Goal: Task Accomplishment & Management: Manage account settings

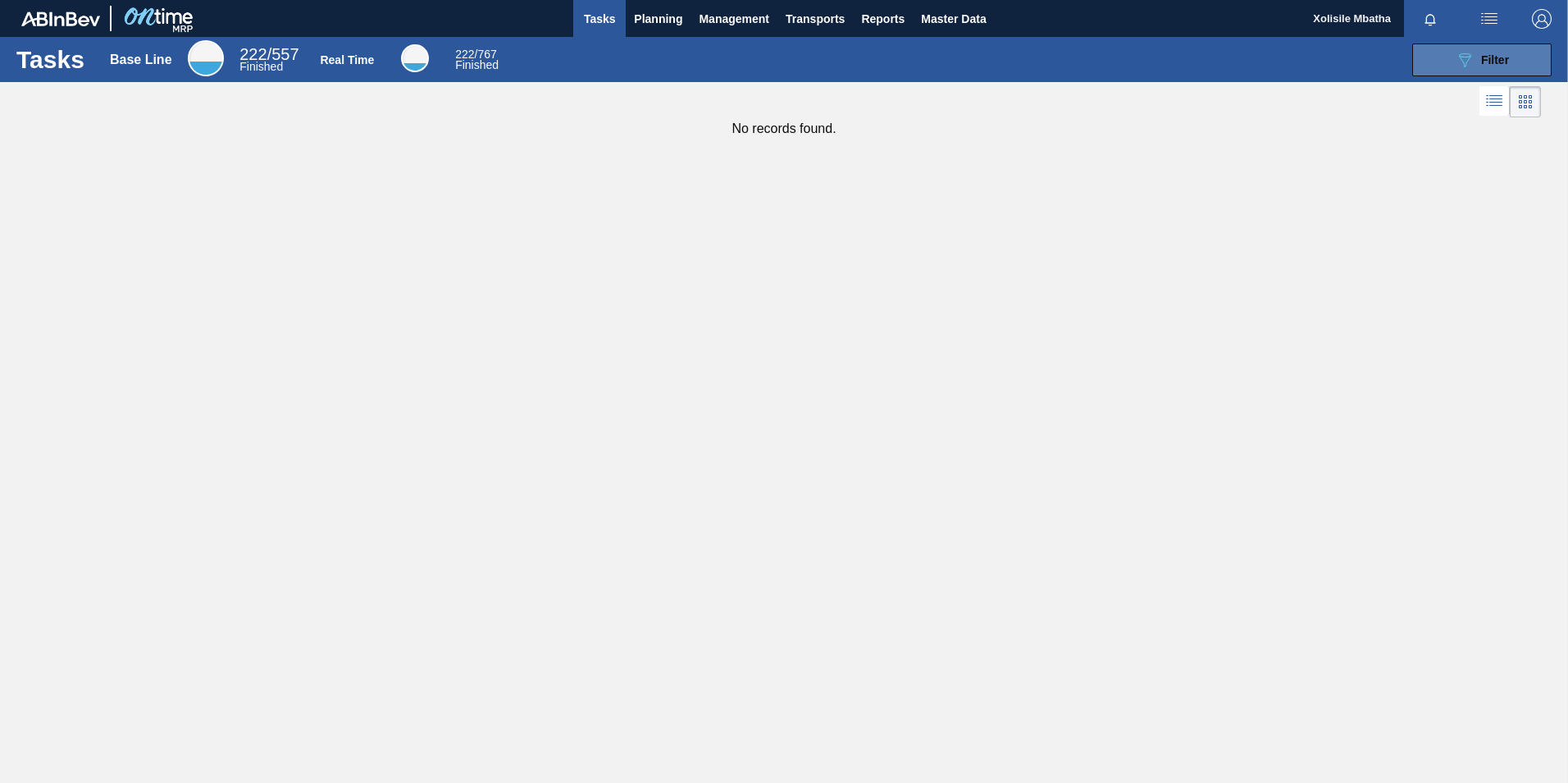
click at [1482, 57] on span "Filter" at bounding box center [1495, 59] width 28 height 13
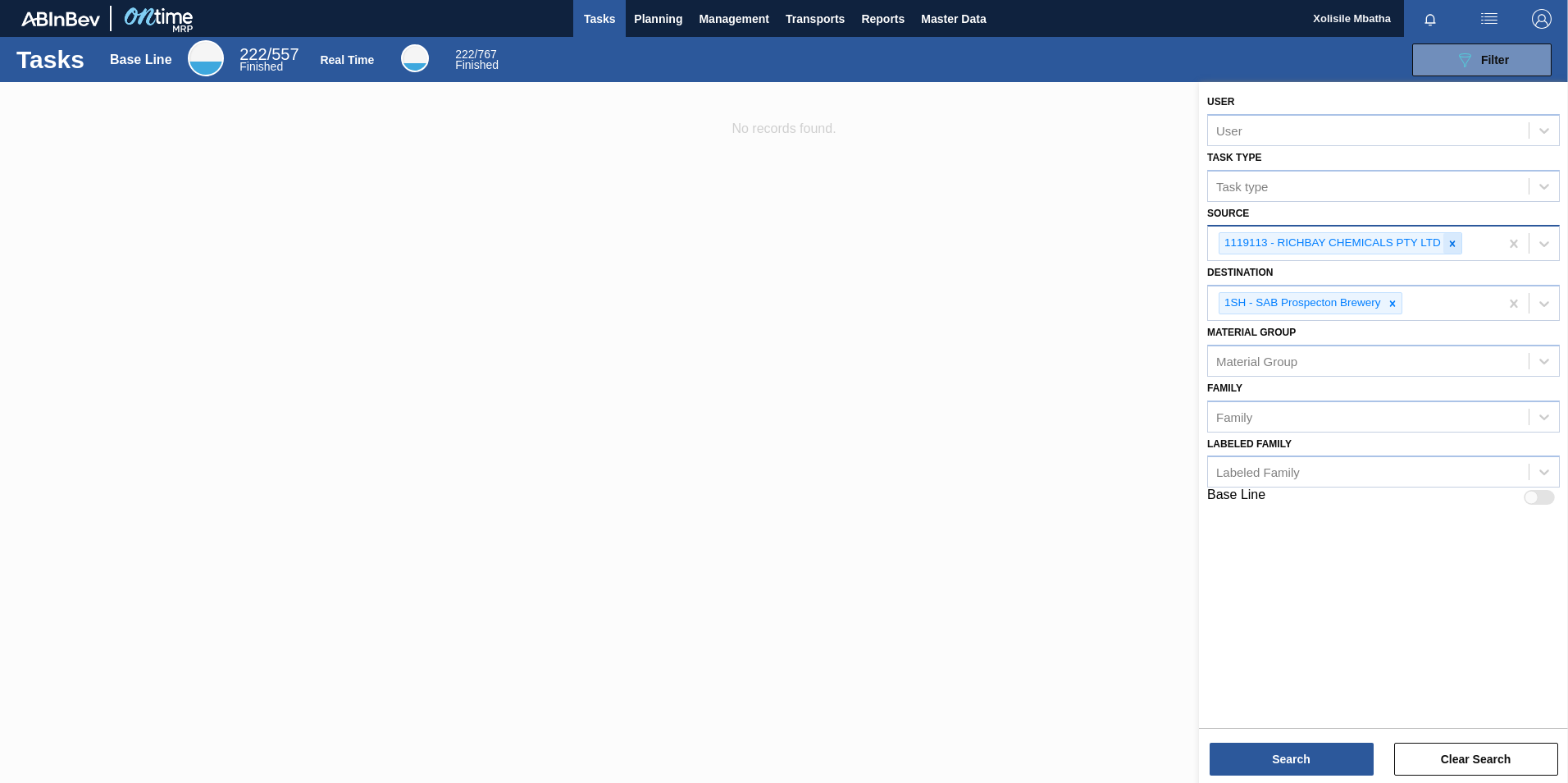
click at [1450, 243] on icon at bounding box center [1453, 244] width 6 height 6
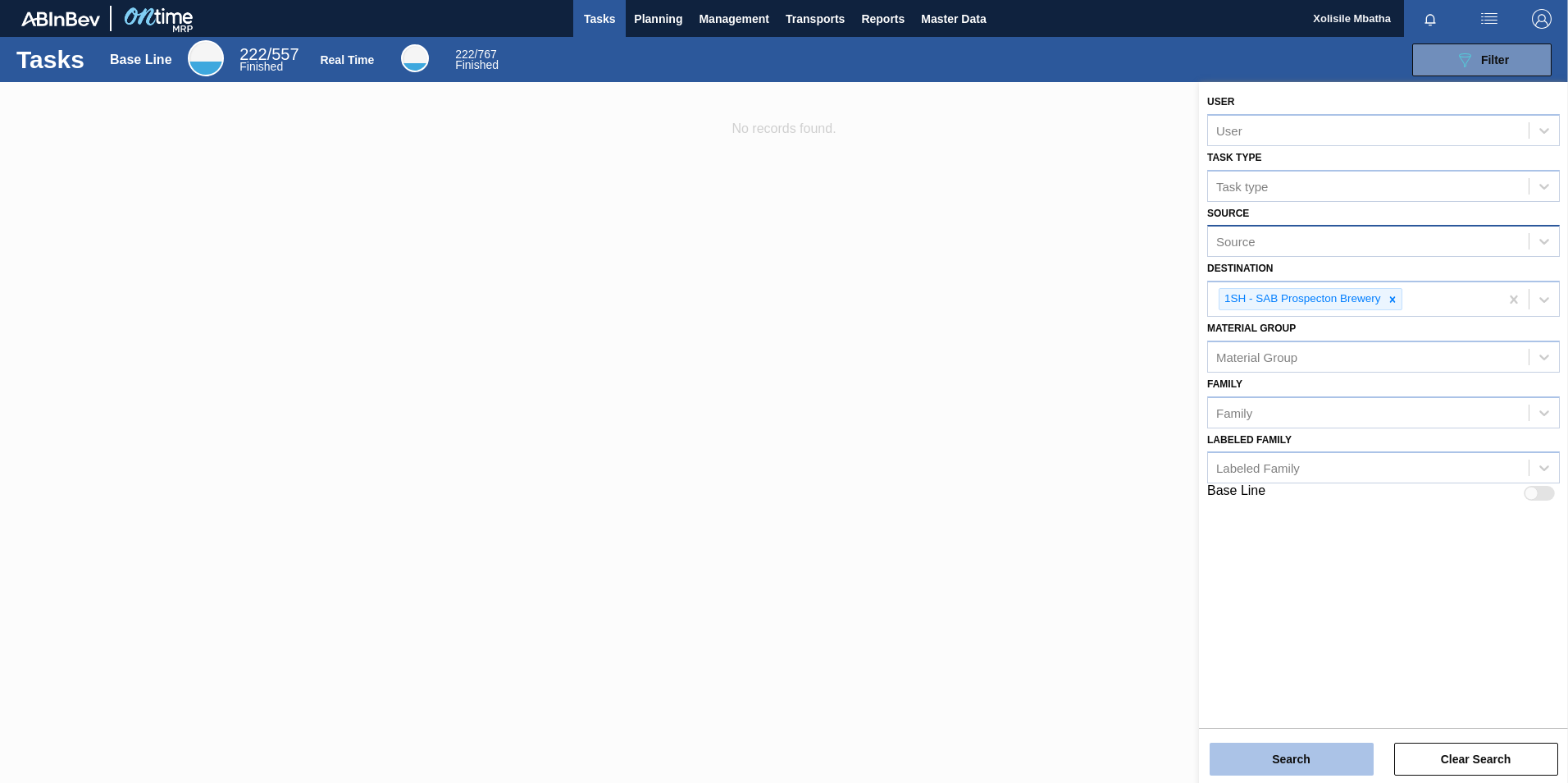
click at [1300, 768] on button "Search" at bounding box center [1291, 758] width 164 height 33
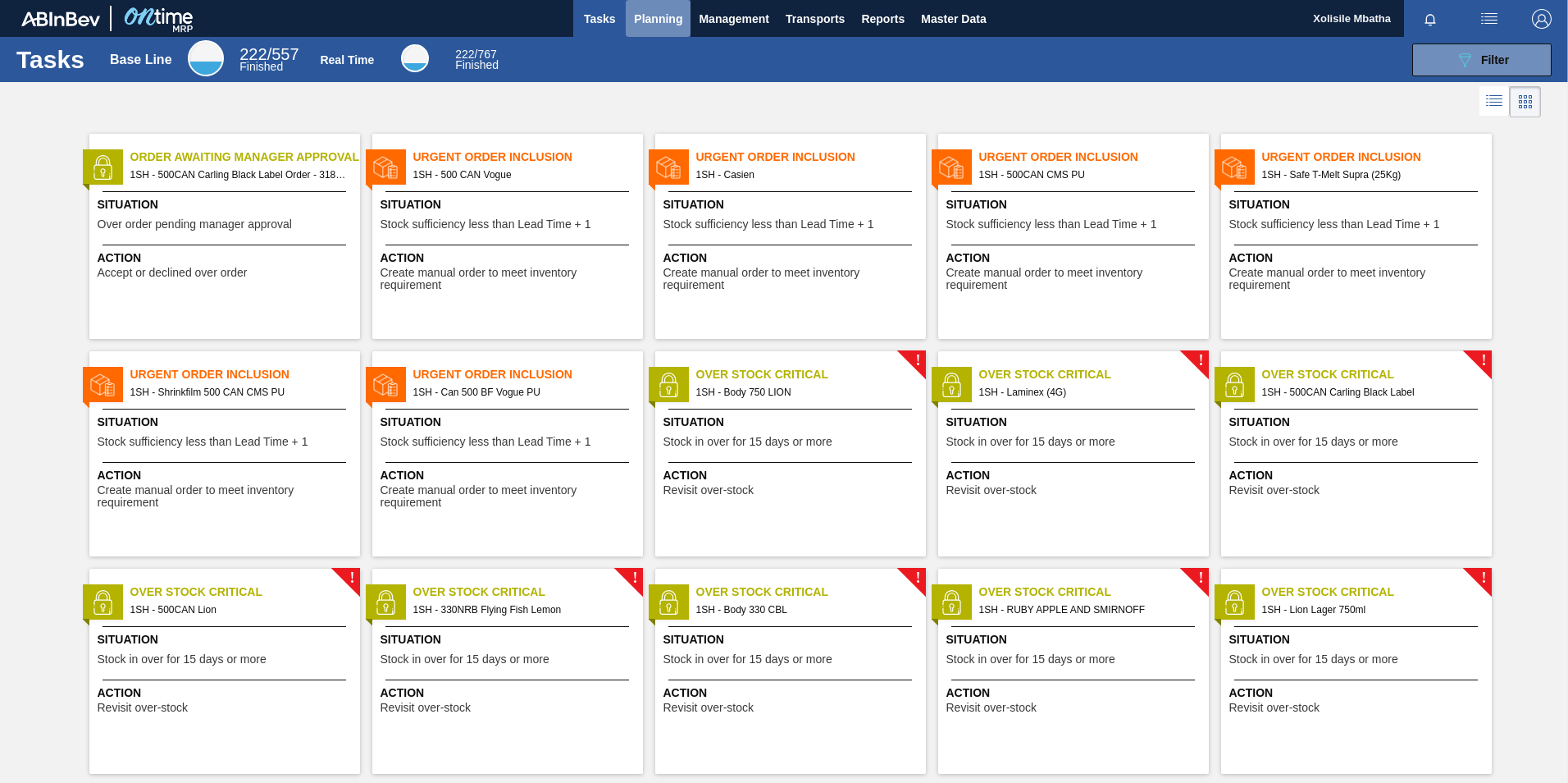
click at [658, 13] on span "Planning" at bounding box center [657, 19] width 48 height 20
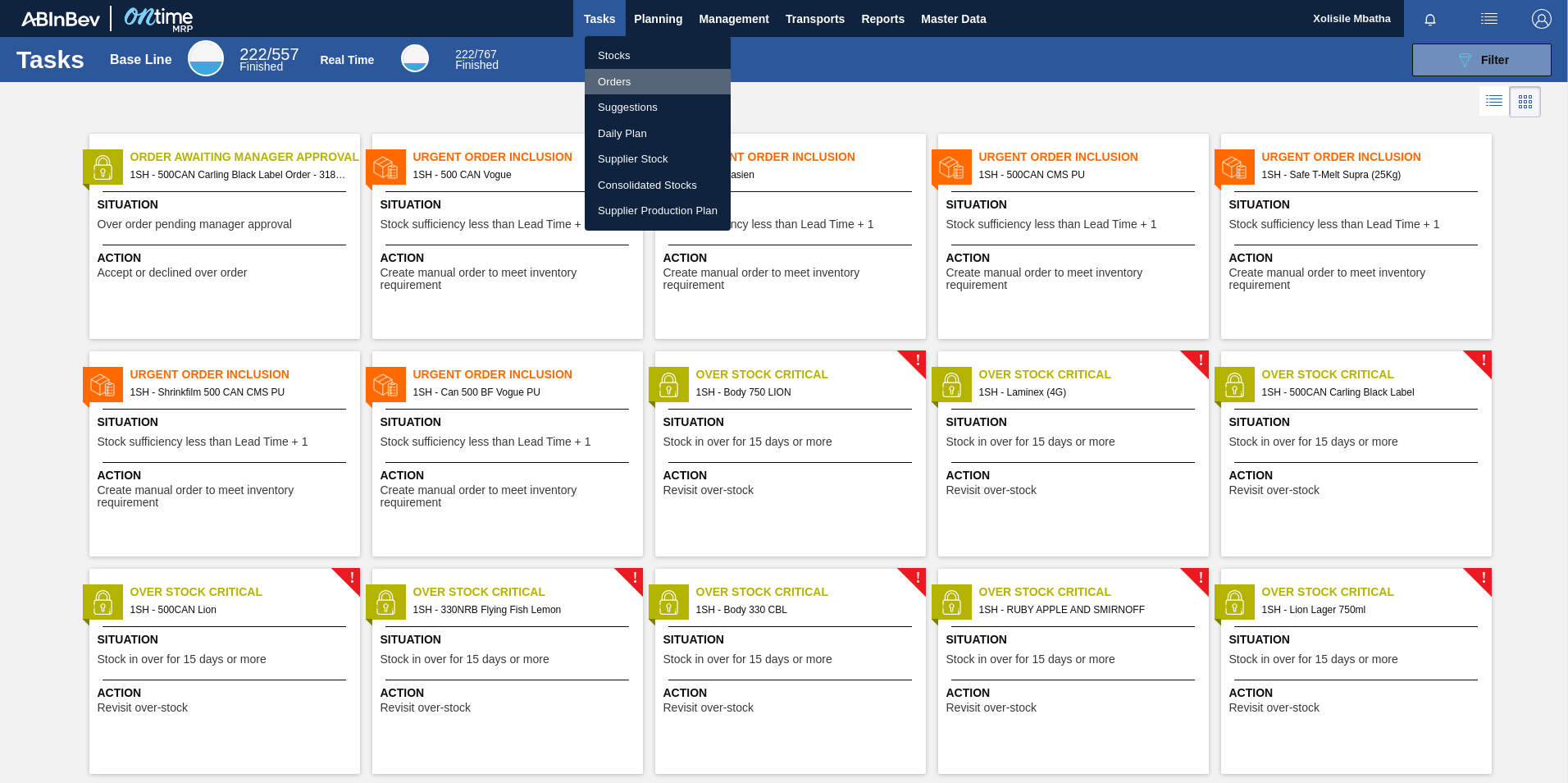
click at [615, 88] on li "Orders" at bounding box center [657, 82] width 146 height 27
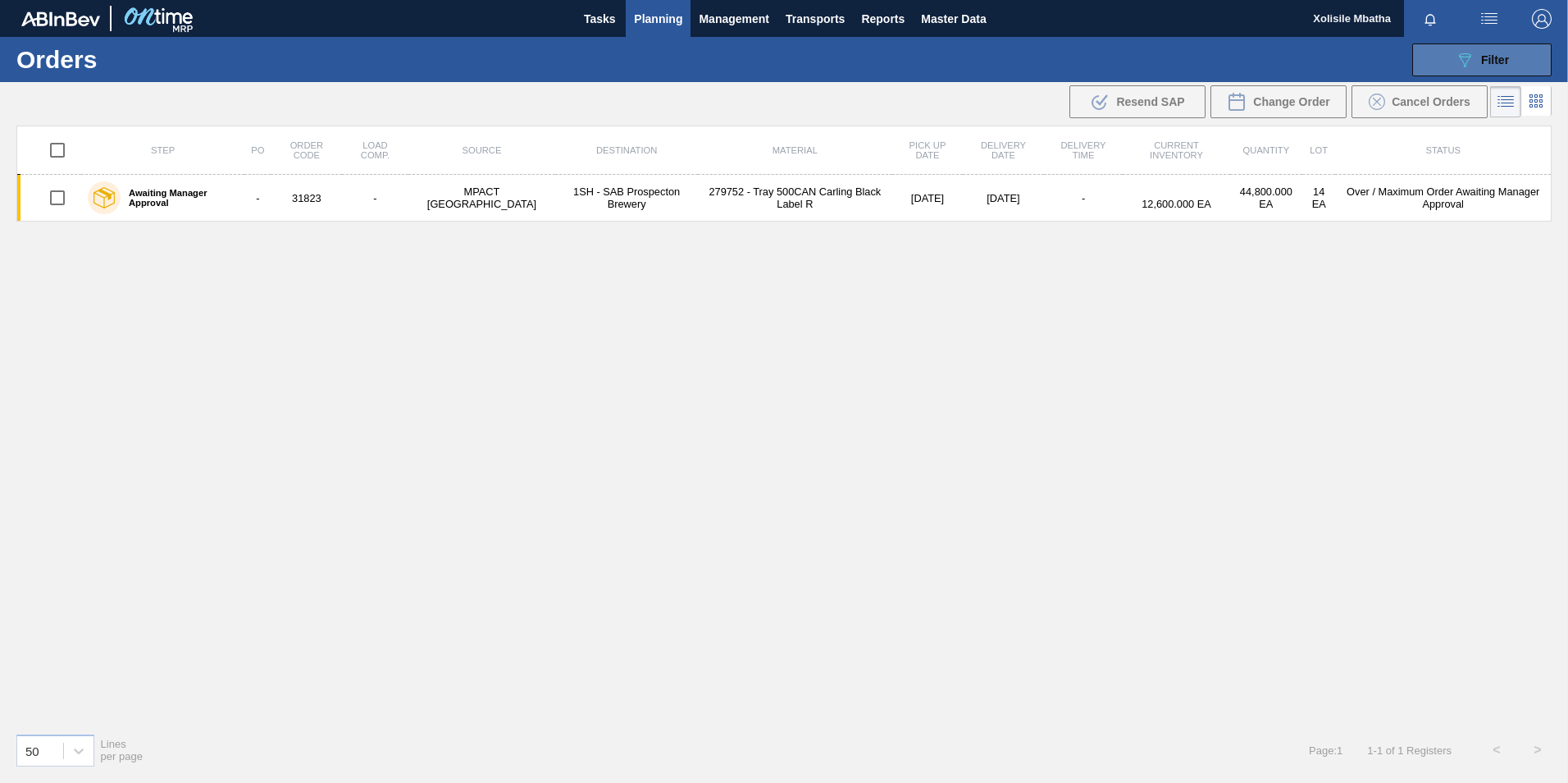
click at [1481, 59] on span "Filter" at bounding box center [1495, 59] width 28 height 13
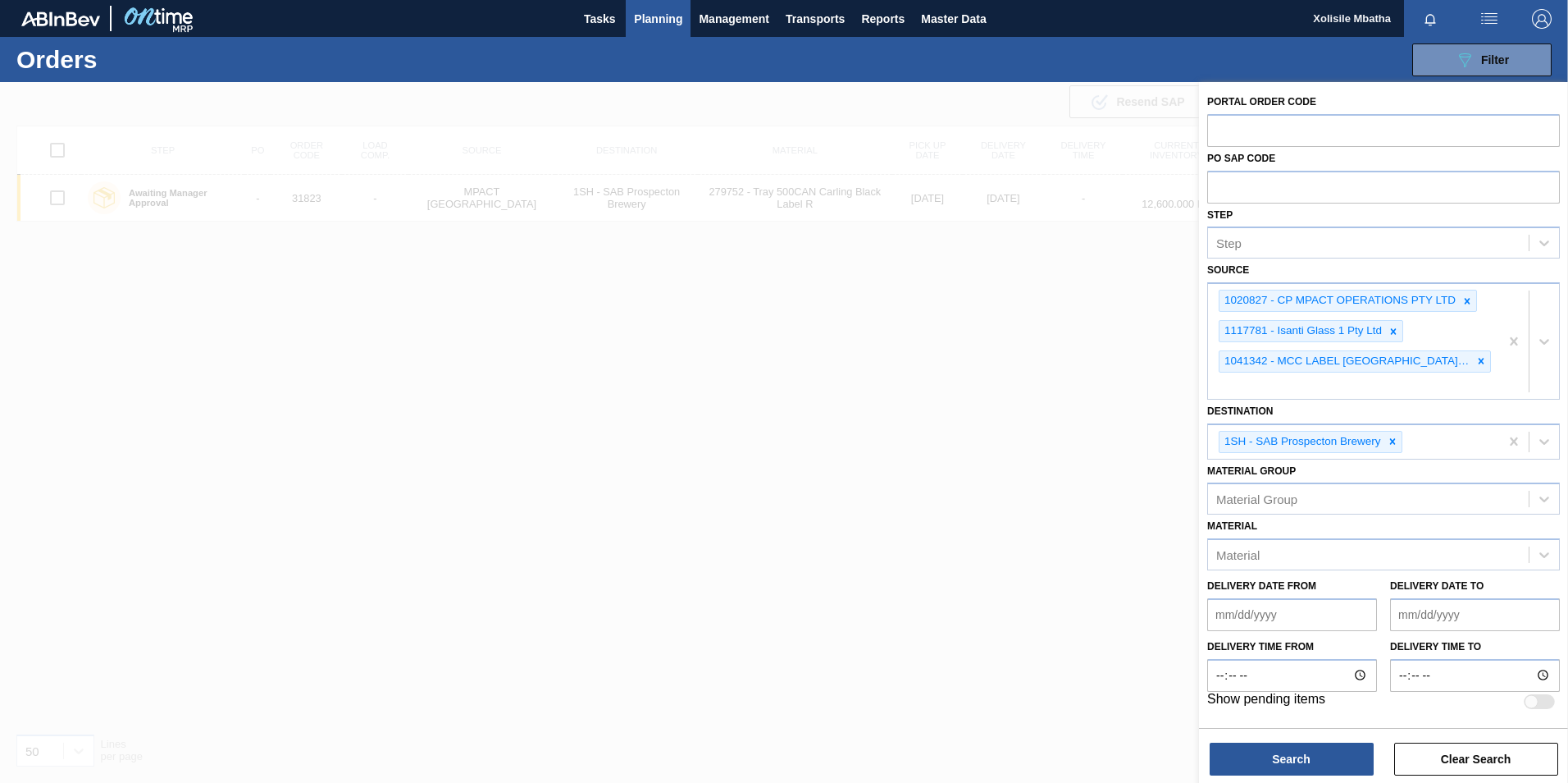
click at [1038, 359] on div at bounding box center [784, 473] width 1568 height 783
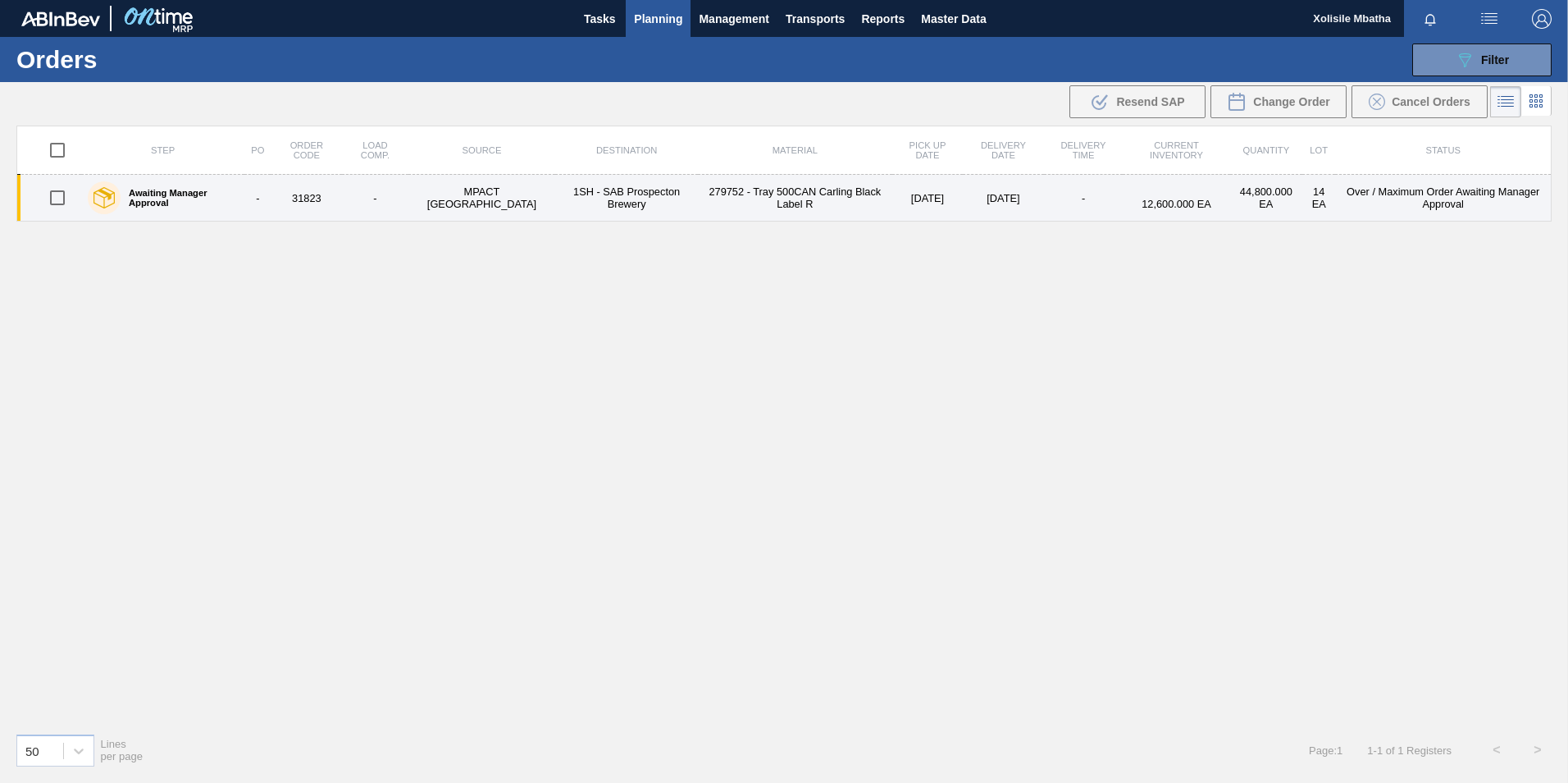
click at [175, 199] on label "Awaiting Manager Approval" at bounding box center [178, 198] width 117 height 20
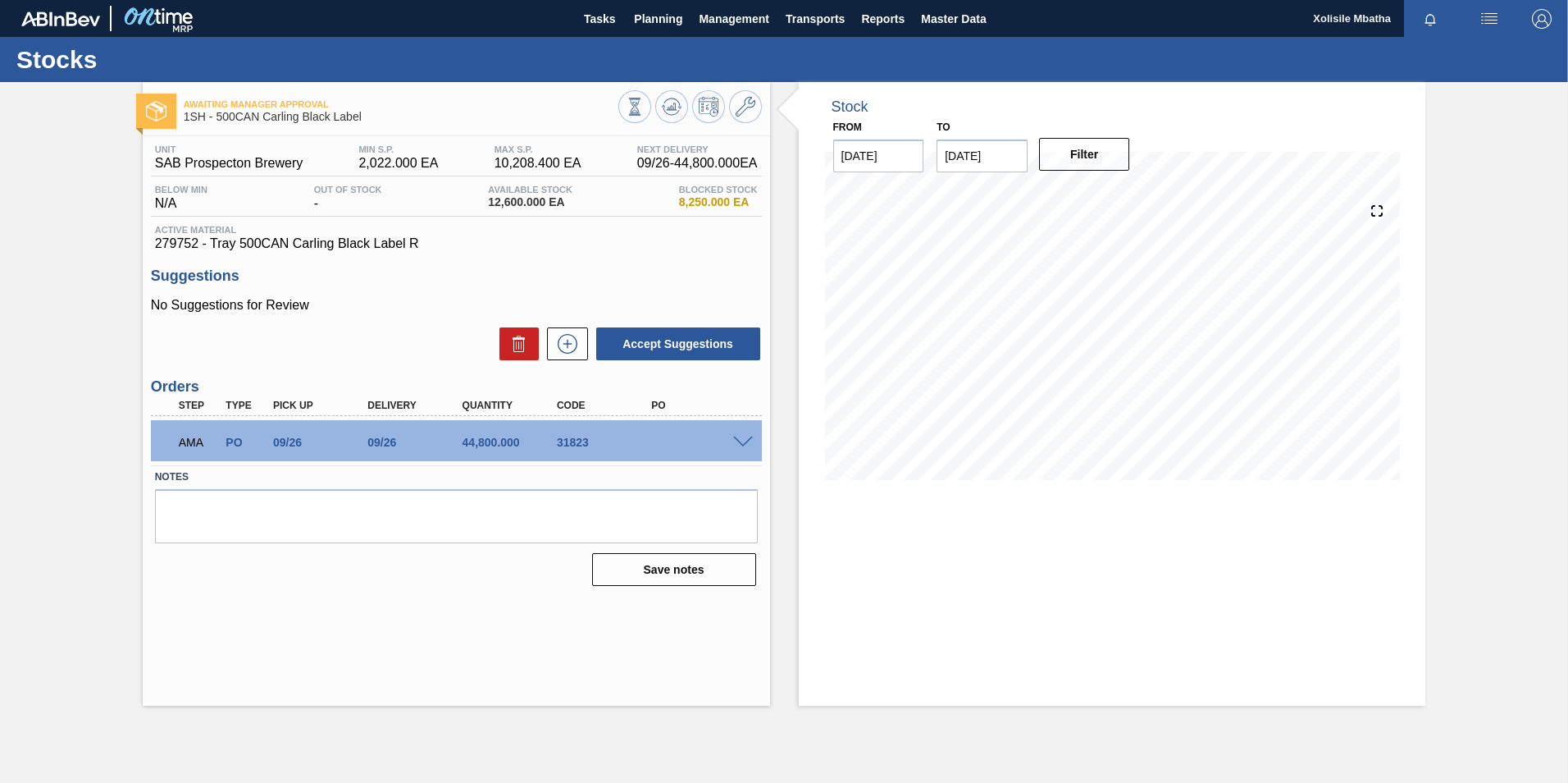
click at [740, 444] on span at bounding box center [743, 443] width 20 height 12
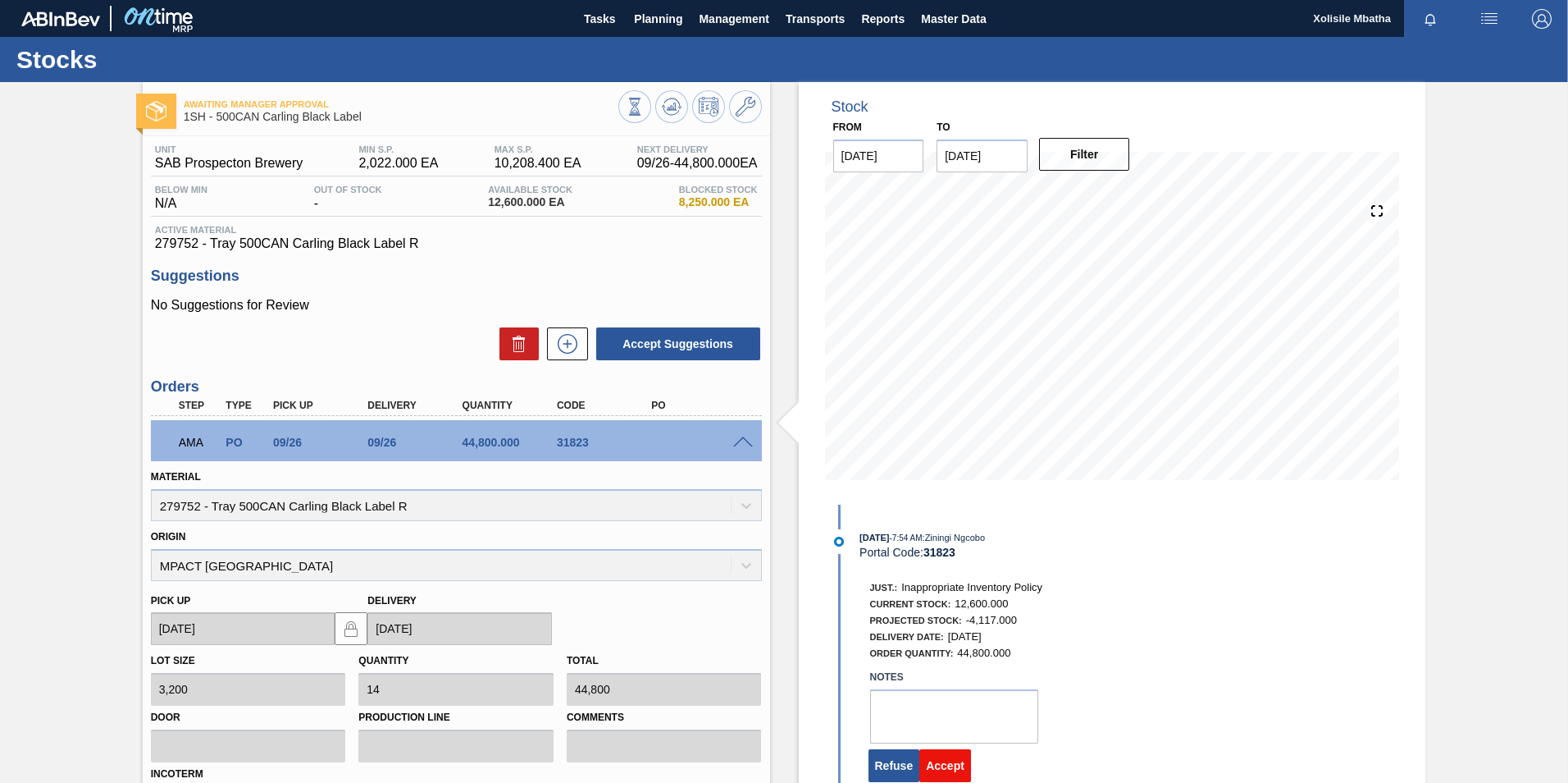
click at [948, 765] on button "Accept" at bounding box center [945, 765] width 51 height 33
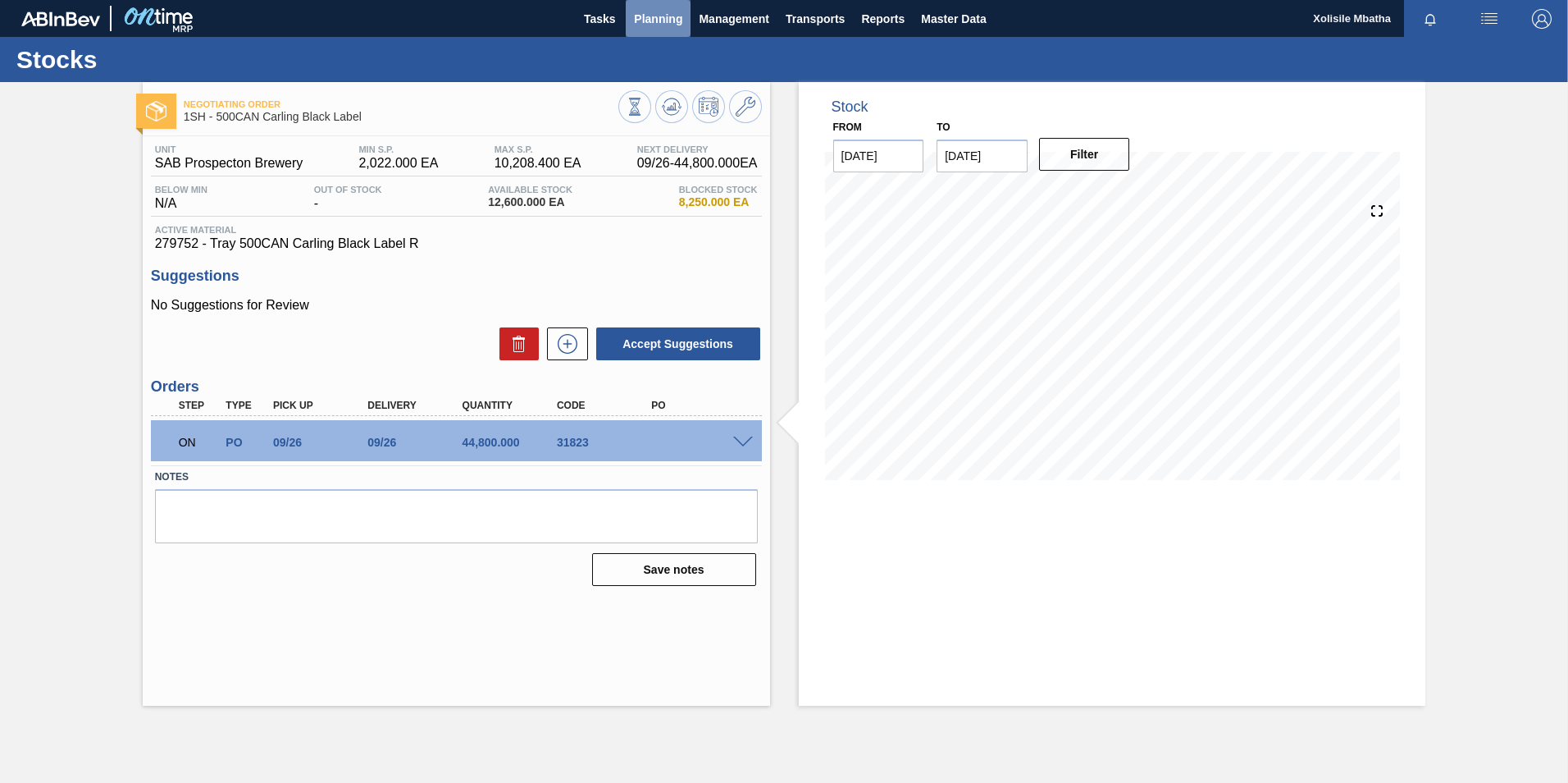
click at [645, 12] on span "Planning" at bounding box center [657, 19] width 48 height 20
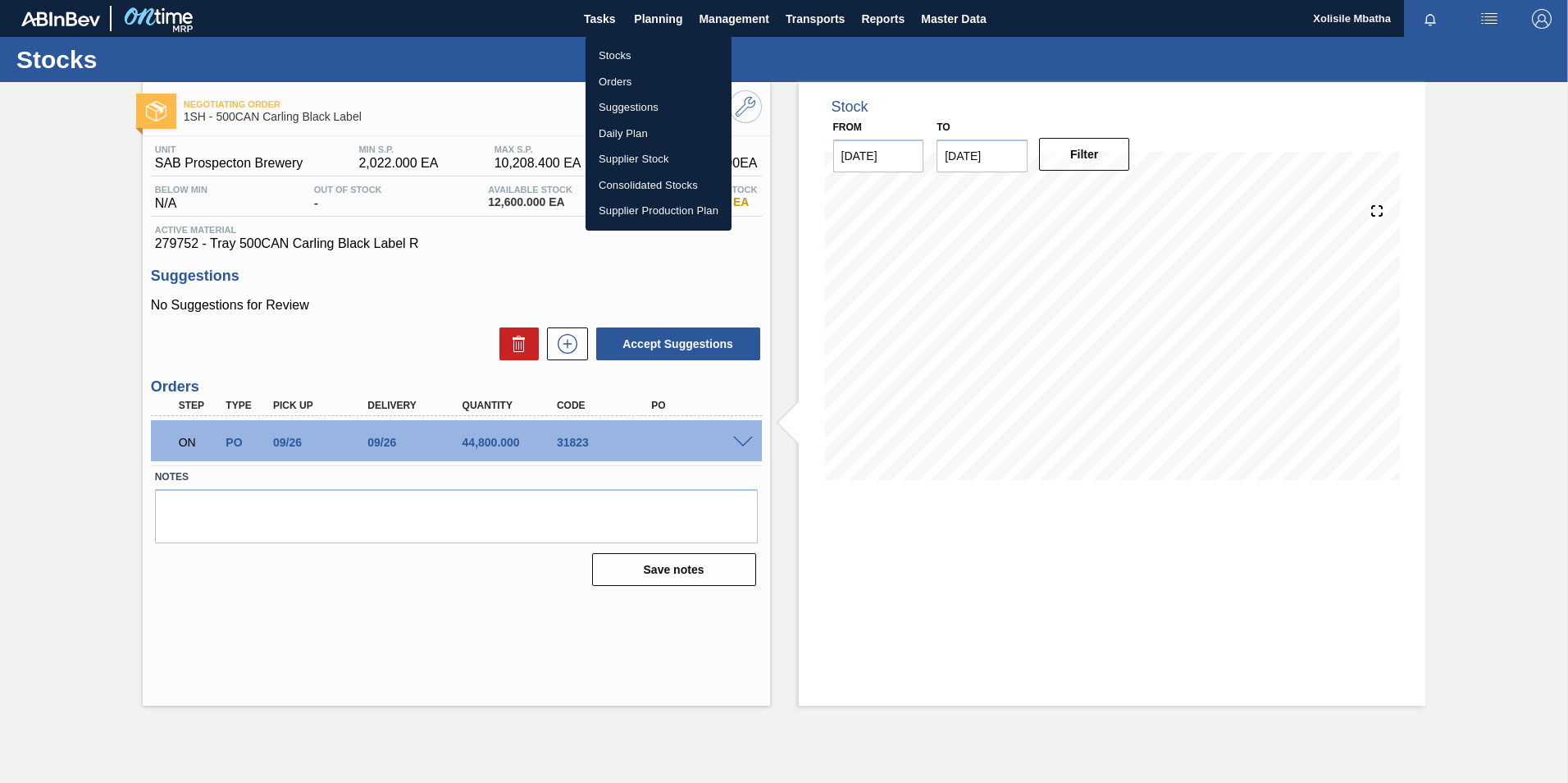
drag, startPoint x: 601, startPoint y: 56, endPoint x: 1084, endPoint y: 92, distance: 484.3
click at [603, 56] on li "Stocks" at bounding box center [658, 55] width 146 height 27
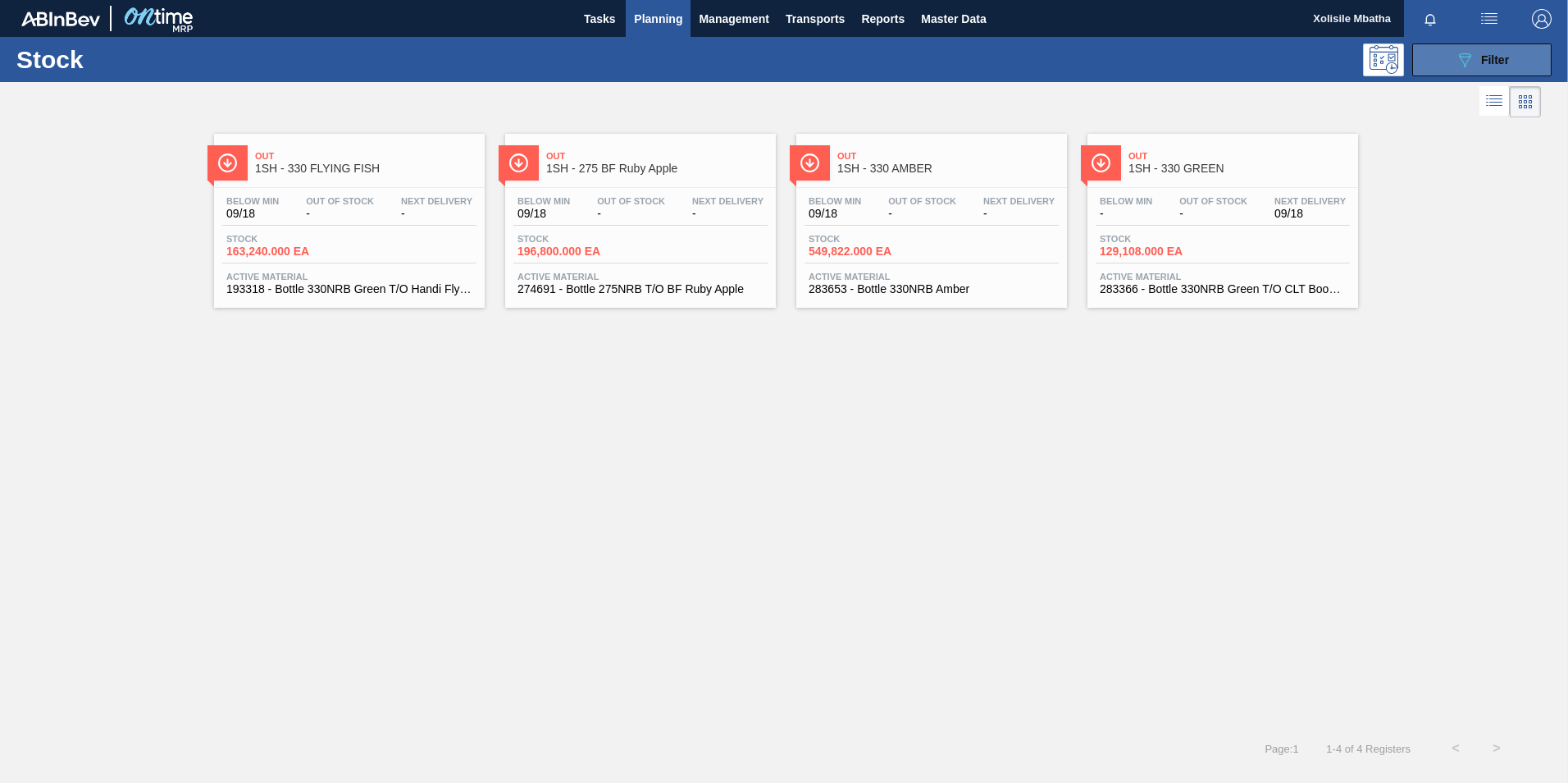
click at [1502, 61] on span "Filter" at bounding box center [1495, 59] width 28 height 13
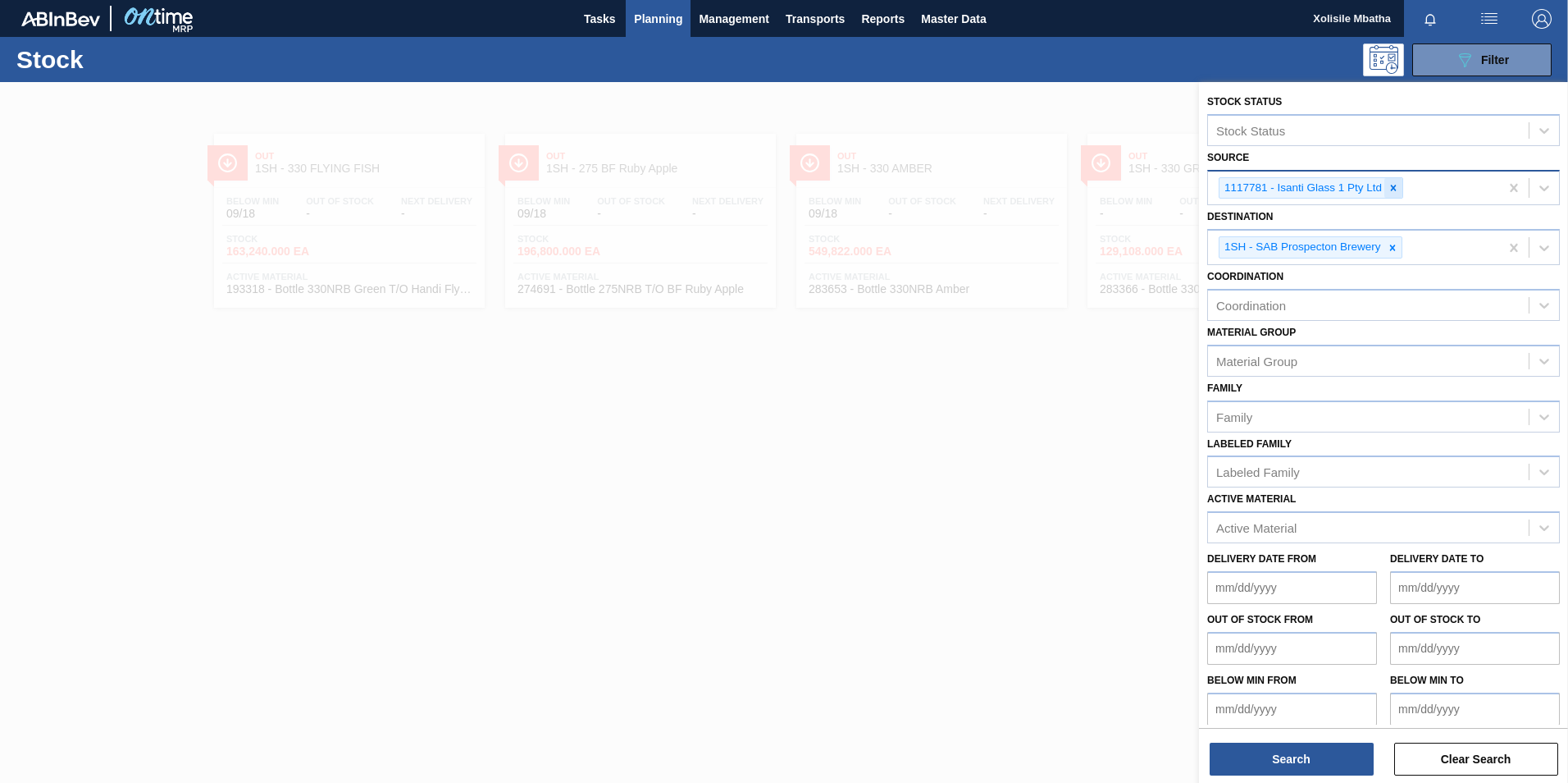
click at [1398, 191] on icon at bounding box center [1394, 188] width 12 height 12
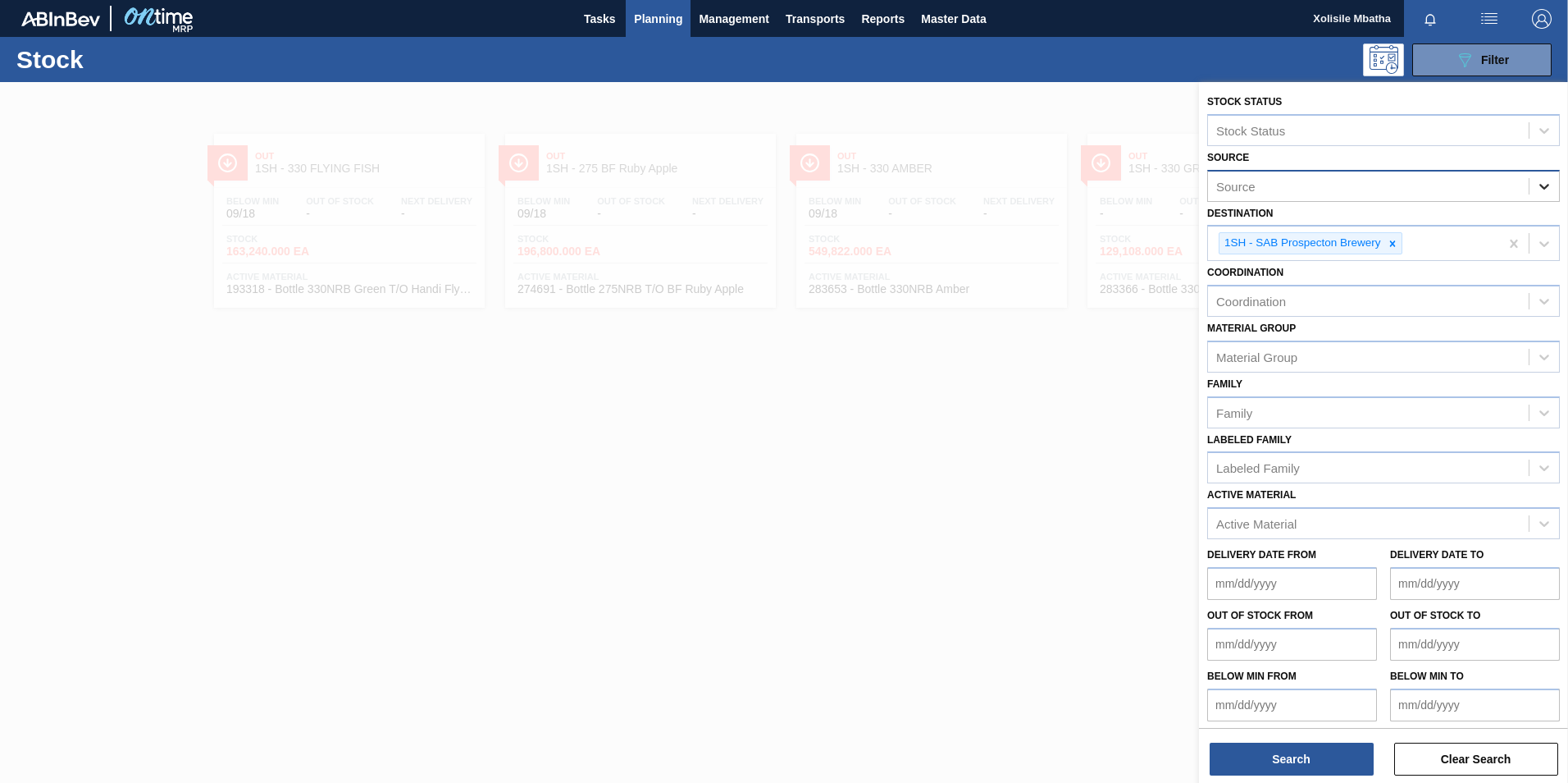
click at [1549, 183] on icon at bounding box center [1543, 186] width 17 height 17
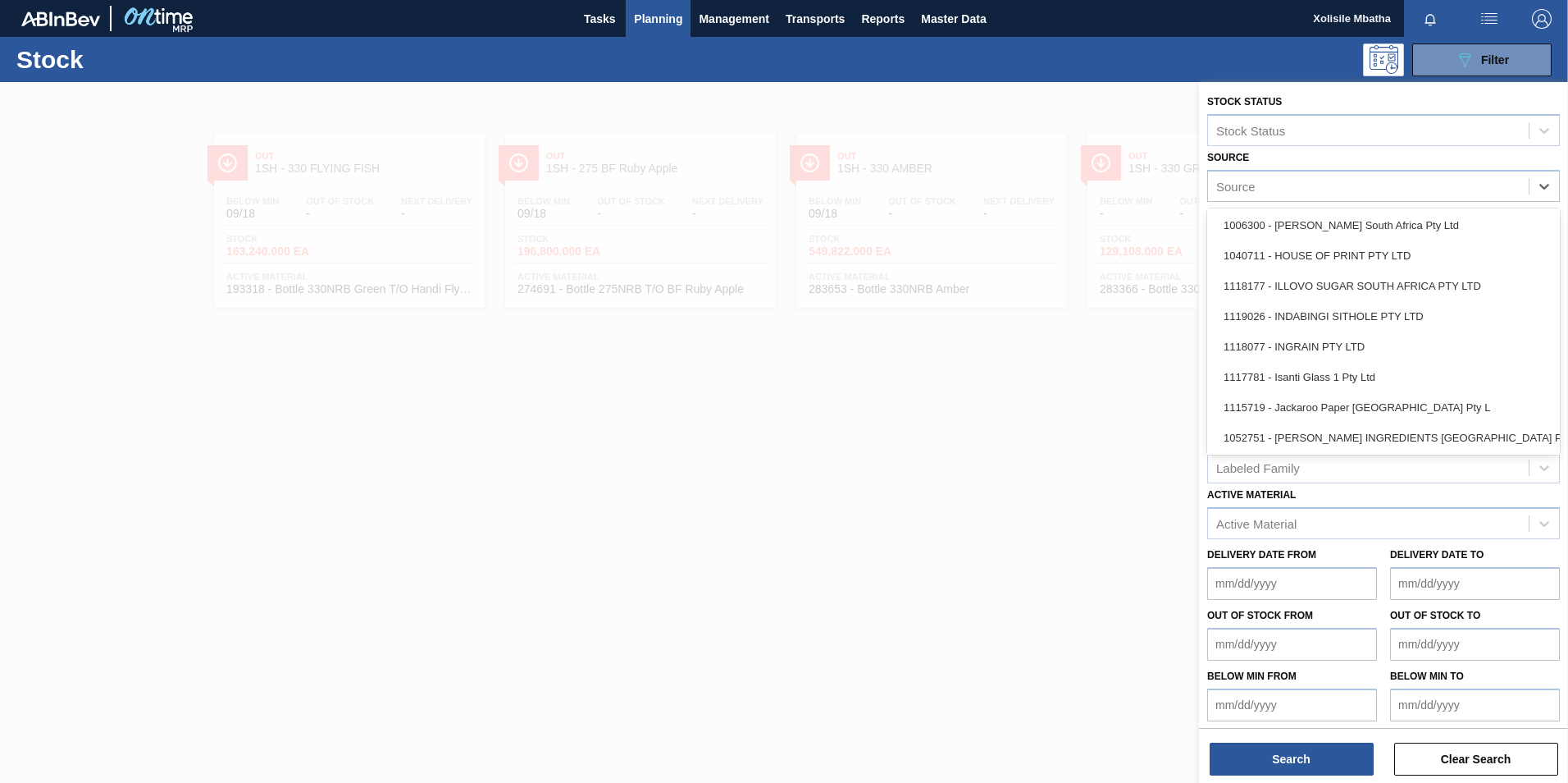
scroll to position [1067, 0]
click at [1294, 319] on div "1119026 - INDABINGI SITHOLE PTY LTD" at bounding box center [1384, 314] width 353 height 31
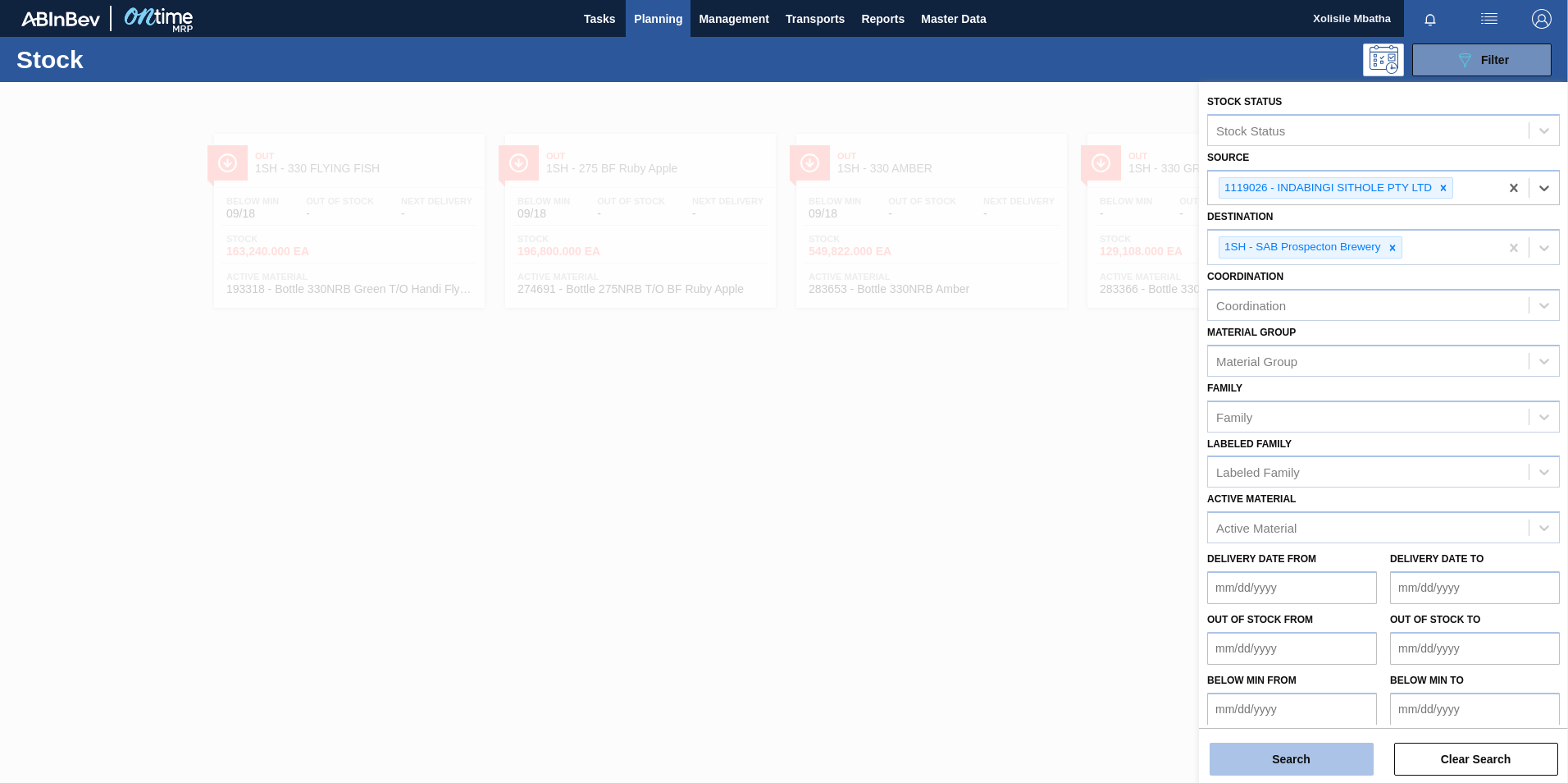
click at [1274, 763] on button "Search" at bounding box center [1291, 758] width 164 height 33
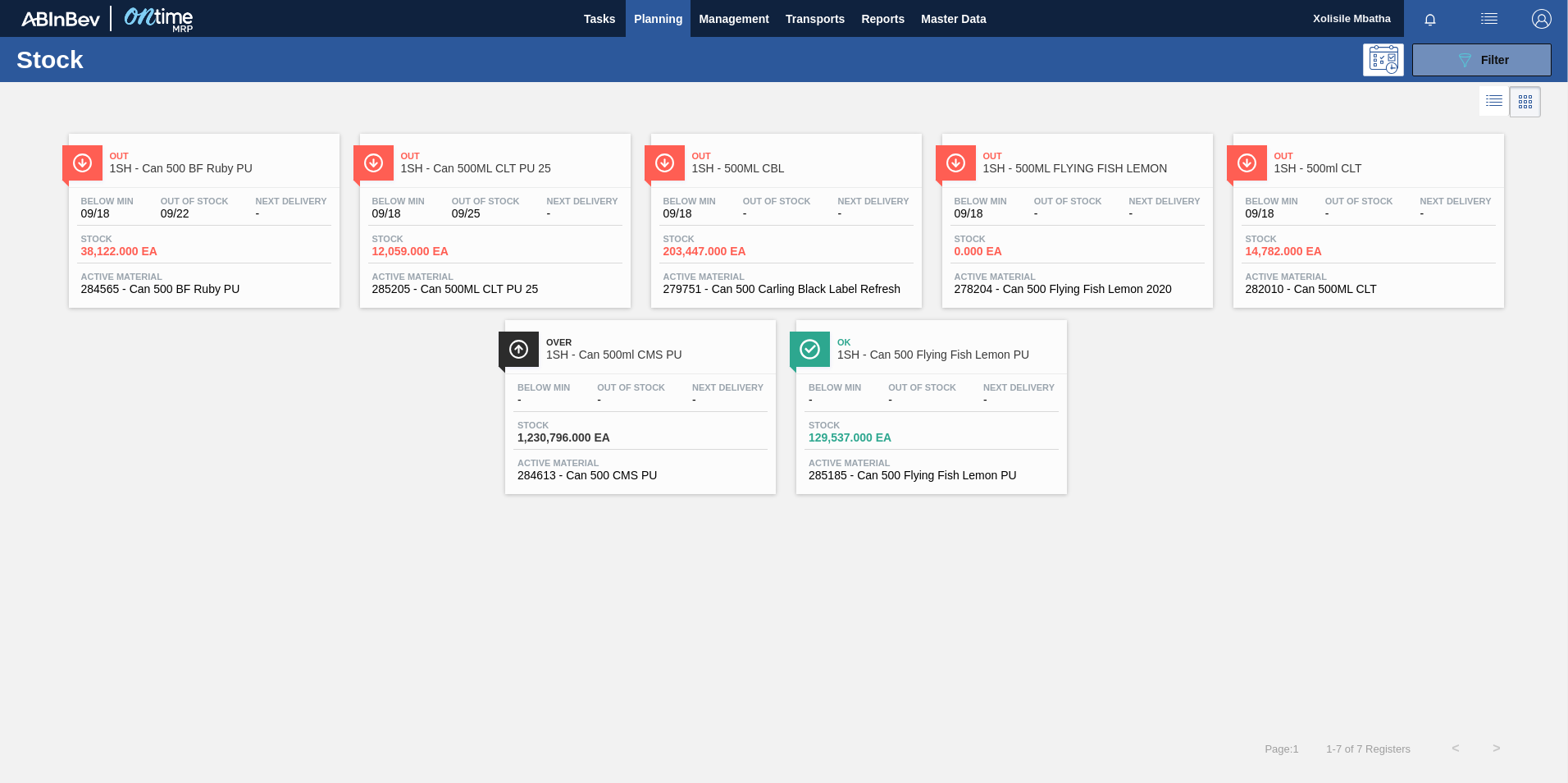
click at [668, 17] on span "Planning" at bounding box center [657, 19] width 48 height 20
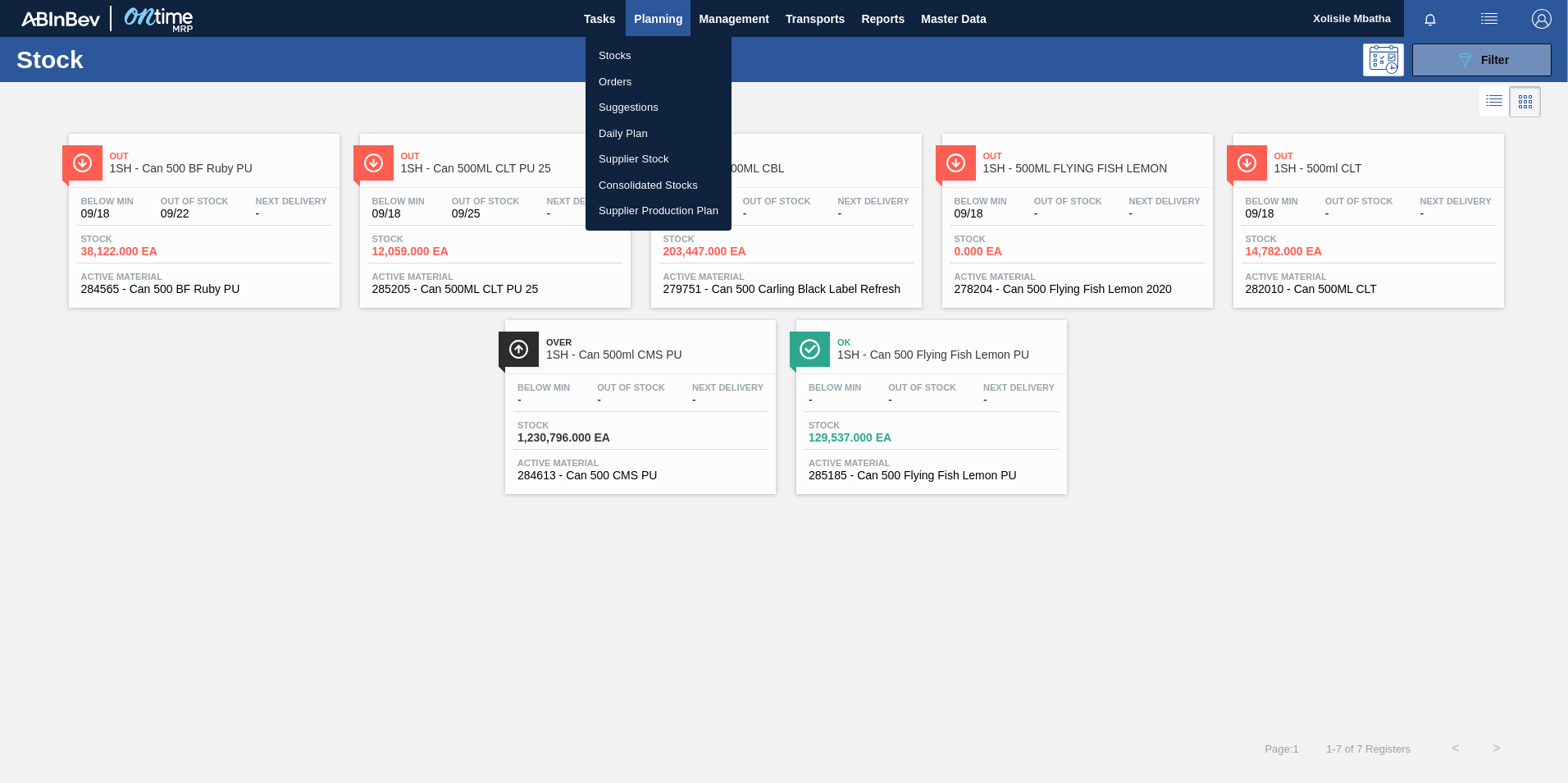
click at [627, 56] on li "Stocks" at bounding box center [658, 55] width 146 height 27
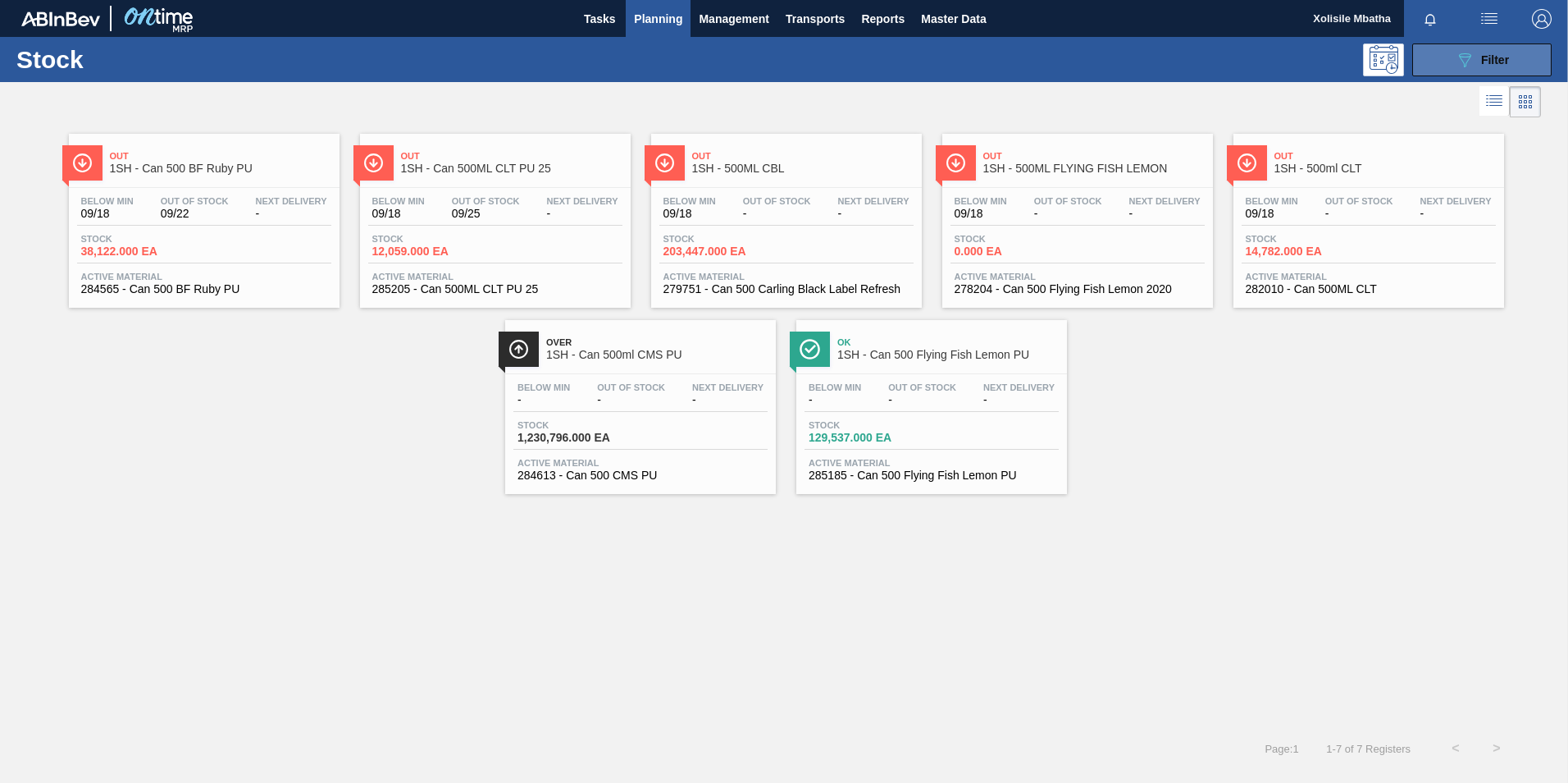
click at [1529, 56] on button "089F7B8B-B2A5-4AFE-B5C0-19BA573D28AC Filter" at bounding box center [1481, 59] width 139 height 33
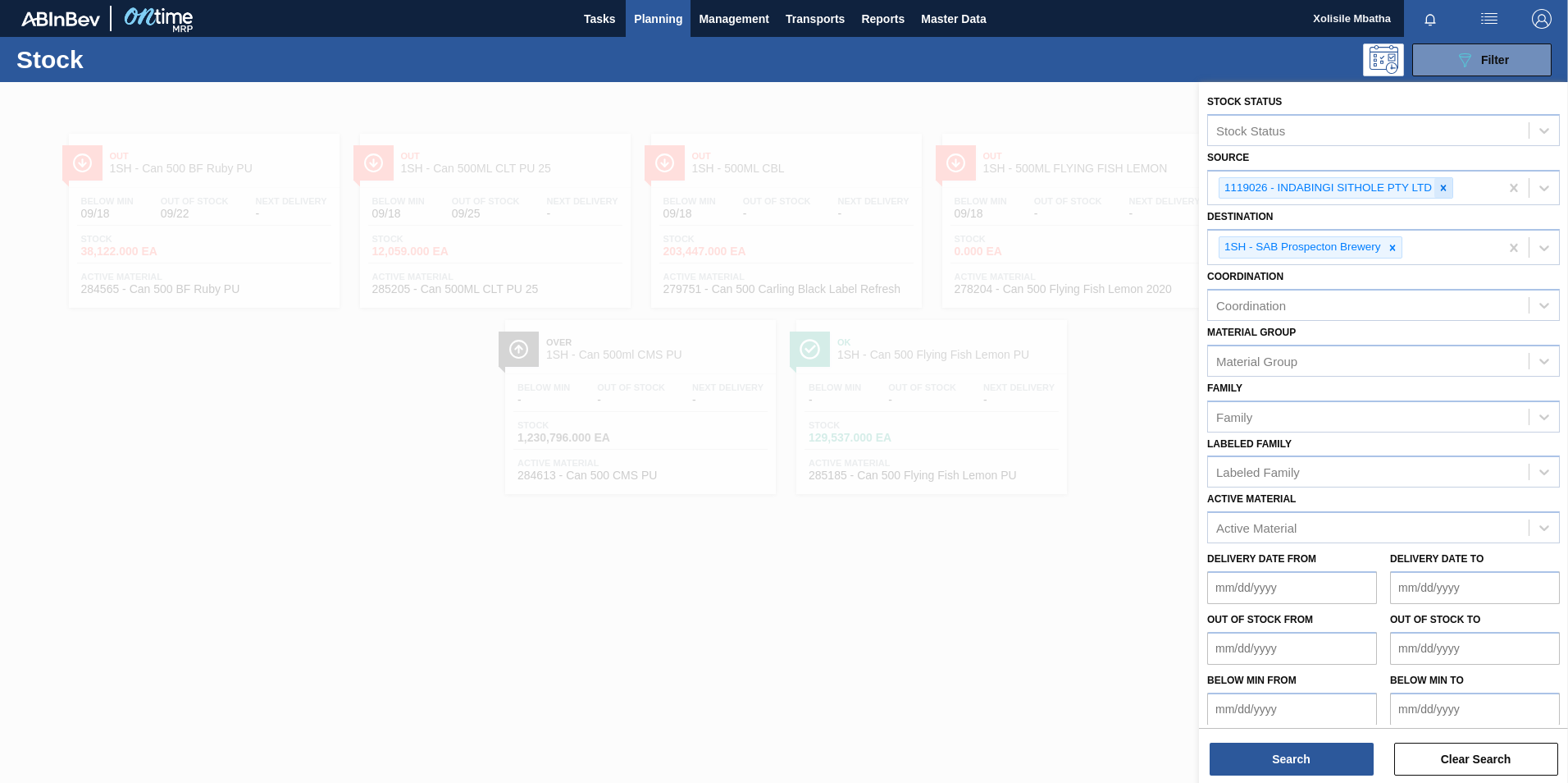
click at [1442, 188] on icon at bounding box center [1444, 187] width 6 height 6
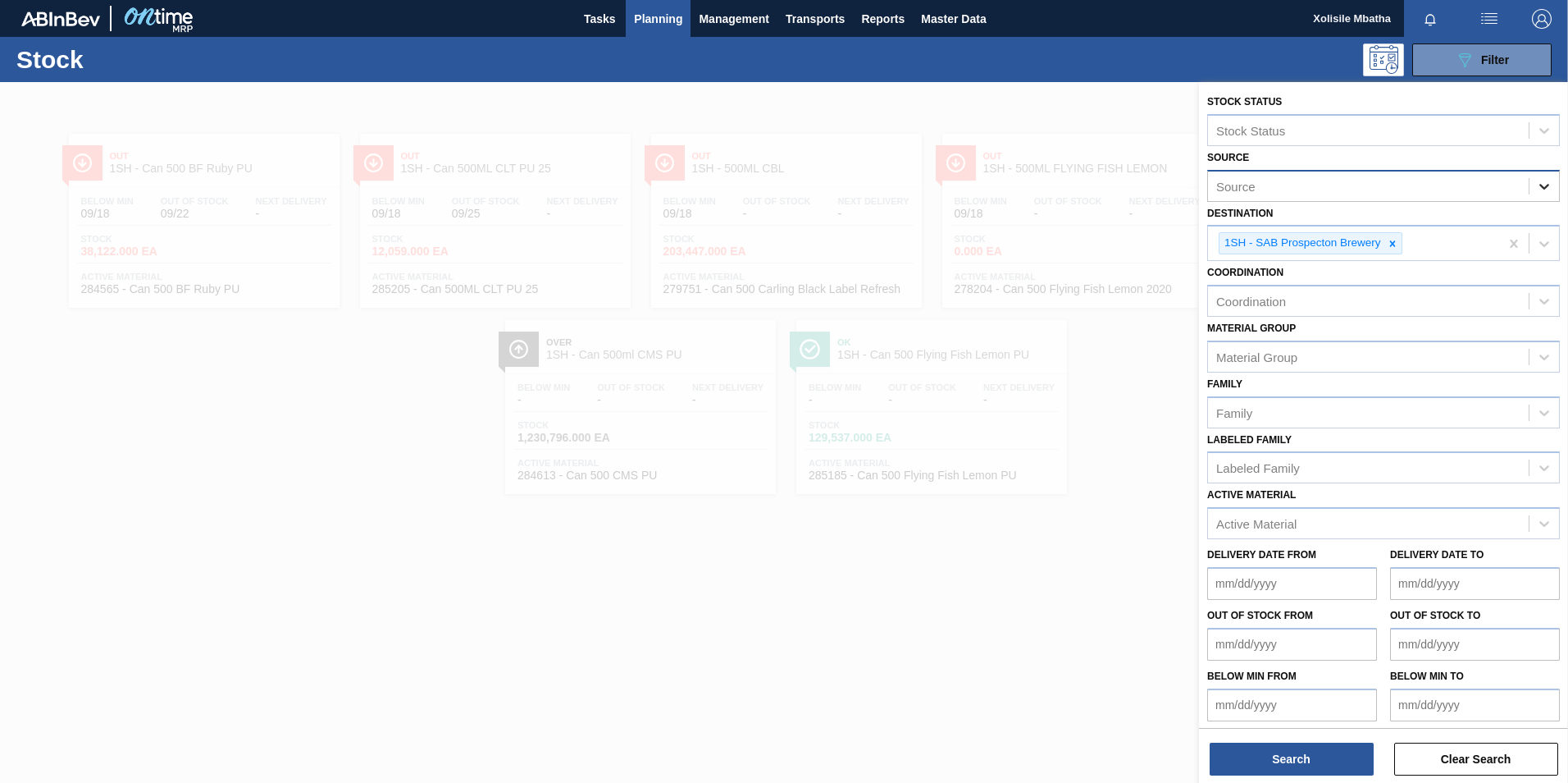
click at [1548, 188] on icon at bounding box center [1543, 186] width 17 height 17
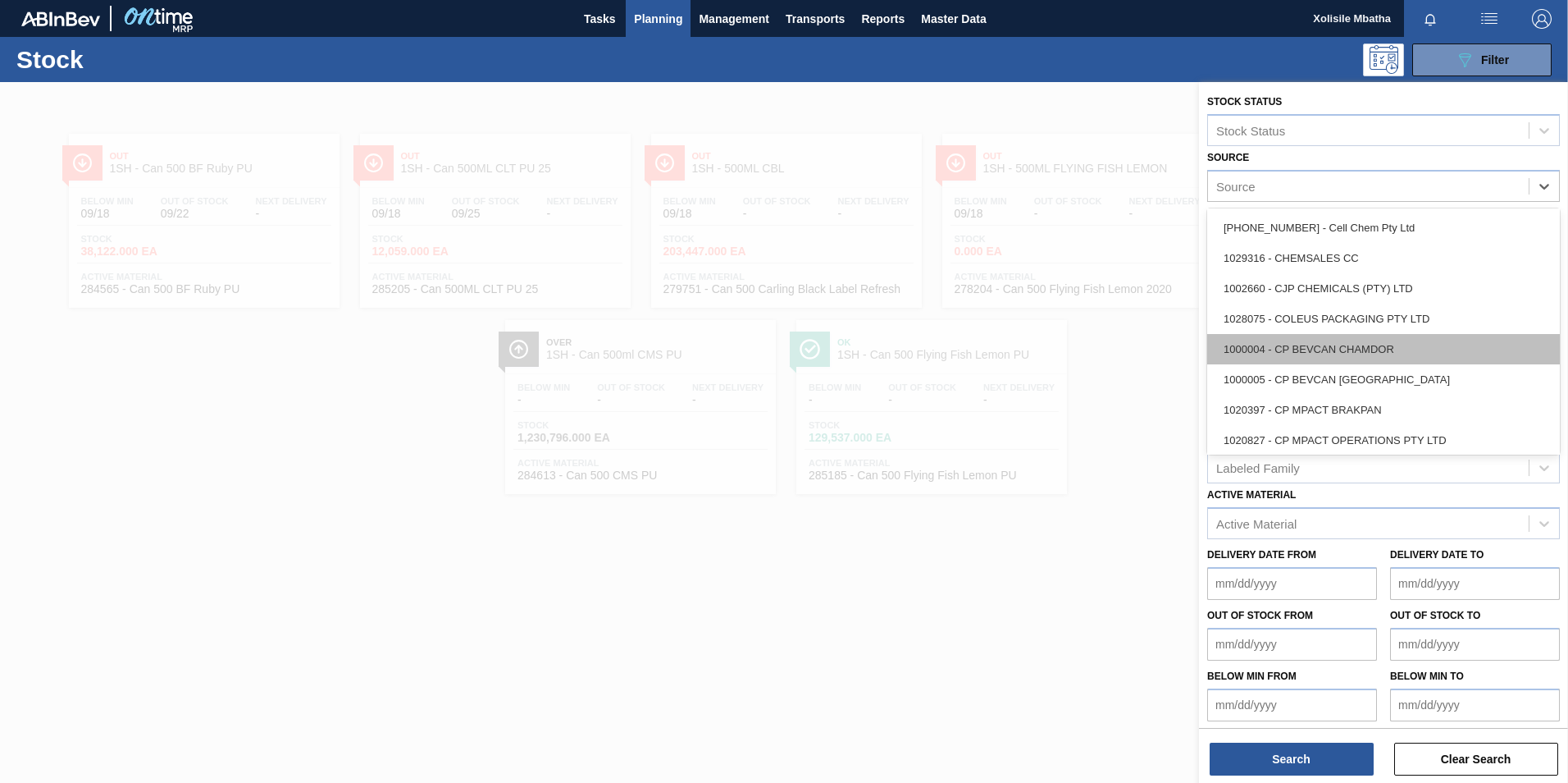
scroll to position [328, 0]
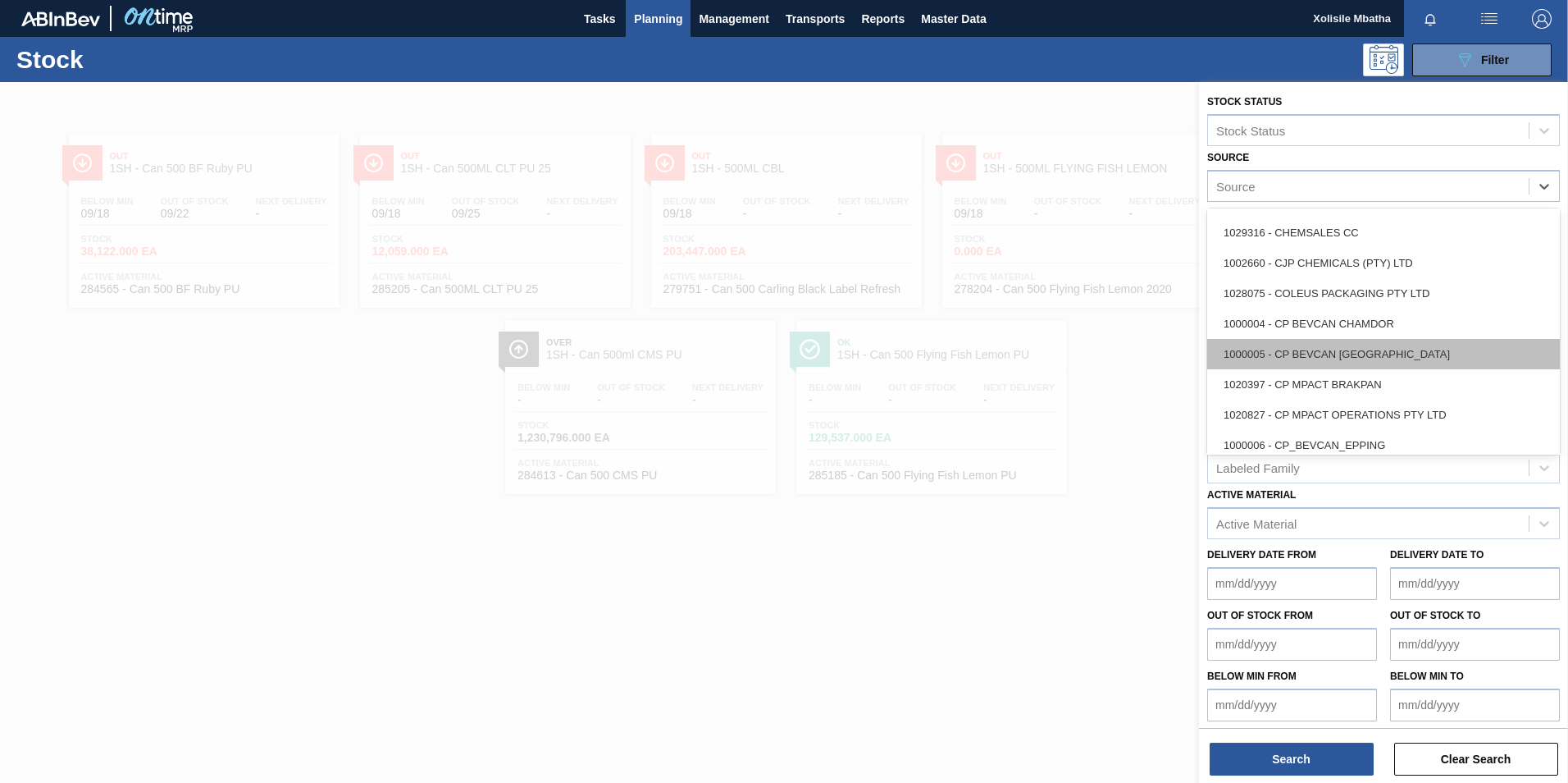
click at [1293, 354] on div "1000005 - CP BEVCAN [GEOGRAPHIC_DATA]" at bounding box center [1384, 354] width 353 height 31
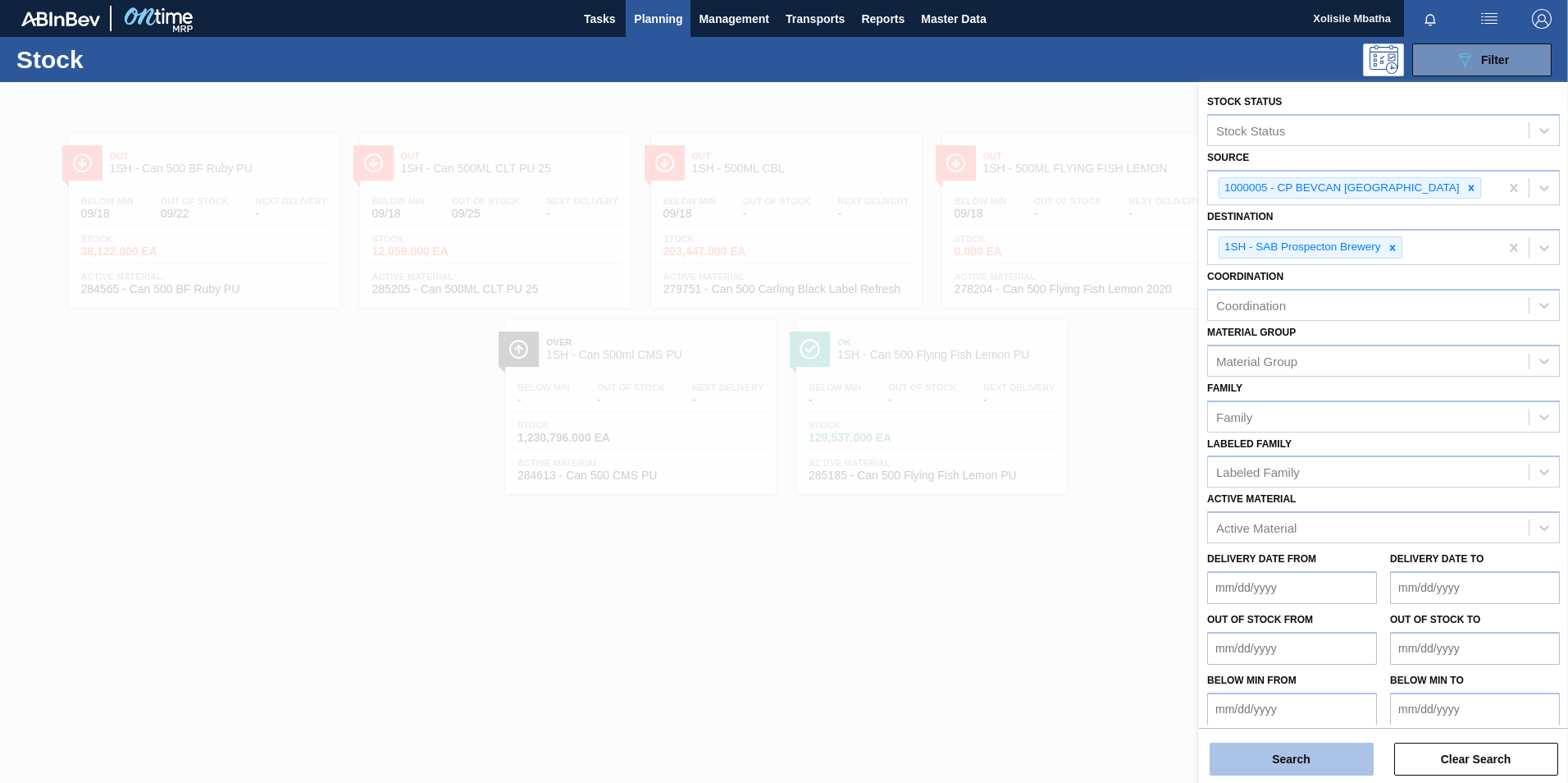
click at [1312, 764] on button "Search" at bounding box center [1291, 758] width 164 height 33
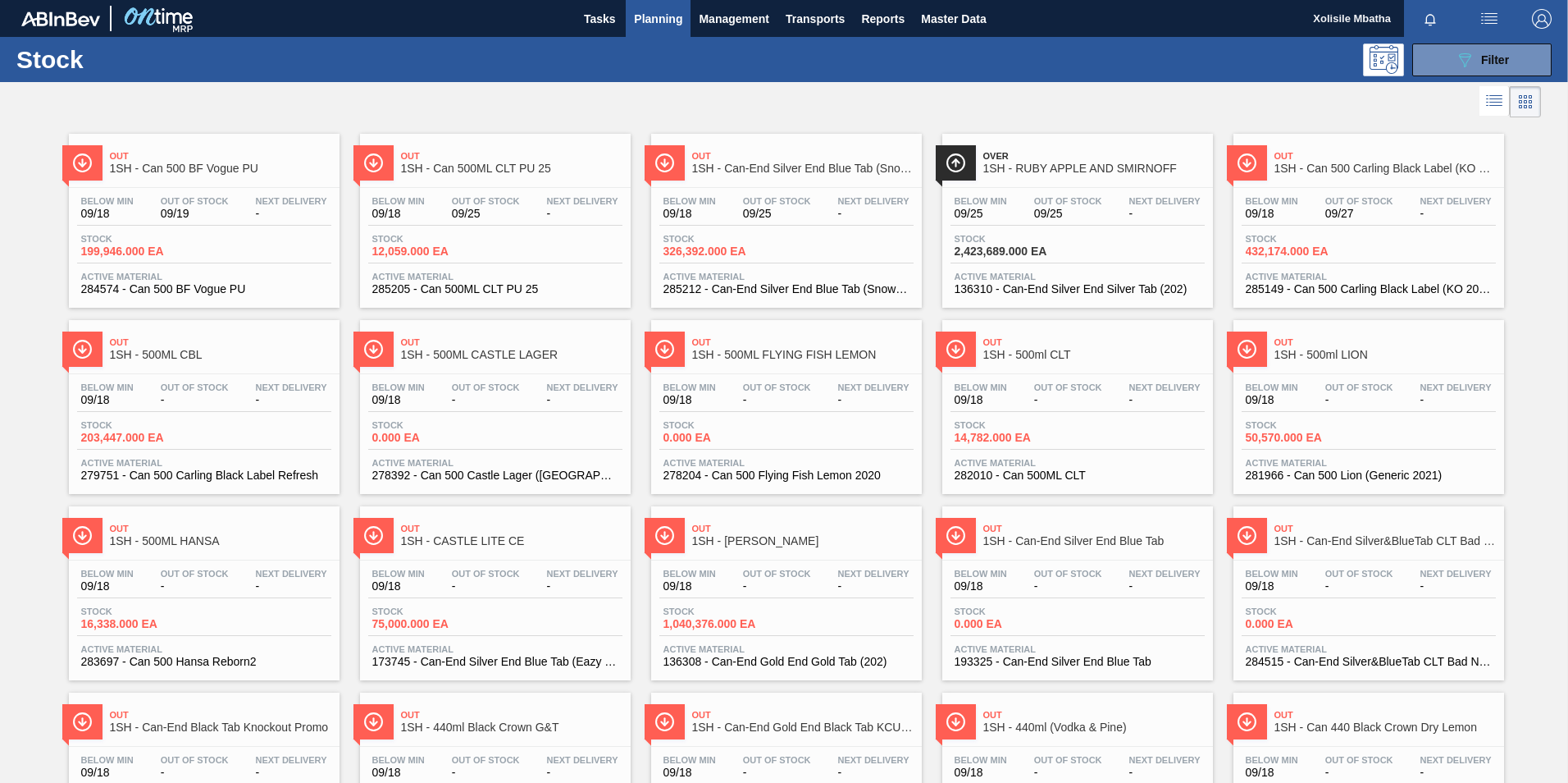
click at [1048, 178] on div "Over 1SH - RUBY APPLE AND SMIRNOFF" at bounding box center [1094, 162] width 222 height 36
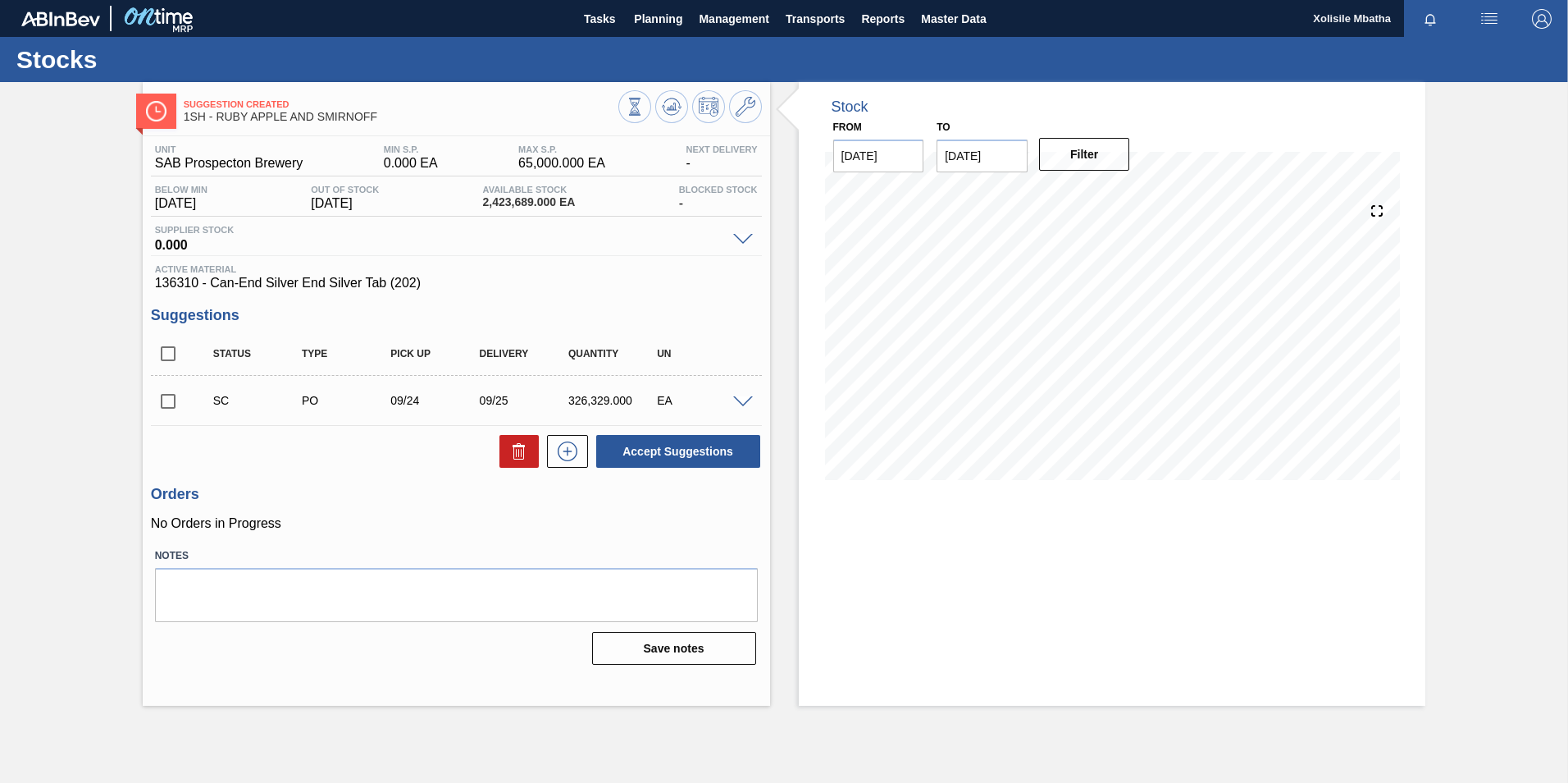
click at [746, 398] on span at bounding box center [743, 402] width 20 height 12
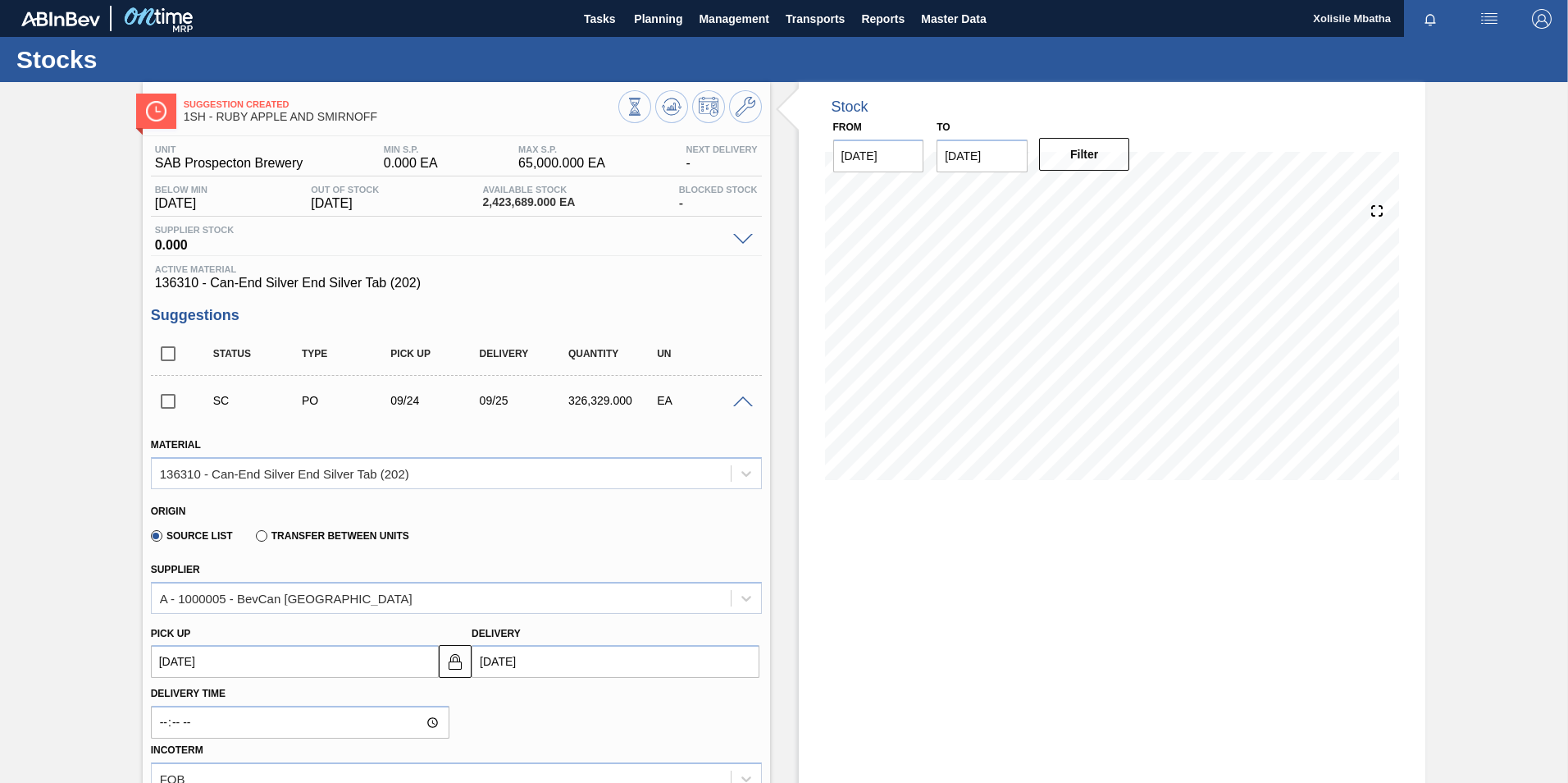
click at [740, 399] on span at bounding box center [743, 402] width 20 height 12
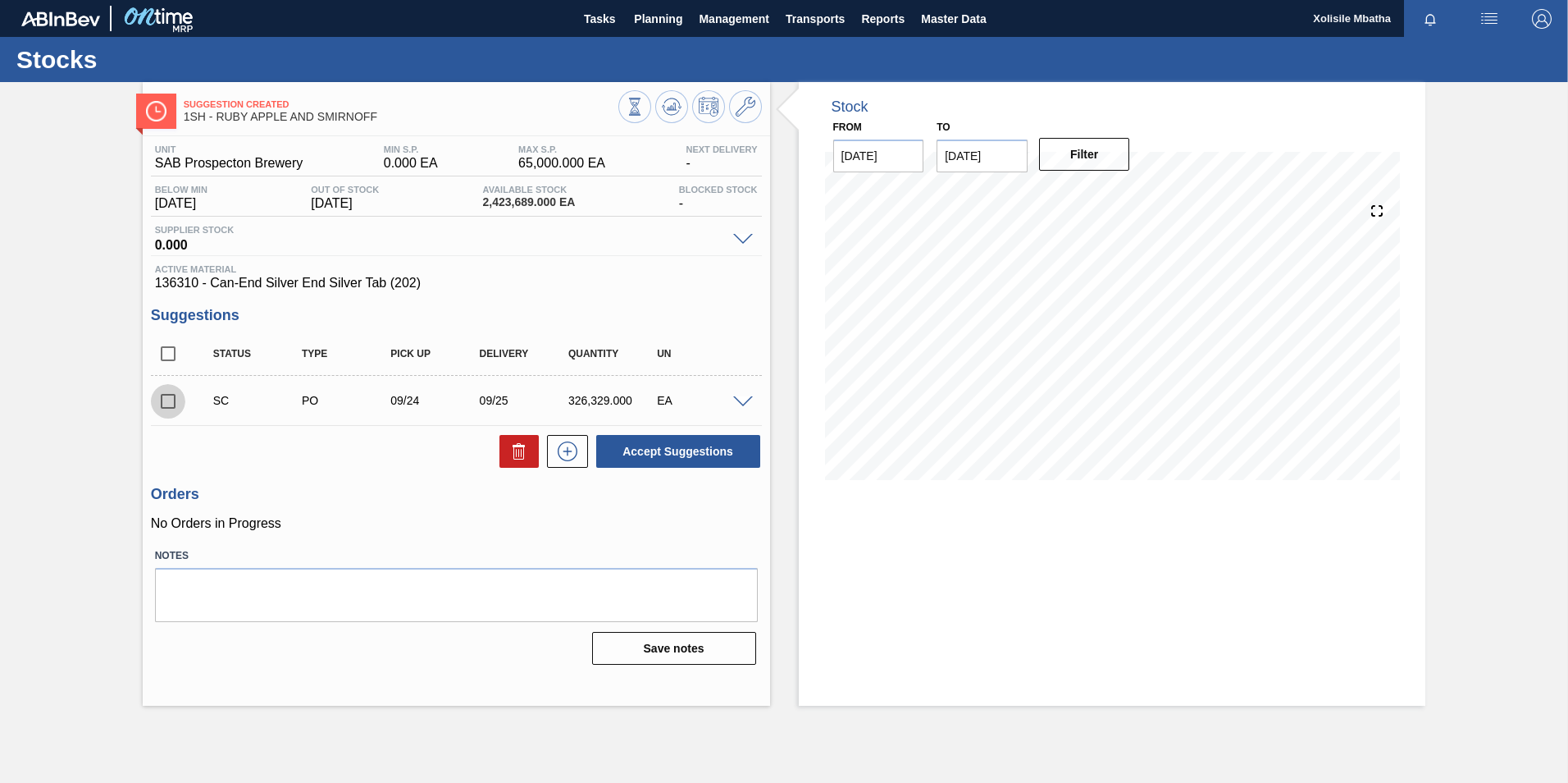
click at [161, 400] on input "checkbox" at bounding box center [168, 400] width 34 height 35
click at [659, 457] on button "Accept Suggestions" at bounding box center [678, 451] width 164 height 33
checkbox input "false"
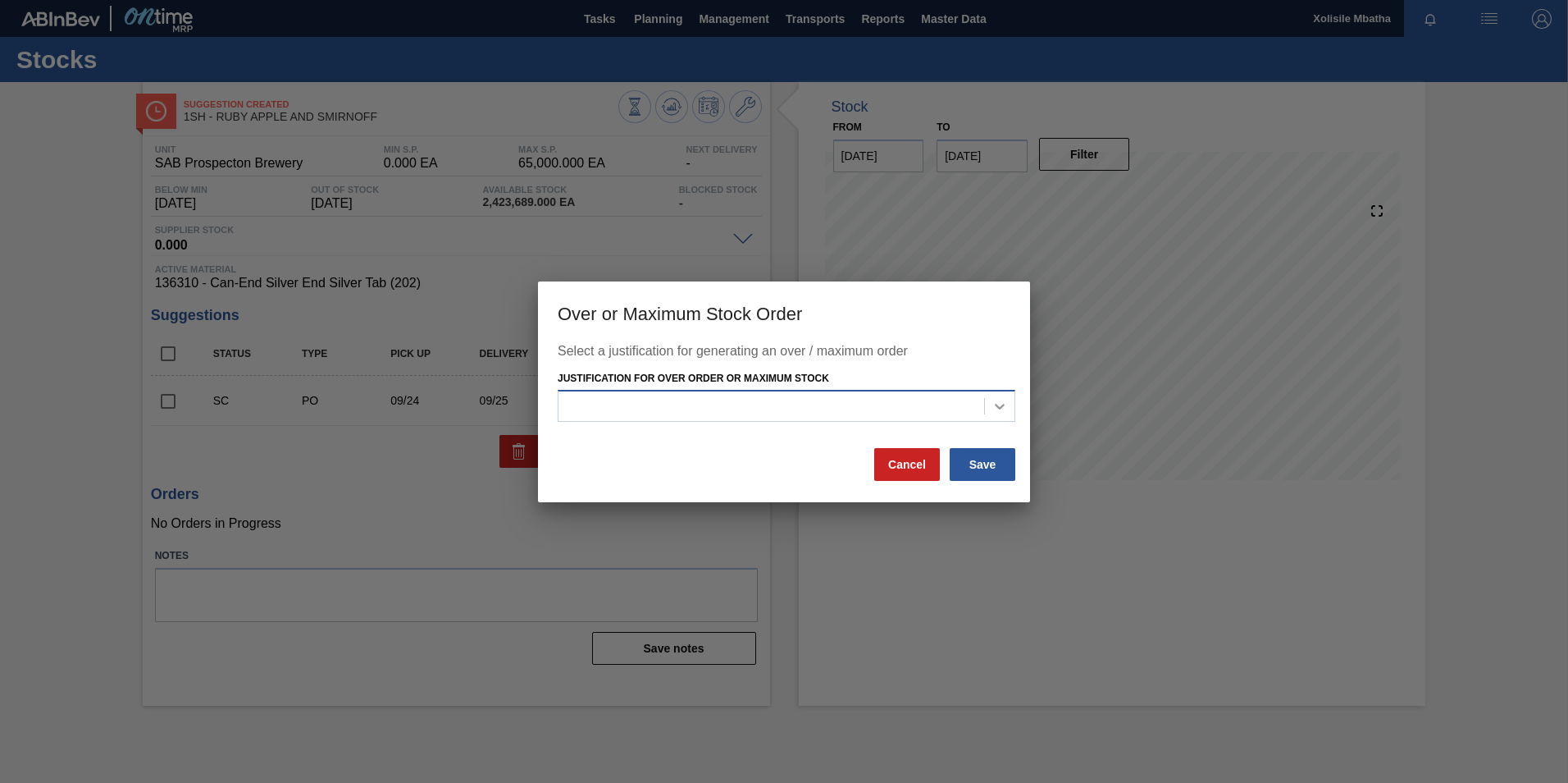
click at [1008, 404] on div at bounding box center [999, 406] width 30 height 30
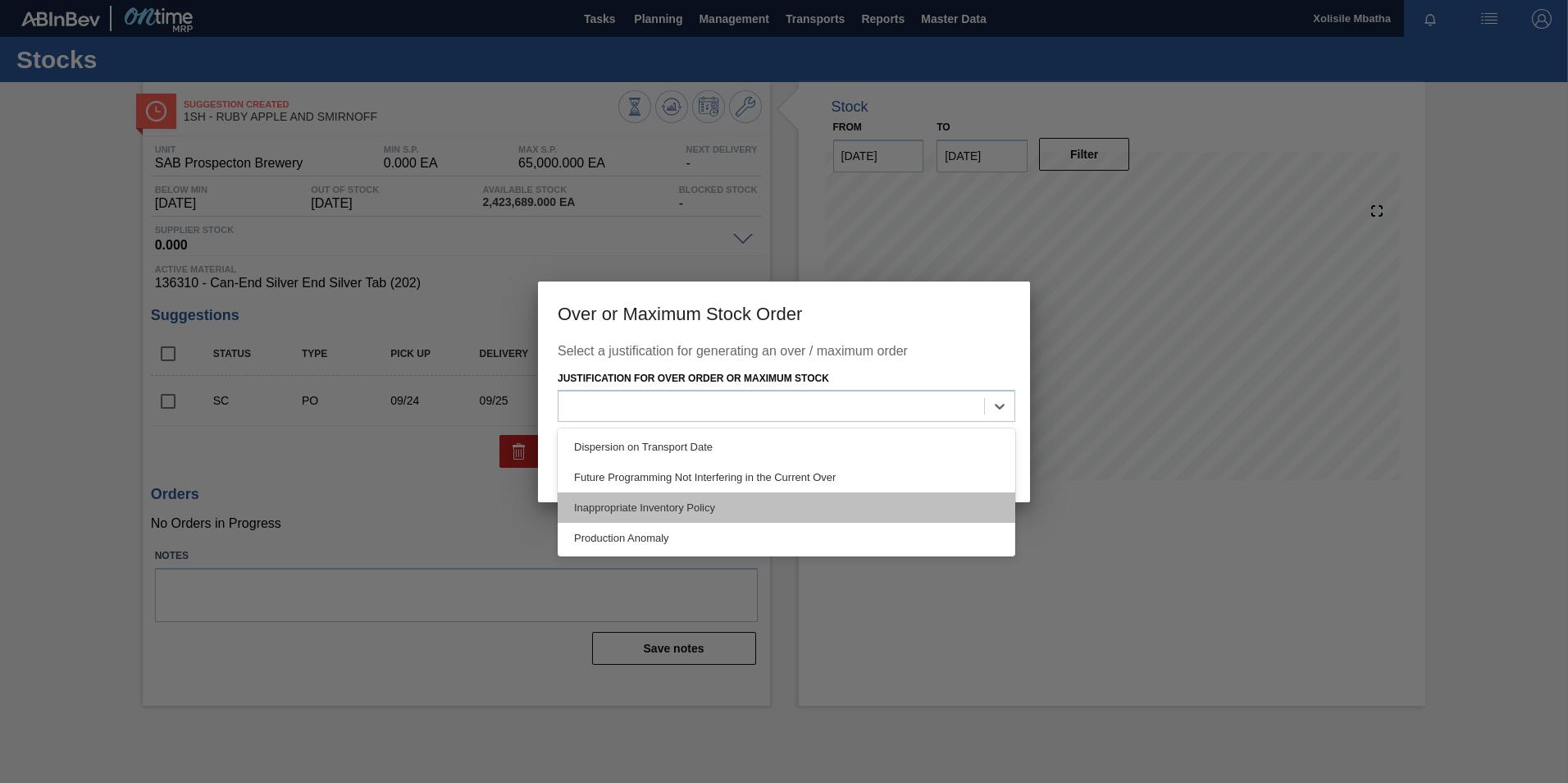
click at [639, 511] on div "Inappropriate Inventory Policy" at bounding box center [786, 507] width 457 height 31
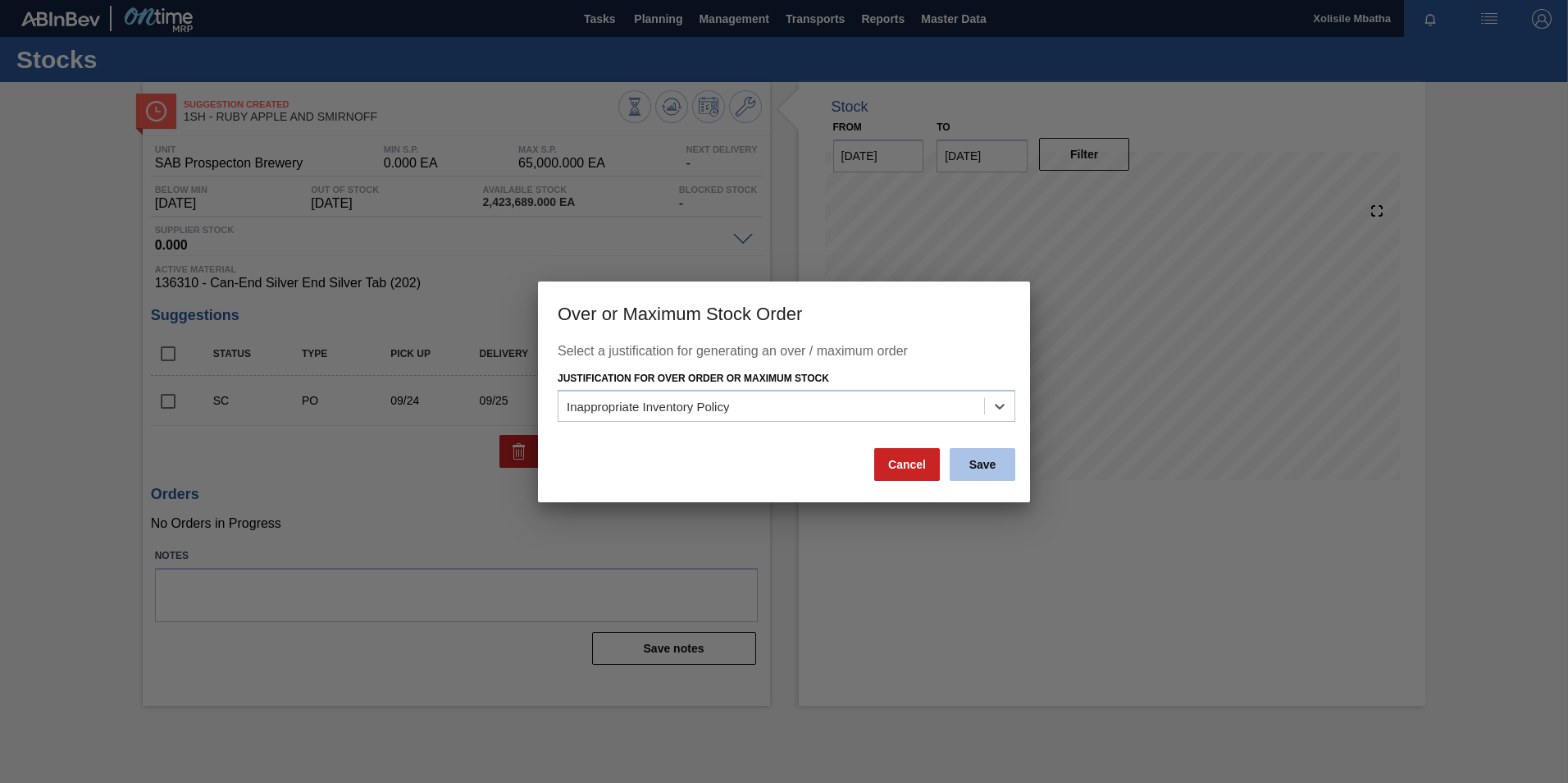
click at [989, 456] on button "Save" at bounding box center [983, 463] width 66 height 33
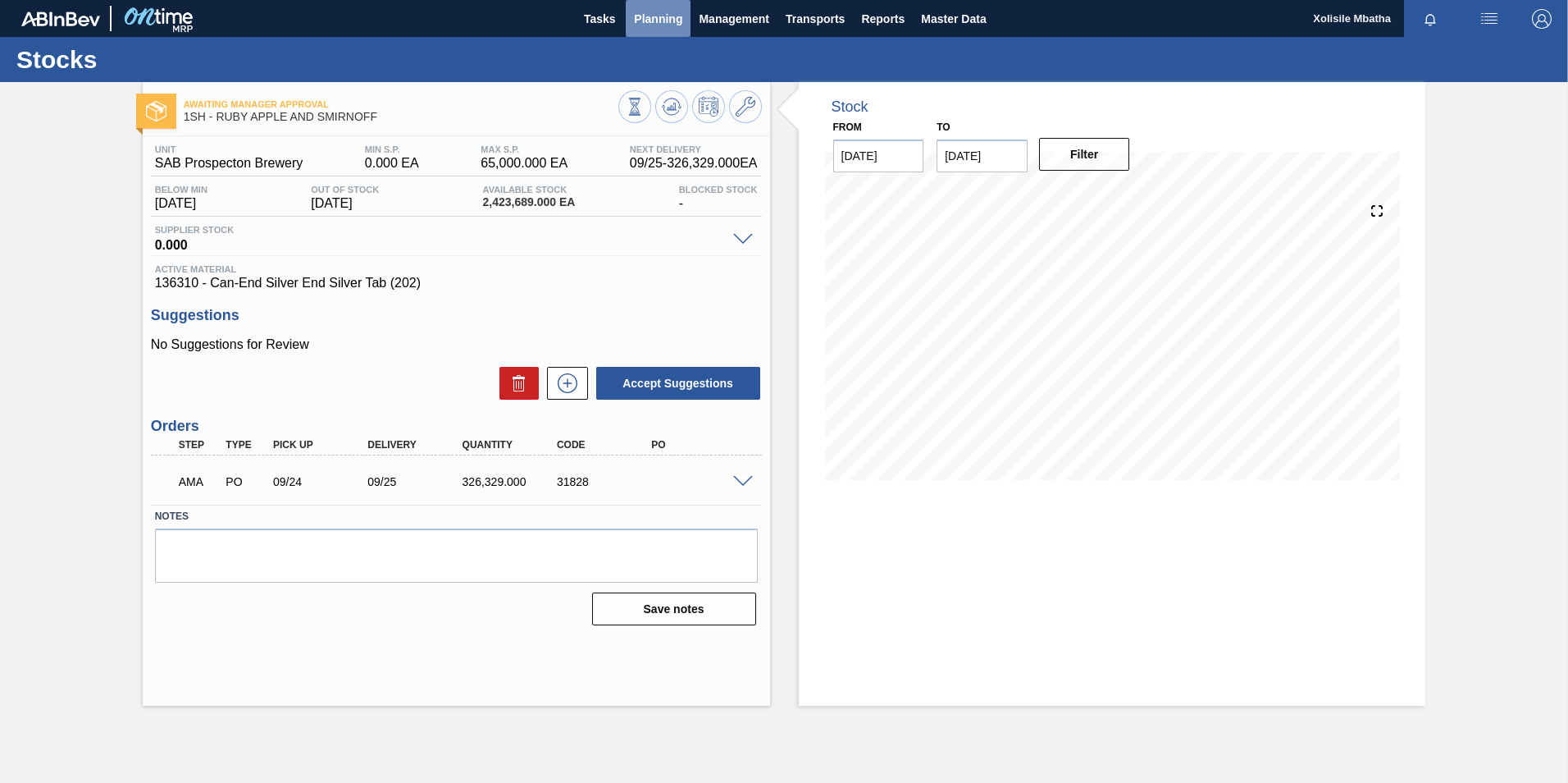
click at [656, 19] on span "Planning" at bounding box center [657, 19] width 48 height 20
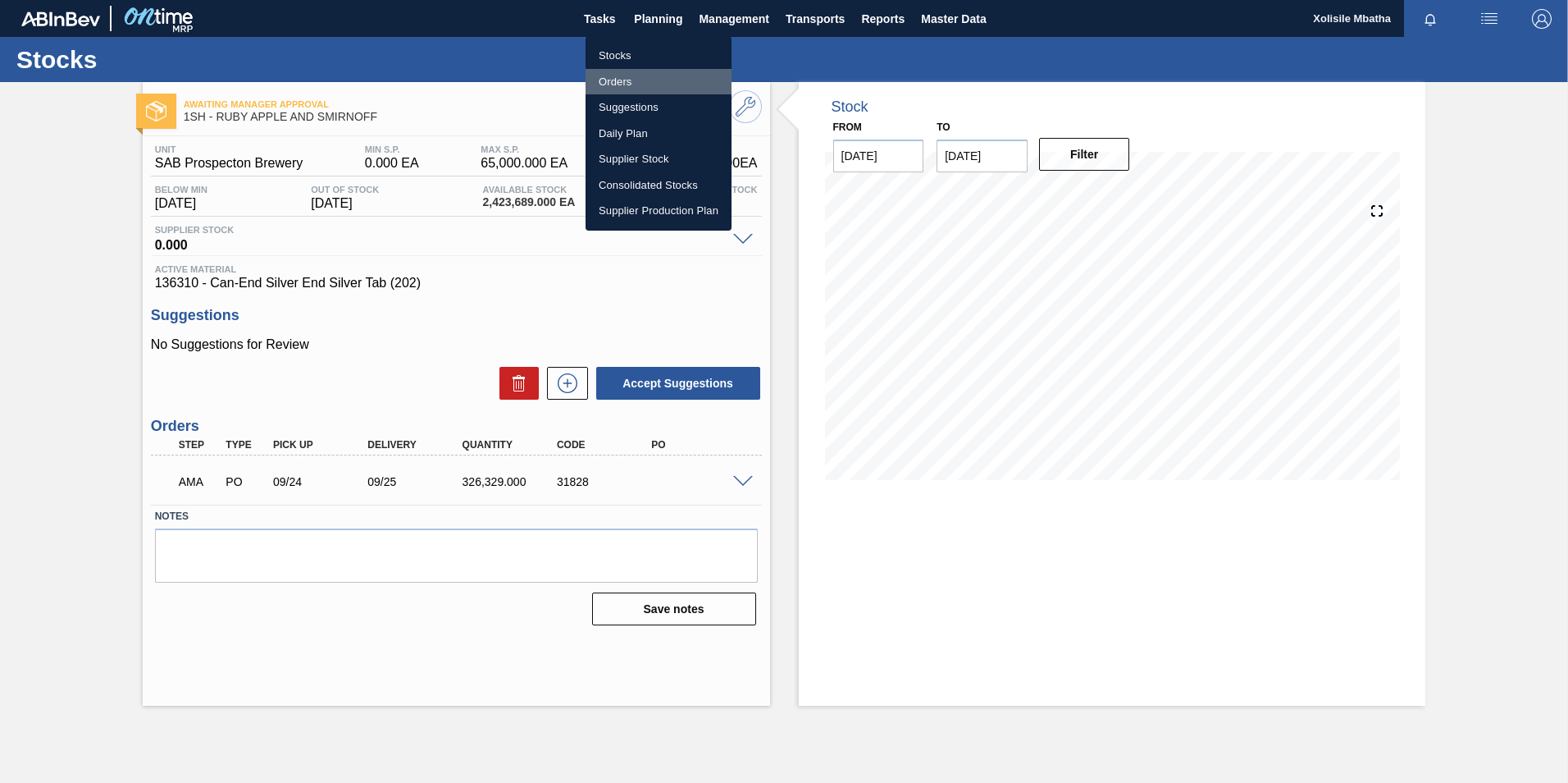
click at [640, 78] on li "Orders" at bounding box center [658, 82] width 146 height 27
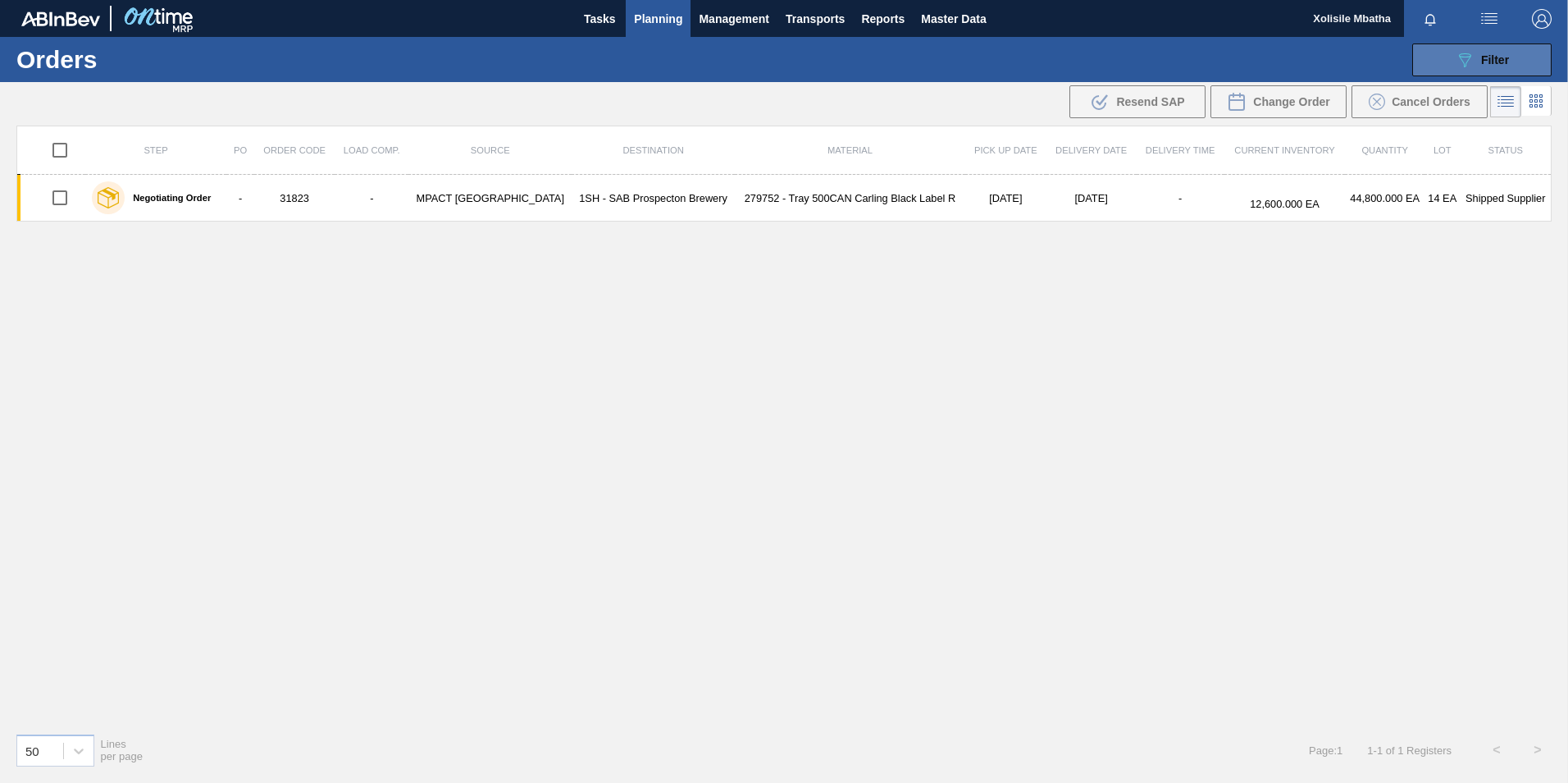
click at [1517, 57] on button "089F7B8B-B2A5-4AFE-B5C0-19BA573D28AC Filter" at bounding box center [1481, 59] width 139 height 33
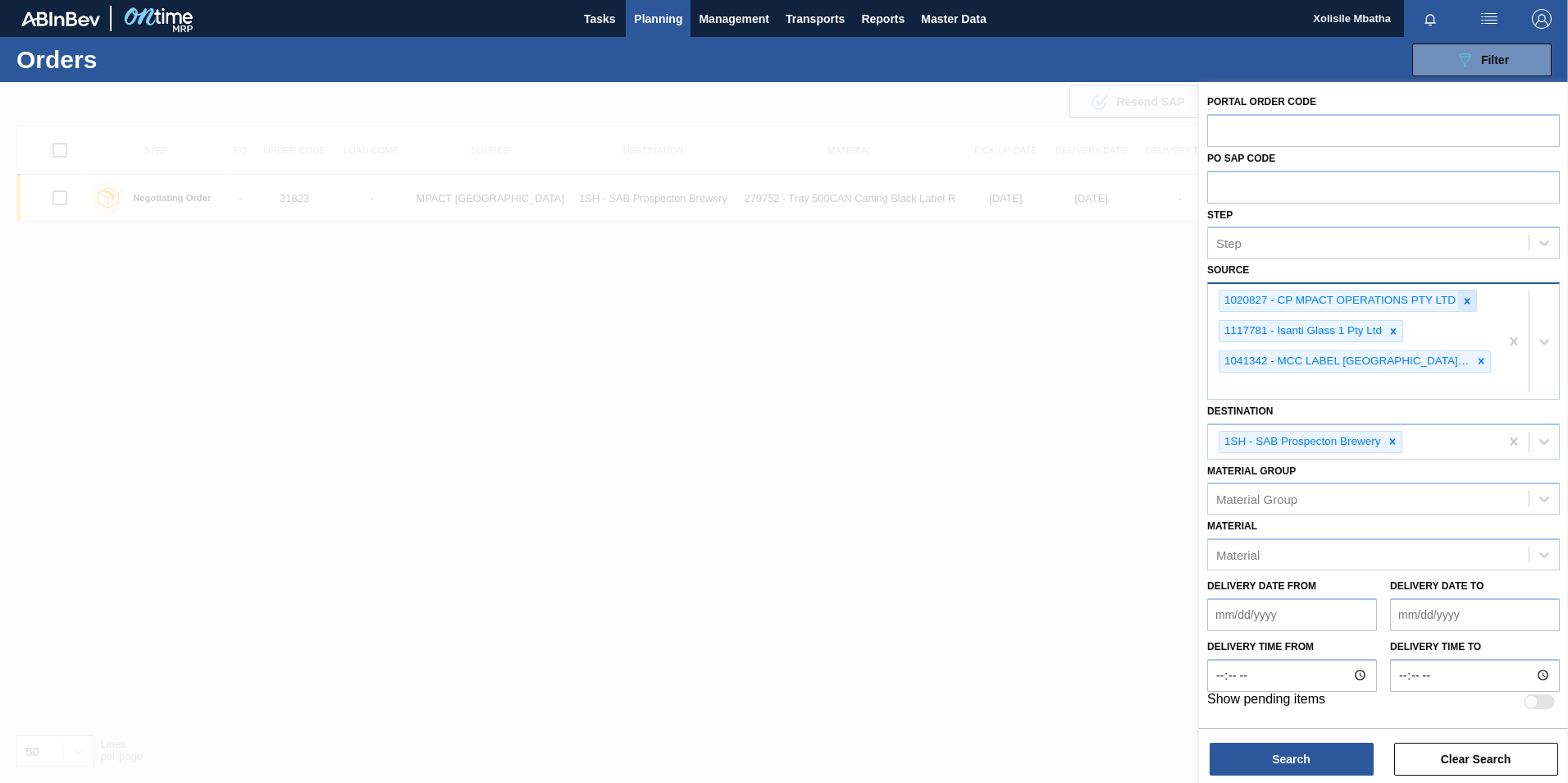
click at [1463, 301] on icon at bounding box center [1467, 302] width 12 height 12
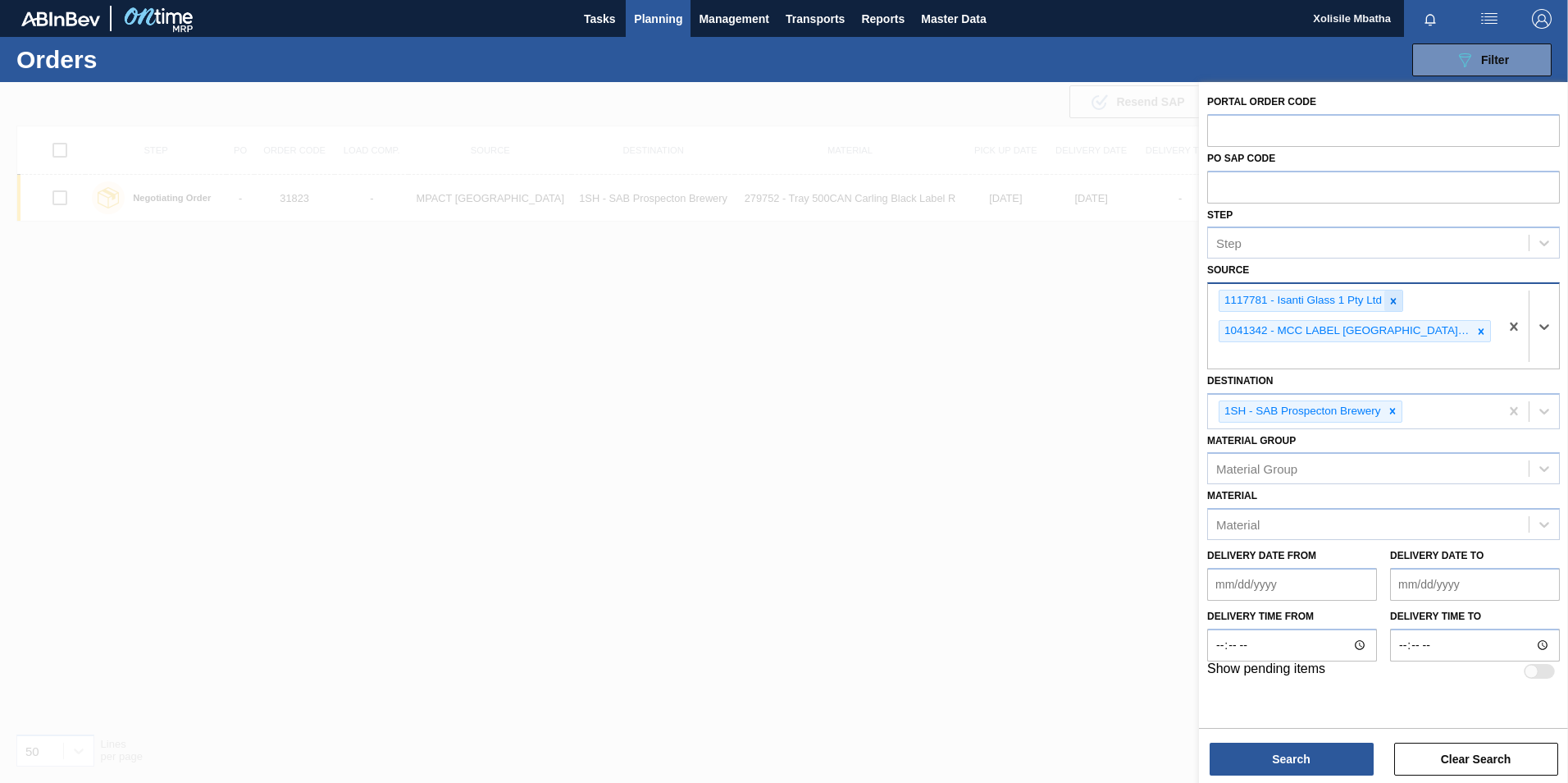
click at [1398, 301] on div at bounding box center [1394, 301] width 18 height 21
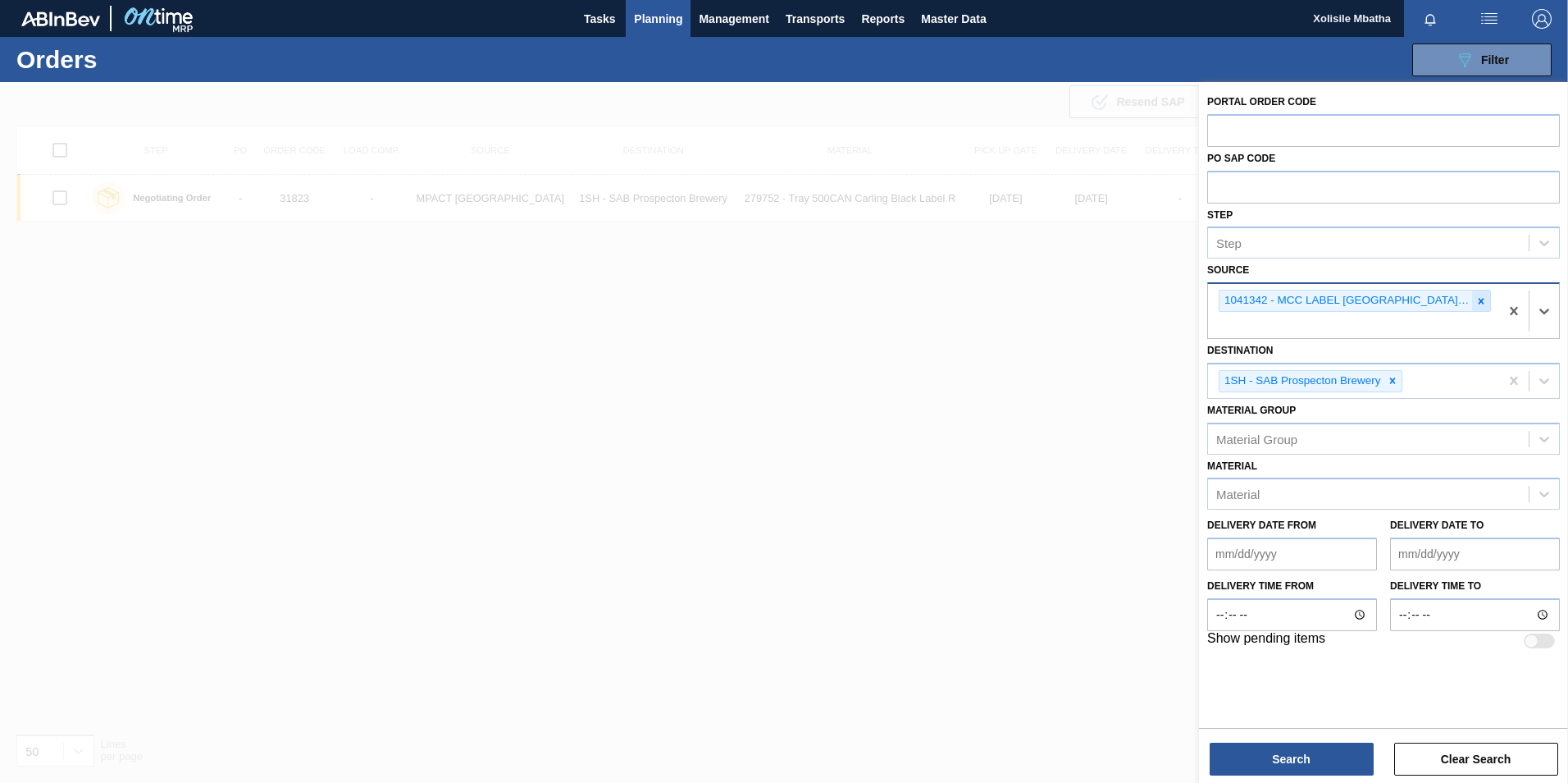
click at [1477, 301] on icon at bounding box center [1481, 302] width 12 height 12
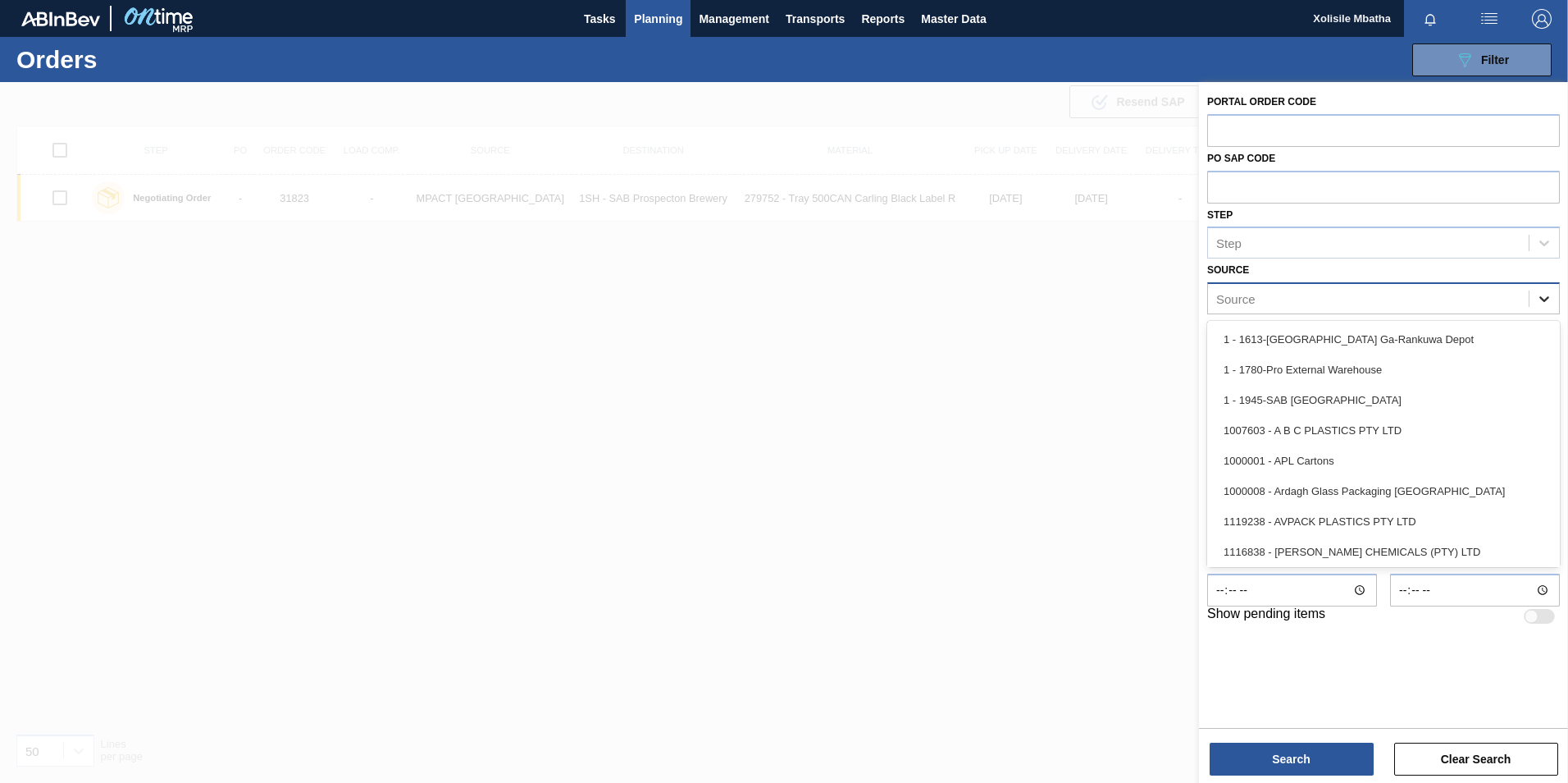
click at [1548, 297] on icon at bounding box center [1544, 299] width 10 height 6
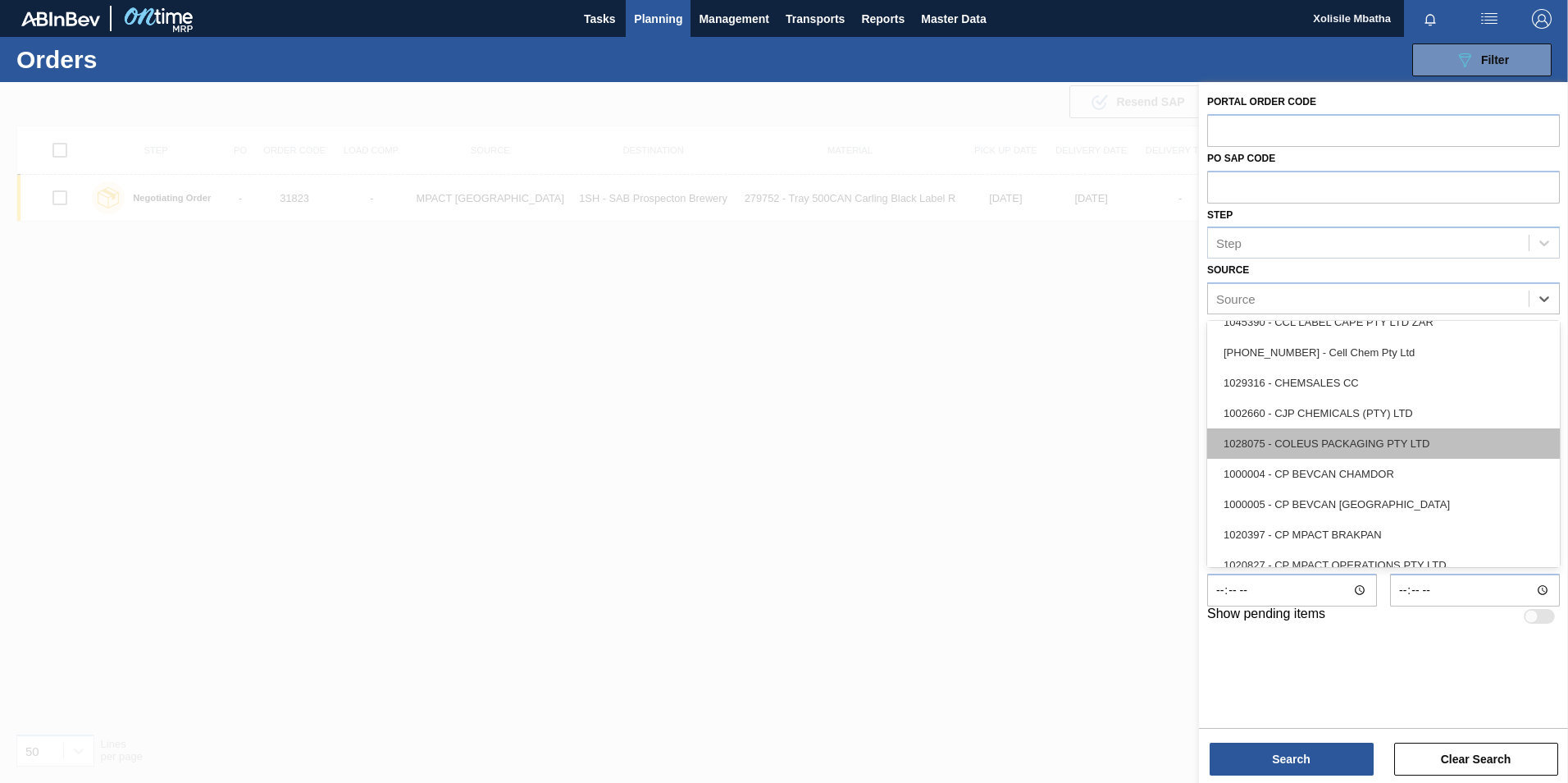
scroll to position [328, 0]
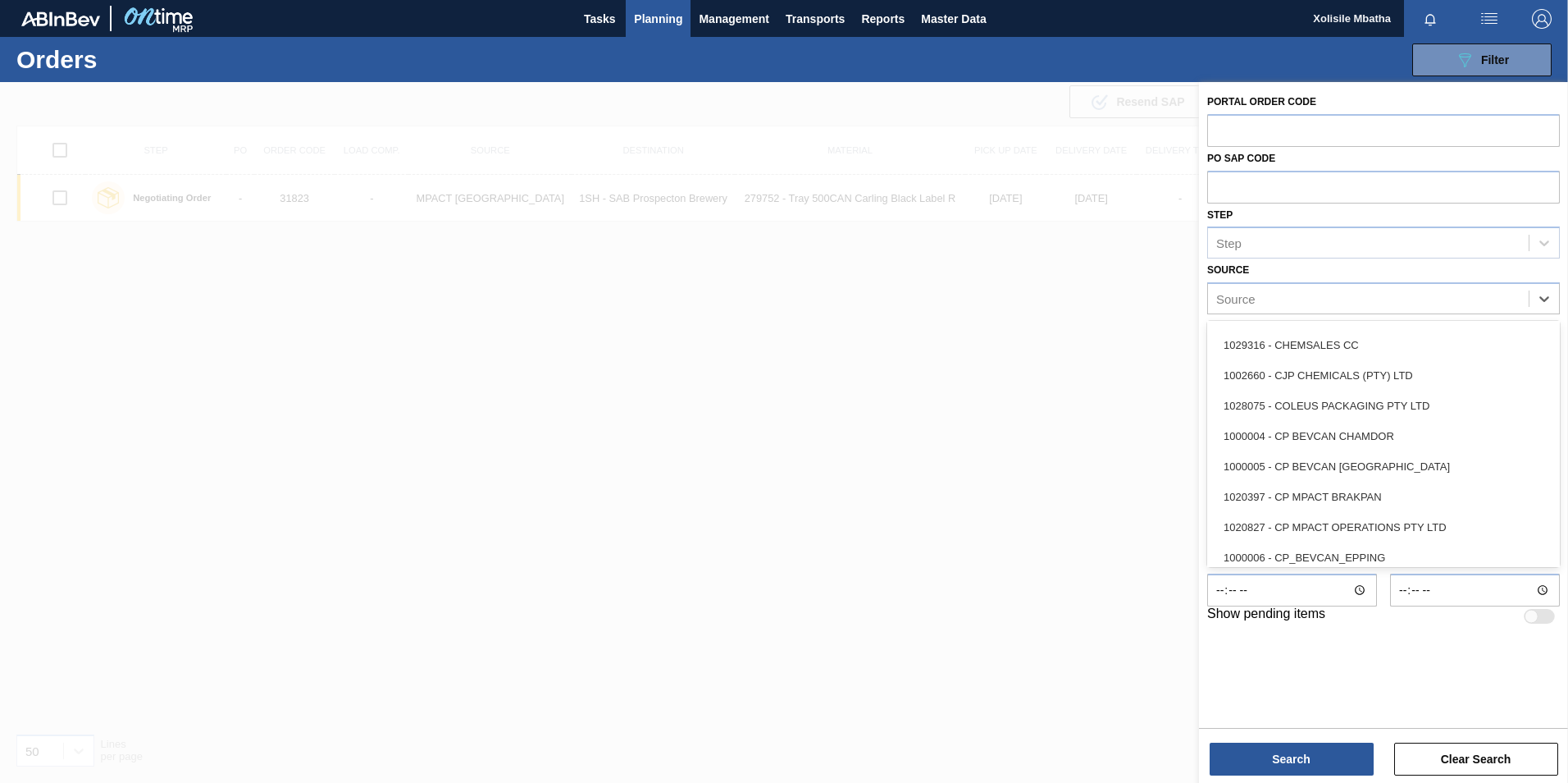
click at [1331, 469] on div "1000005 - CP BEVCAN [GEOGRAPHIC_DATA]" at bounding box center [1384, 466] width 353 height 31
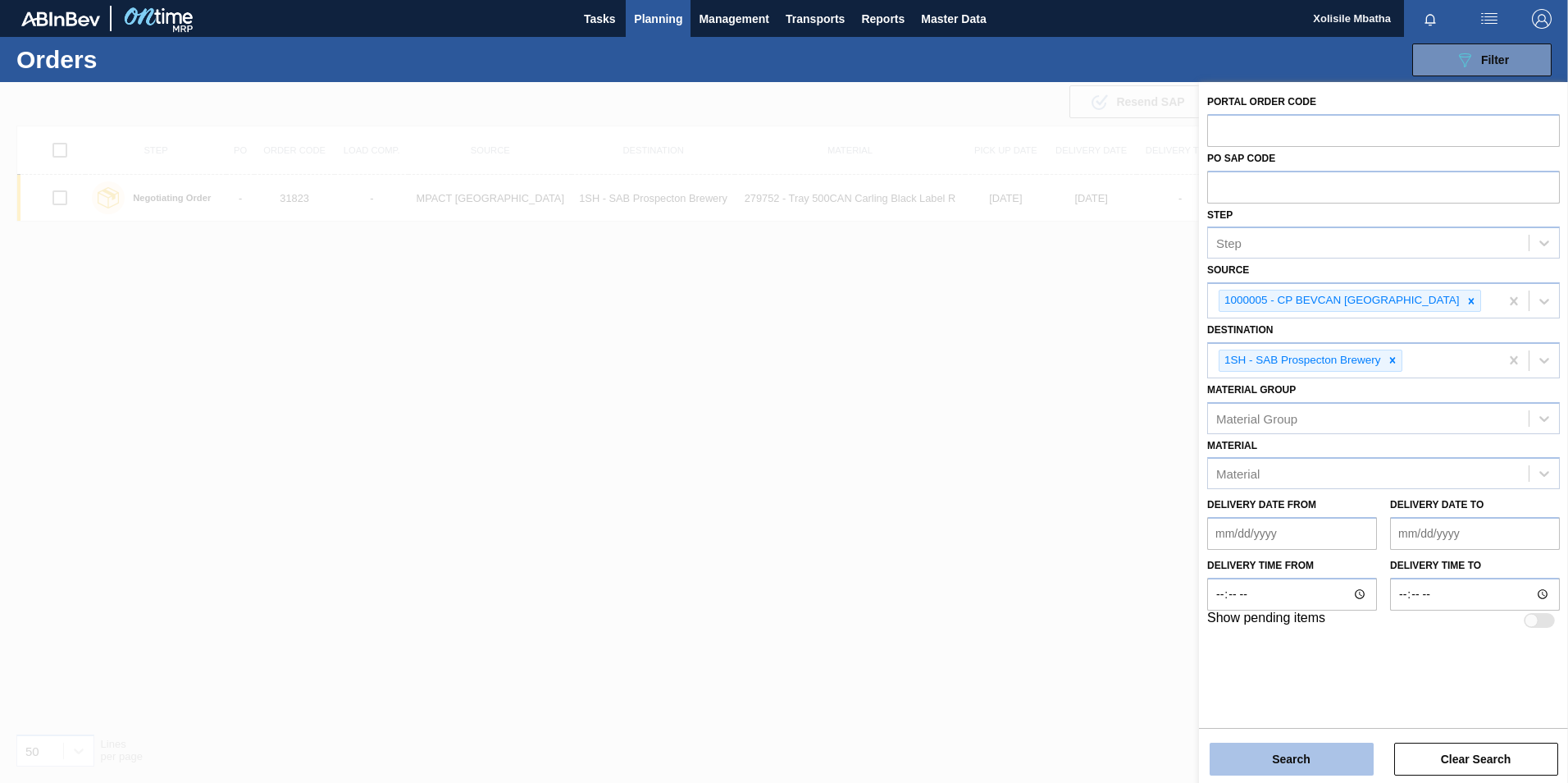
click at [1310, 755] on button "Search" at bounding box center [1291, 758] width 164 height 33
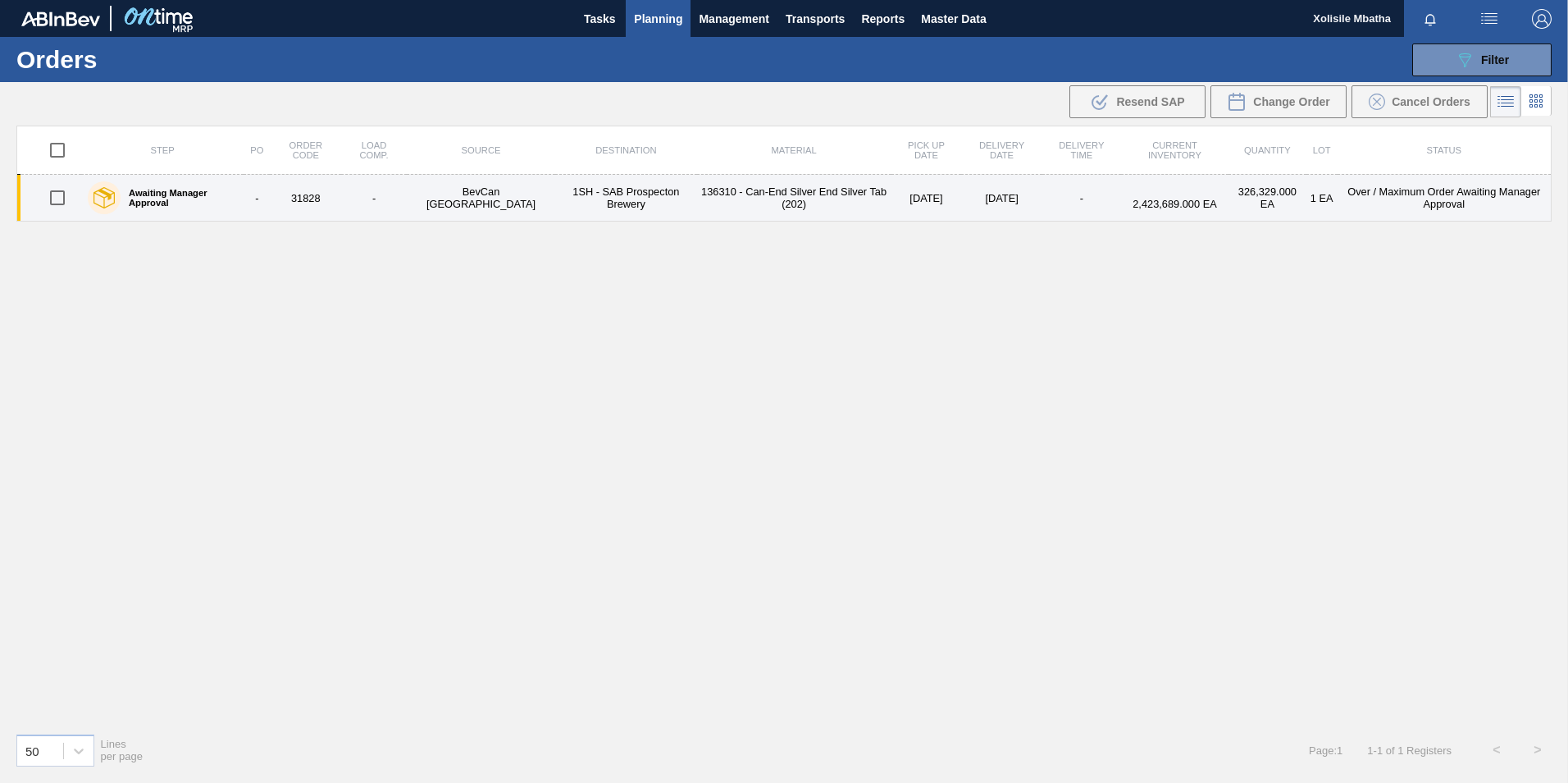
click at [144, 194] on label "Awaiting Manager Approval" at bounding box center [178, 198] width 116 height 20
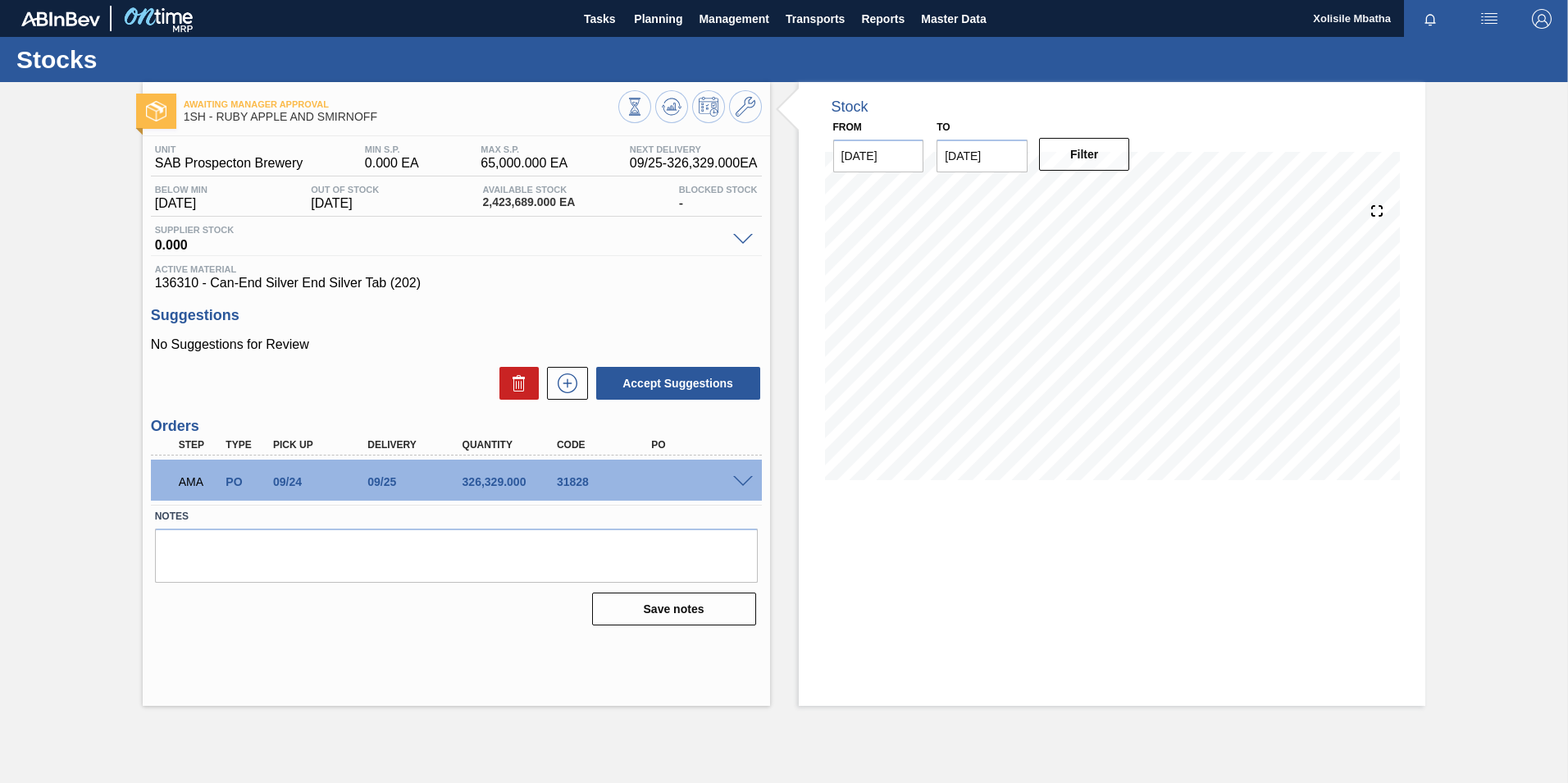
click at [745, 483] on span at bounding box center [743, 482] width 20 height 12
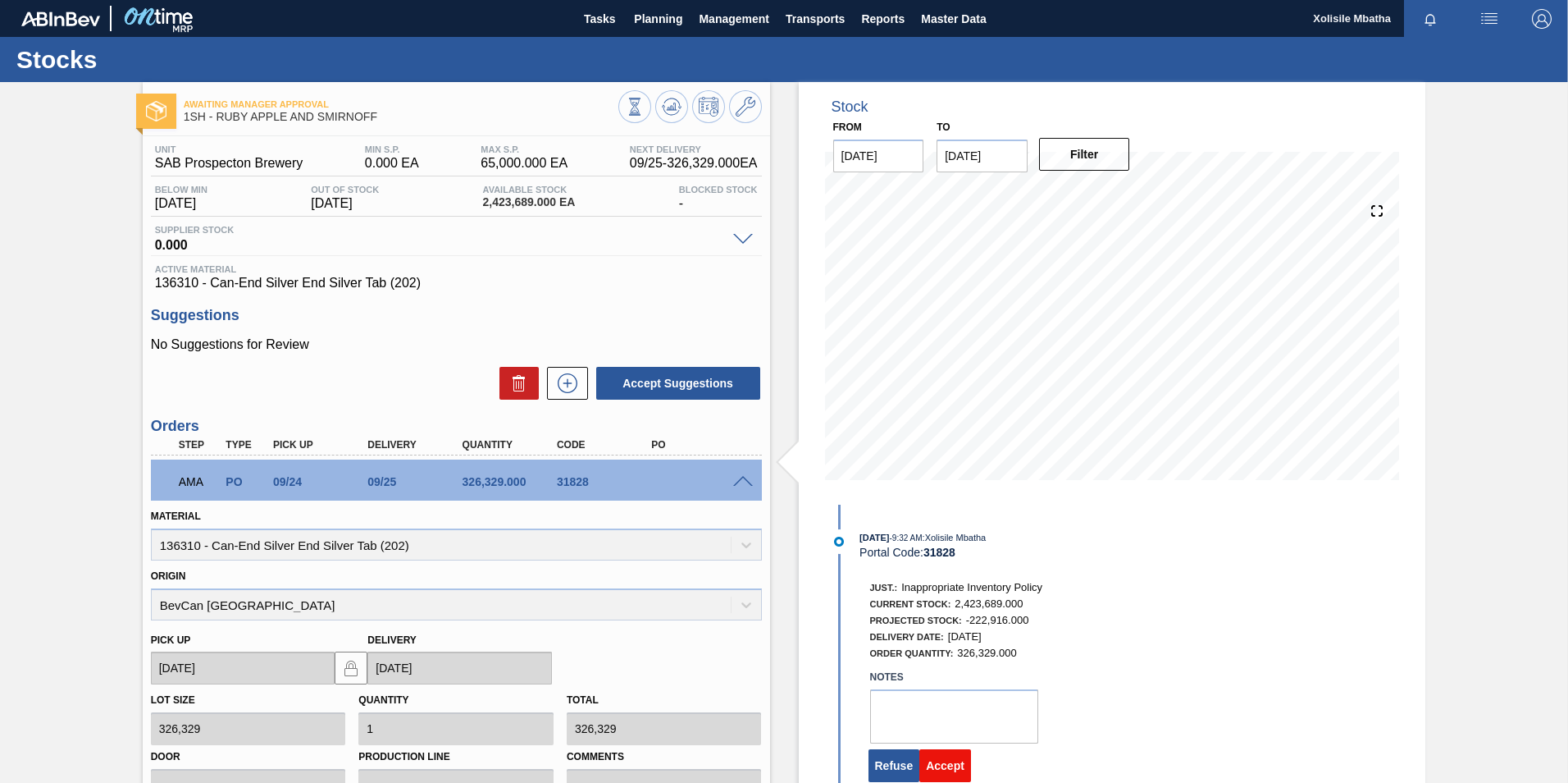
click at [948, 764] on button "Accept" at bounding box center [945, 765] width 51 height 33
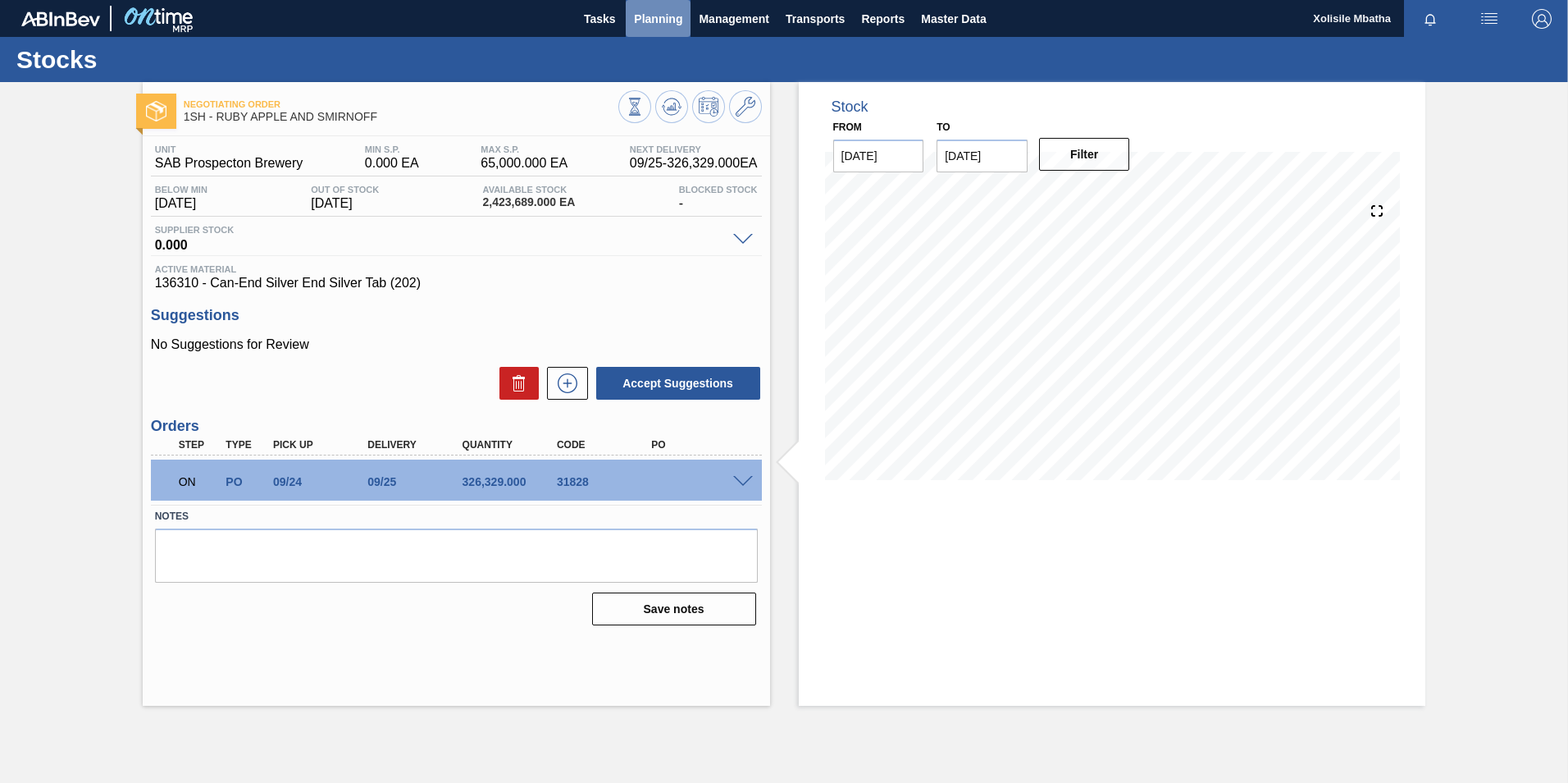
click at [658, 14] on span "Planning" at bounding box center [657, 19] width 48 height 20
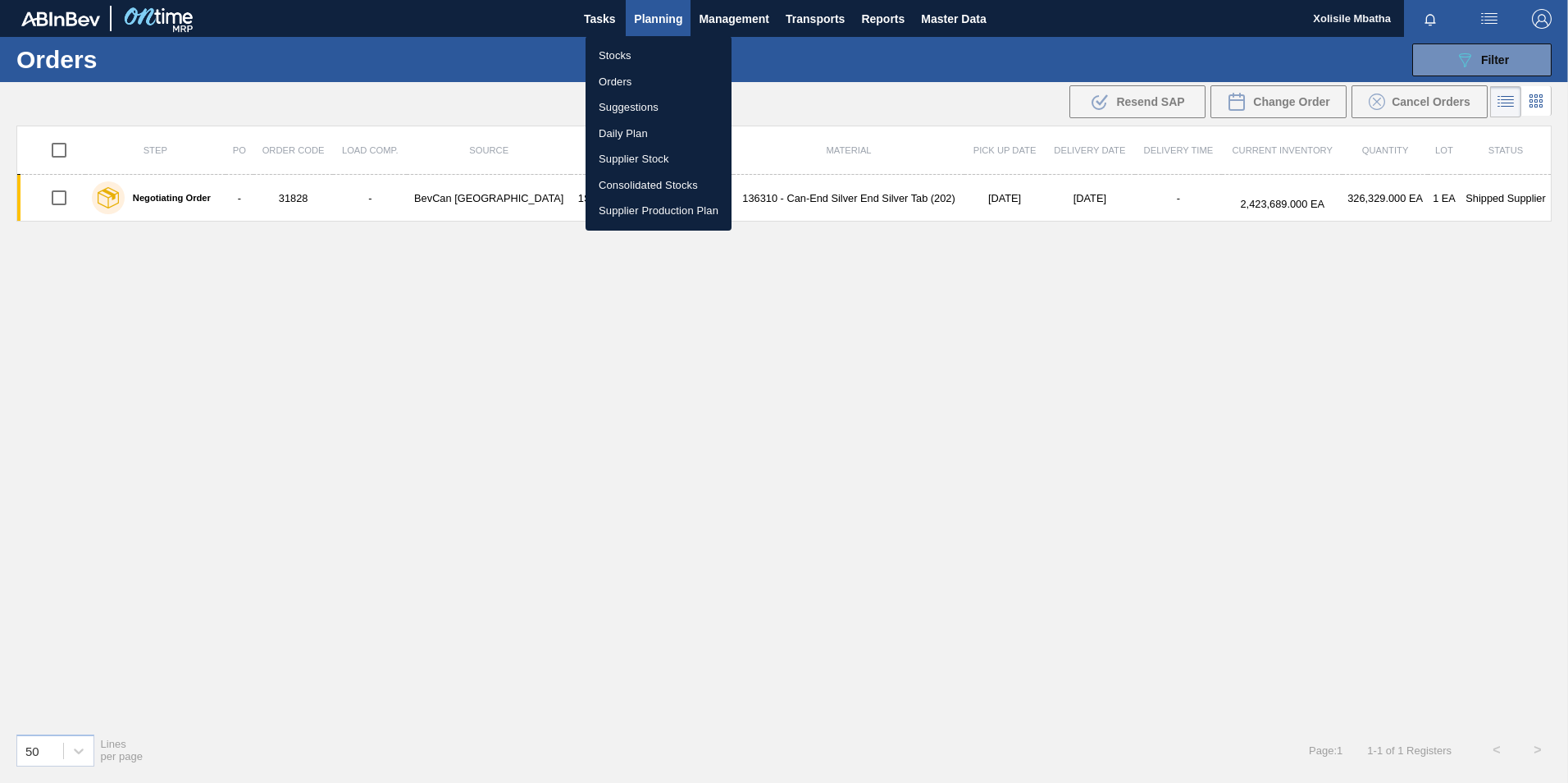
click at [1026, 627] on div at bounding box center [784, 392] width 1568 height 783
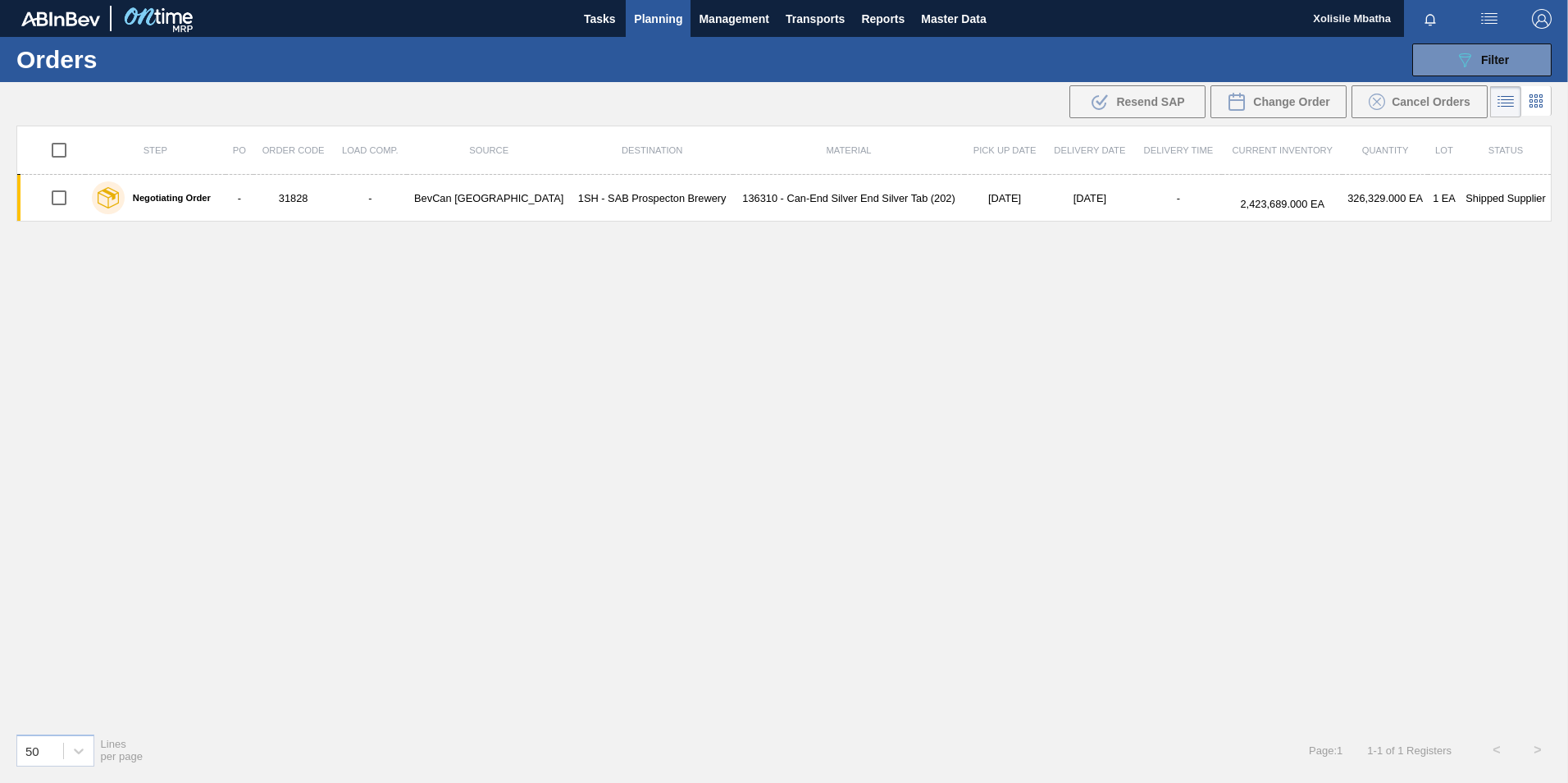
click at [664, 17] on span "Planning" at bounding box center [657, 19] width 48 height 20
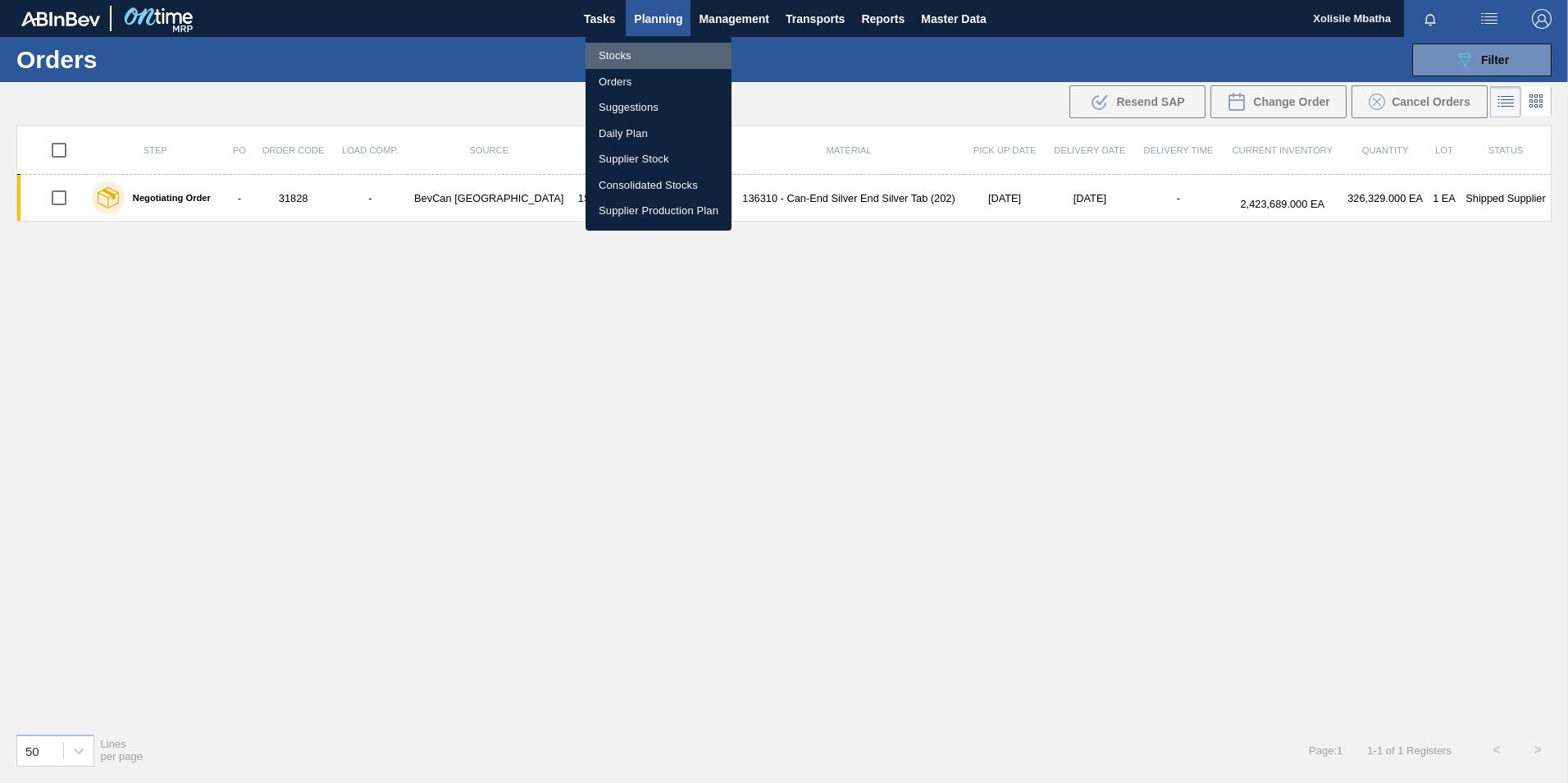
click at [621, 58] on li "Stocks" at bounding box center [658, 55] width 146 height 27
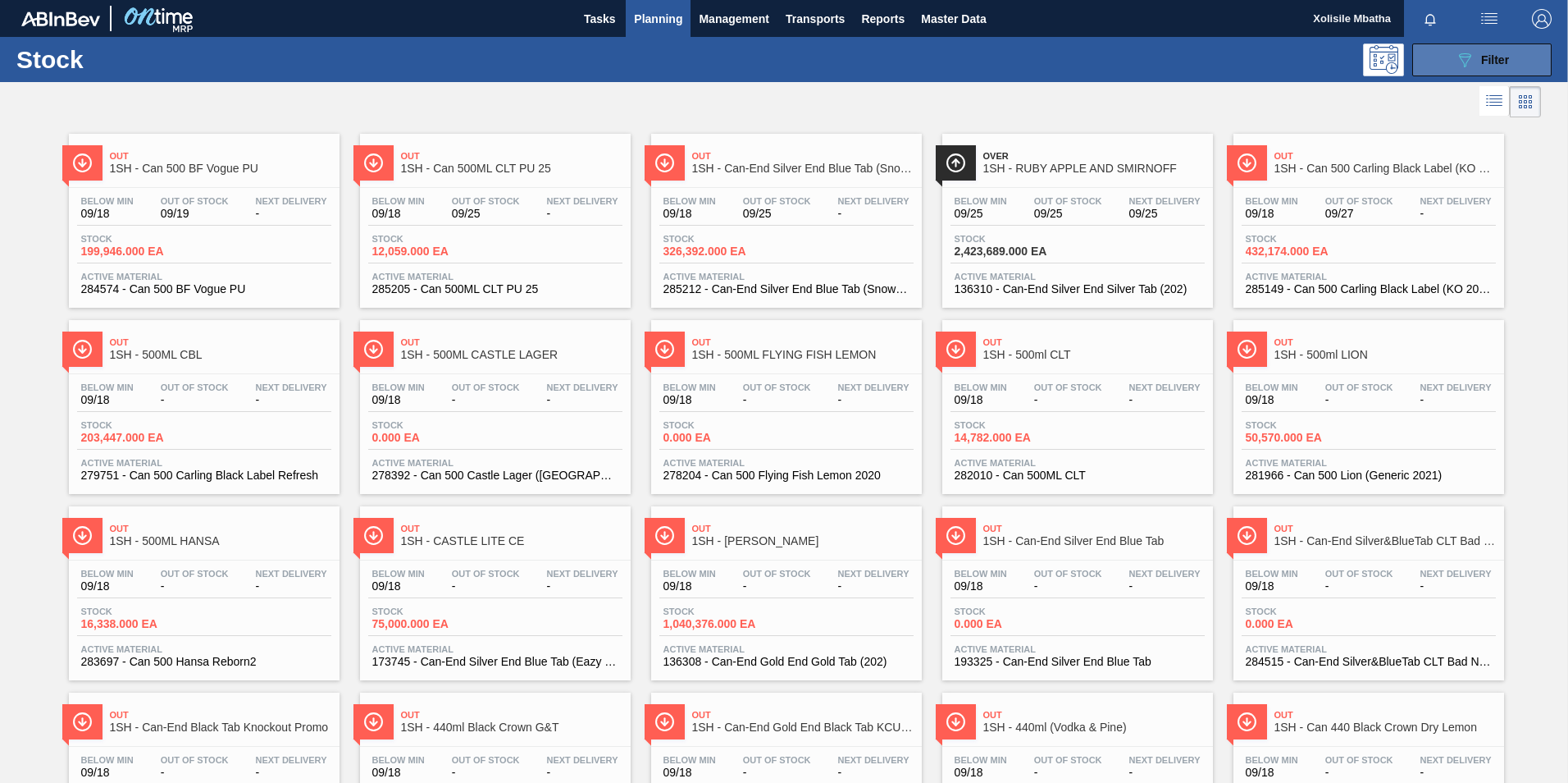
click at [1490, 67] on div "089F7B8B-B2A5-4AFE-B5C0-19BA573D28AC Filter" at bounding box center [1481, 60] width 54 height 20
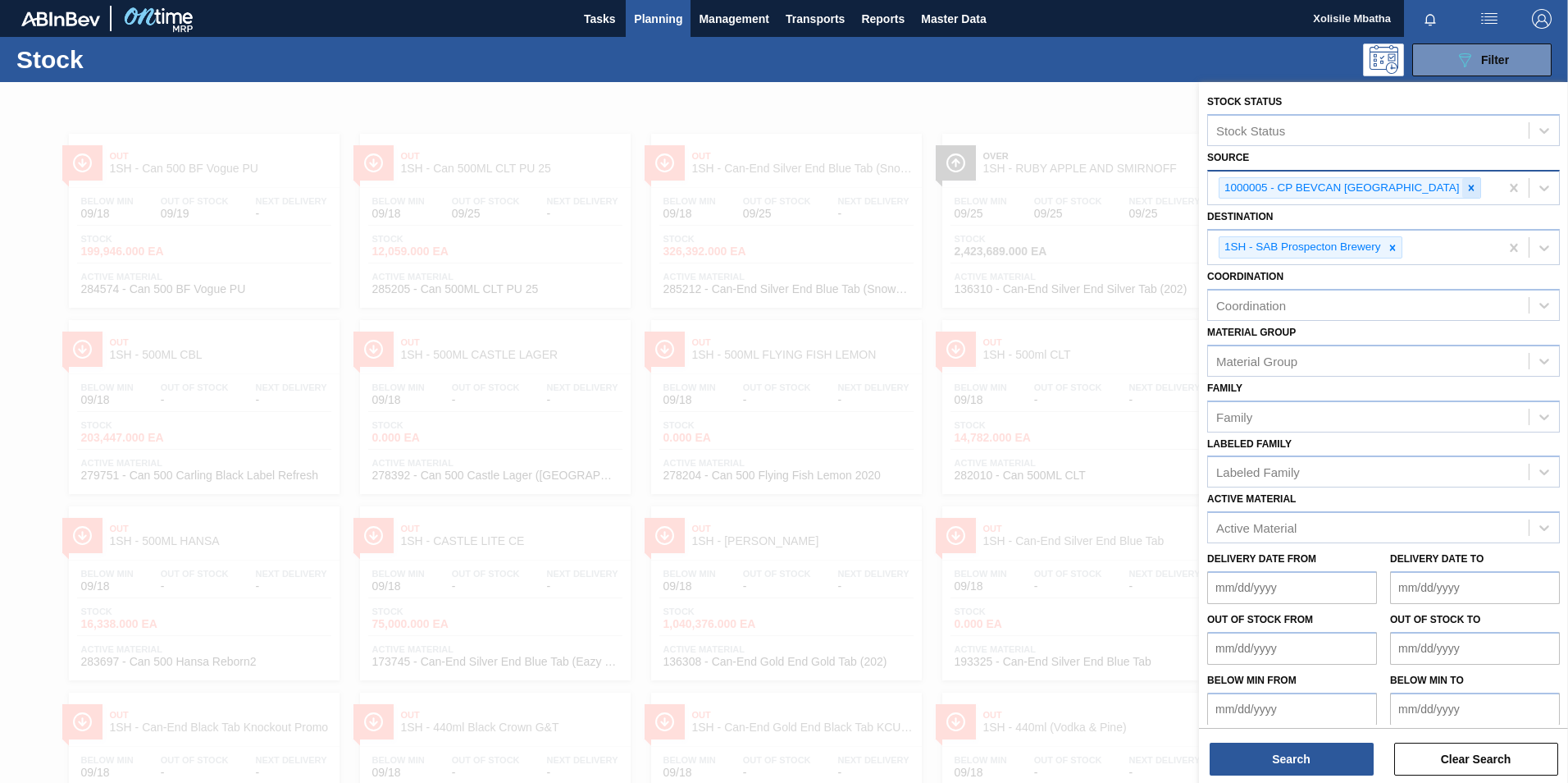
click at [1463, 196] on div at bounding box center [1471, 188] width 18 height 21
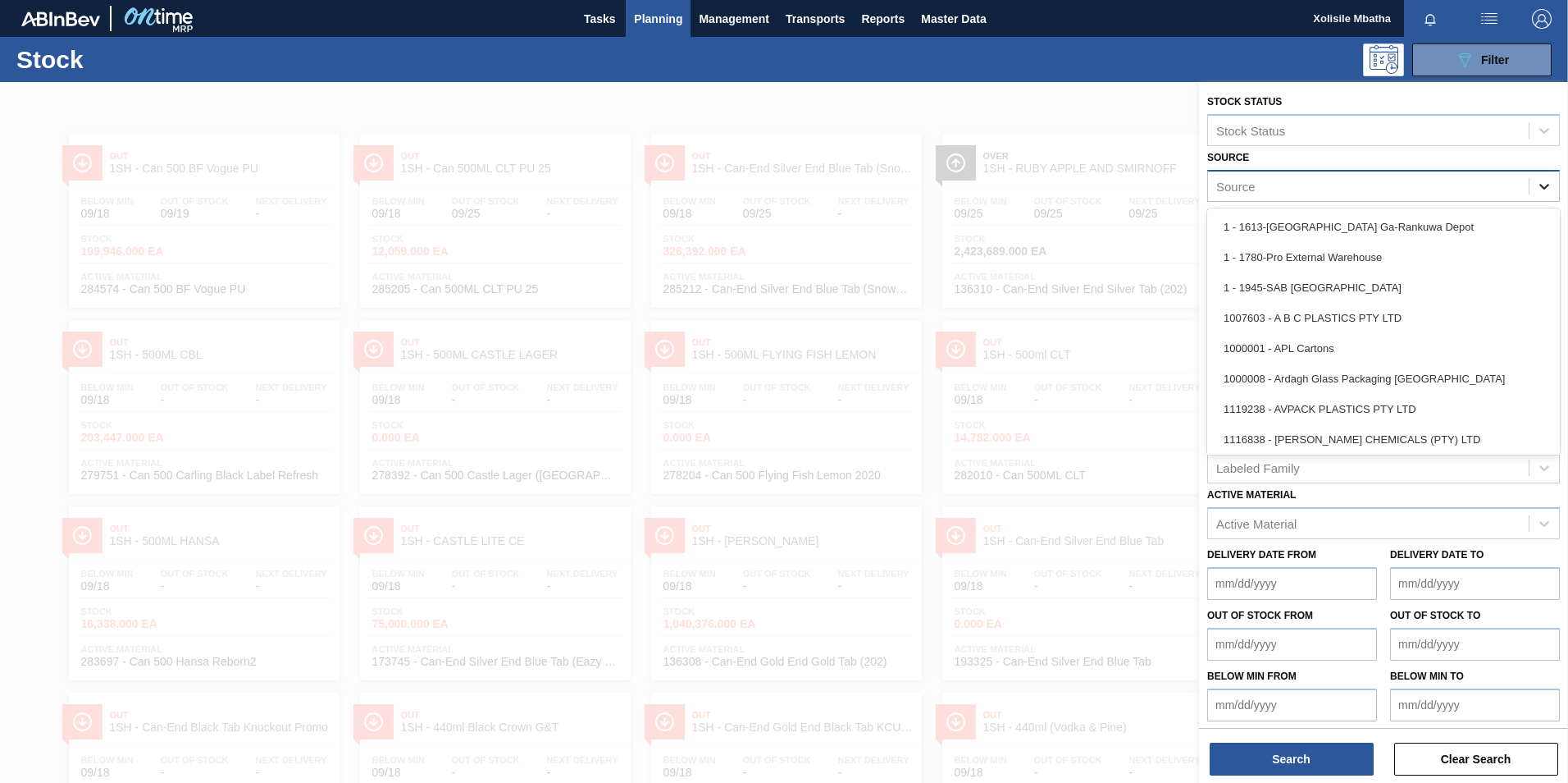
click at [1543, 187] on icon at bounding box center [1544, 186] width 10 height 6
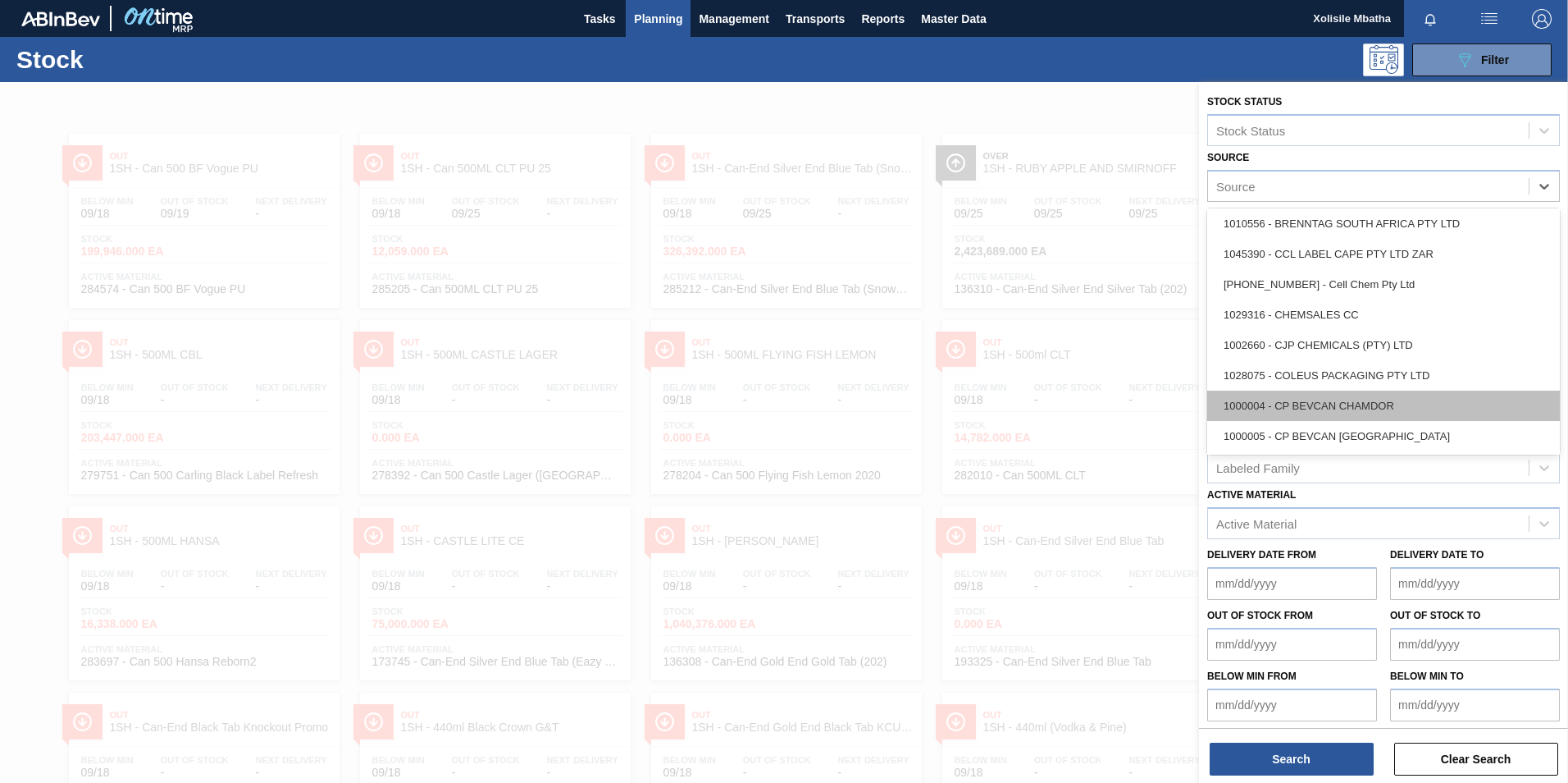
scroll to position [328, 0]
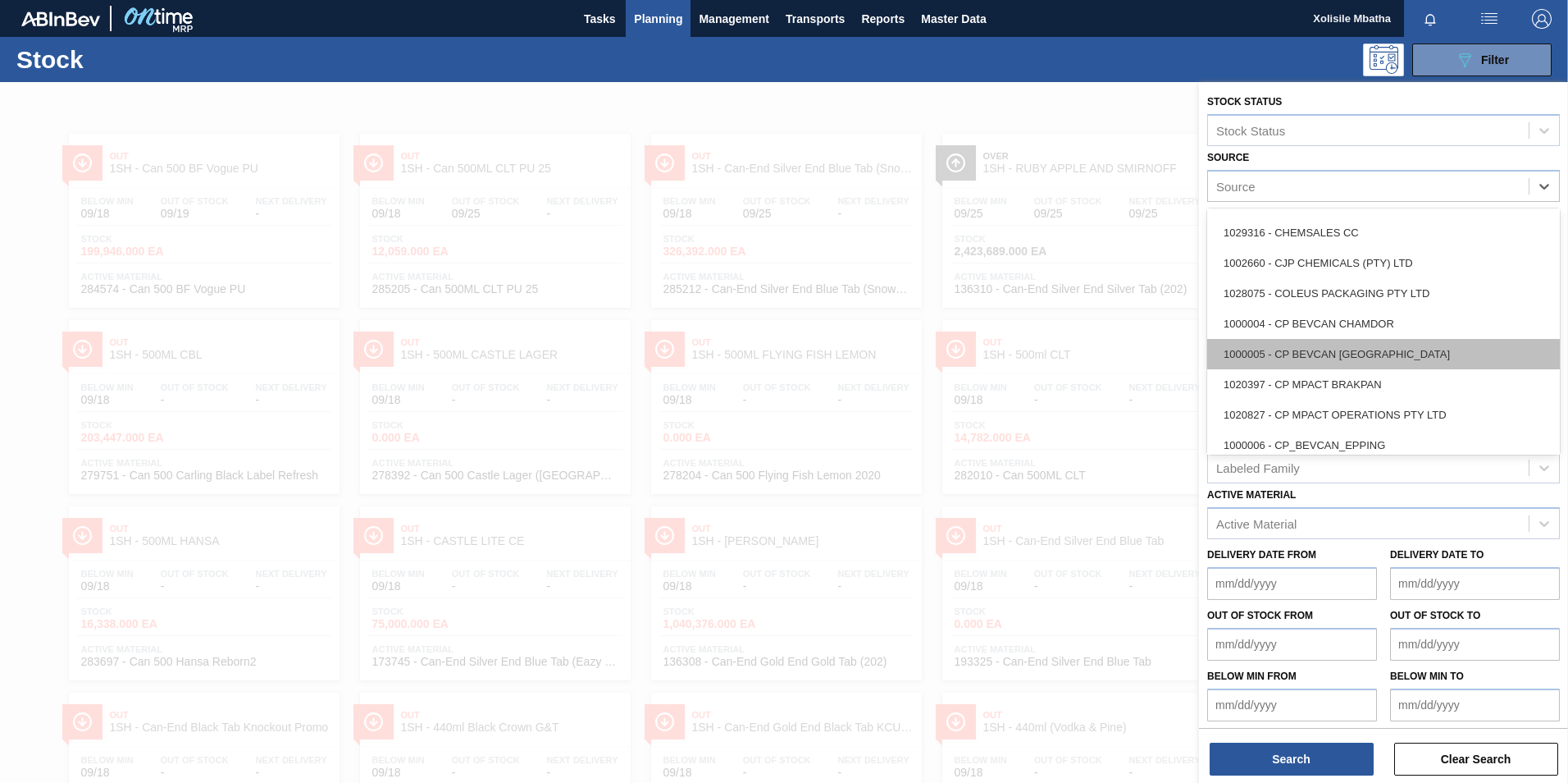
click at [1306, 357] on div "1000005 - CP BEVCAN [GEOGRAPHIC_DATA]" at bounding box center [1384, 354] width 353 height 31
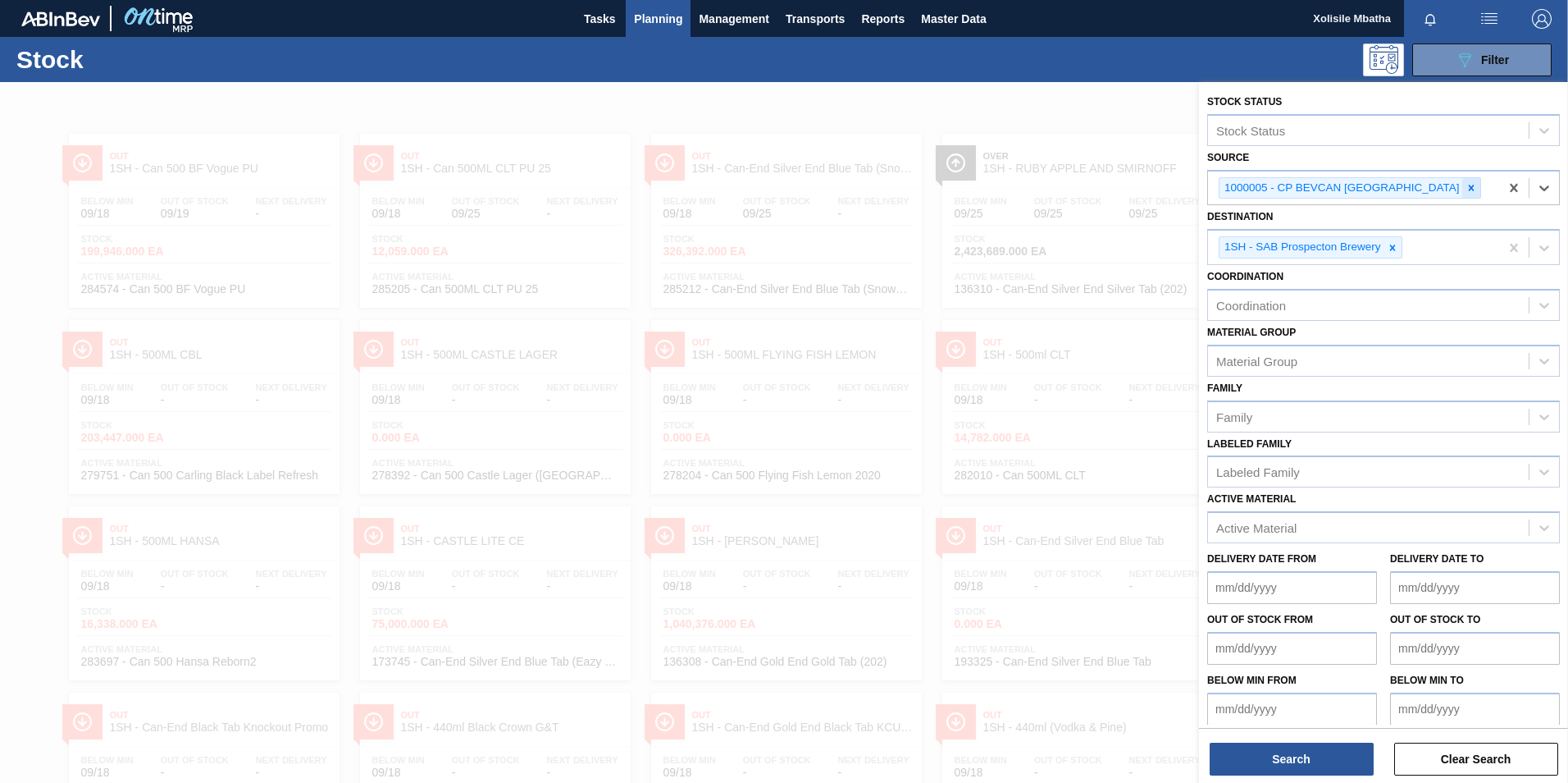
click at [1466, 185] on icon at bounding box center [1471, 188] width 12 height 12
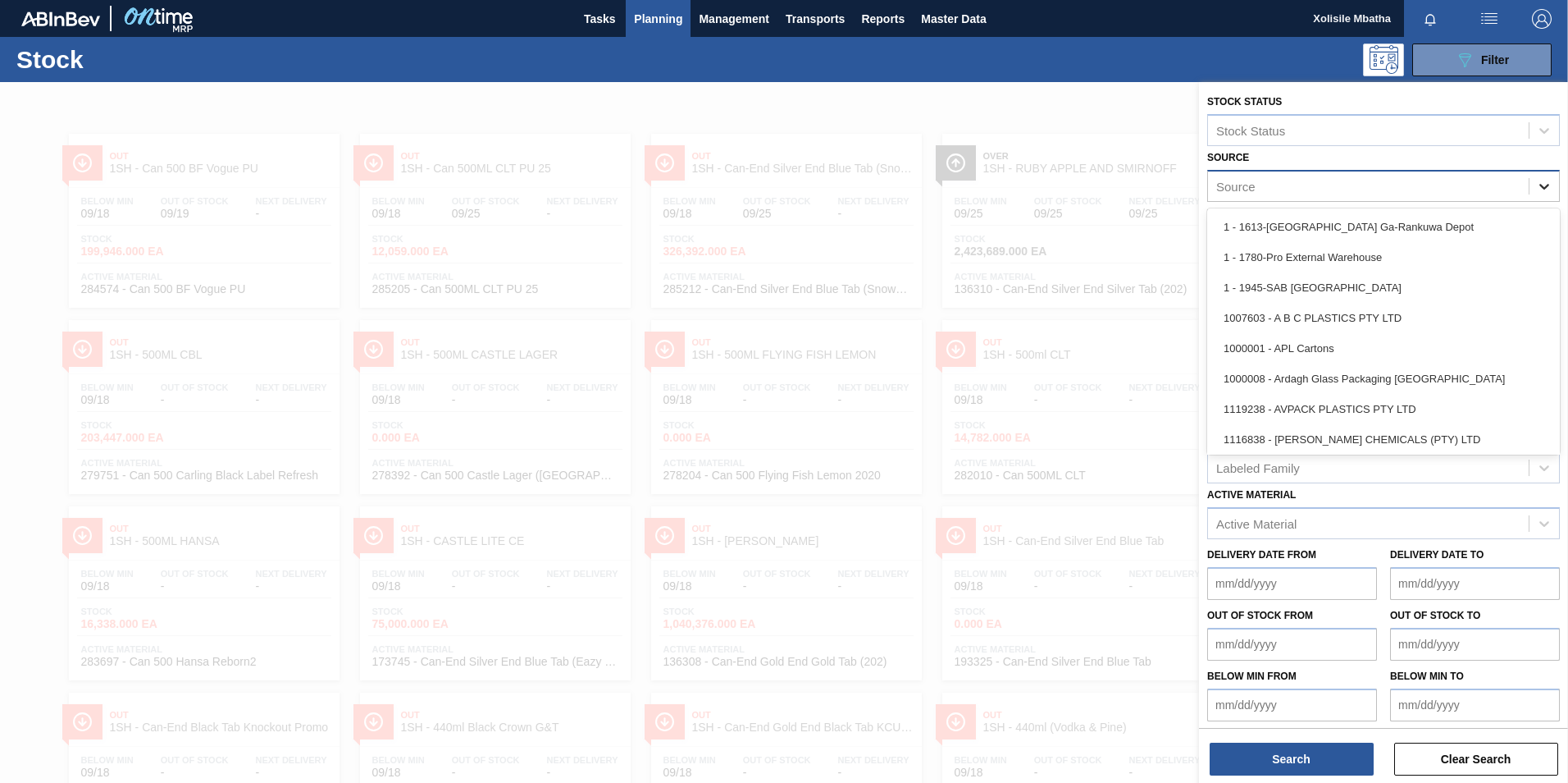
click at [1537, 181] on icon at bounding box center [1543, 186] width 17 height 17
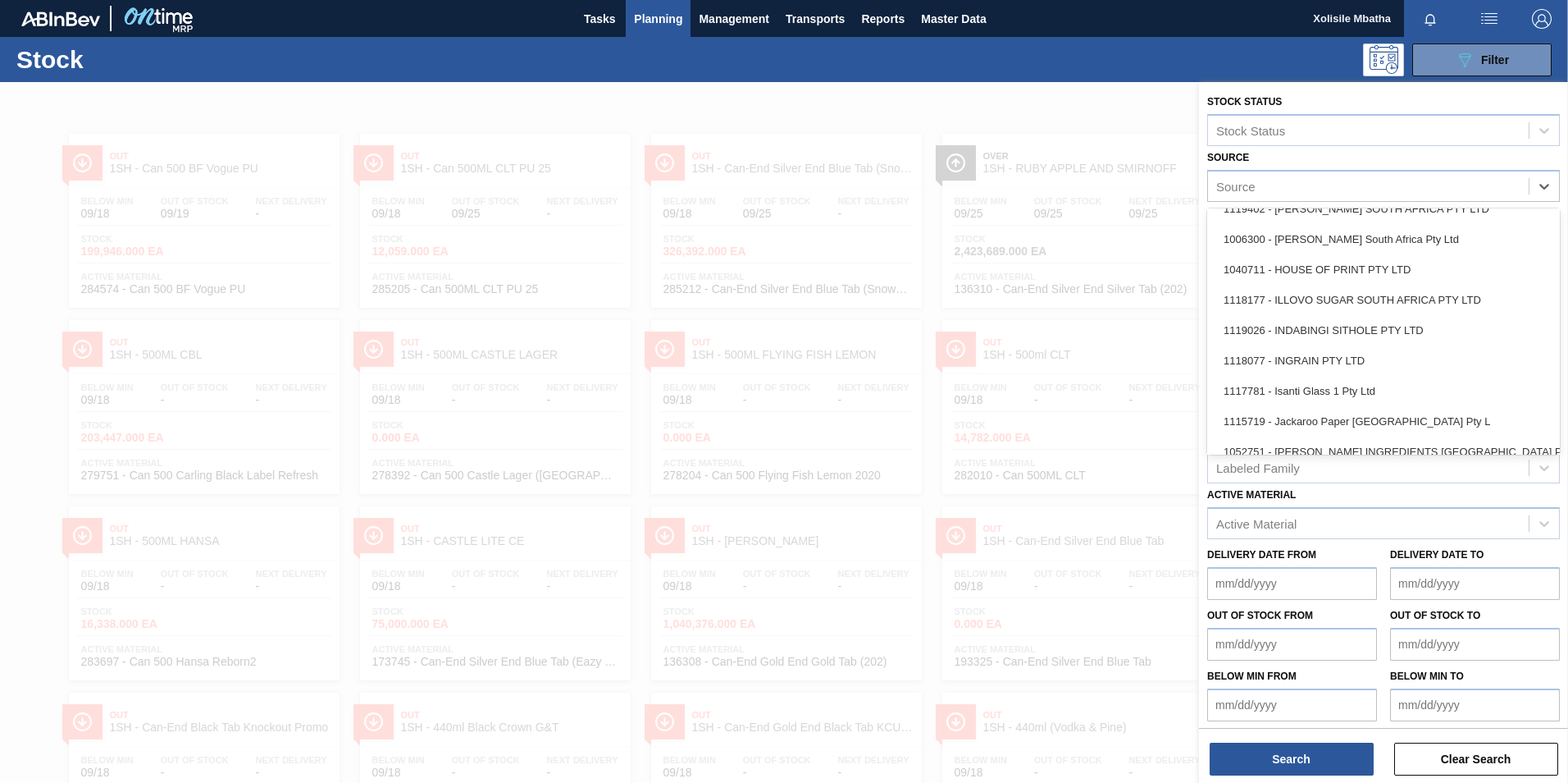
scroll to position [1067, 0]
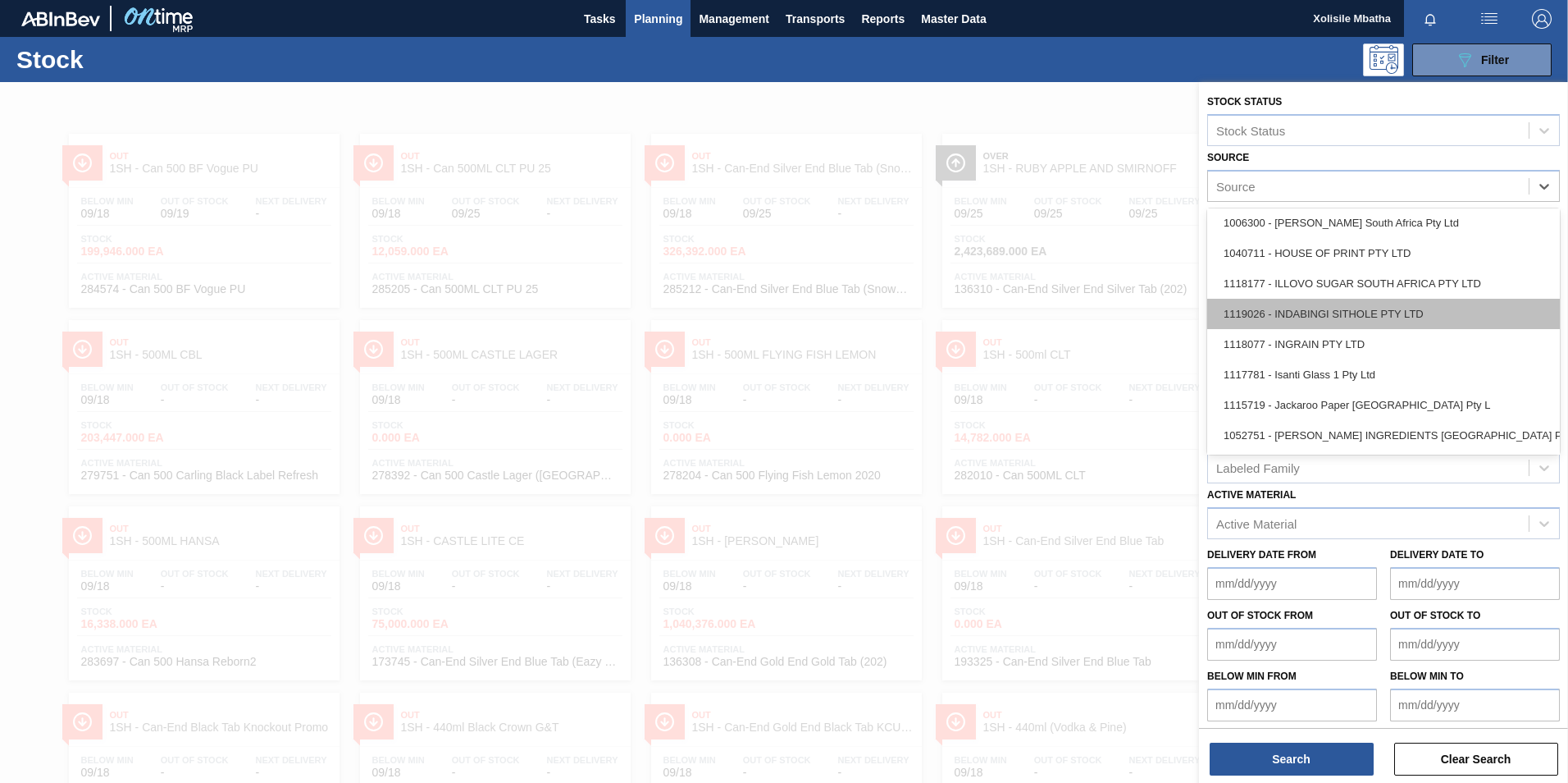
click at [1311, 311] on div "1119026 - INDABINGI SITHOLE PTY LTD" at bounding box center [1384, 314] width 353 height 31
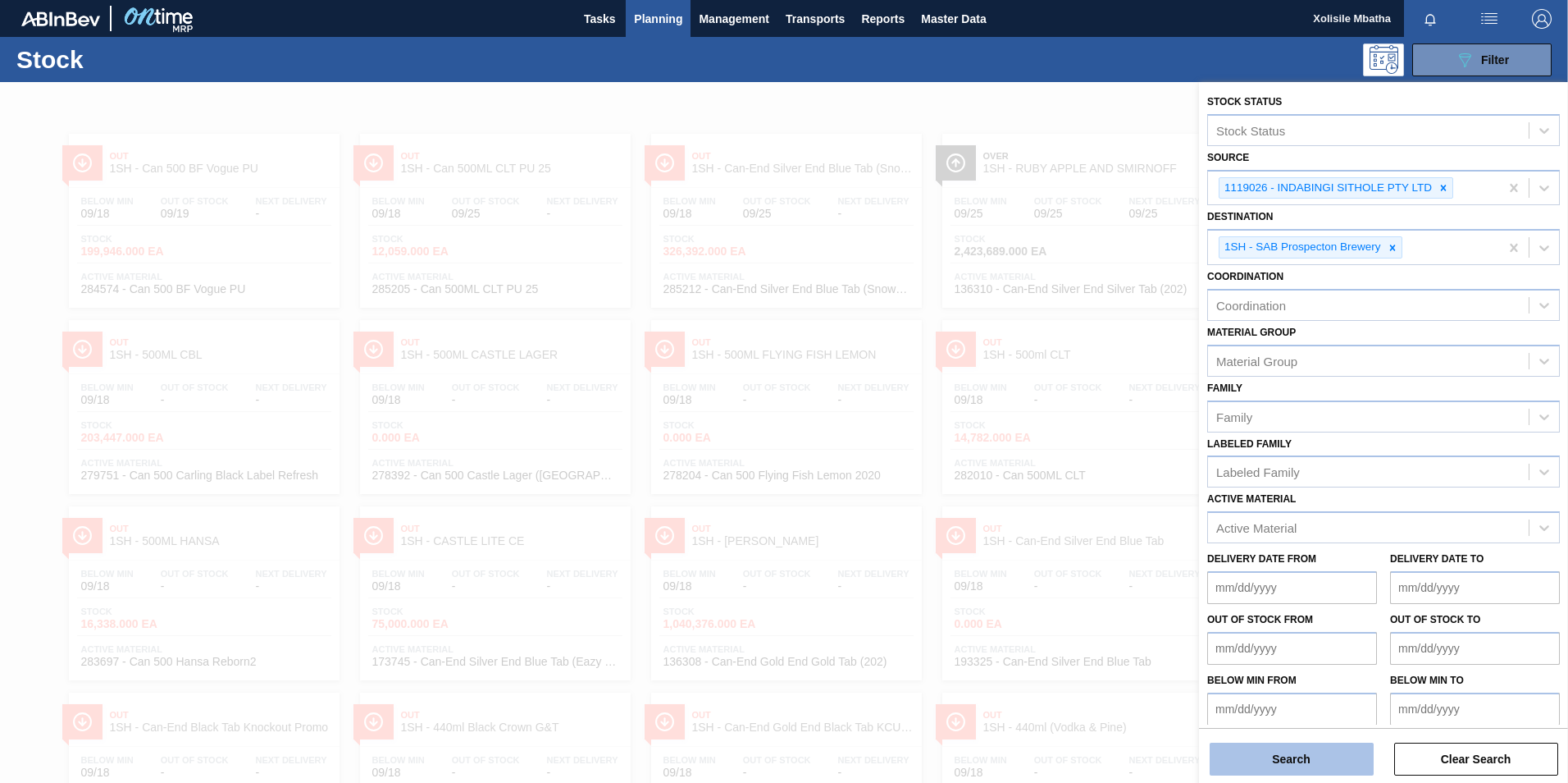
click at [1272, 756] on button "Search" at bounding box center [1291, 758] width 164 height 33
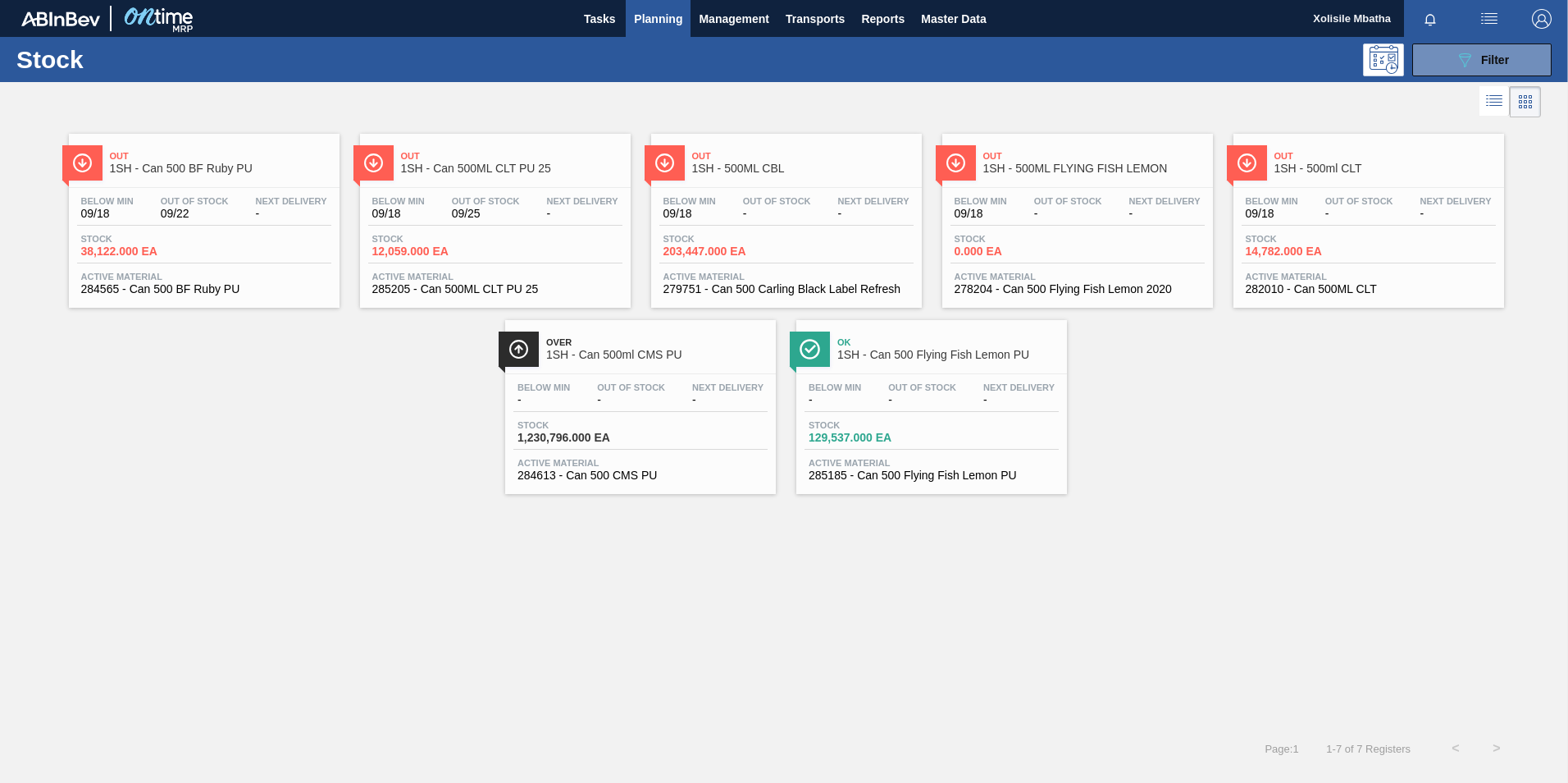
click at [778, 149] on div "Out 1SH - 500ML CBL" at bounding box center [802, 162] width 222 height 36
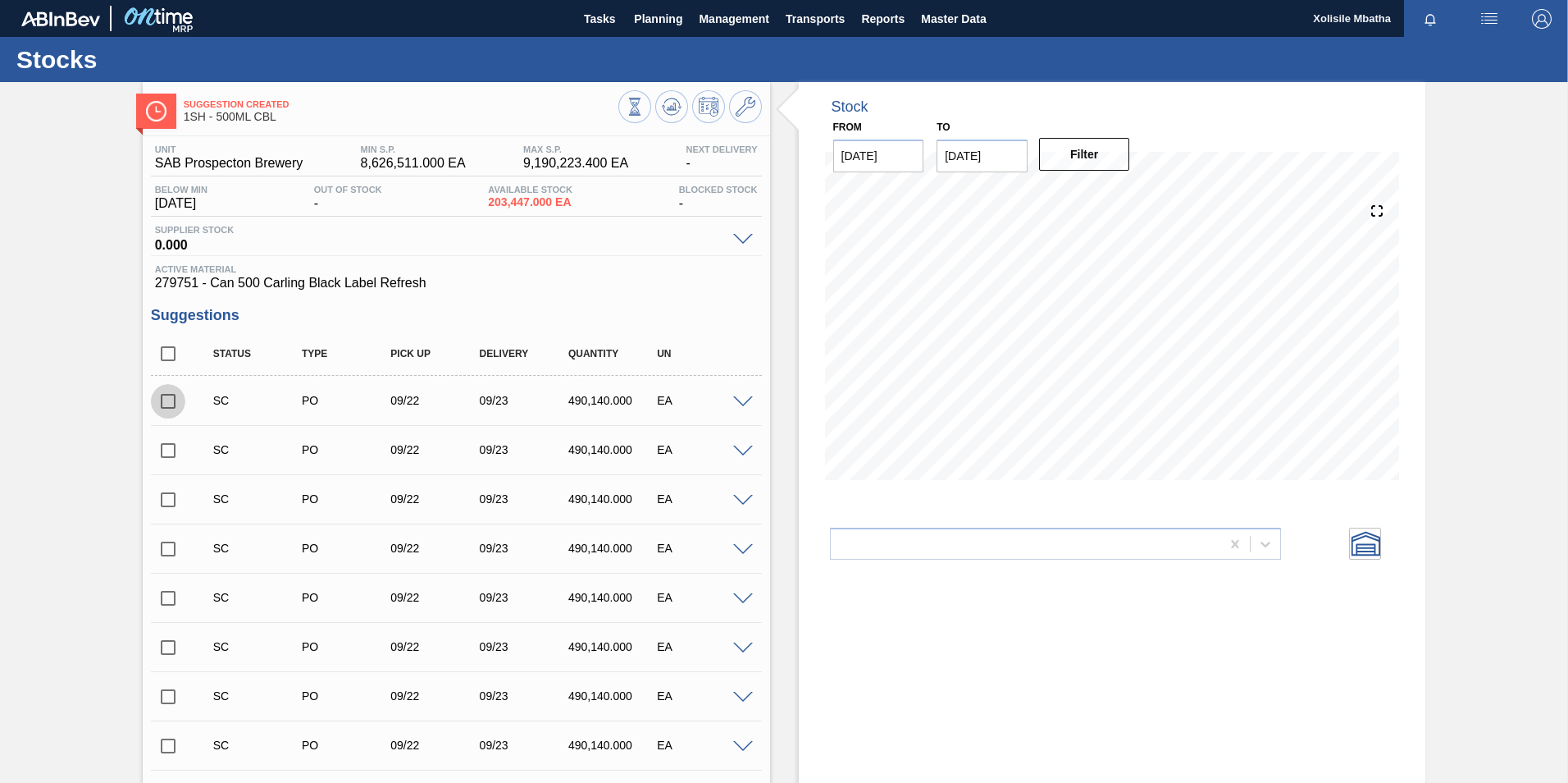
click at [168, 402] on input "checkbox" at bounding box center [168, 400] width 34 height 35
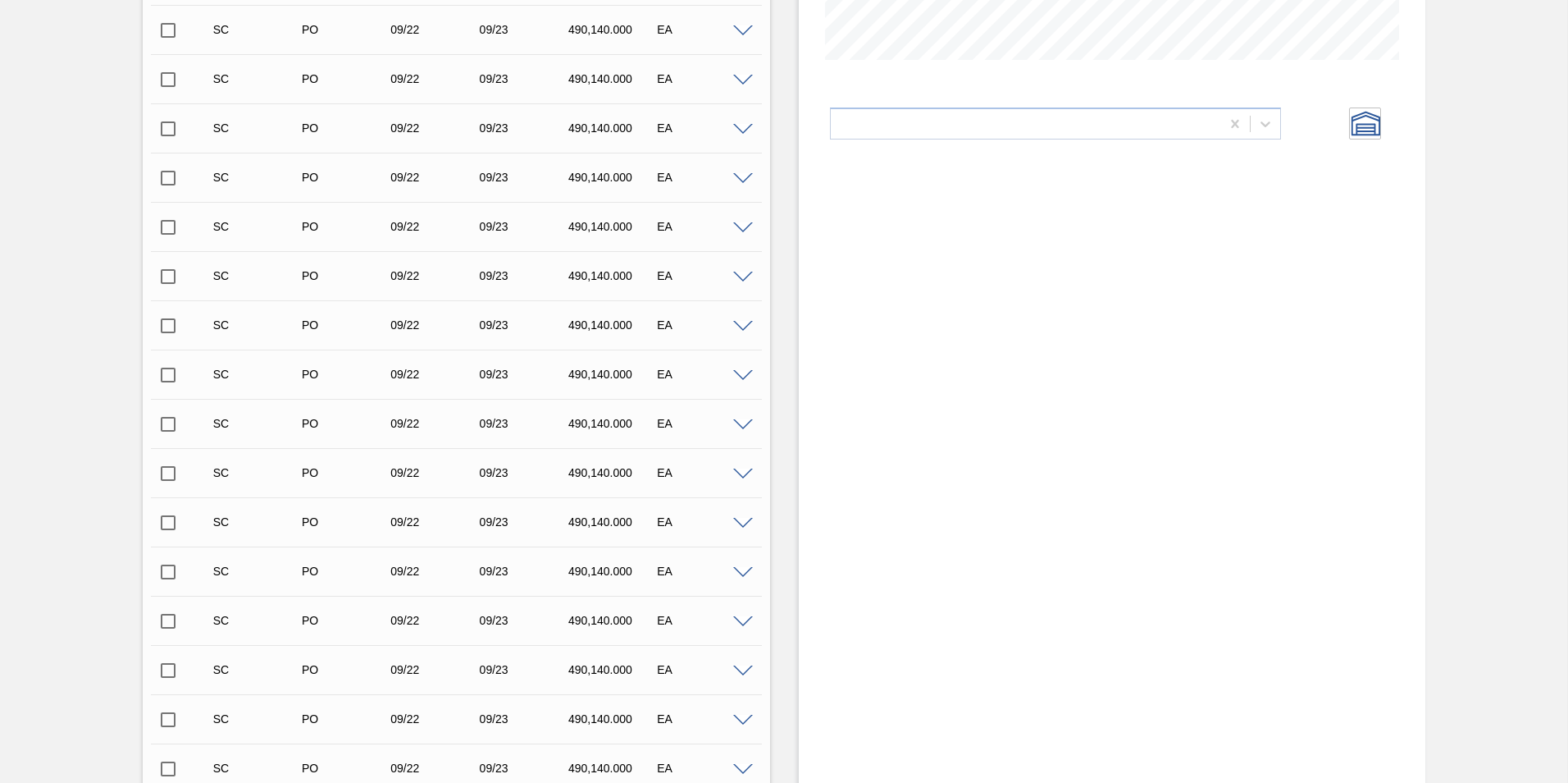
scroll to position [739, 0]
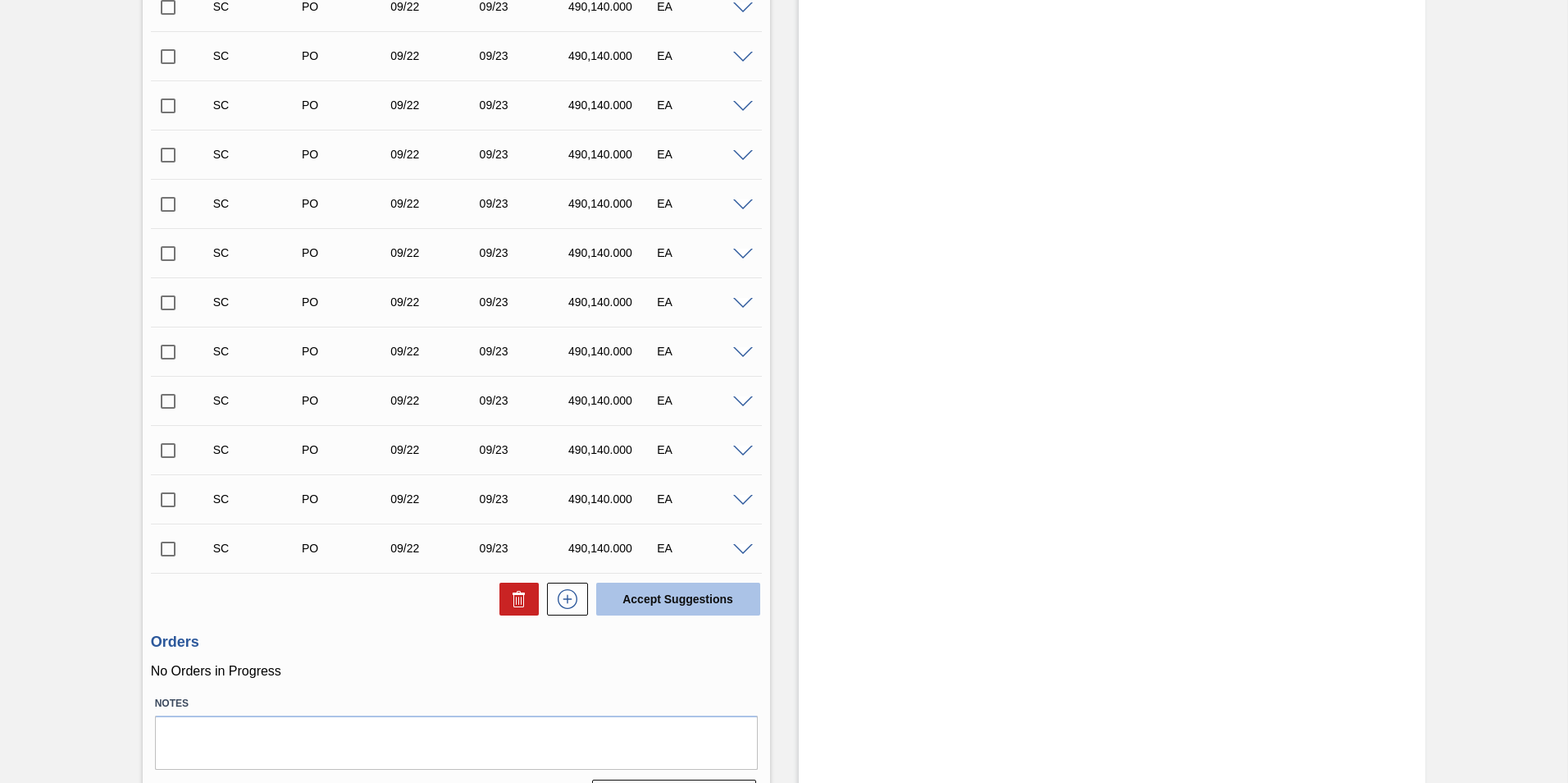
click at [716, 597] on button "Accept Suggestions" at bounding box center [678, 599] width 164 height 33
checkbox input "false"
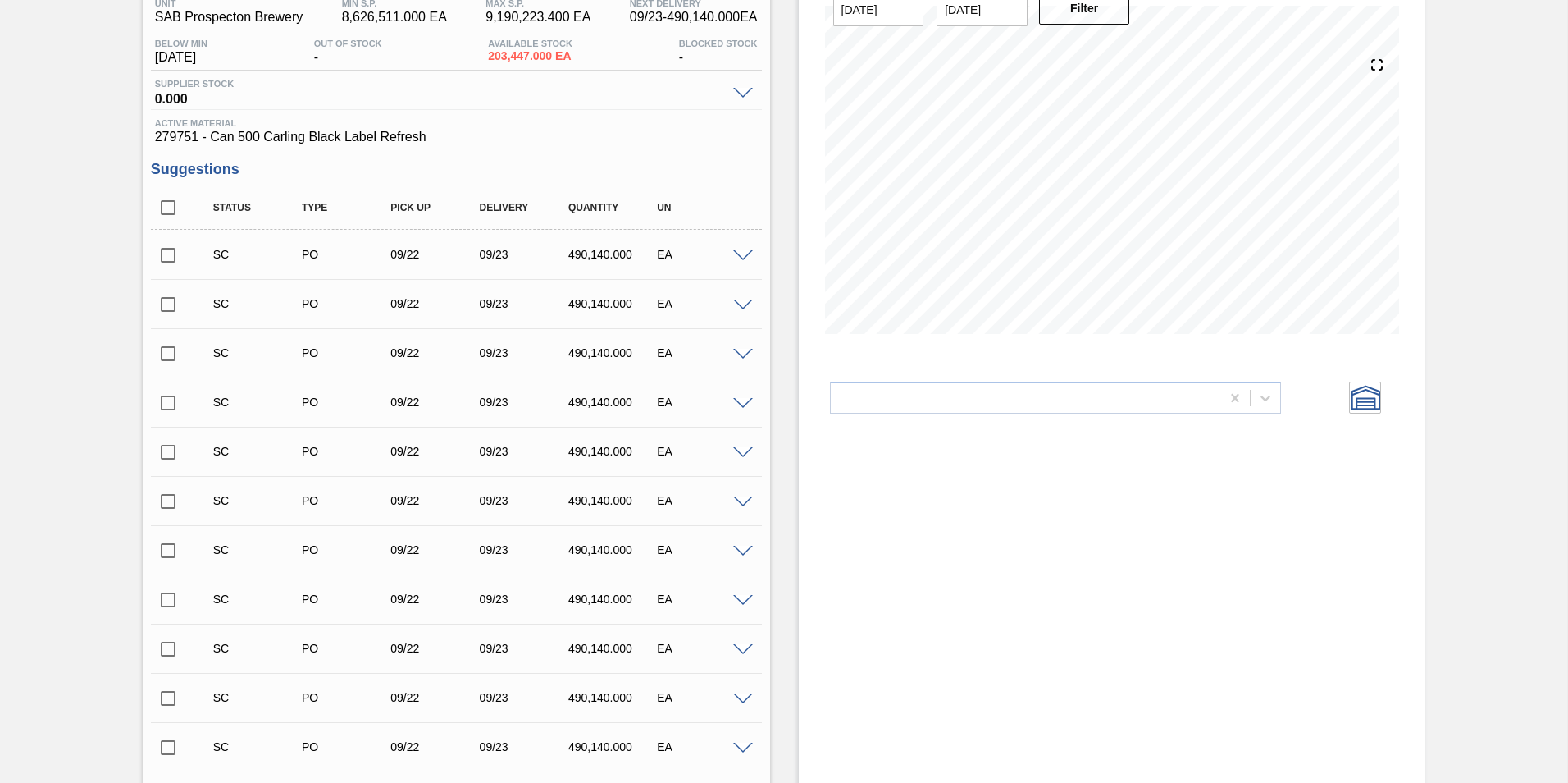
scroll to position [0, 0]
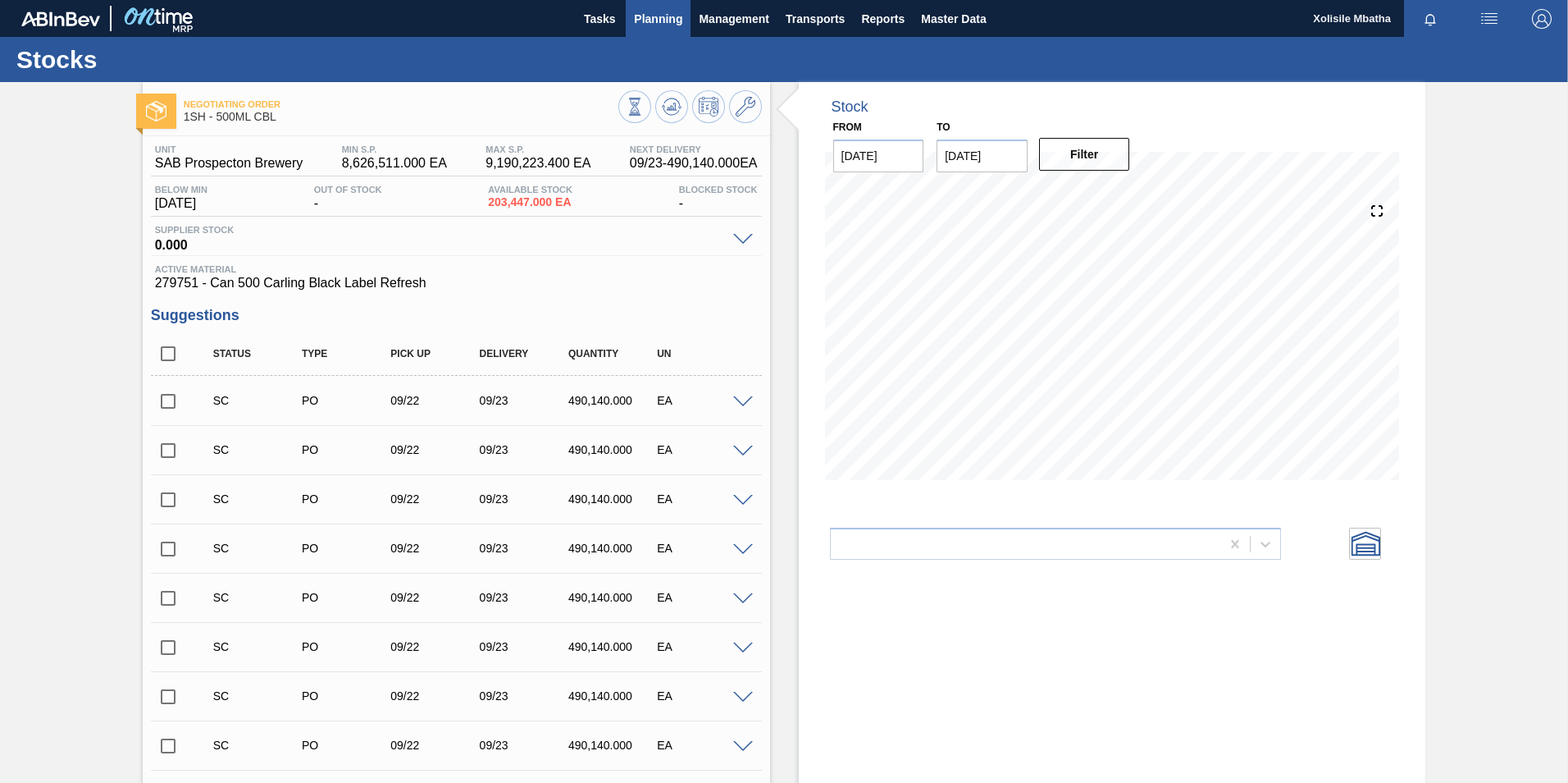
click at [655, 14] on span "Planning" at bounding box center [657, 19] width 48 height 20
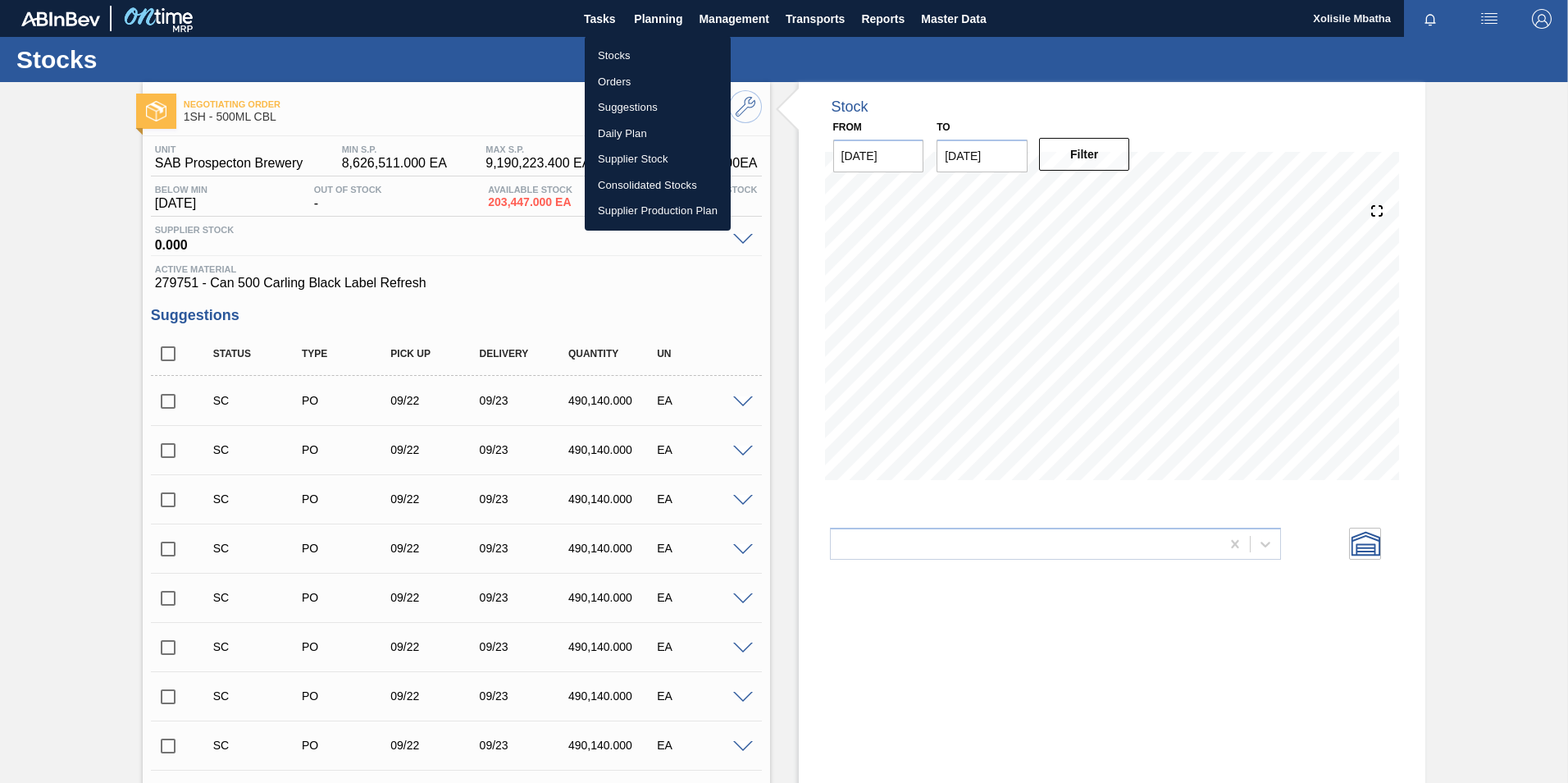
drag, startPoint x: 608, startPoint y: 73, endPoint x: 638, endPoint y: 81, distance: 31.0
click at [608, 73] on li "Orders" at bounding box center [657, 82] width 146 height 27
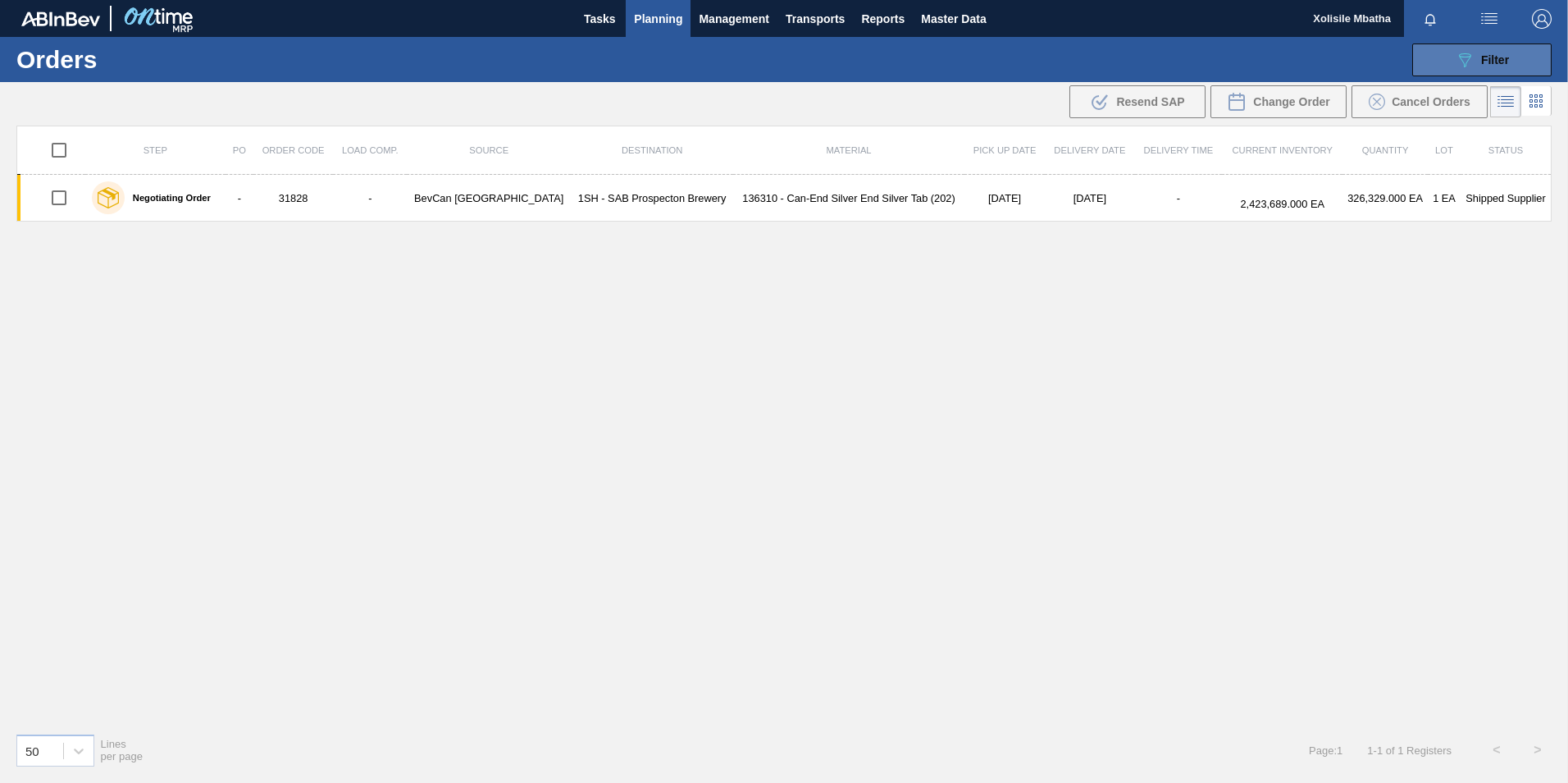
click at [1482, 55] on span "Filter" at bounding box center [1495, 59] width 28 height 13
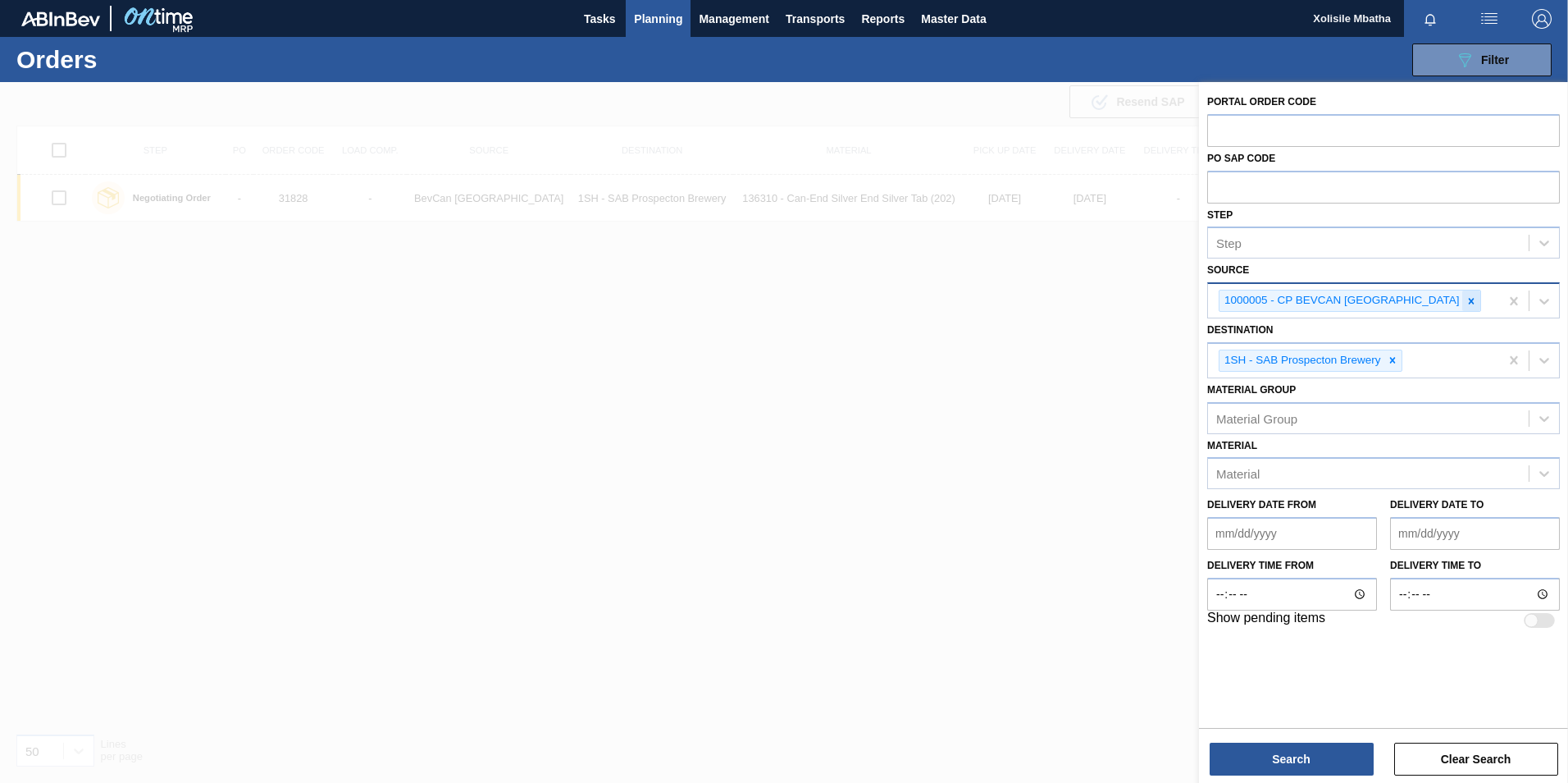
click at [1466, 300] on icon at bounding box center [1471, 302] width 12 height 12
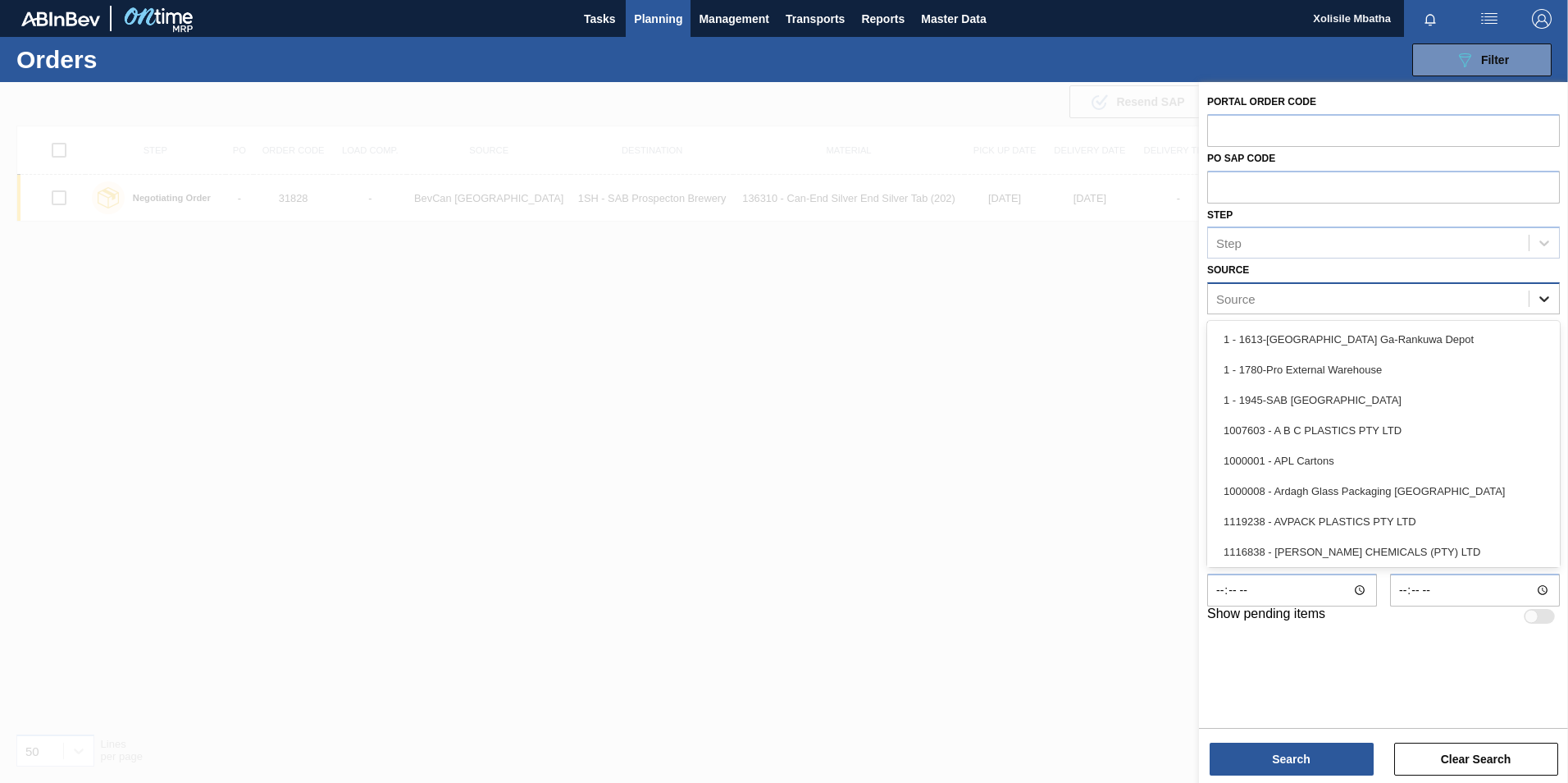
click at [1547, 297] on icon at bounding box center [1544, 299] width 10 height 6
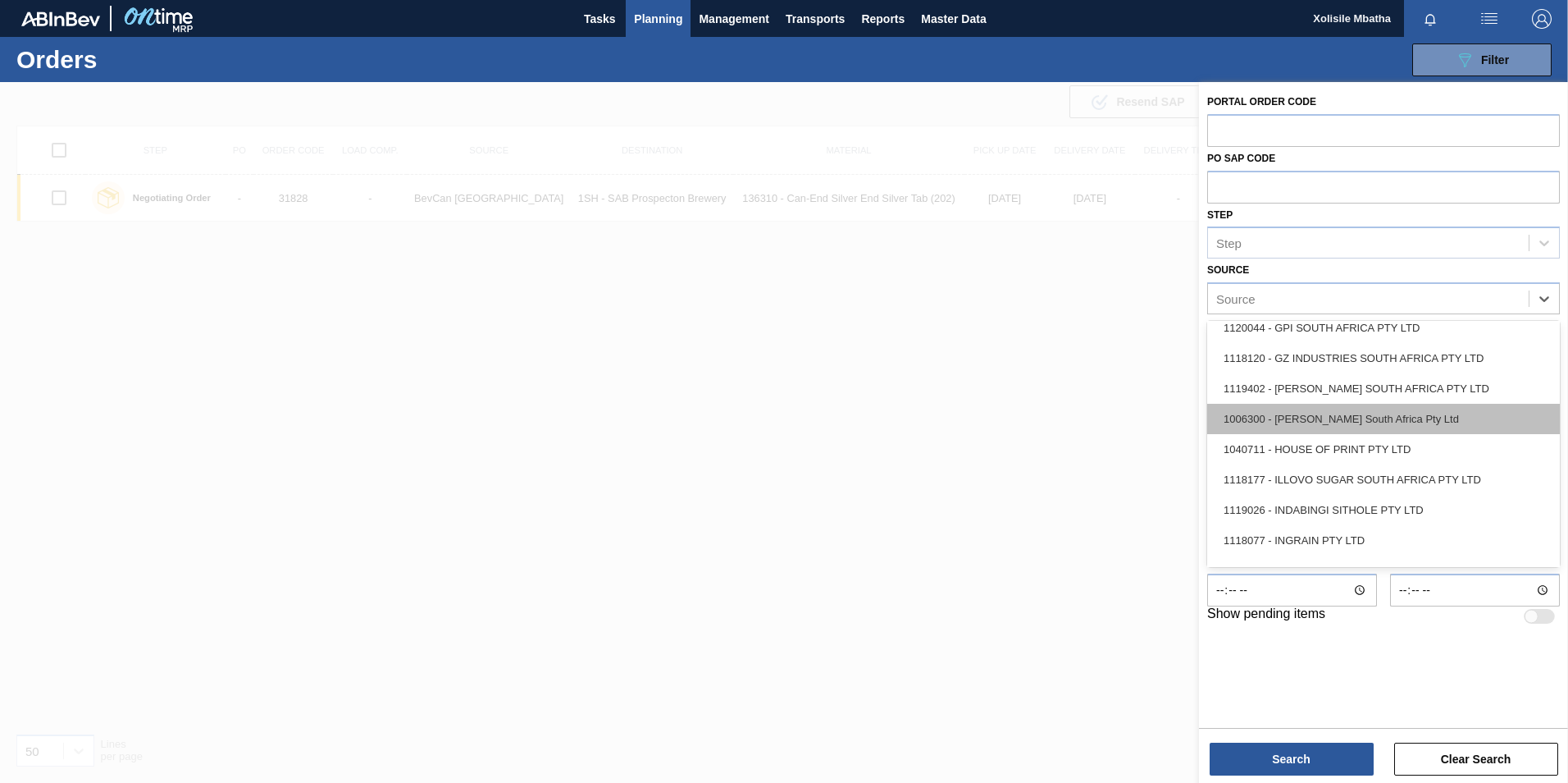
scroll to position [984, 0]
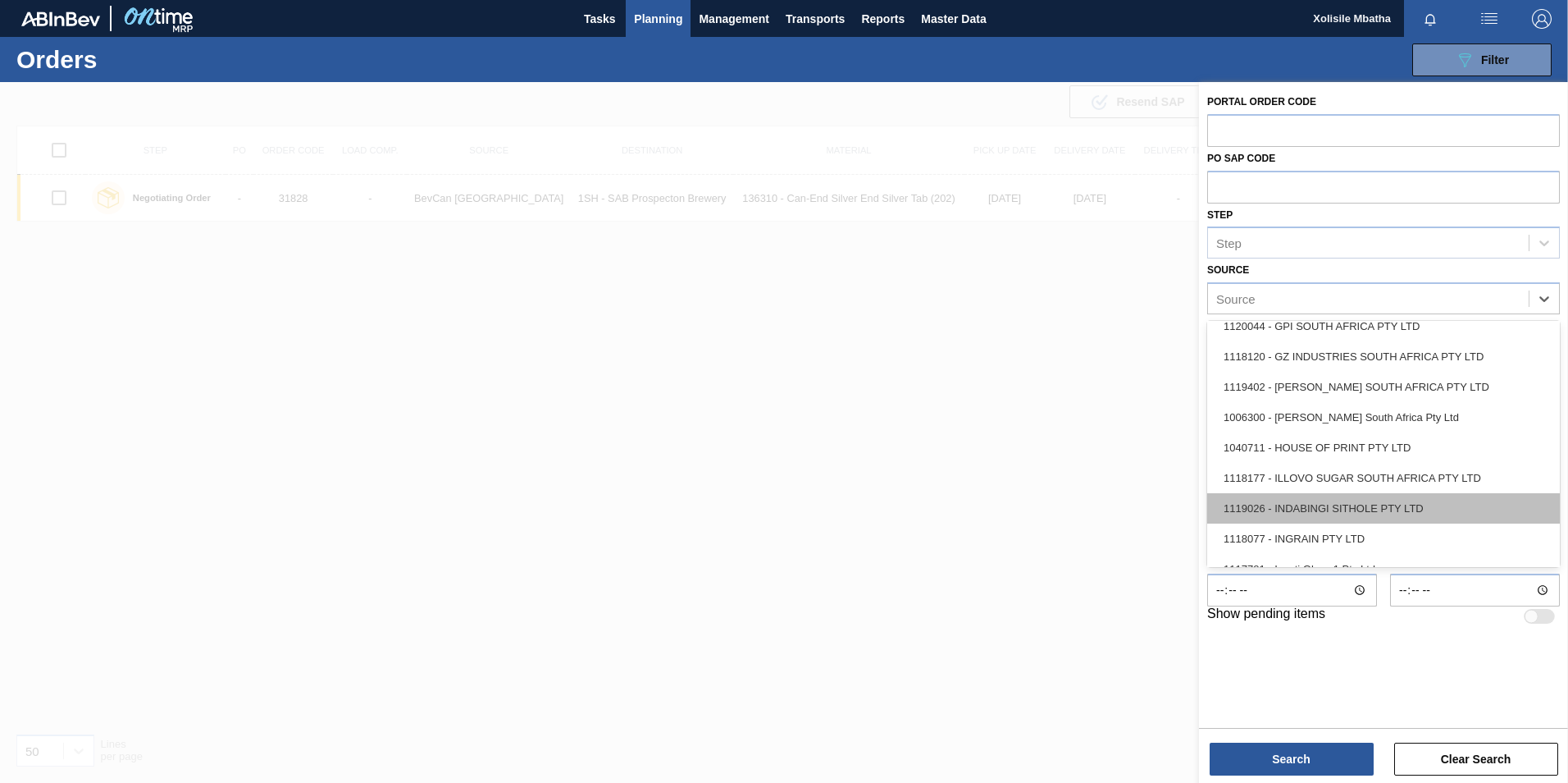
click at [1329, 500] on div "1119026 - INDABINGI SITHOLE PTY LTD" at bounding box center [1384, 508] width 353 height 31
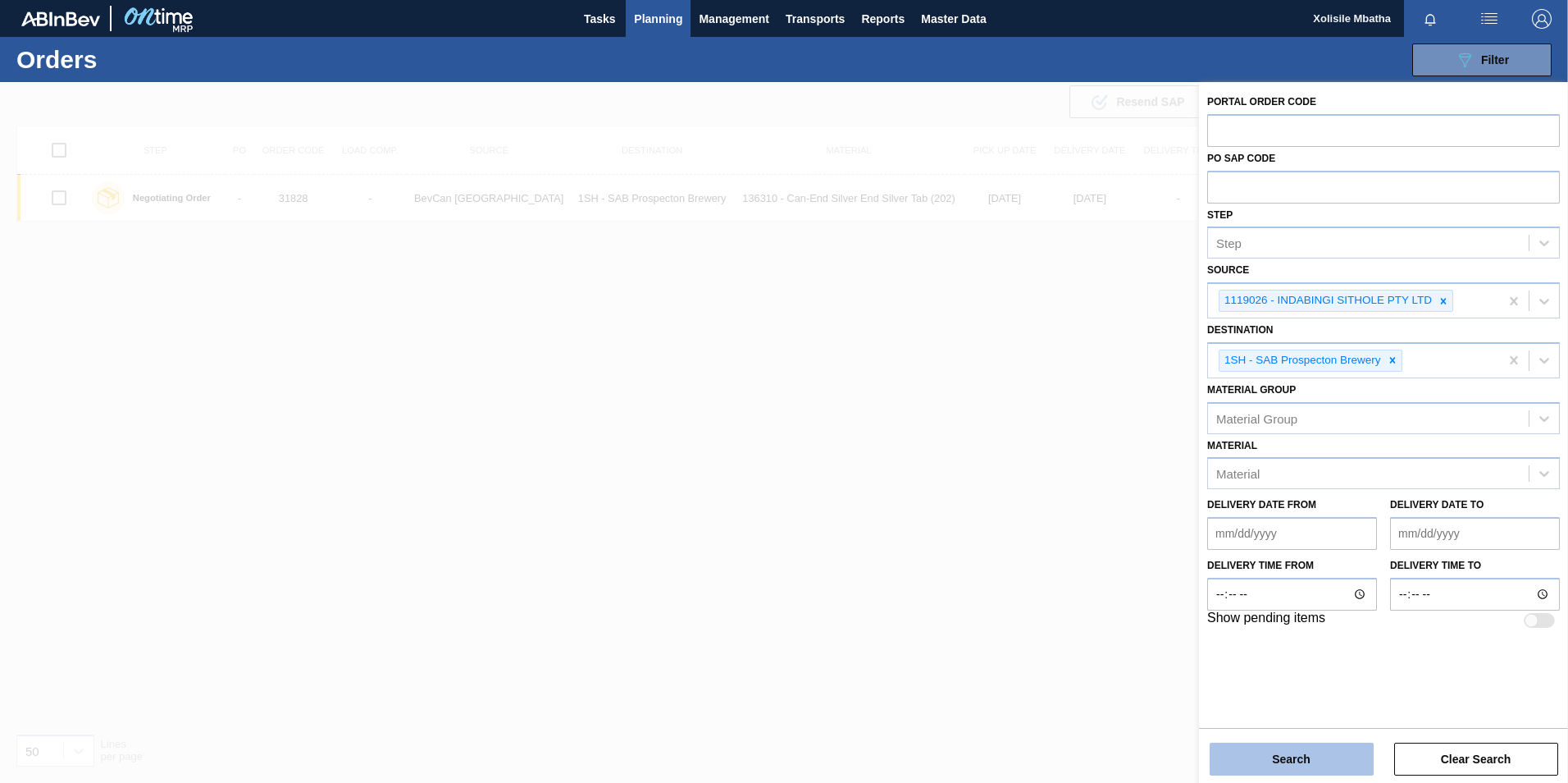
click at [1314, 759] on button "Search" at bounding box center [1291, 758] width 164 height 33
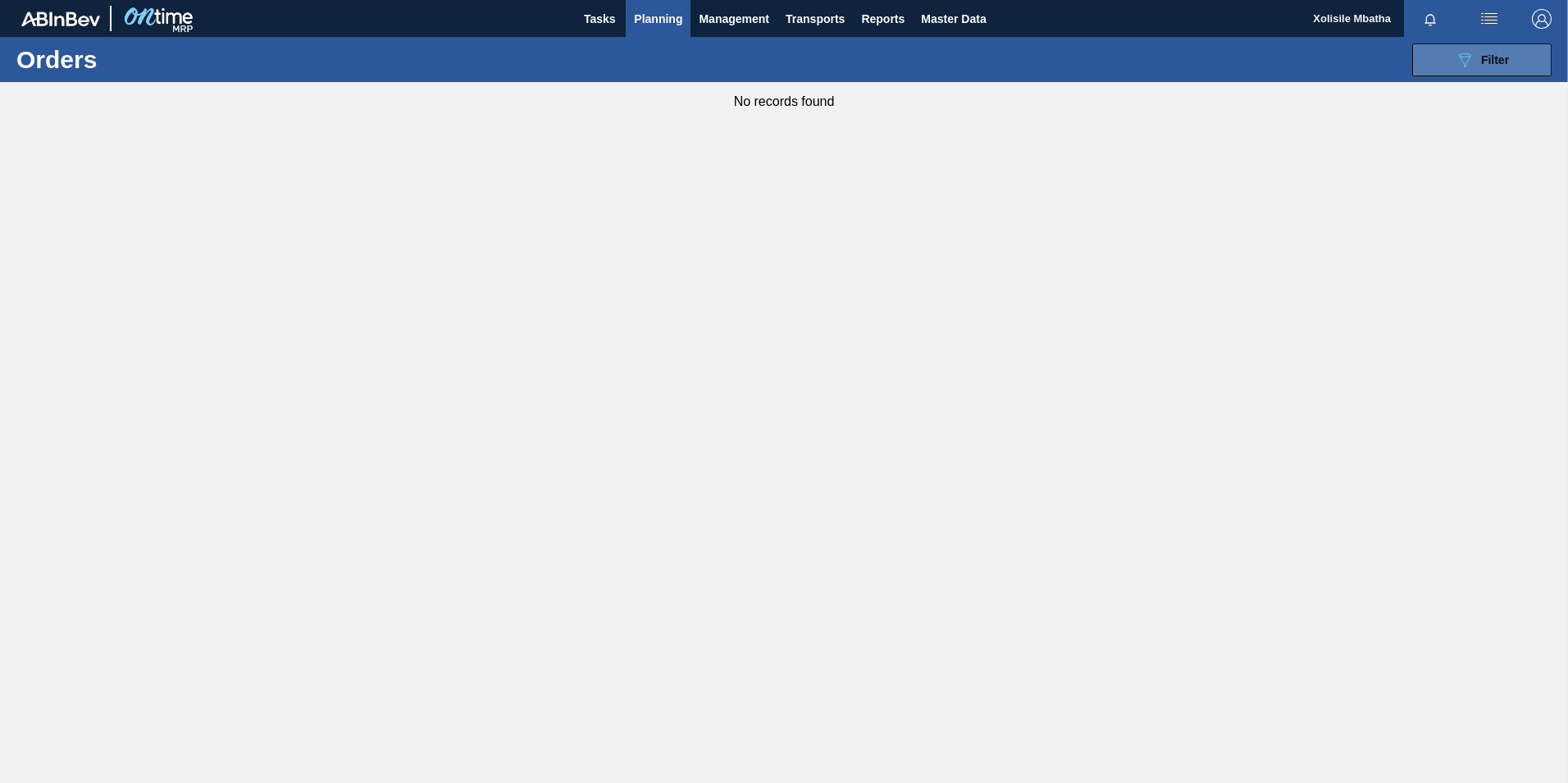
click at [1453, 52] on button "089F7B8B-B2A5-4AFE-B5C0-19BA573D28AC Filter" at bounding box center [1481, 59] width 139 height 33
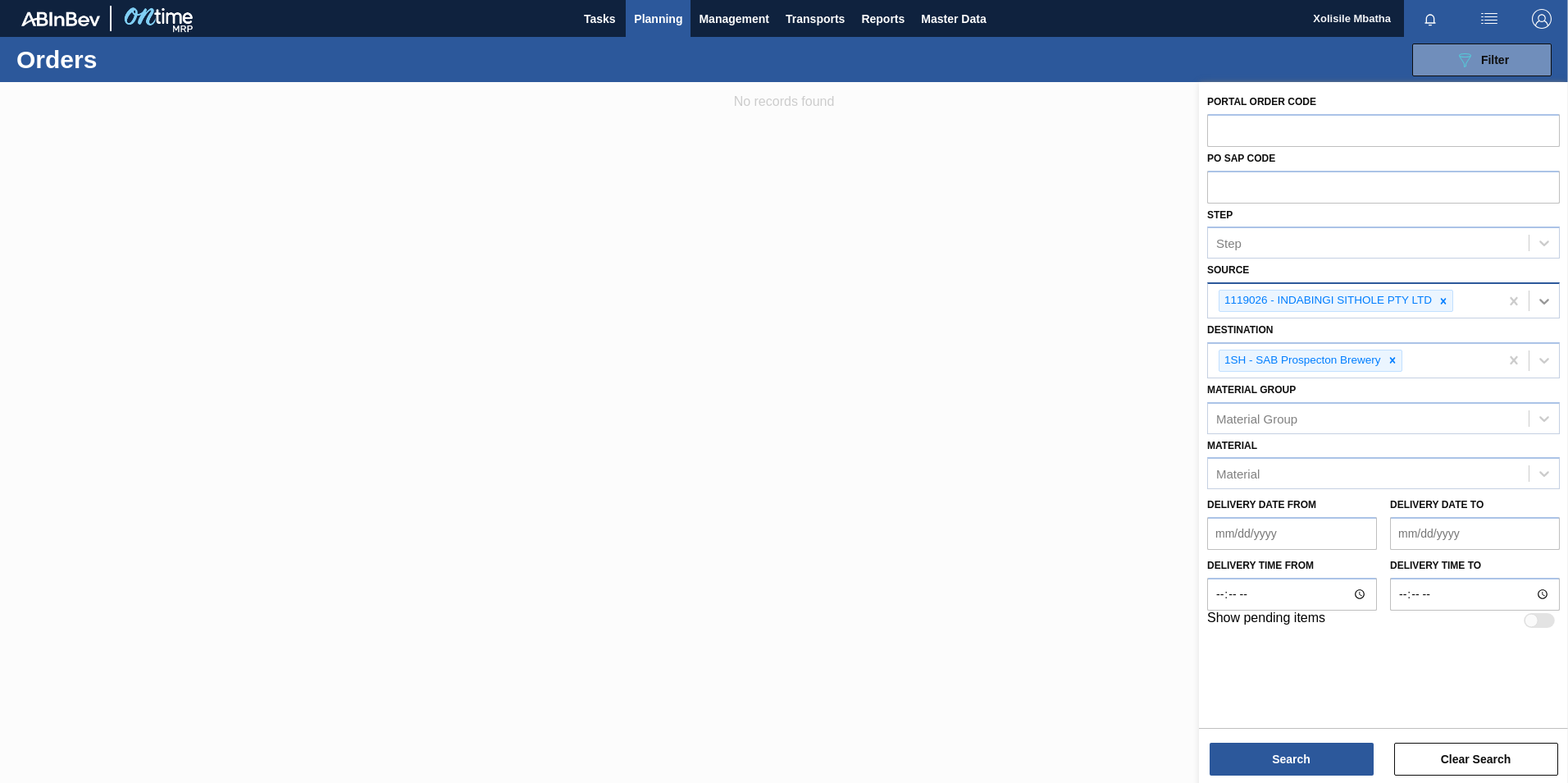
click at [1540, 301] on icon at bounding box center [1544, 302] width 10 height 6
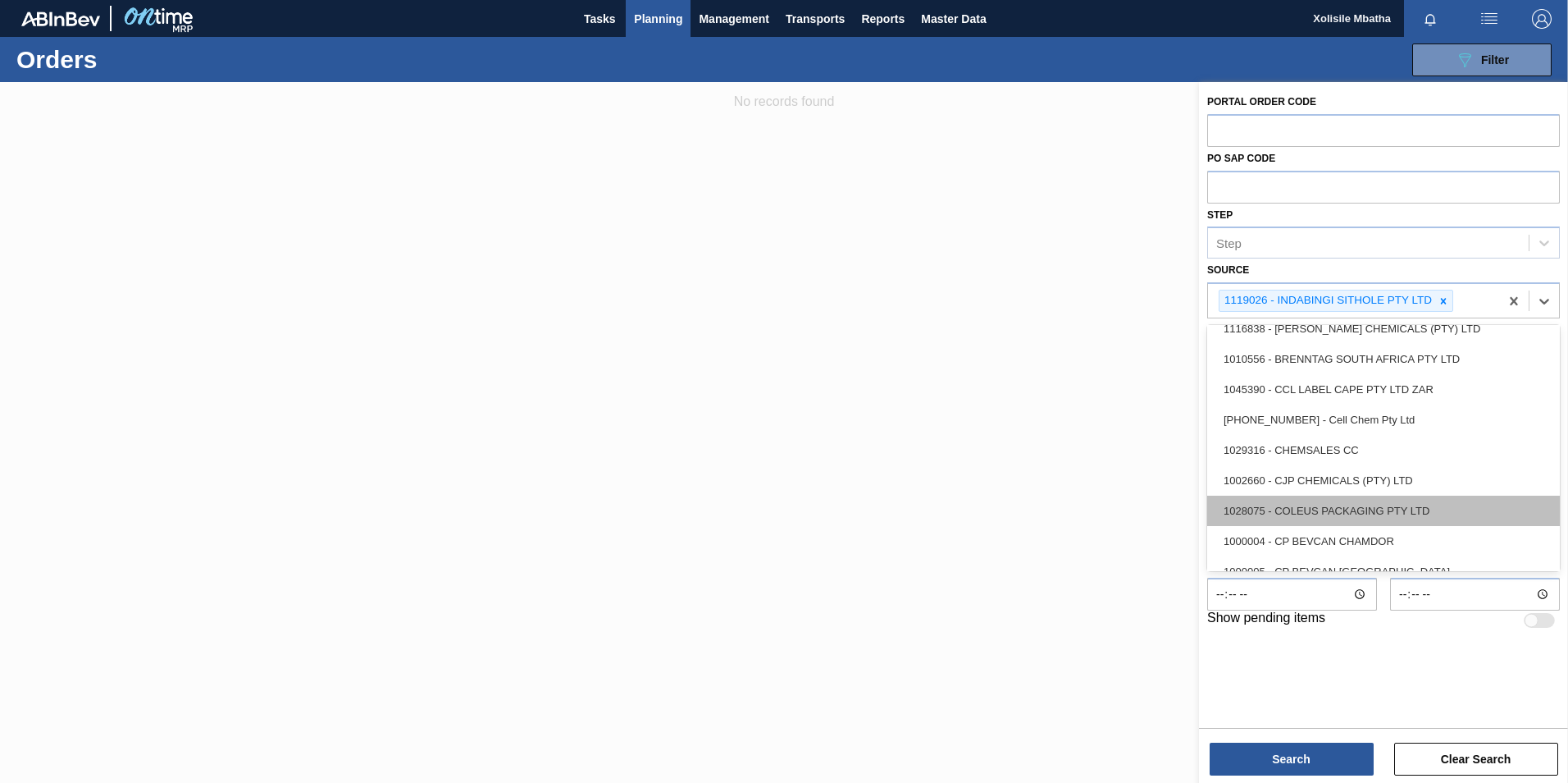
scroll to position [247, 0]
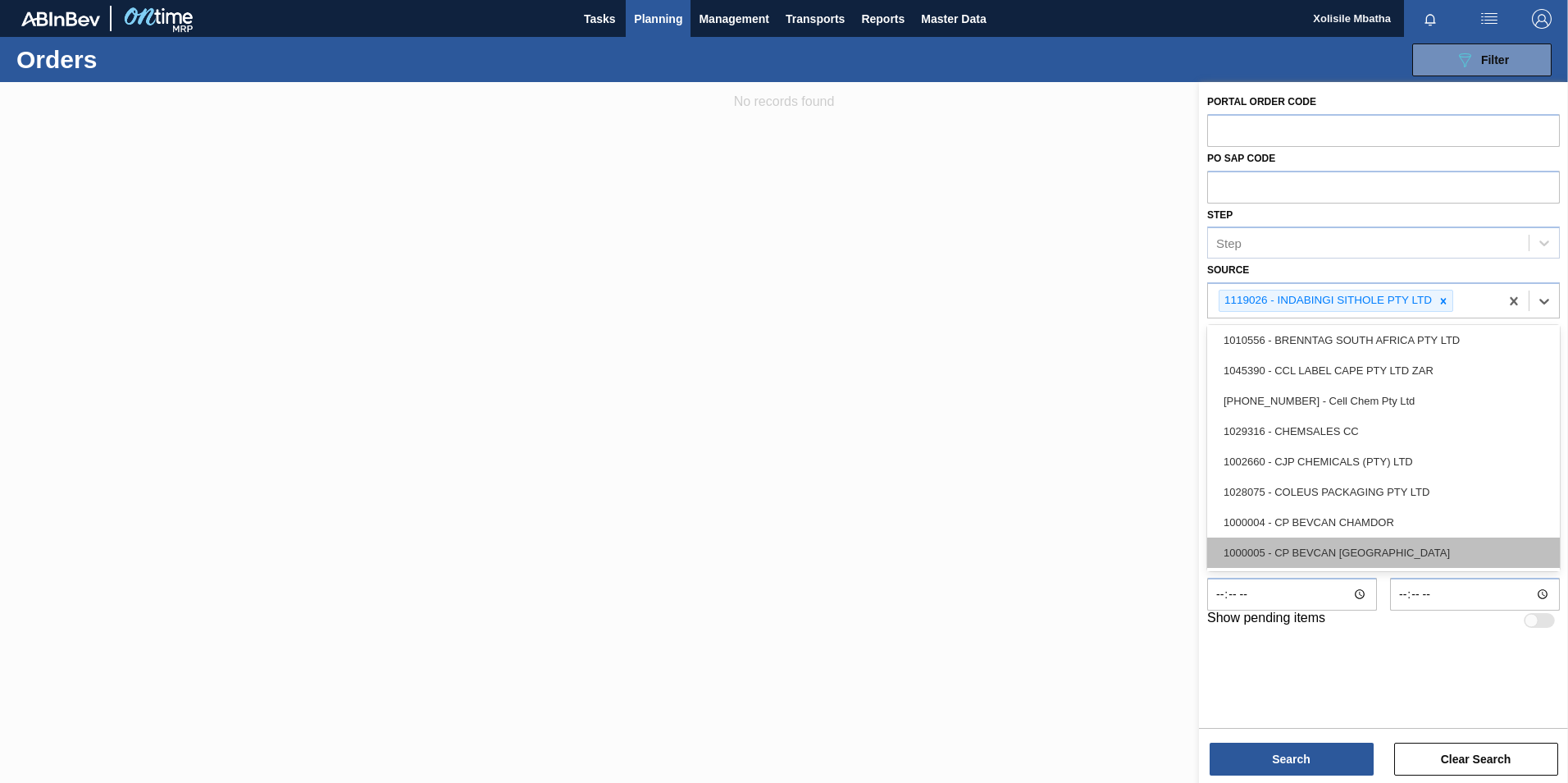
click at [1328, 553] on div "1000005 - CP BEVCAN DURBAN" at bounding box center [1384, 552] width 353 height 31
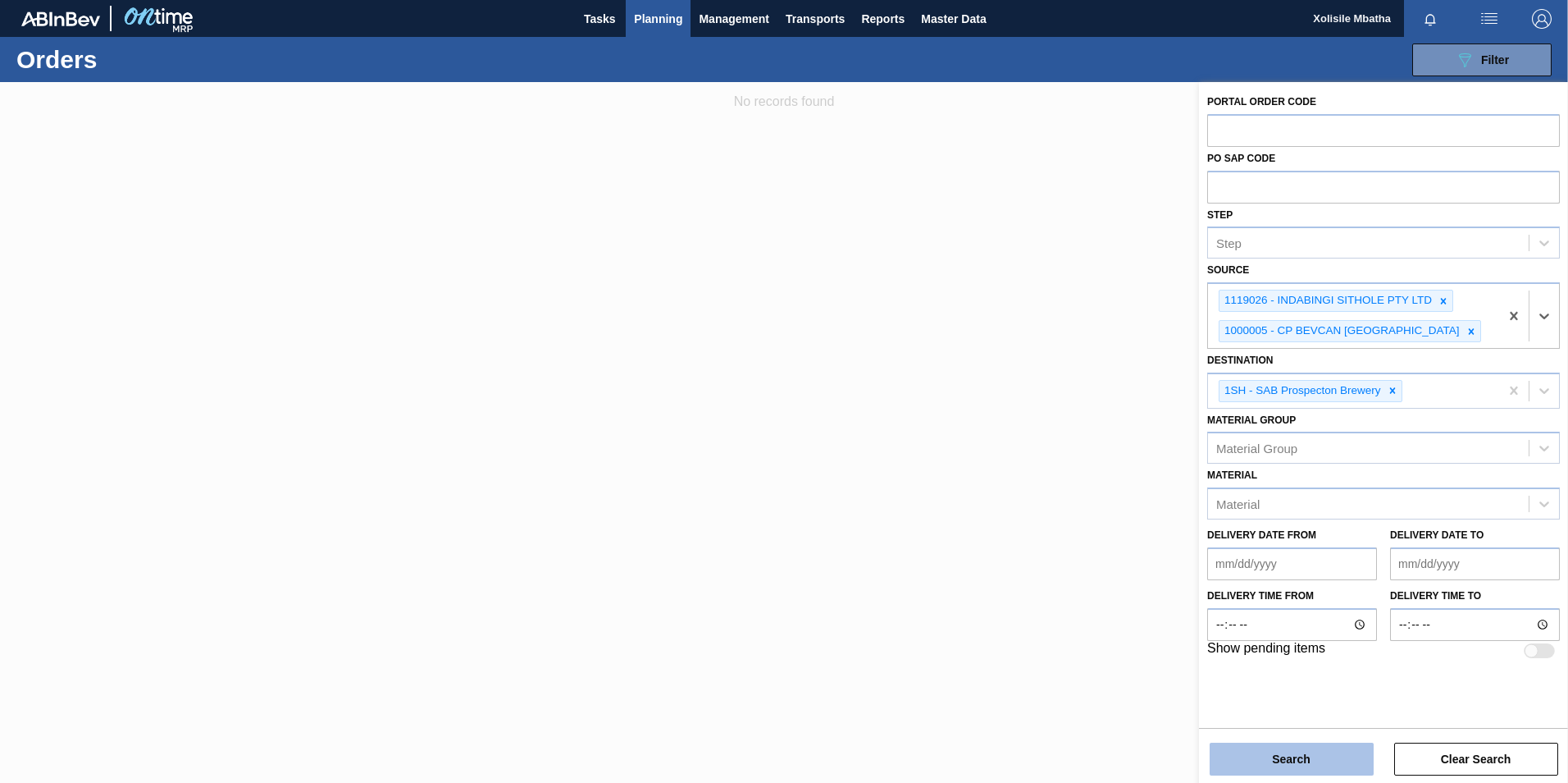
click at [1303, 749] on button "Search" at bounding box center [1291, 758] width 164 height 33
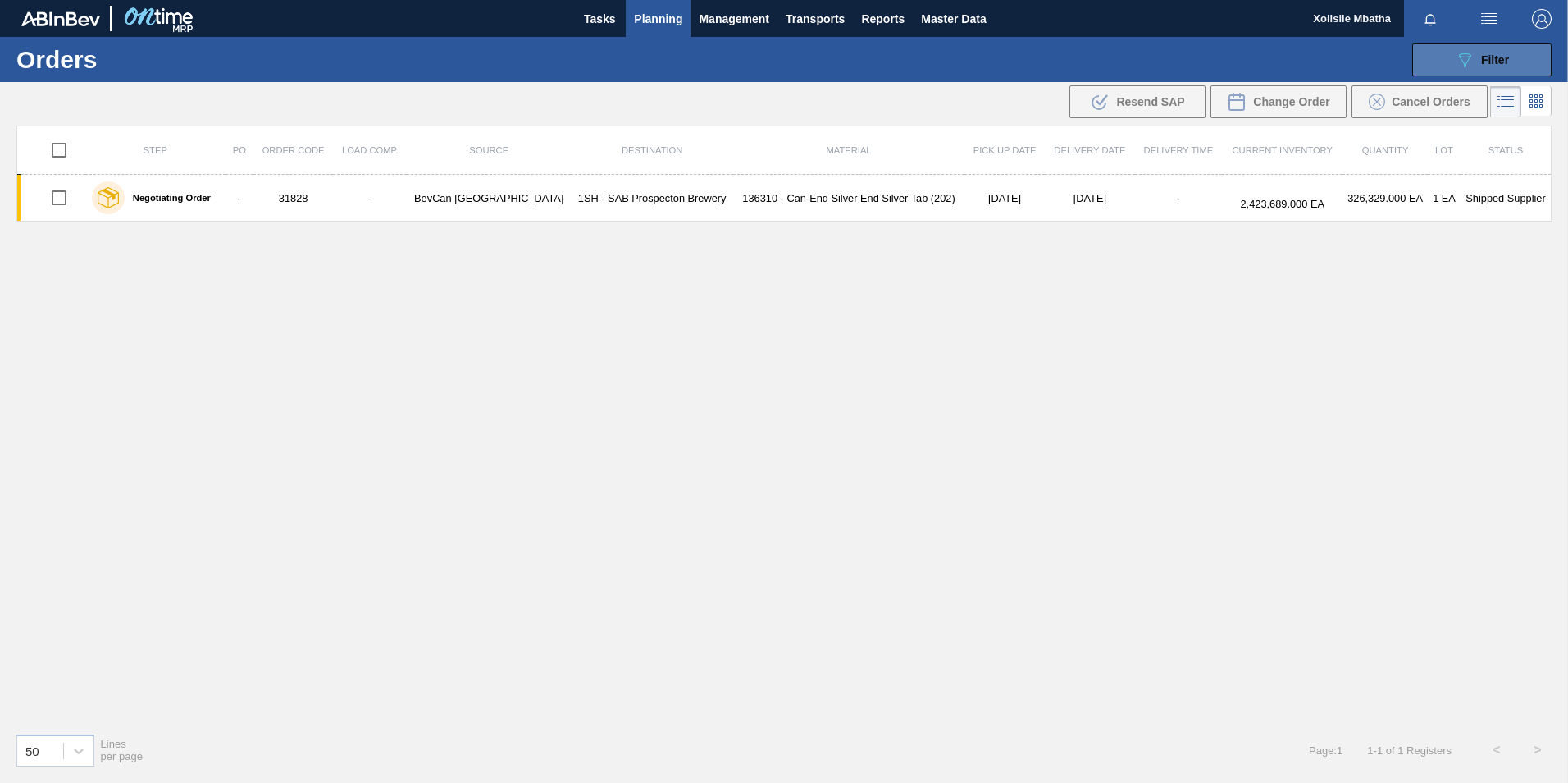
click at [1466, 63] on icon "089F7B8B-B2A5-4AFE-B5C0-19BA573D28AC" at bounding box center [1465, 60] width 20 height 20
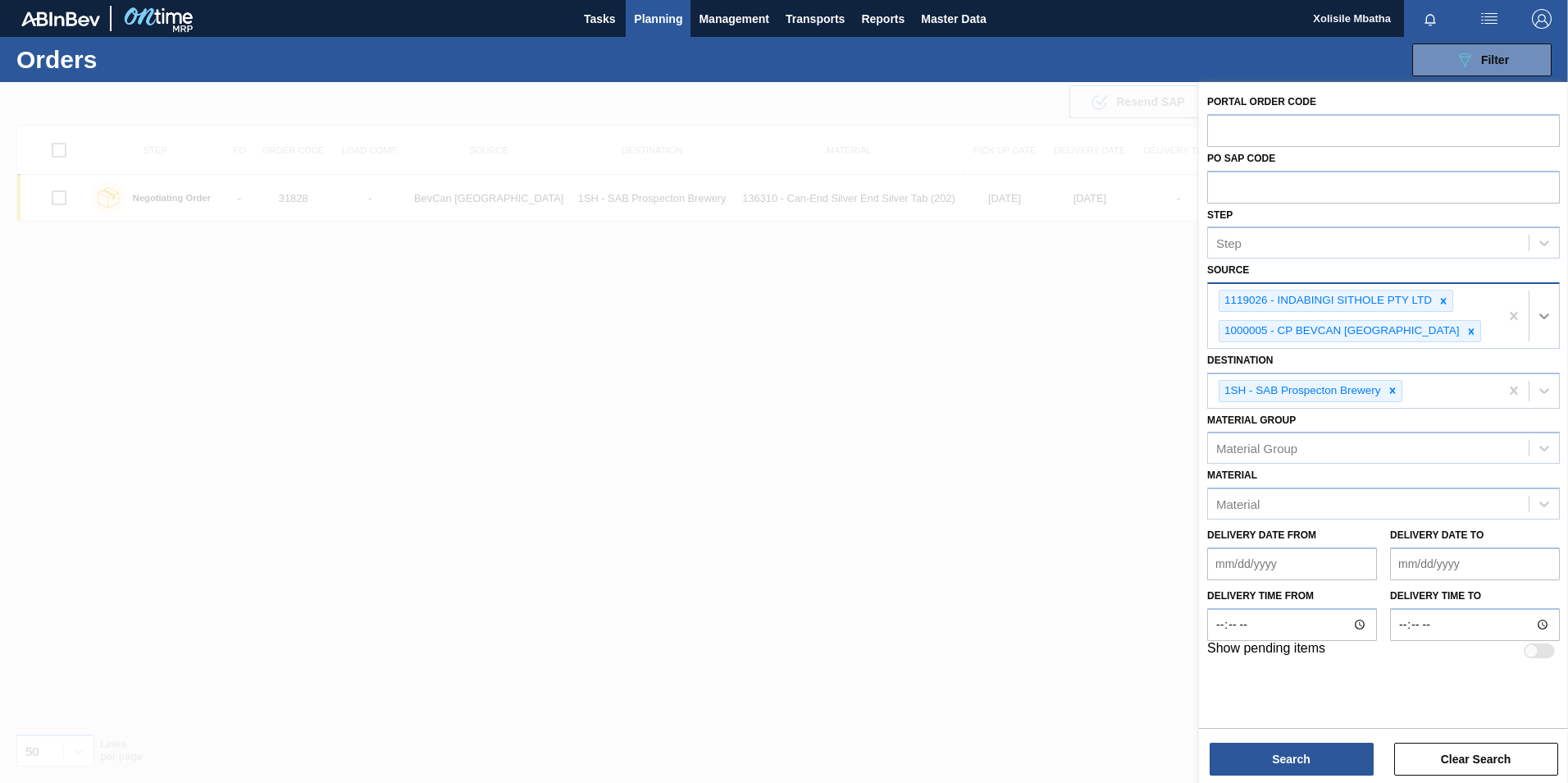
click at [1540, 315] on icon at bounding box center [1544, 317] width 10 height 6
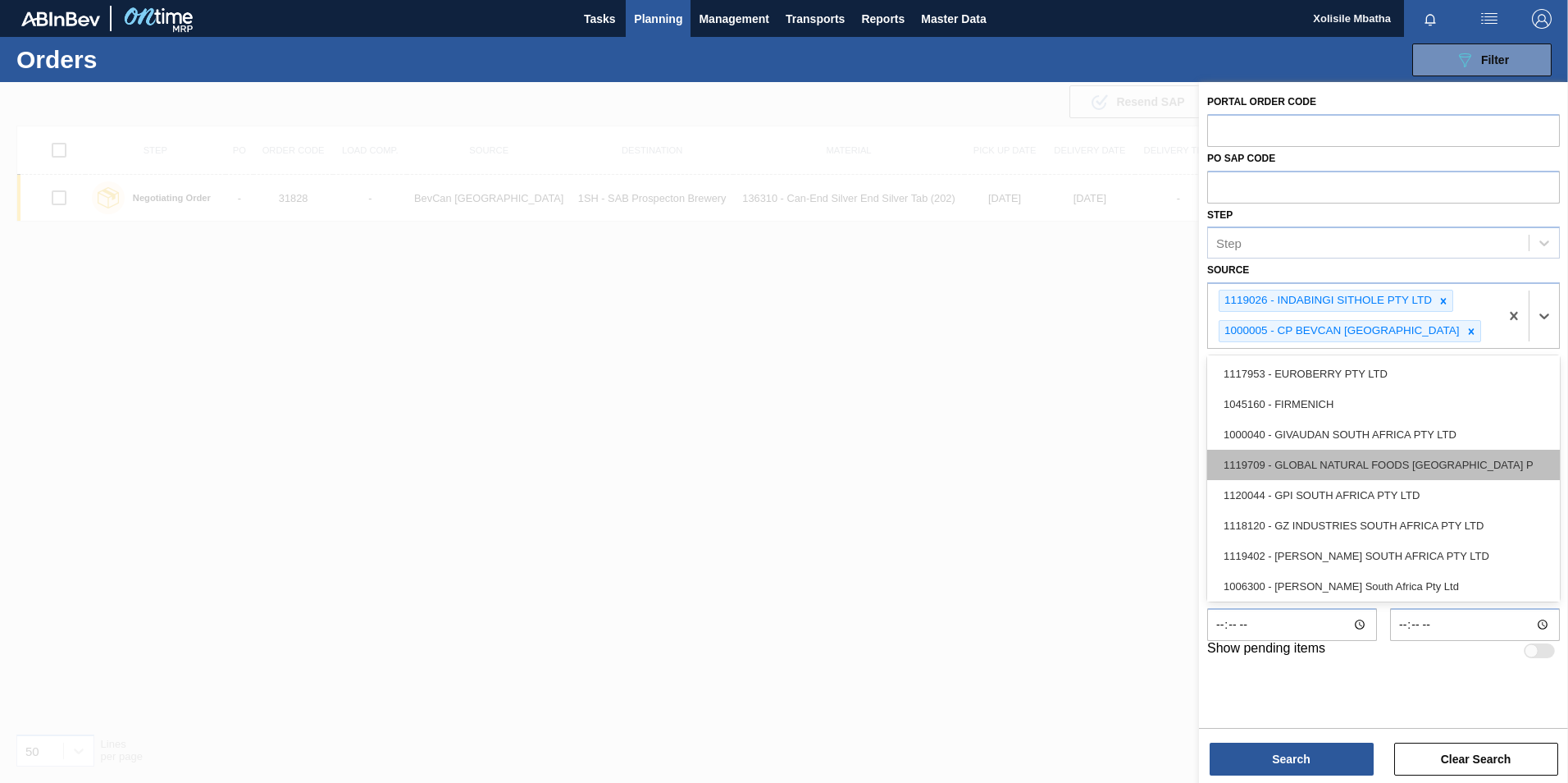
scroll to position [820, 0]
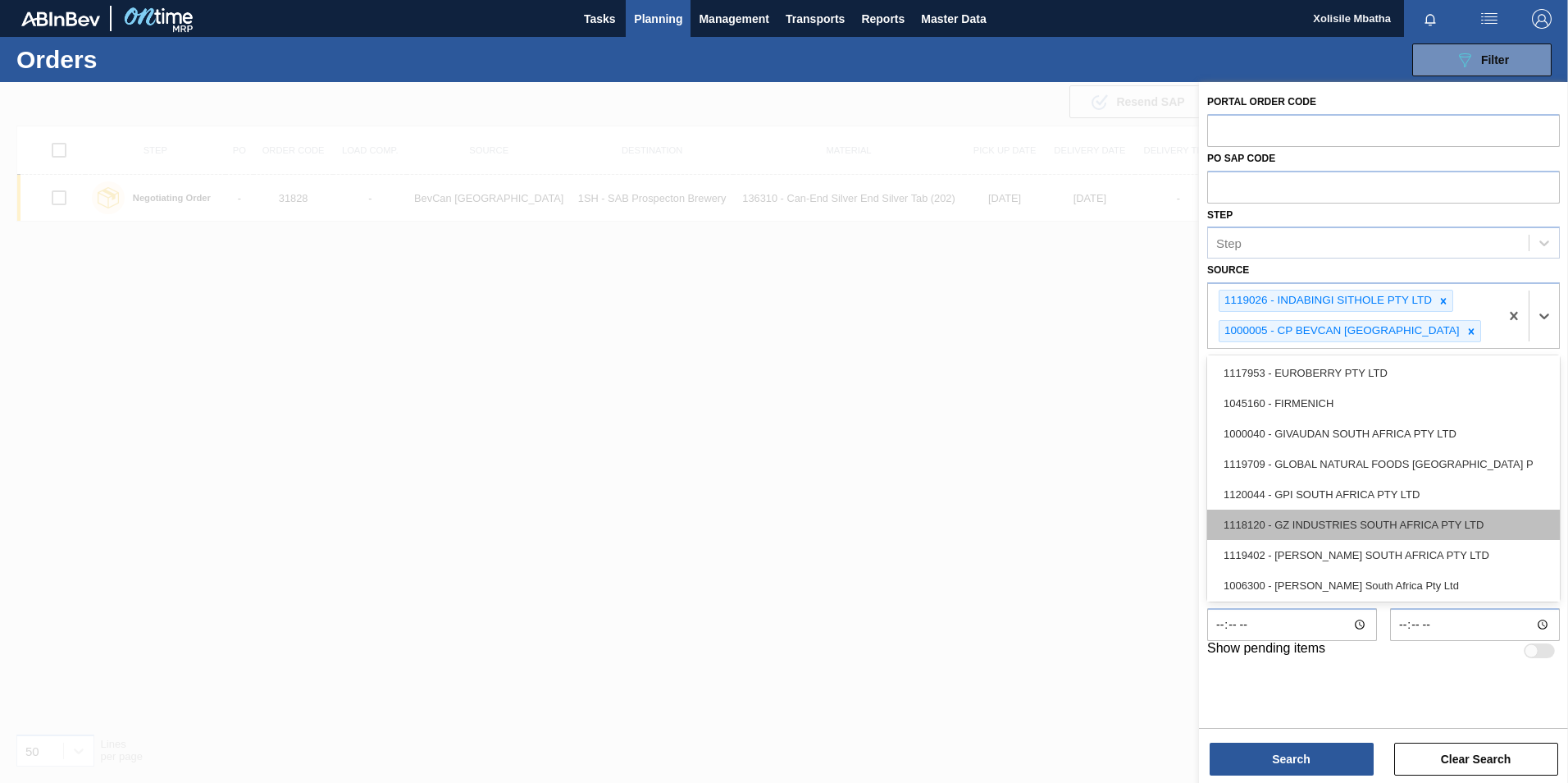
click at [1341, 528] on div "1118120 - GZ INDUSTRIES SOUTH AFRICA PTY LTD" at bounding box center [1384, 525] width 353 height 31
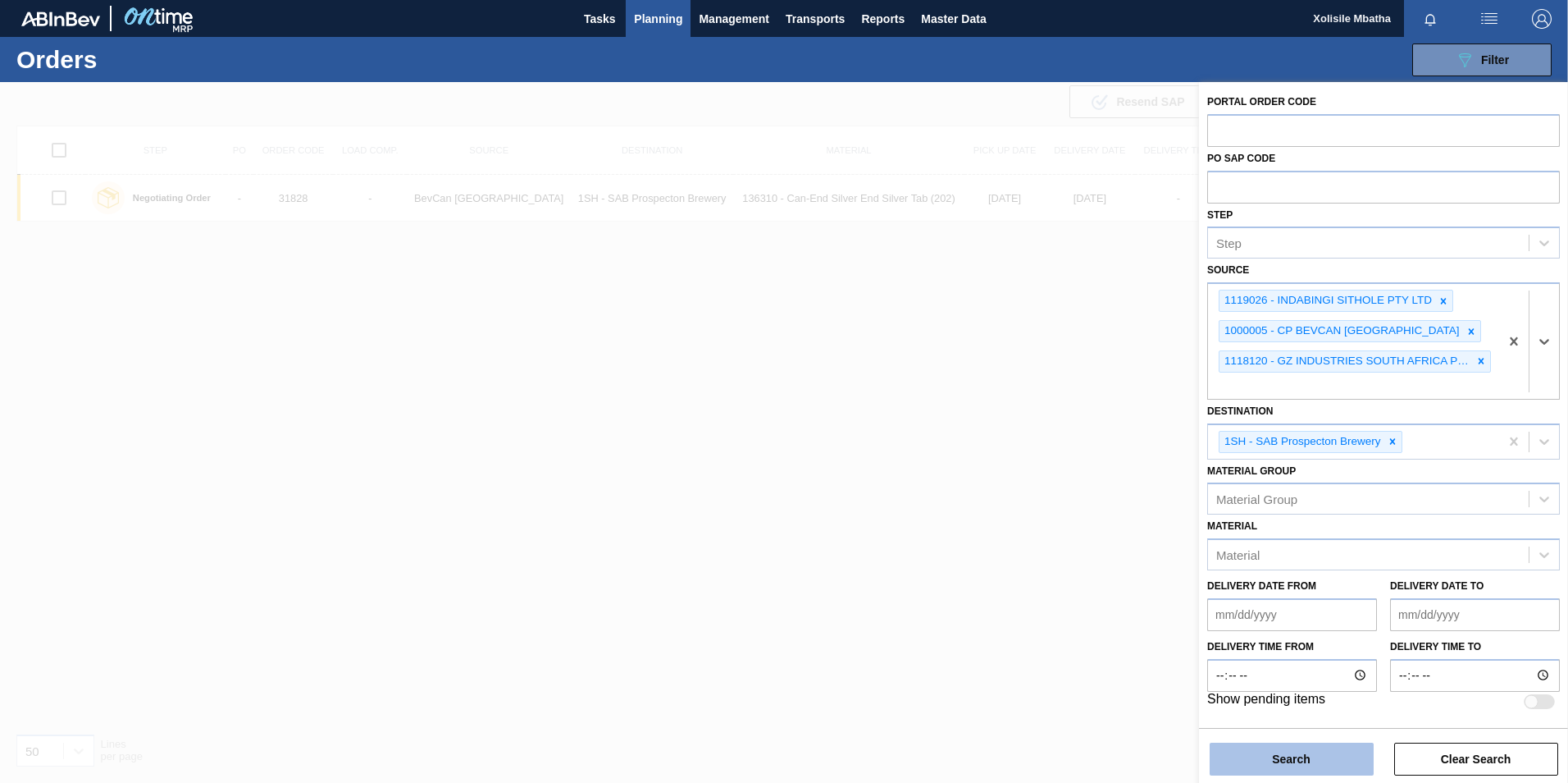
click at [1301, 754] on button "Search" at bounding box center [1291, 758] width 164 height 33
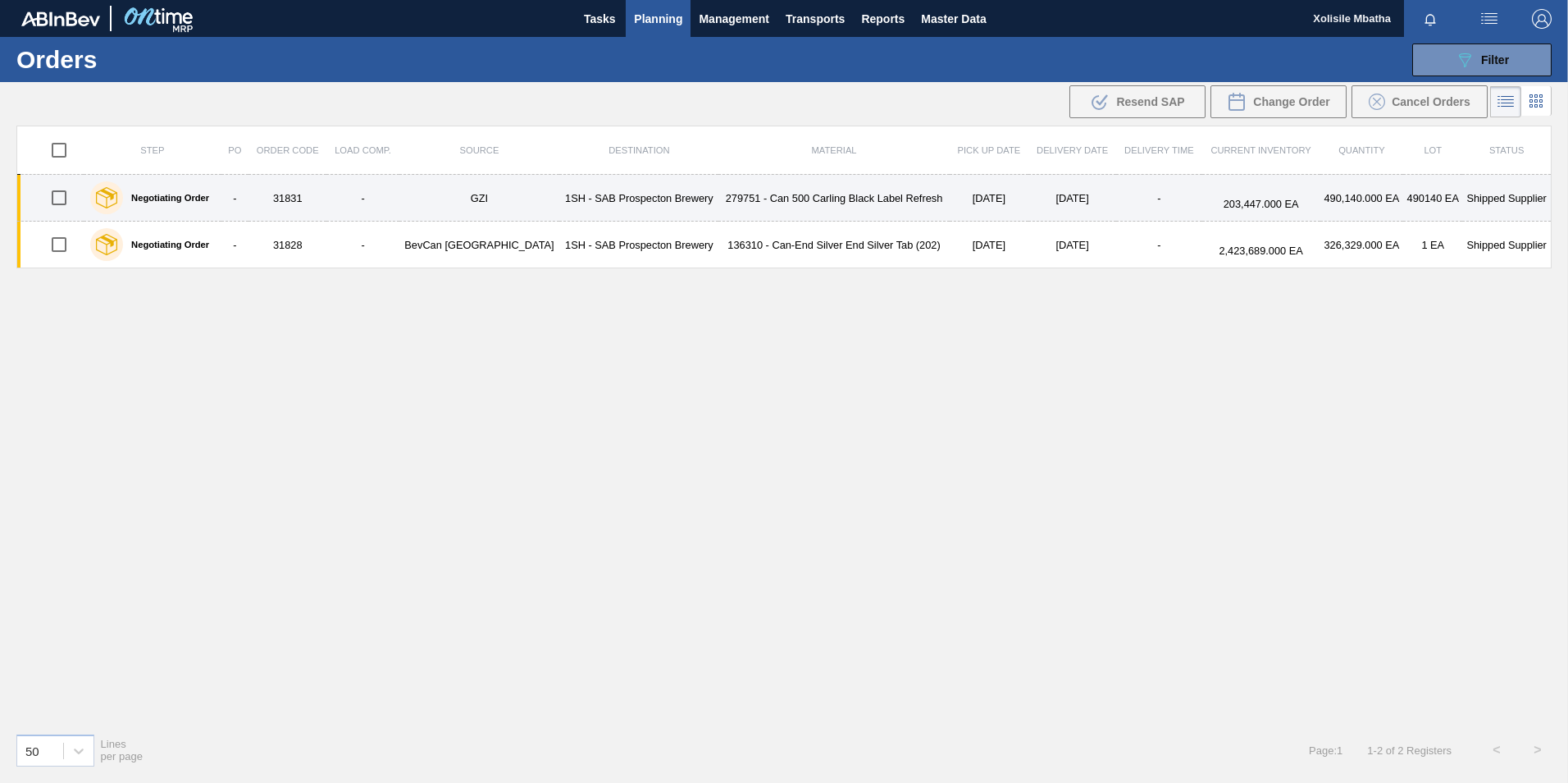
click at [61, 199] on input "checkbox" at bounding box center [58, 197] width 34 height 35
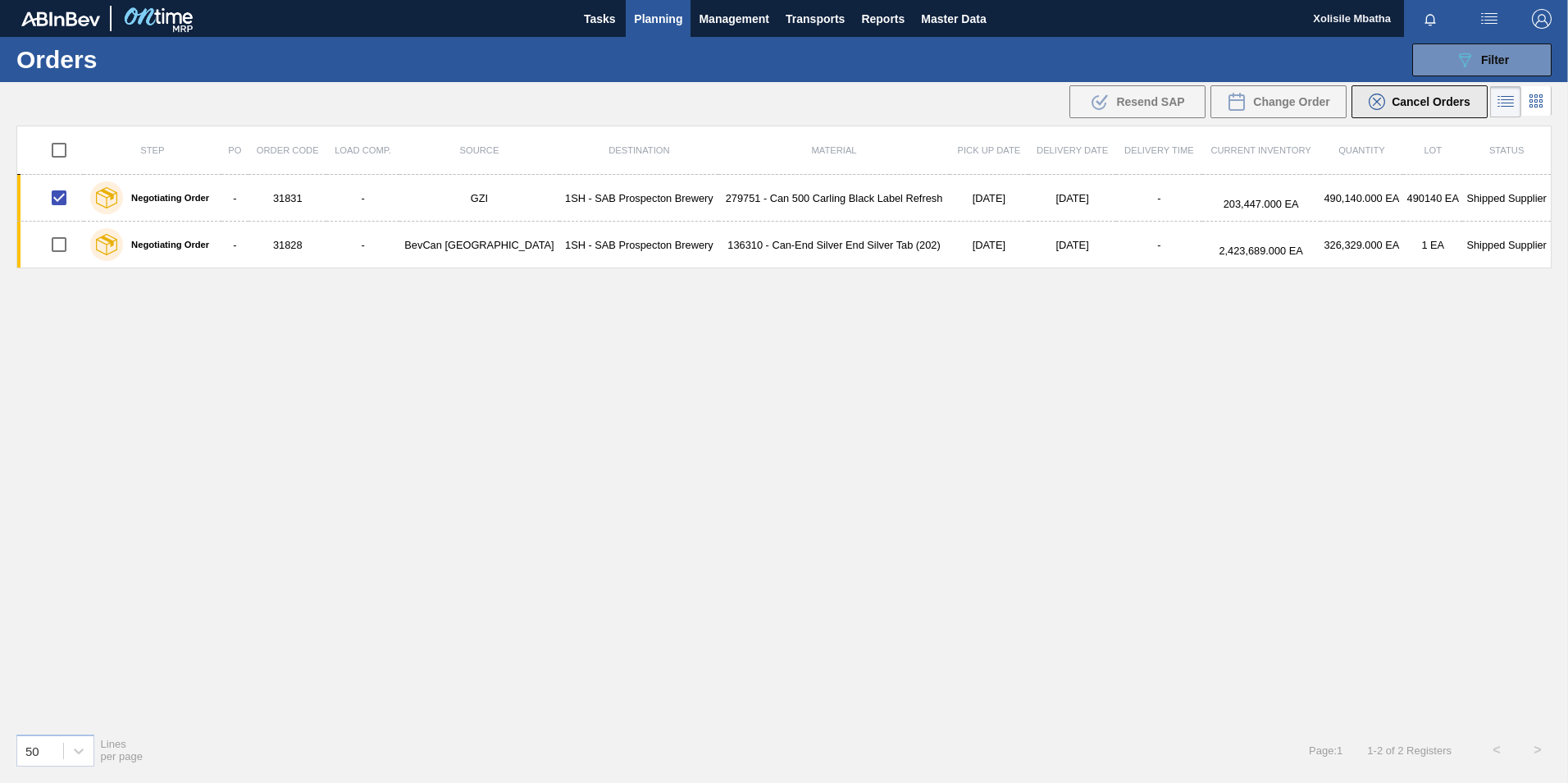
click at [1457, 107] on span "Cancel Orders" at bounding box center [1431, 102] width 79 height 13
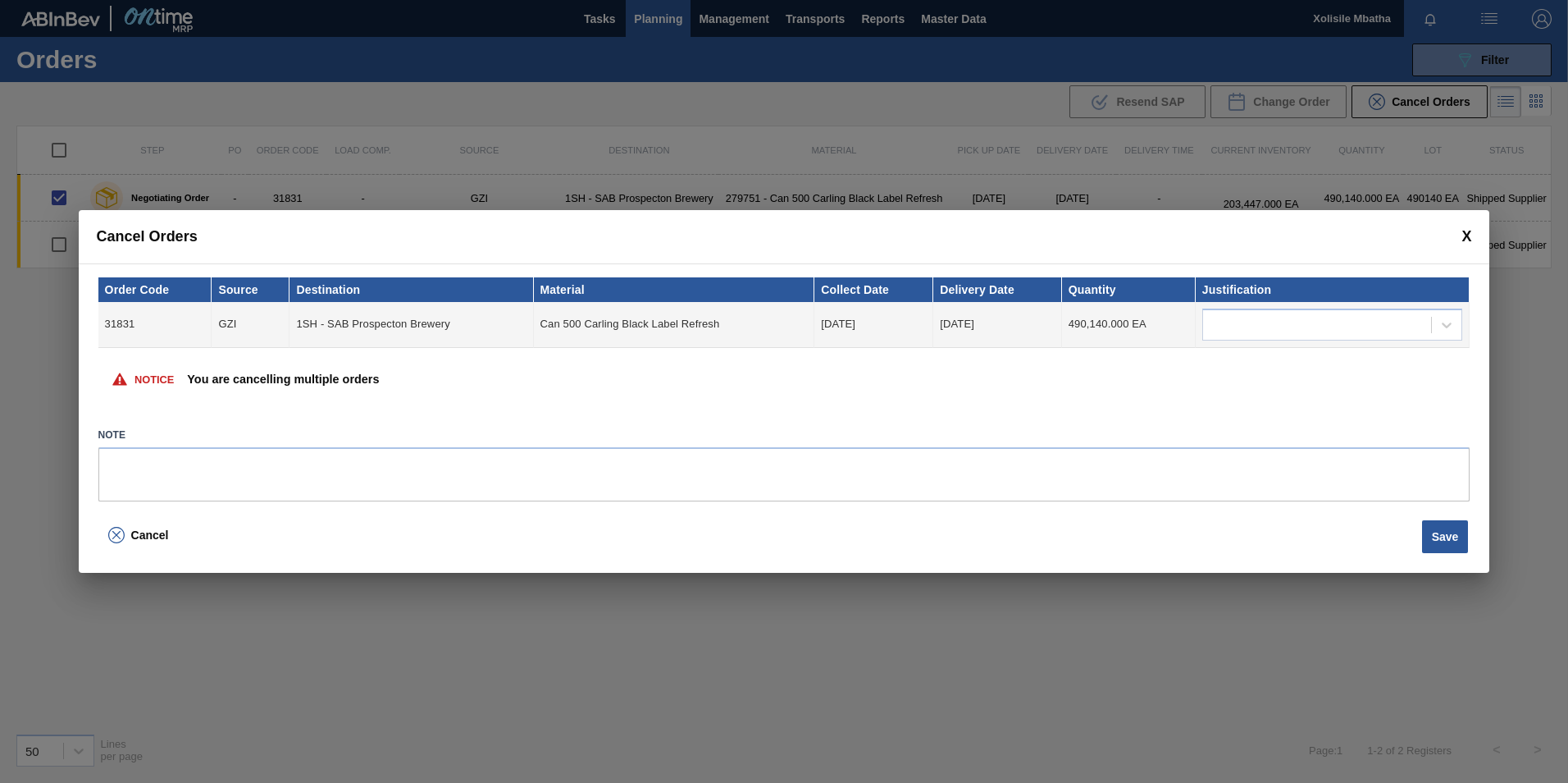
click at [1465, 234] on span at bounding box center [1466, 236] width 10 height 17
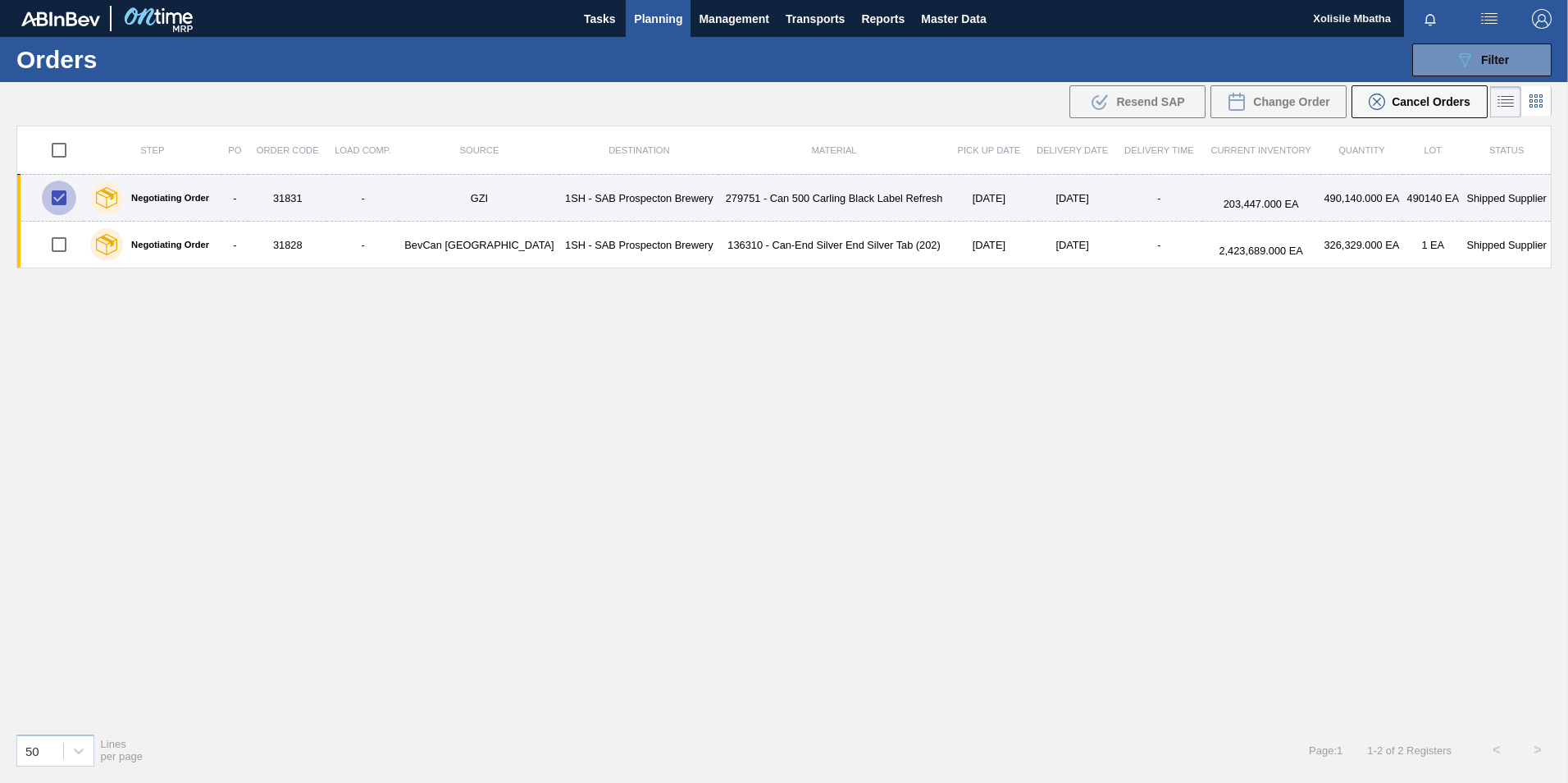
click at [58, 203] on input "checkbox" at bounding box center [58, 197] width 34 height 35
checkbox input "false"
click at [718, 179] on td "279751 - Can 500 Carling Black Label Refresh" at bounding box center [834, 197] width 231 height 46
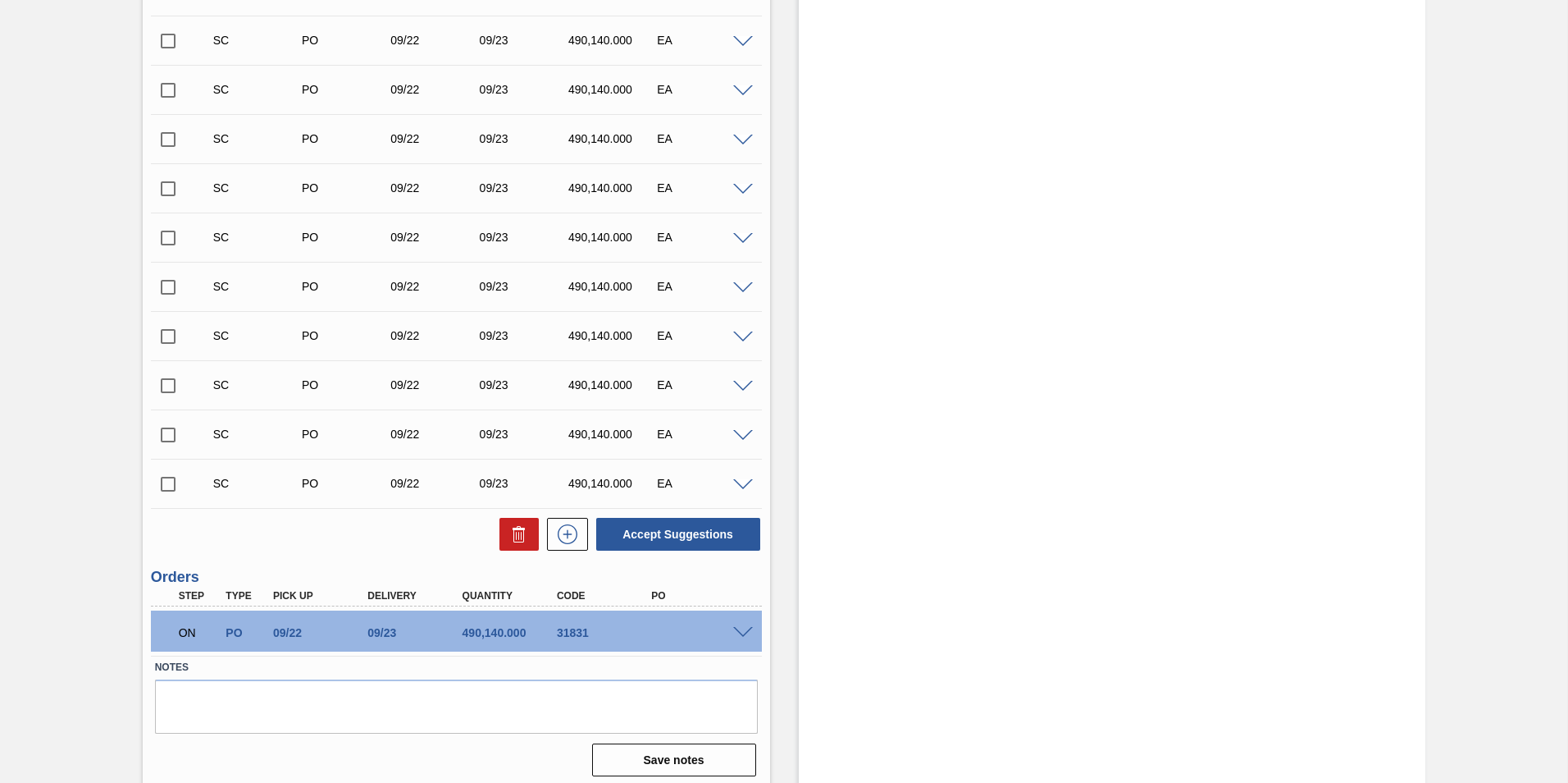
scroll to position [761, 0]
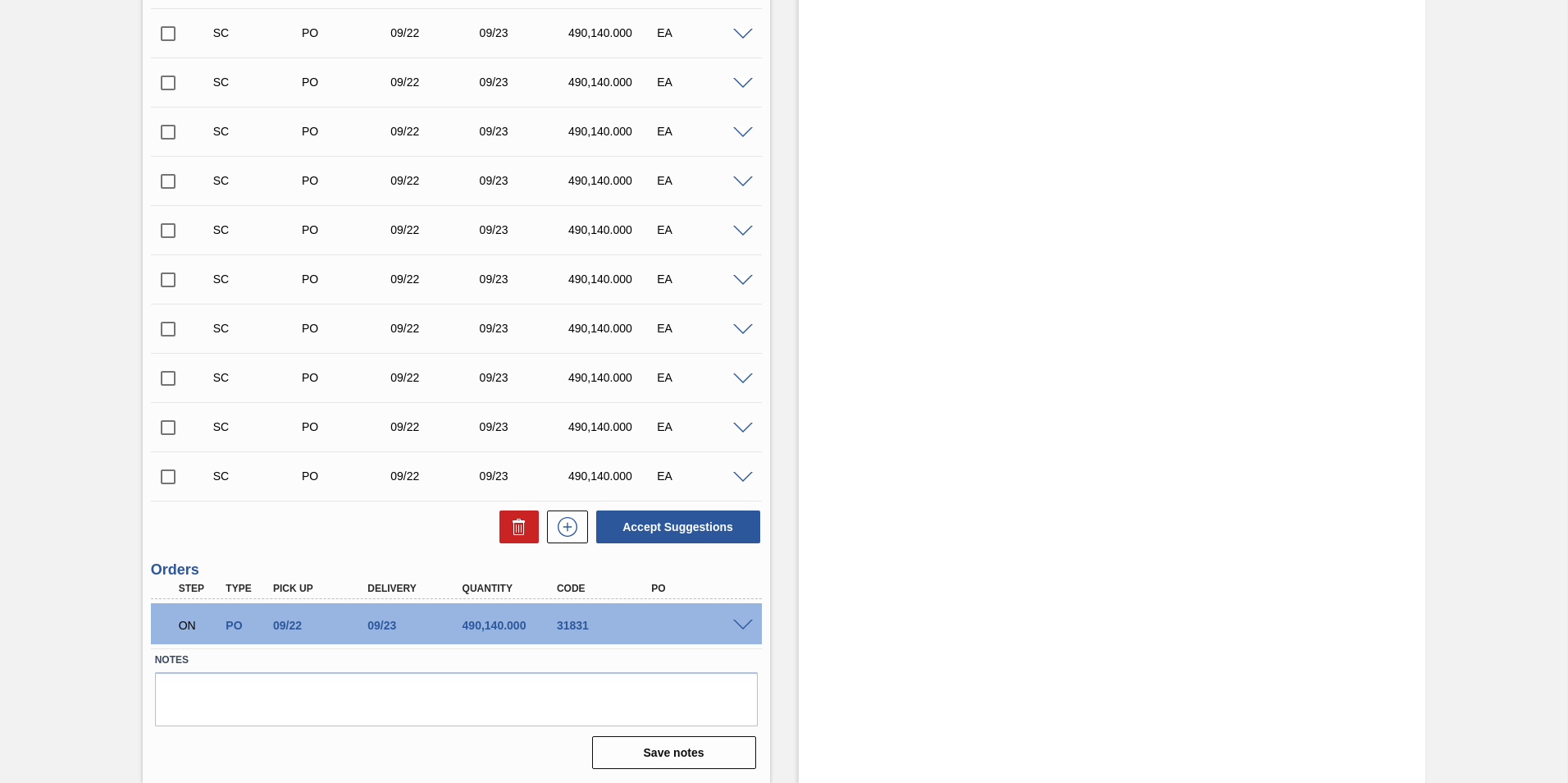
click at [738, 628] on span at bounding box center [743, 625] width 20 height 12
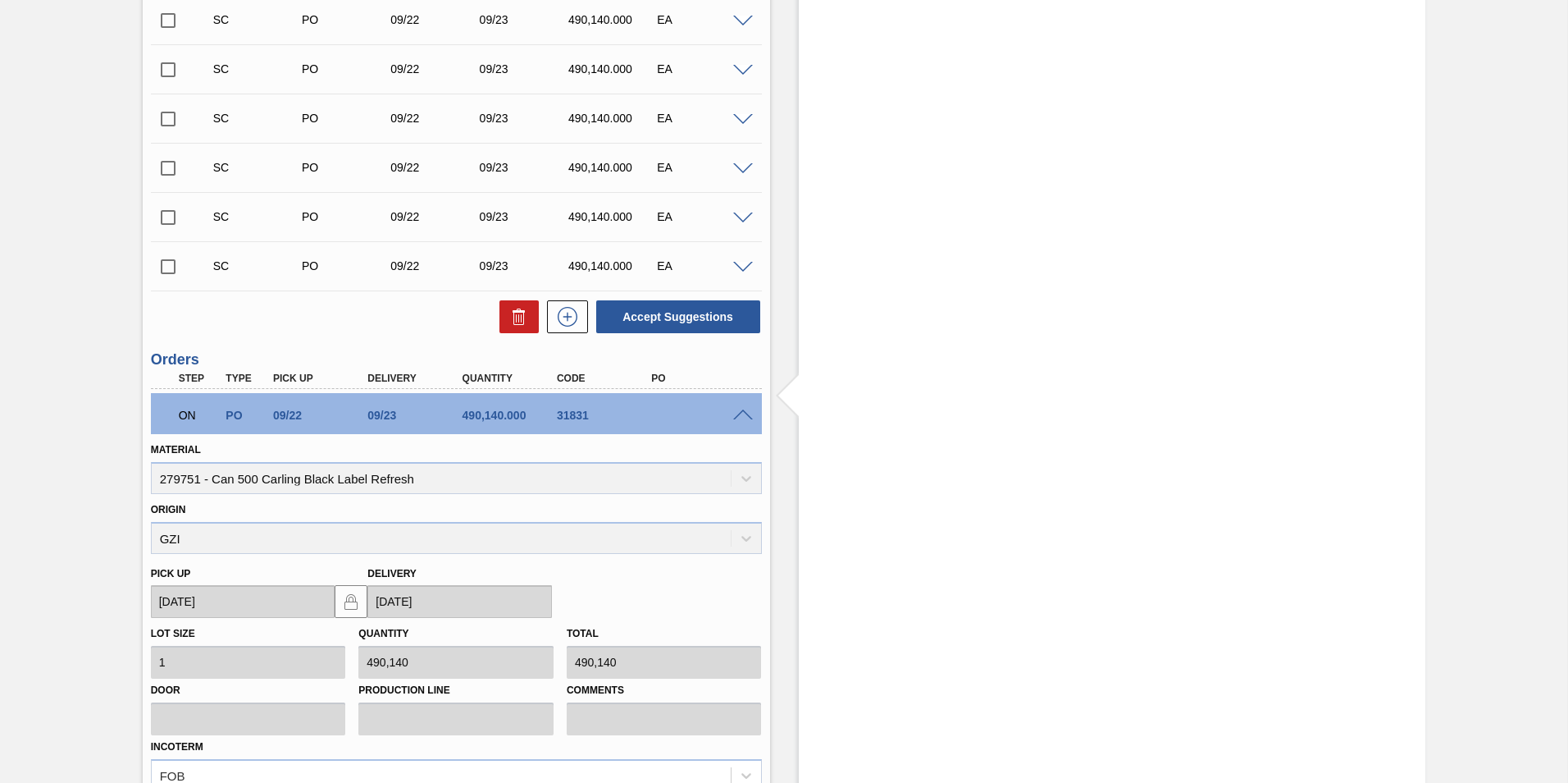
scroll to position [1090, 0]
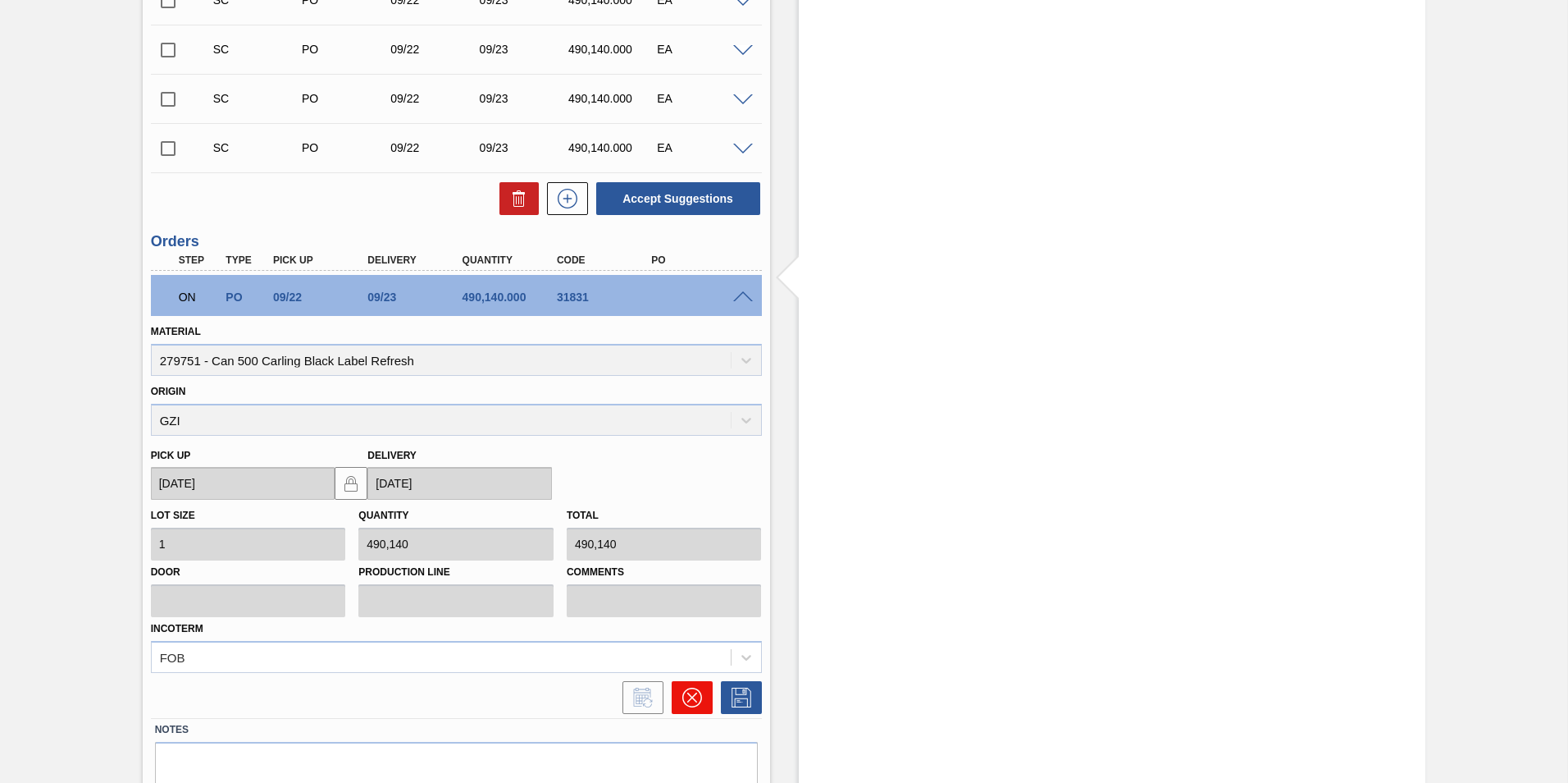
click at [691, 699] on icon at bounding box center [692, 697] width 20 height 20
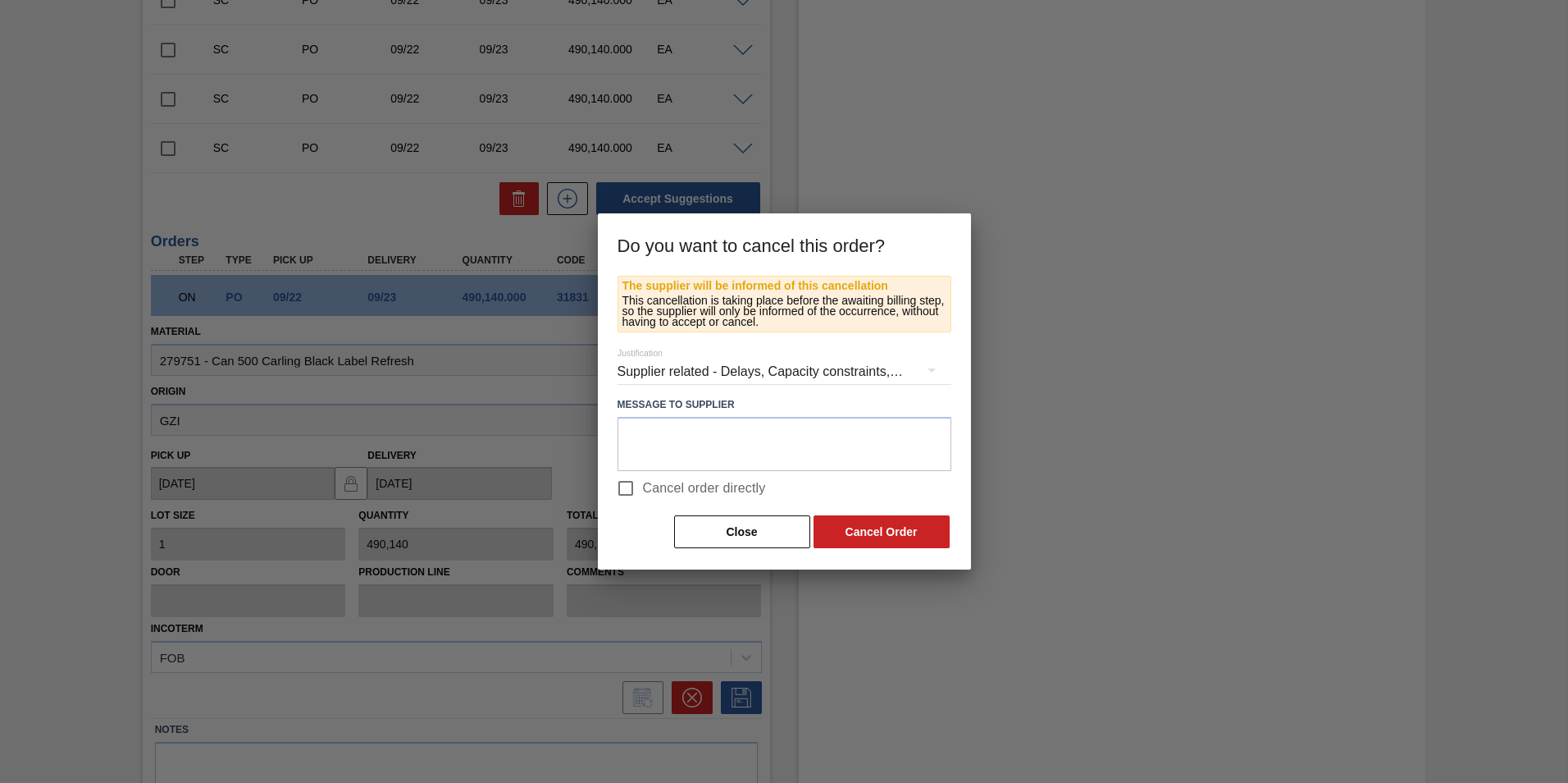
click at [628, 486] on input "Cancel order directly" at bounding box center [625, 488] width 34 height 35
checkbox input "true"
click at [872, 531] on button "Cancel Order" at bounding box center [881, 532] width 136 height 33
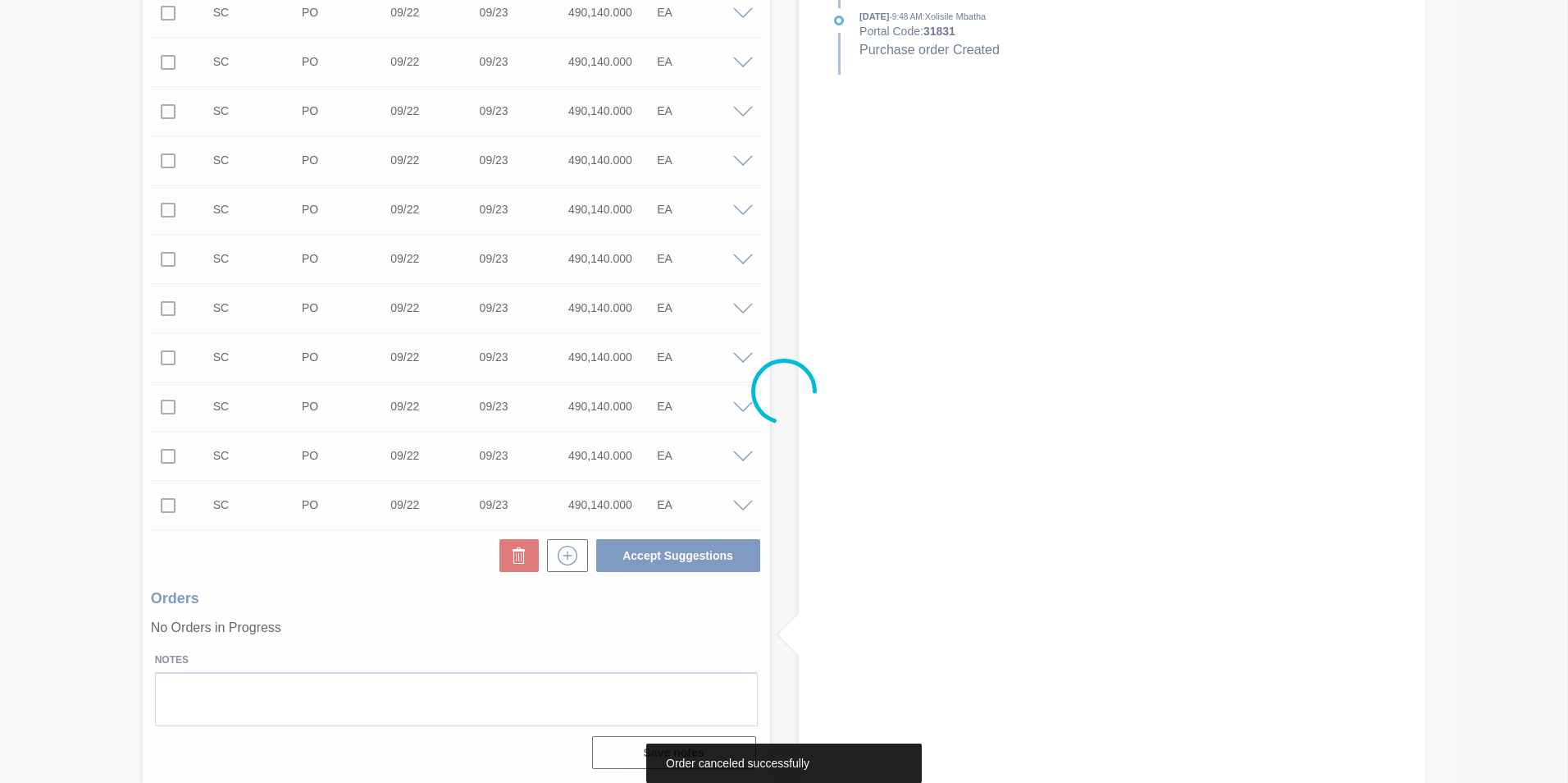
scroll to position [733, 0]
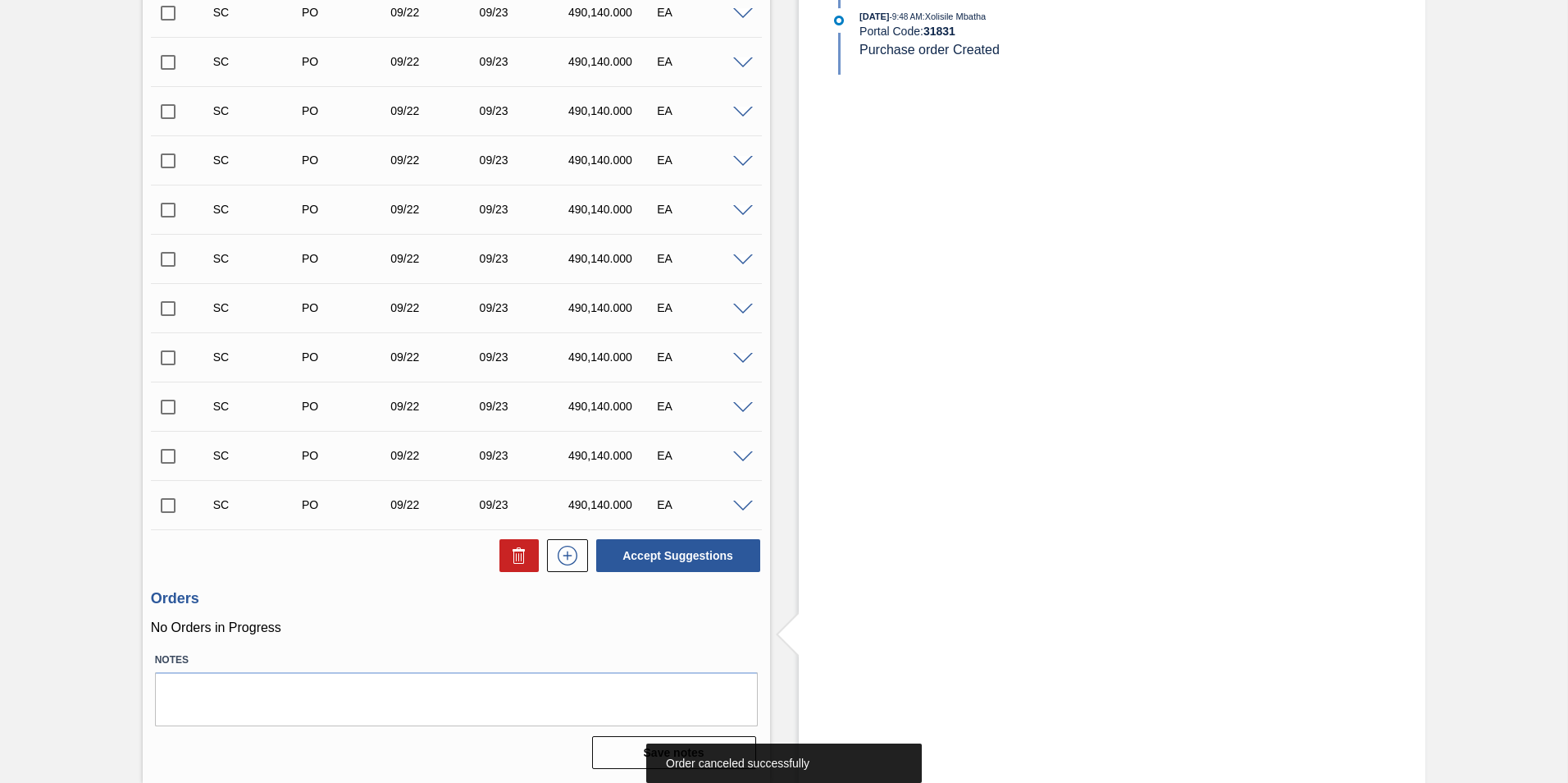
click at [745, 508] on span at bounding box center [743, 507] width 20 height 12
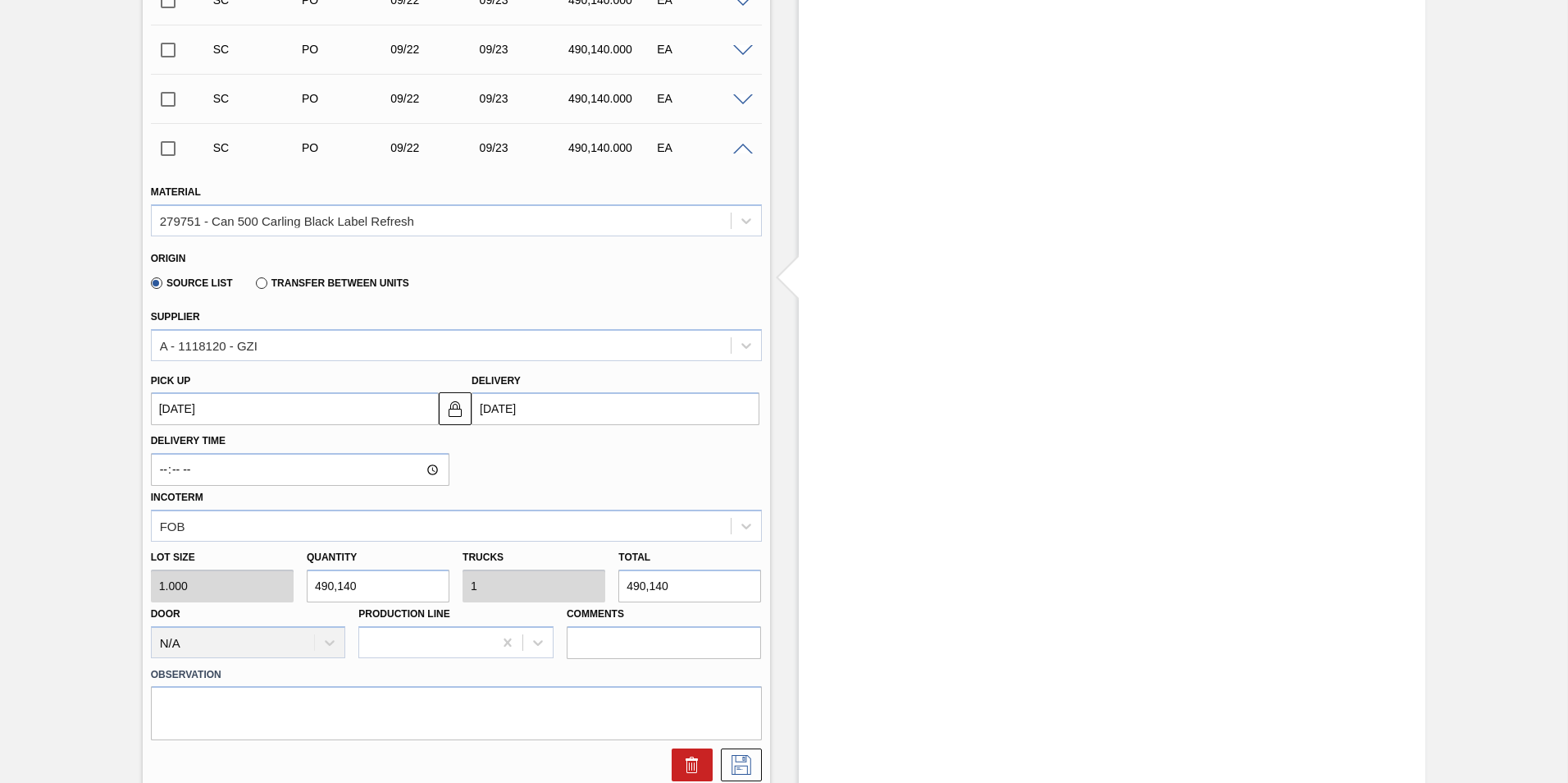
click at [740, 154] on div "SC PO 09/22 09/23 490,140.000 EA" at bounding box center [456, 148] width 611 height 41
click at [740, 147] on span at bounding box center [743, 150] width 20 height 12
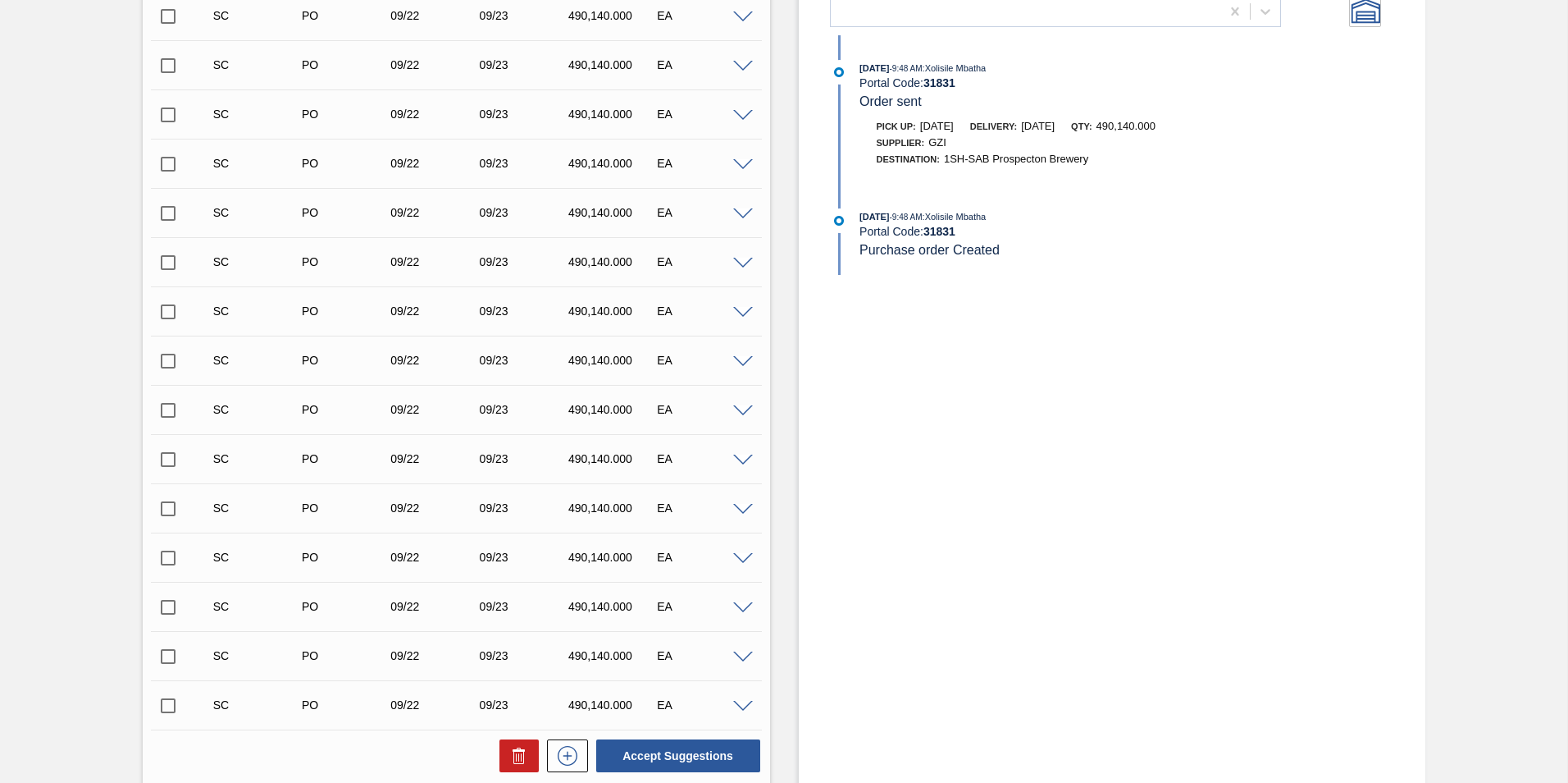
scroll to position [404, 0]
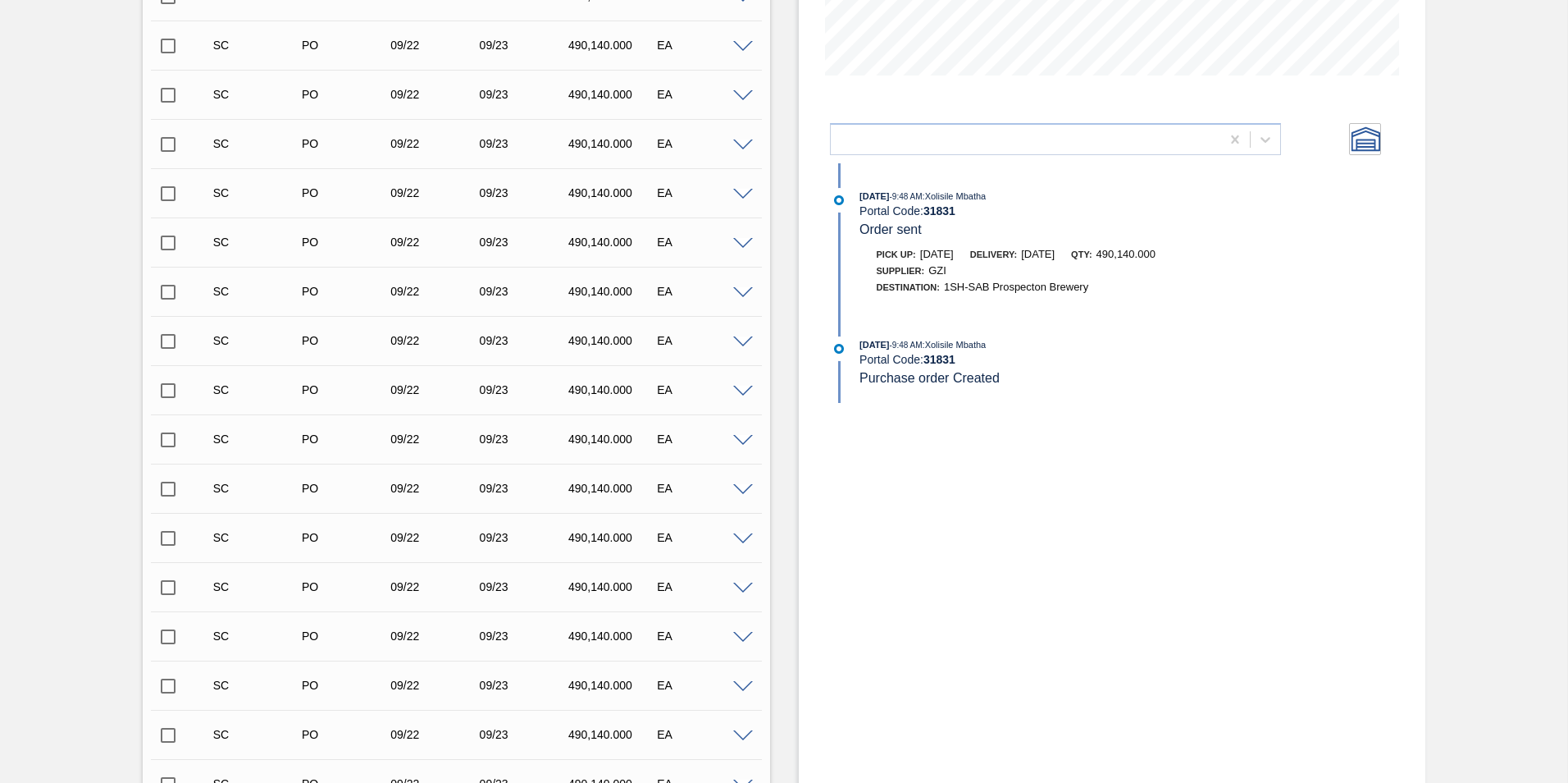
click at [736, 149] on span at bounding box center [743, 145] width 20 height 12
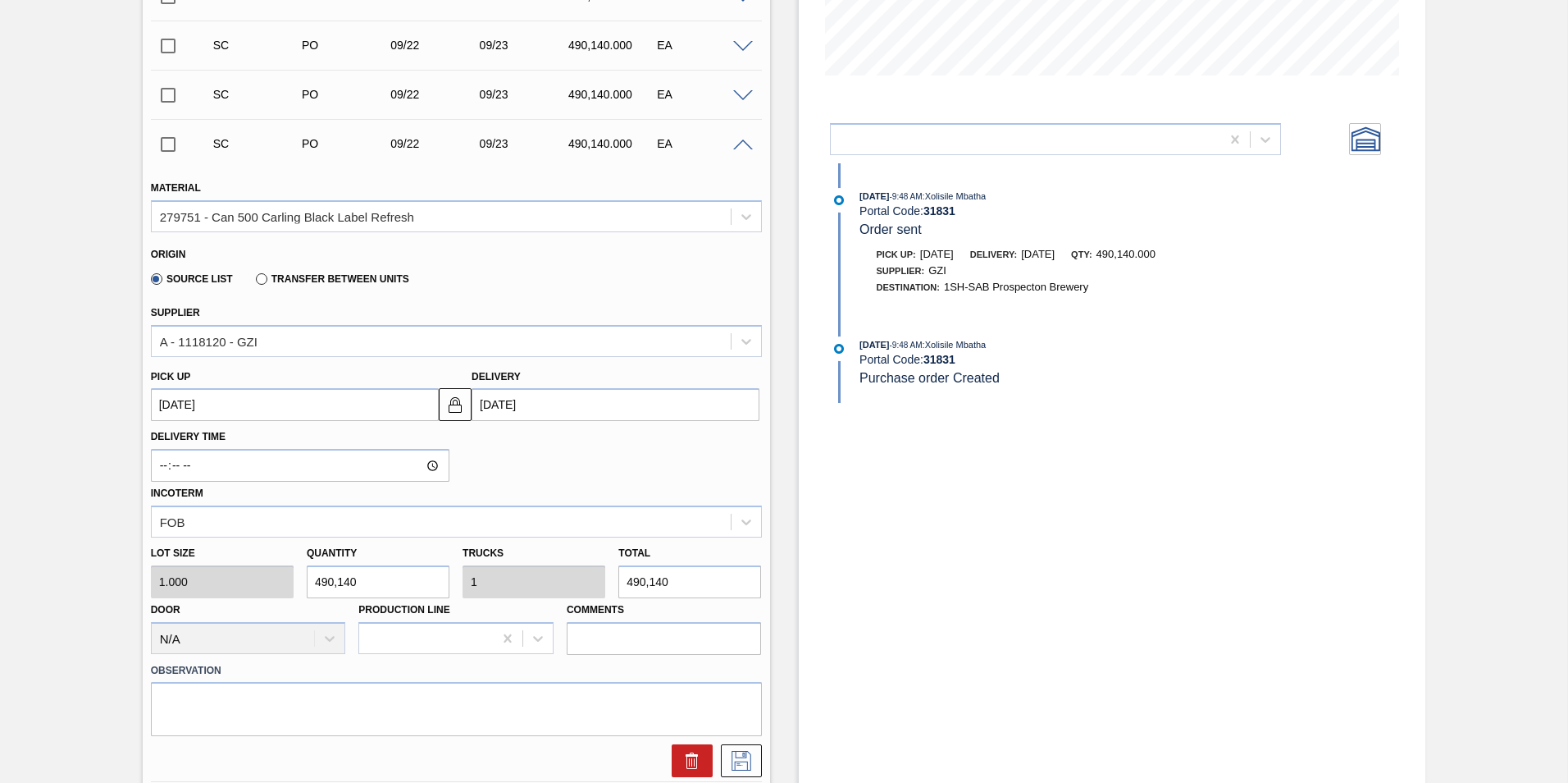
click at [736, 149] on span at bounding box center [743, 145] width 20 height 12
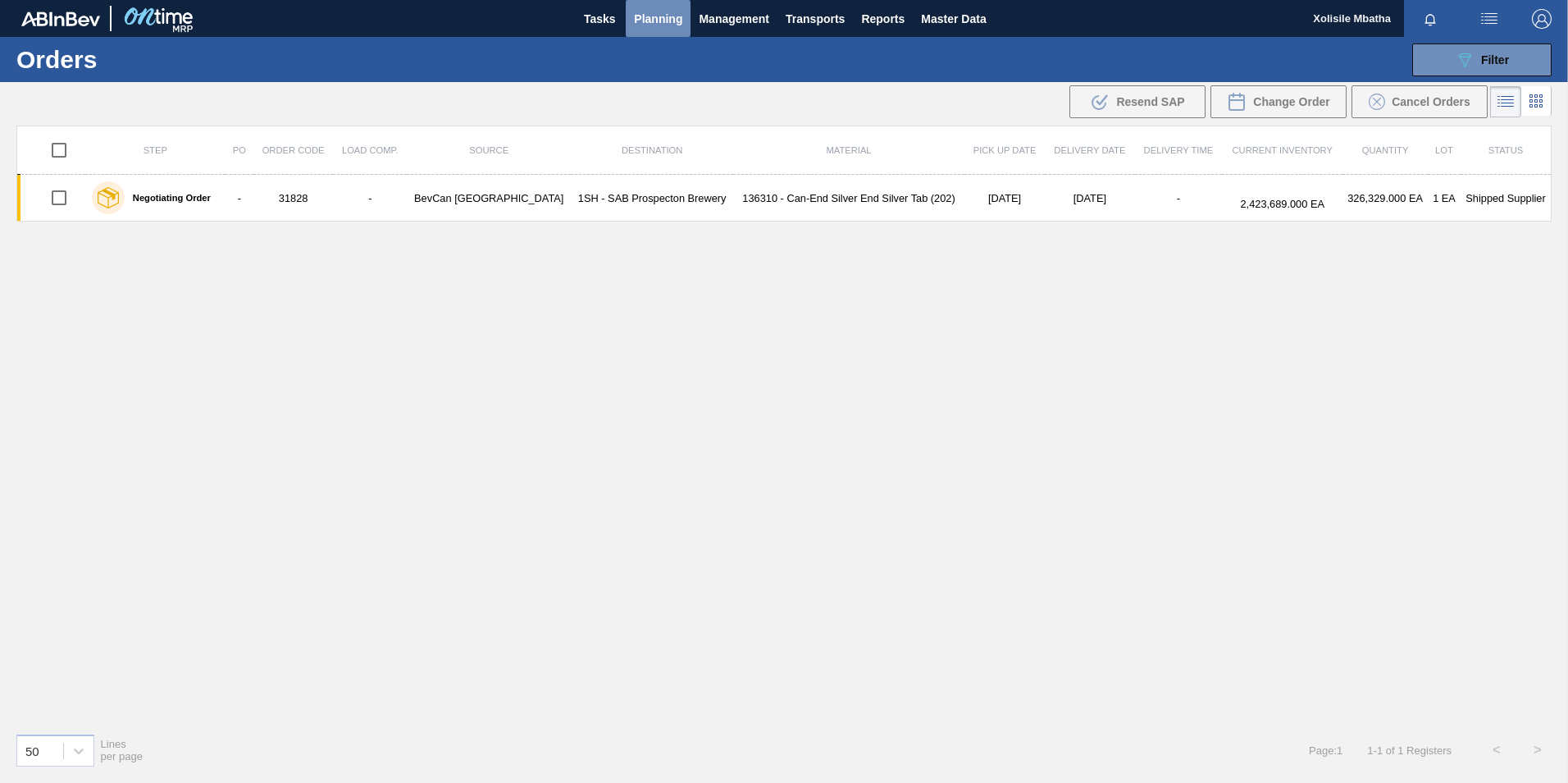
click at [679, 11] on span "Planning" at bounding box center [657, 19] width 48 height 20
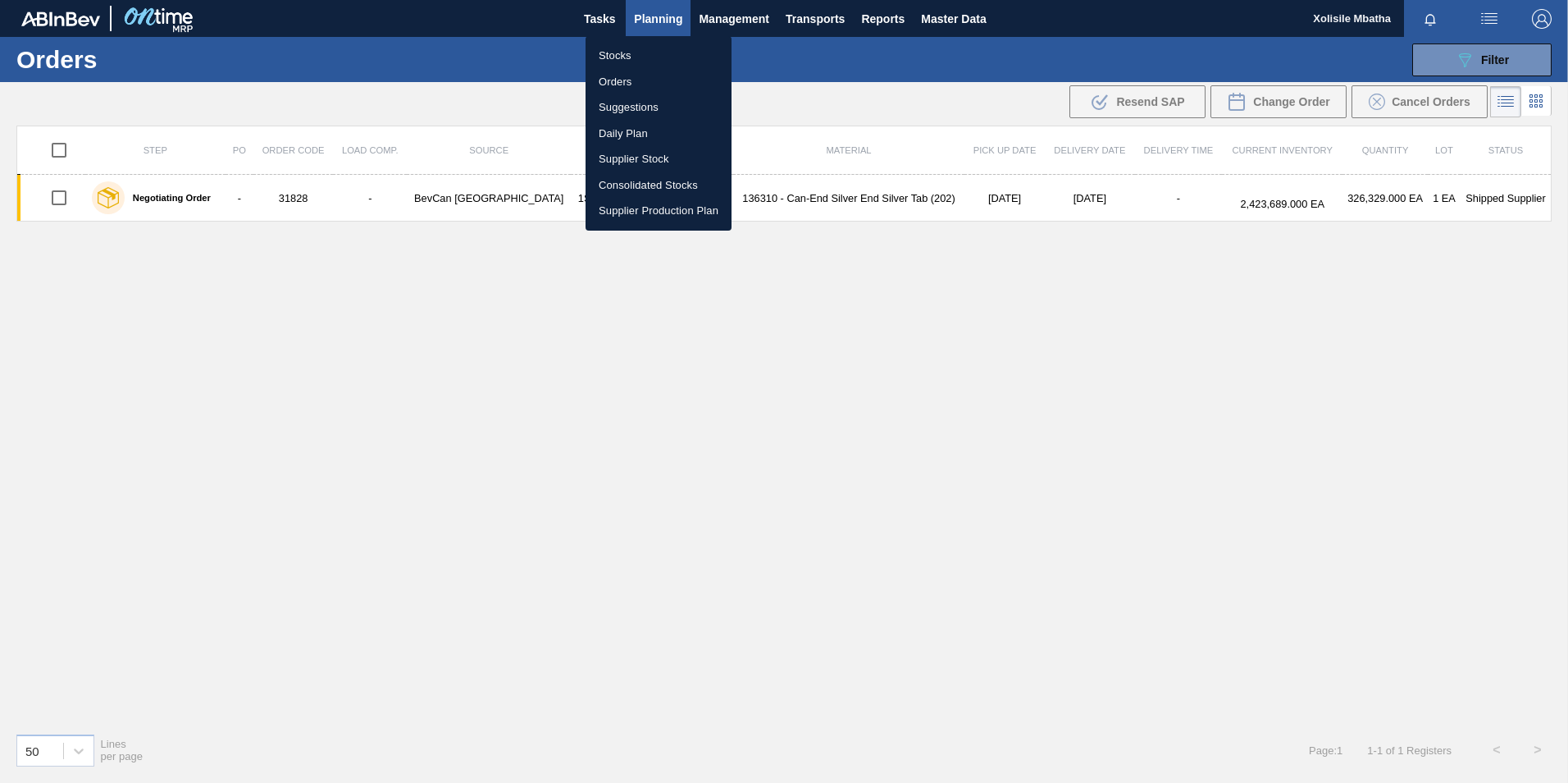
drag, startPoint x: 615, startPoint y: 54, endPoint x: 1145, endPoint y: 38, distance: 530.2
click at [615, 54] on li "Stocks" at bounding box center [658, 55] width 146 height 27
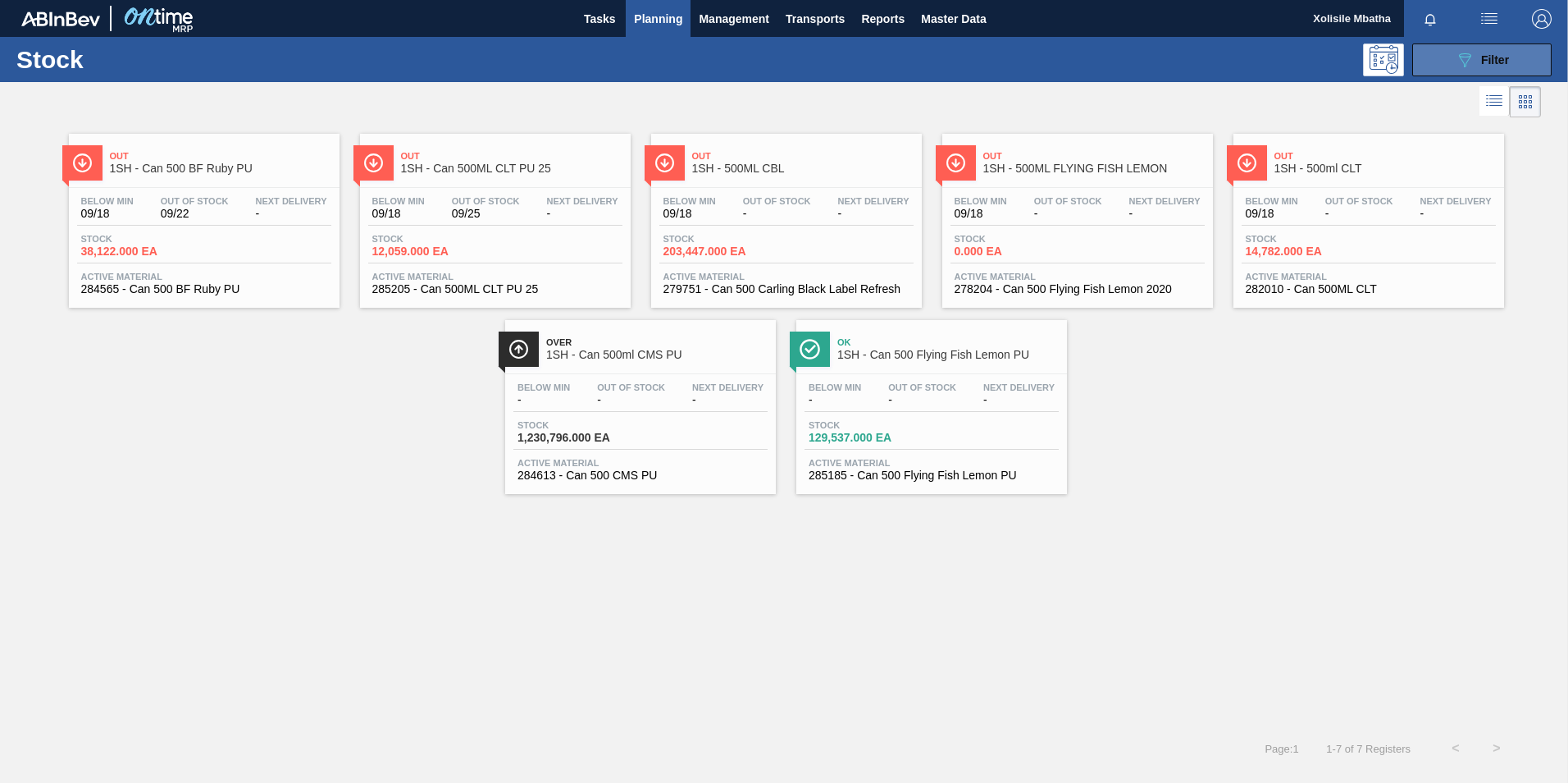
click at [1460, 66] on icon "089F7B8B-B2A5-4AFE-B5C0-19BA573D28AC" at bounding box center [1465, 60] width 20 height 20
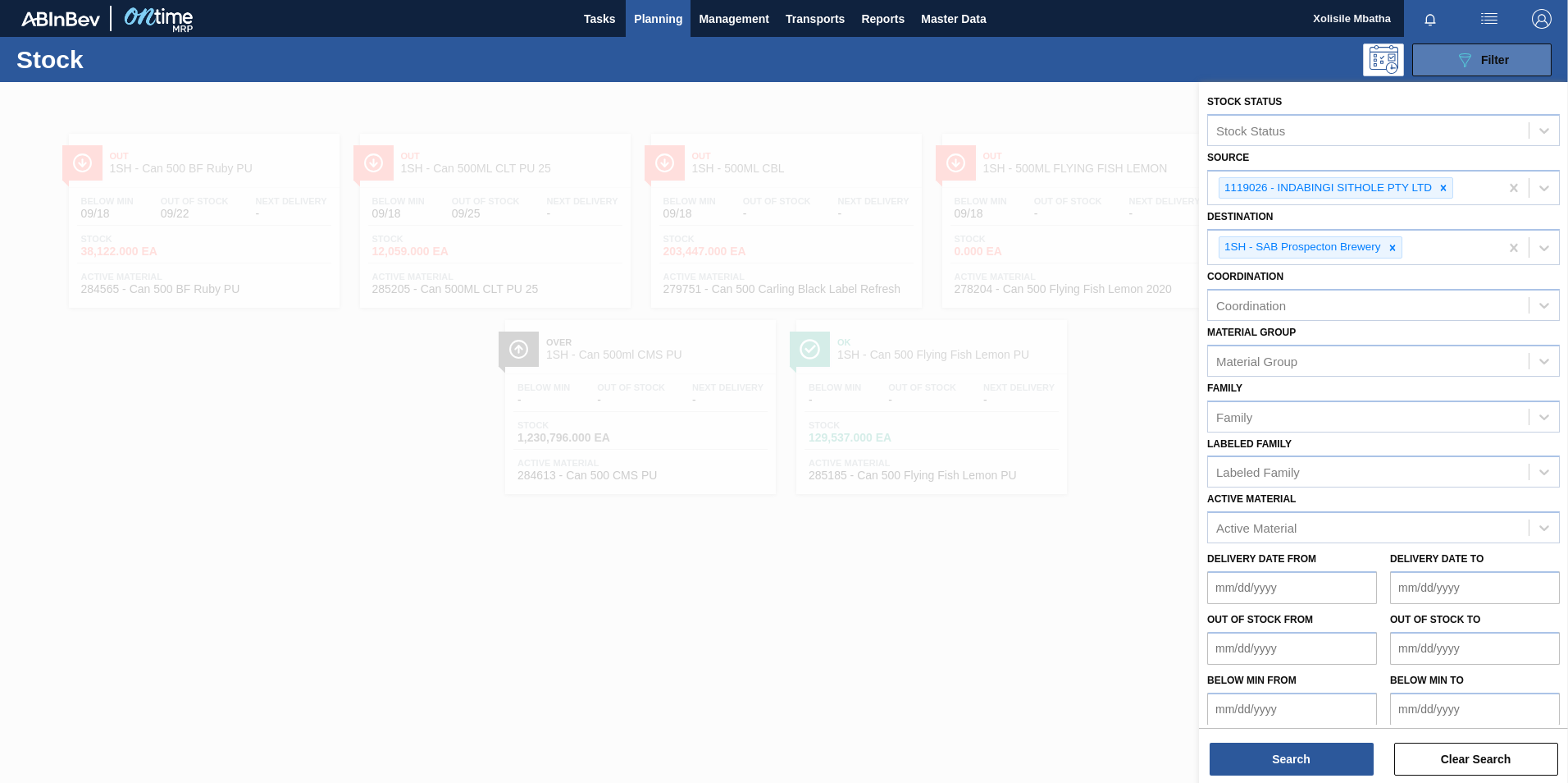
click at [1460, 66] on icon "089F7B8B-B2A5-4AFE-B5C0-19BA573D28AC" at bounding box center [1465, 60] width 20 height 20
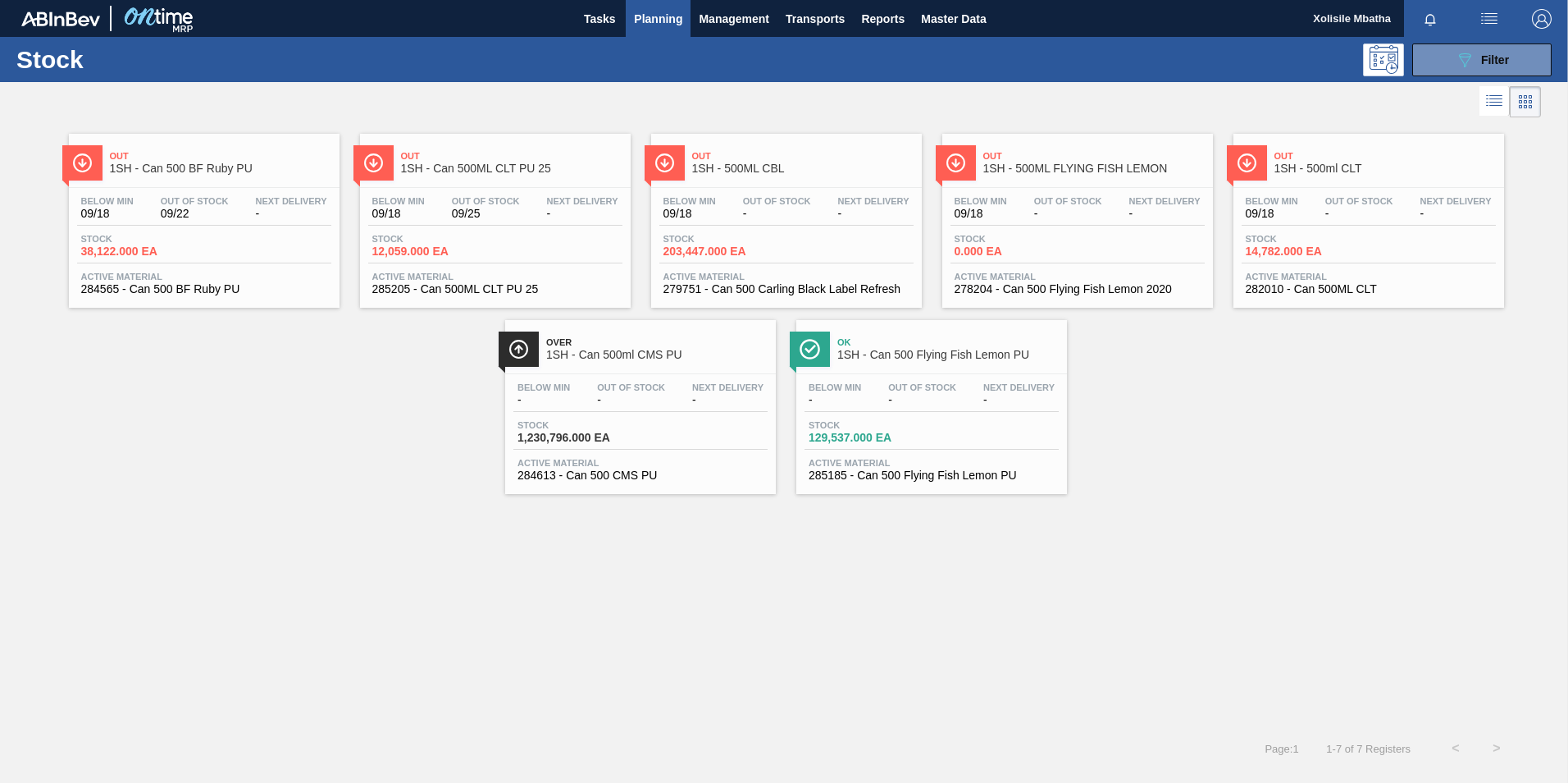
drag, startPoint x: 1371, startPoint y: 164, endPoint x: 1353, endPoint y: 168, distance: 18.4
click at [1371, 164] on span "1SH - 500ml CLT" at bounding box center [1385, 169] width 222 height 12
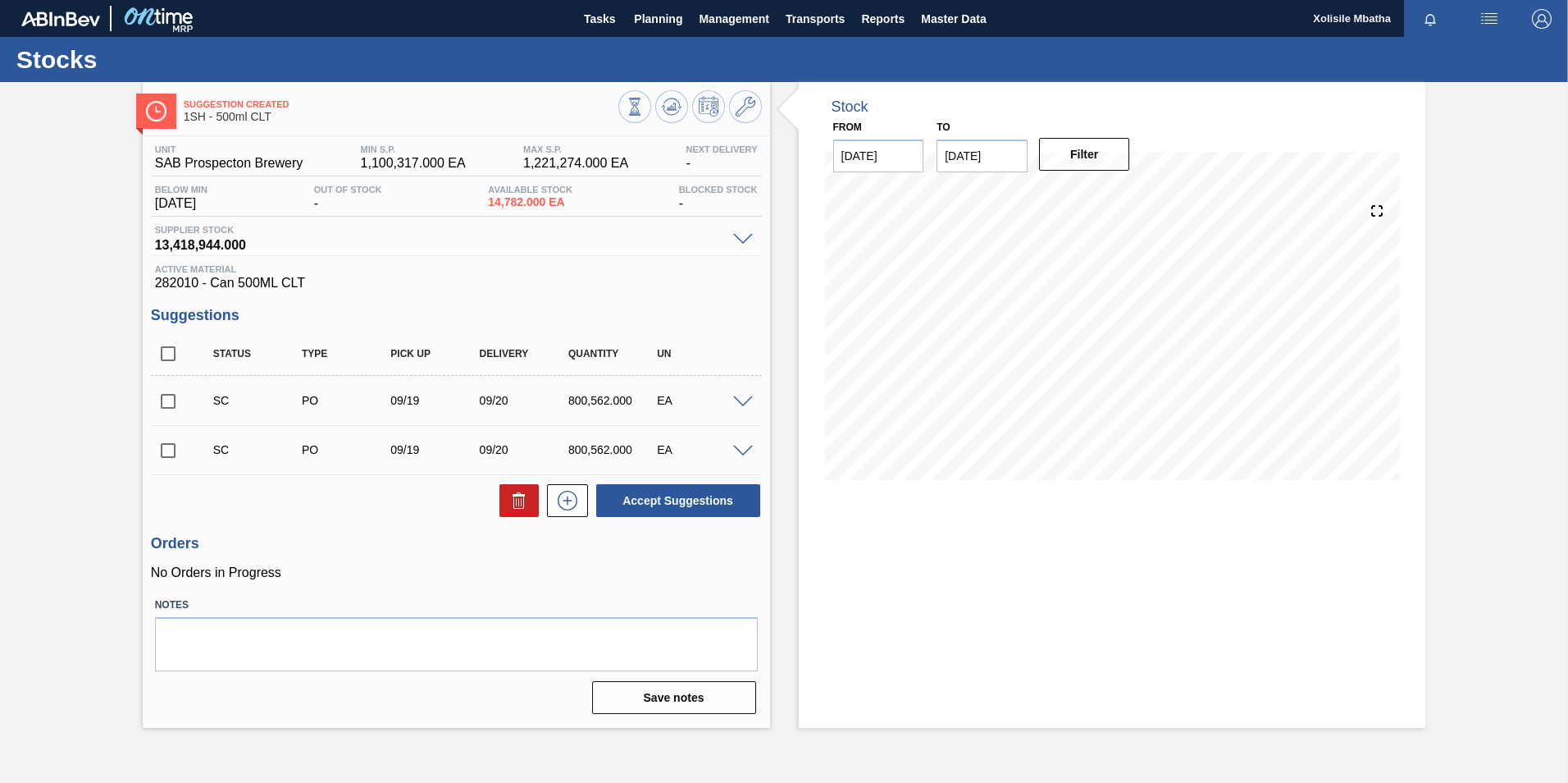
click at [740, 403] on span at bounding box center [743, 402] width 20 height 12
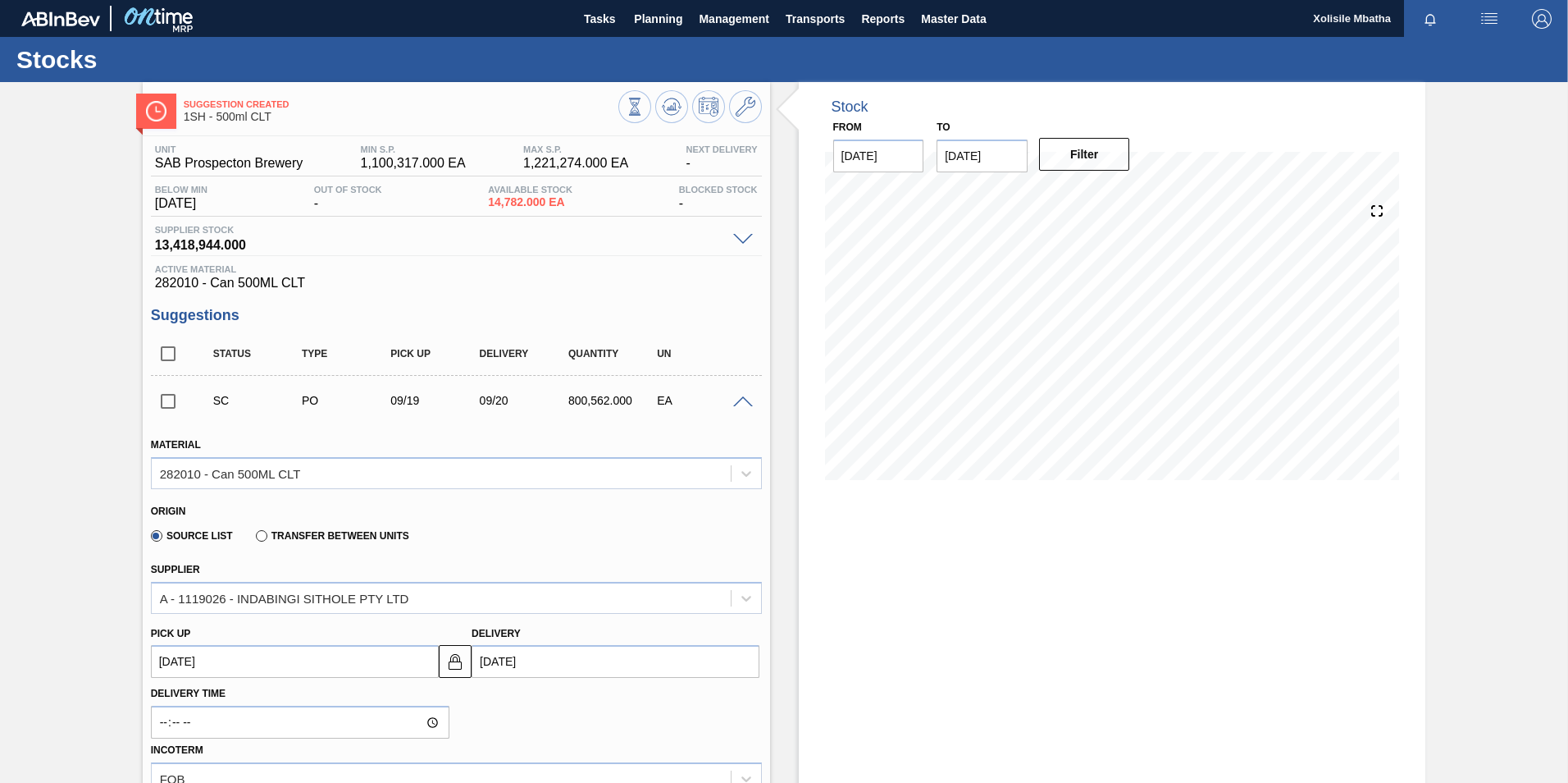
click at [740, 403] on span at bounding box center [743, 402] width 20 height 12
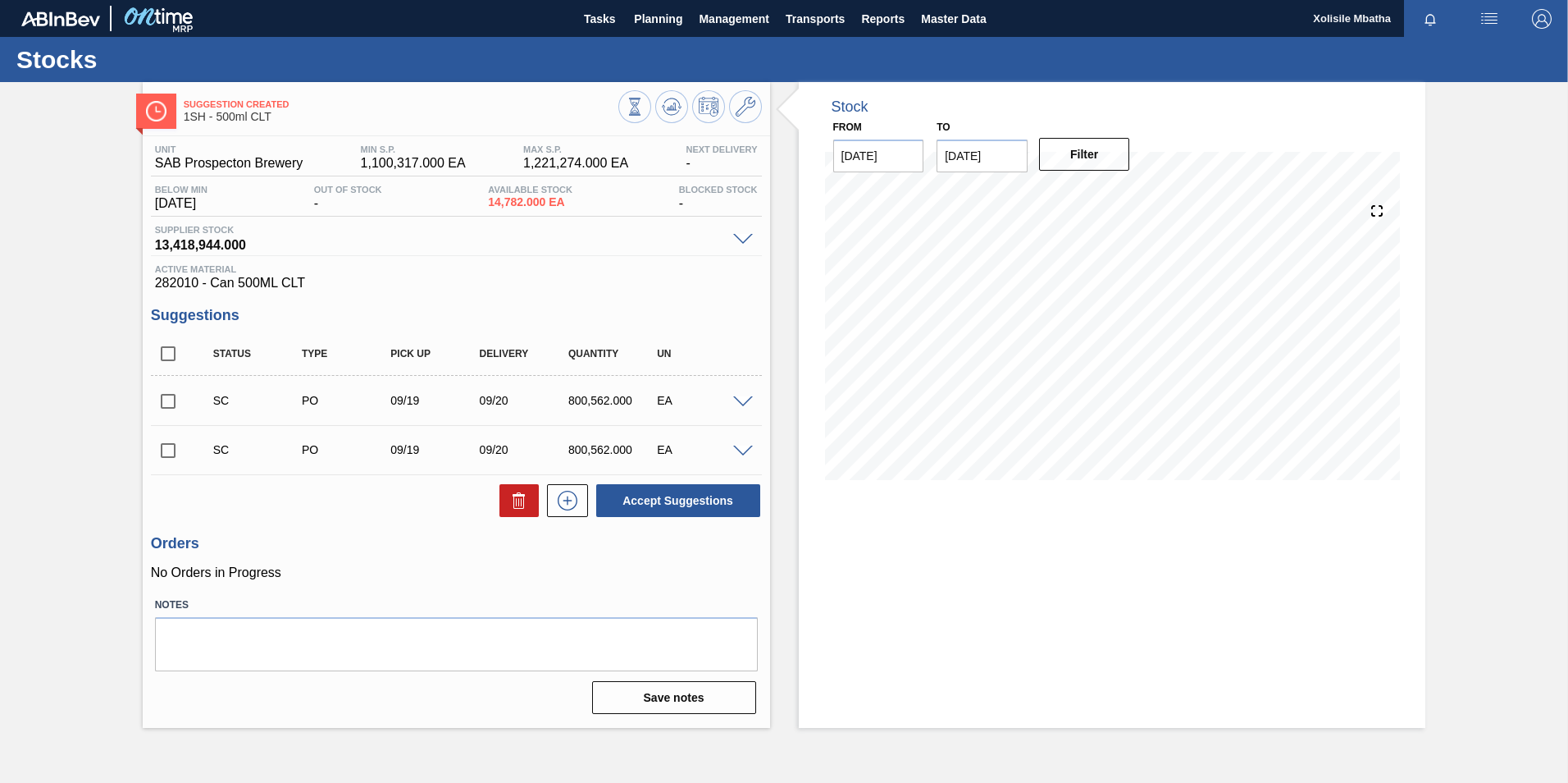
click at [737, 447] on span at bounding box center [743, 452] width 20 height 12
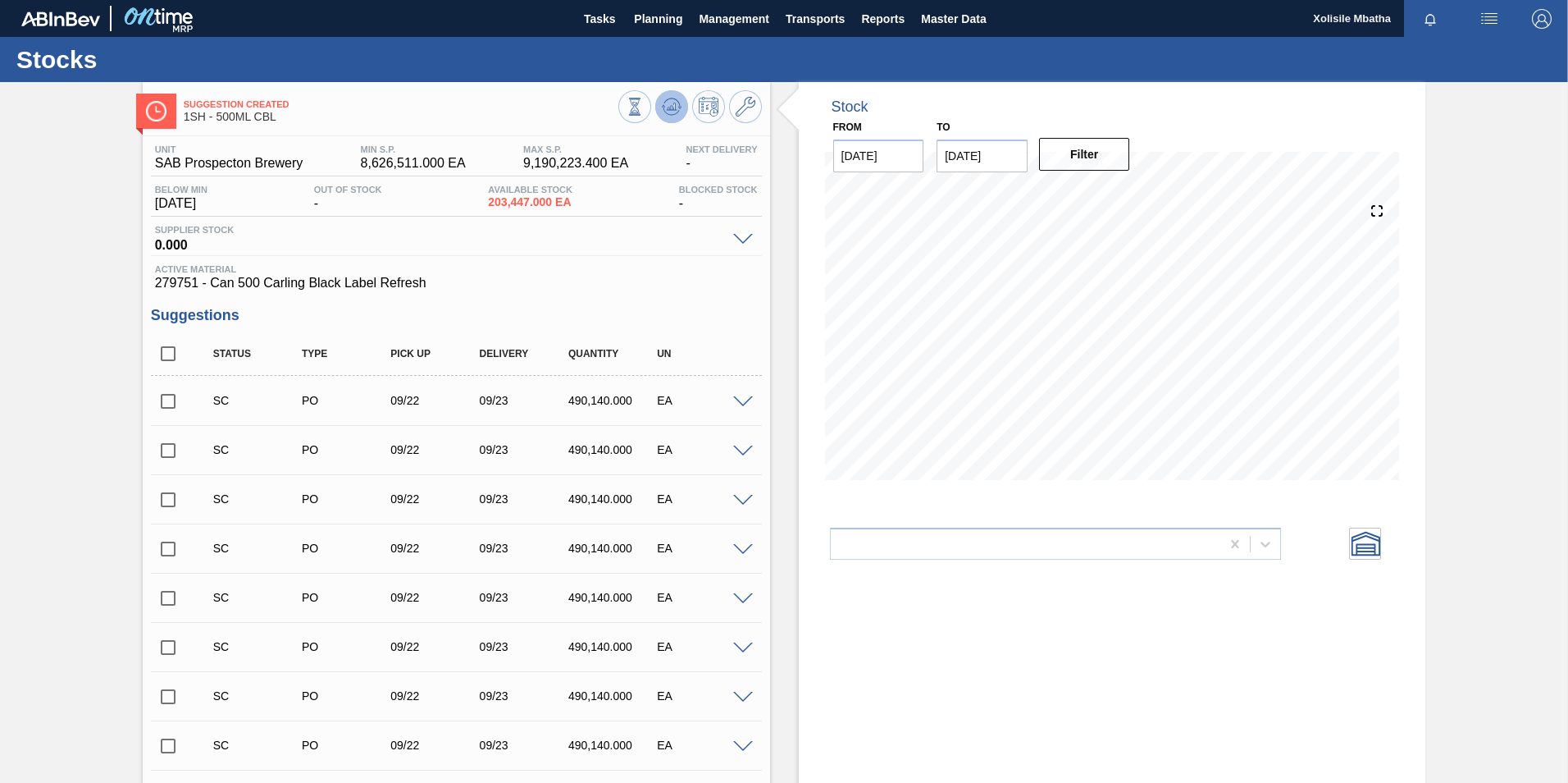
click at [669, 110] on icon at bounding box center [671, 107] width 20 height 20
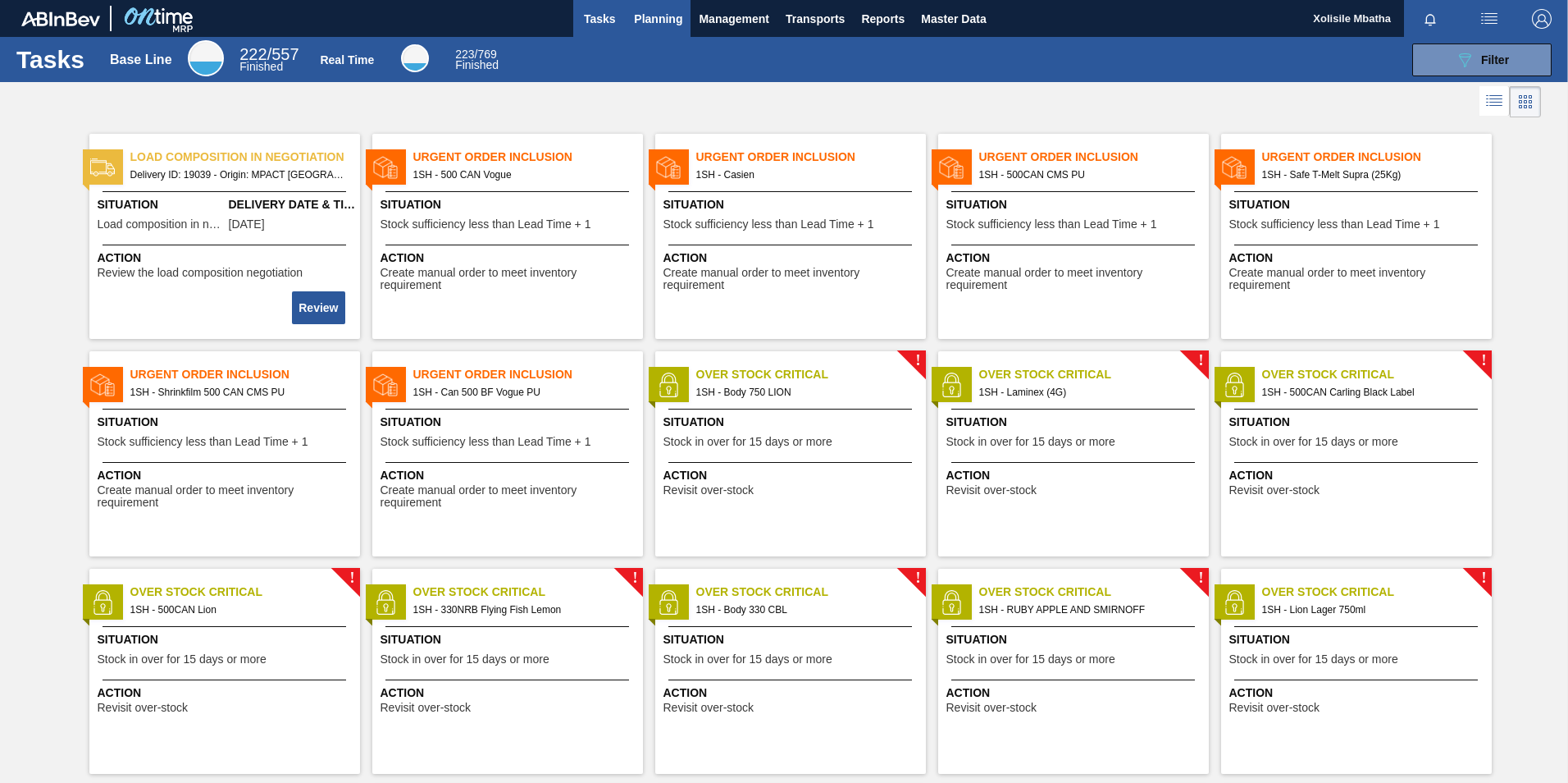
click at [656, 21] on span "Planning" at bounding box center [657, 19] width 48 height 20
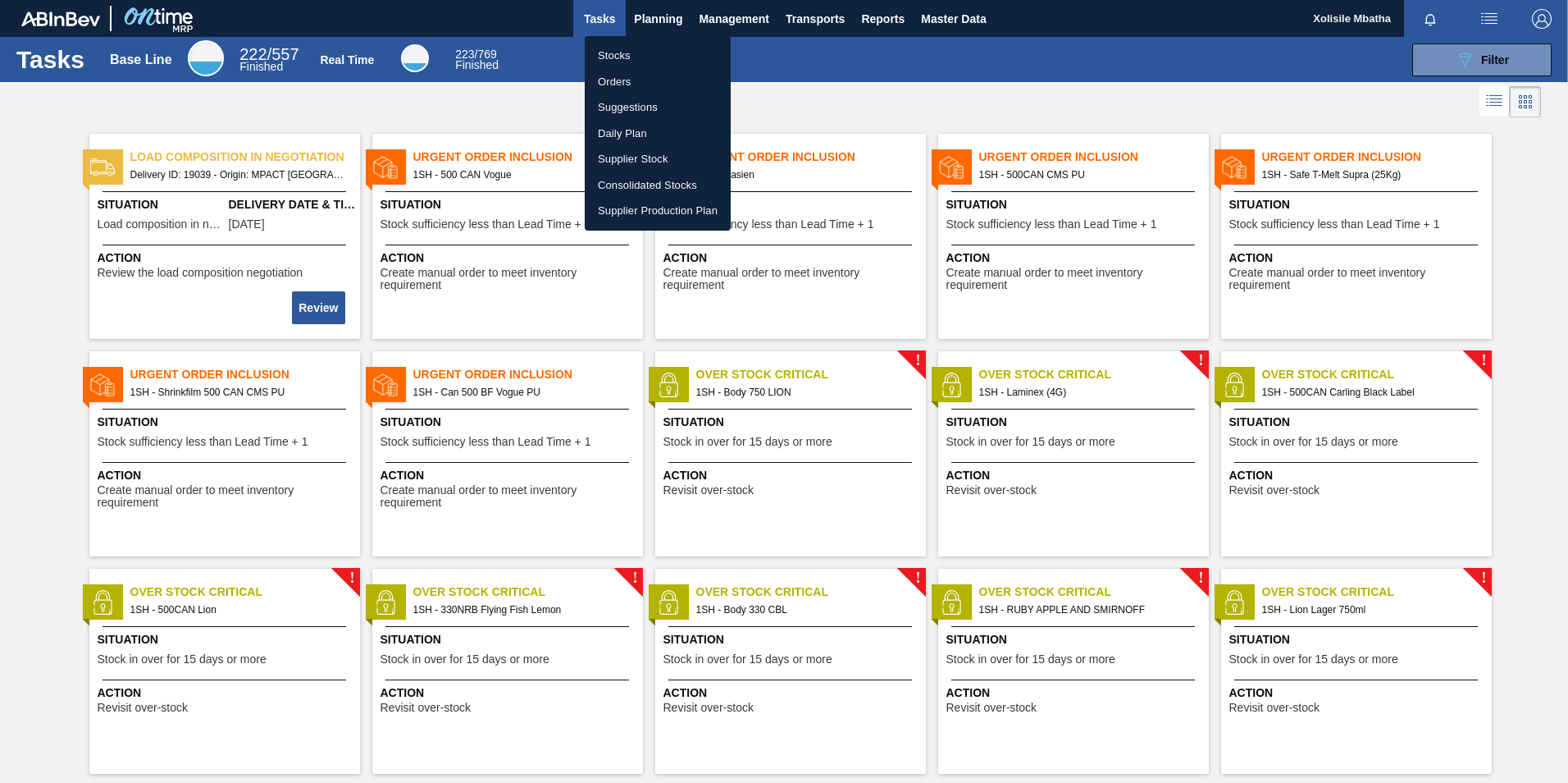
click at [606, 58] on li "Stocks" at bounding box center [657, 55] width 146 height 27
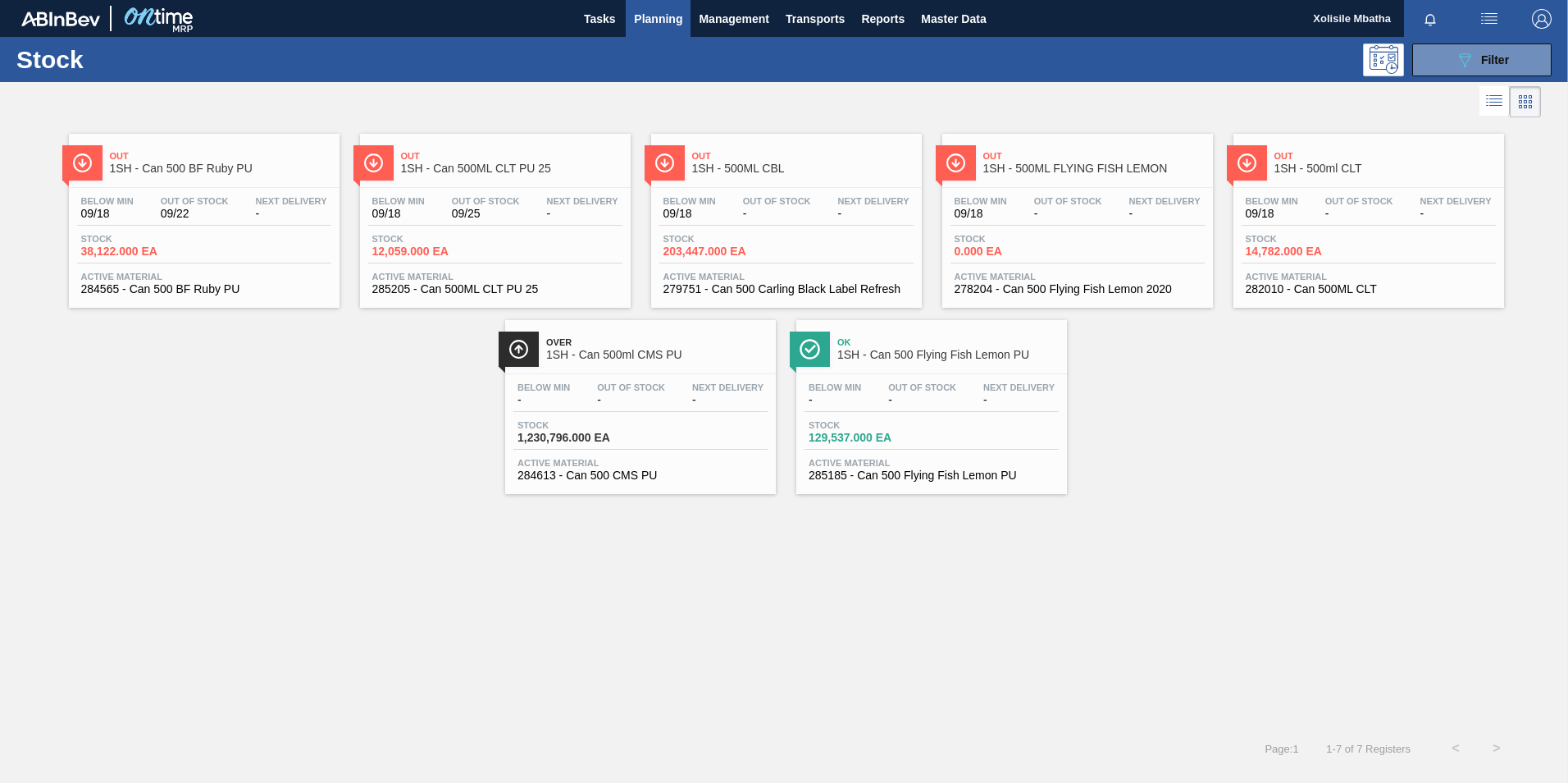
click at [771, 169] on span "1SH - 500ML CBL" at bounding box center [802, 169] width 222 height 12
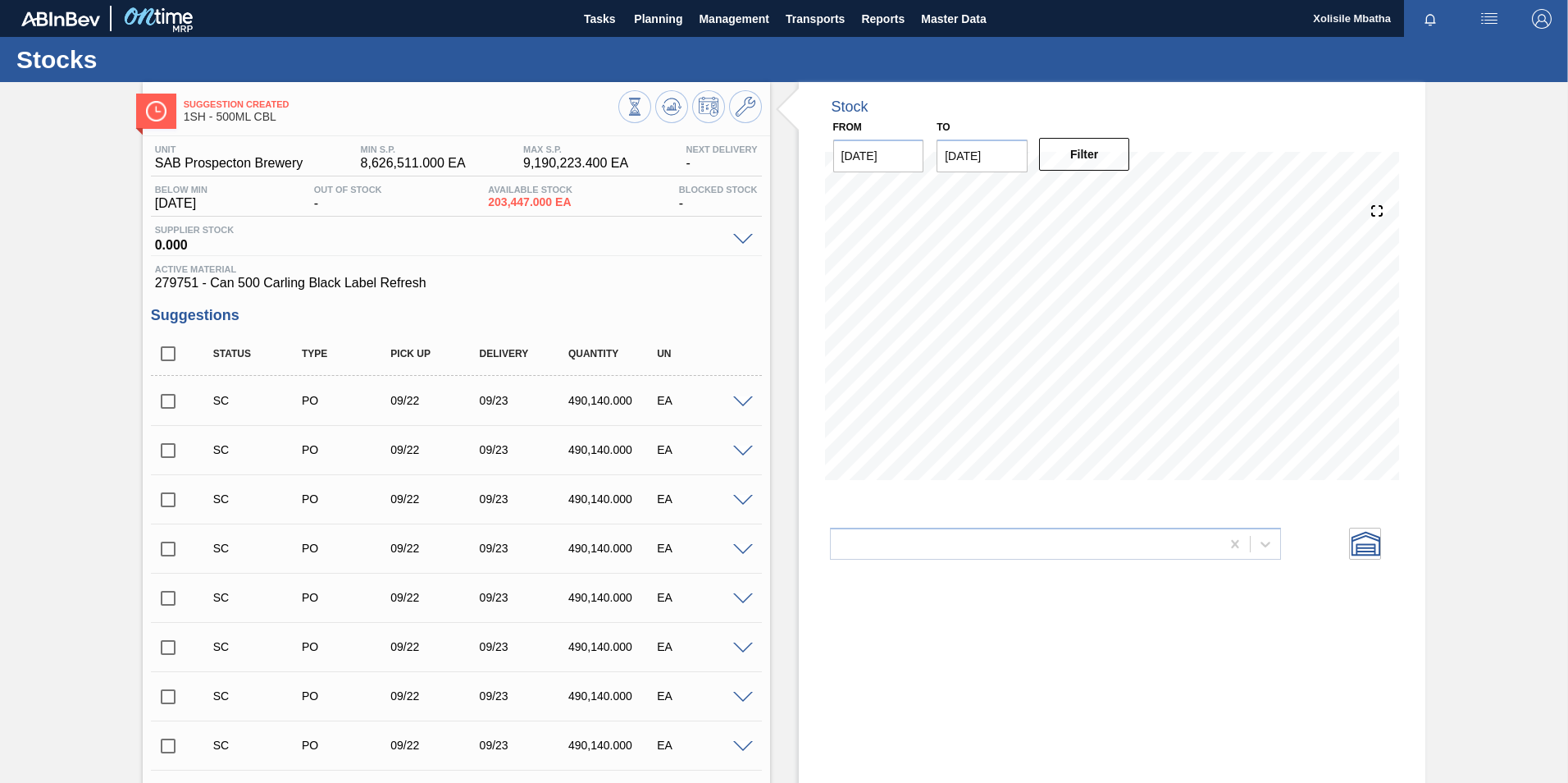
click at [738, 406] on span at bounding box center [743, 402] width 20 height 12
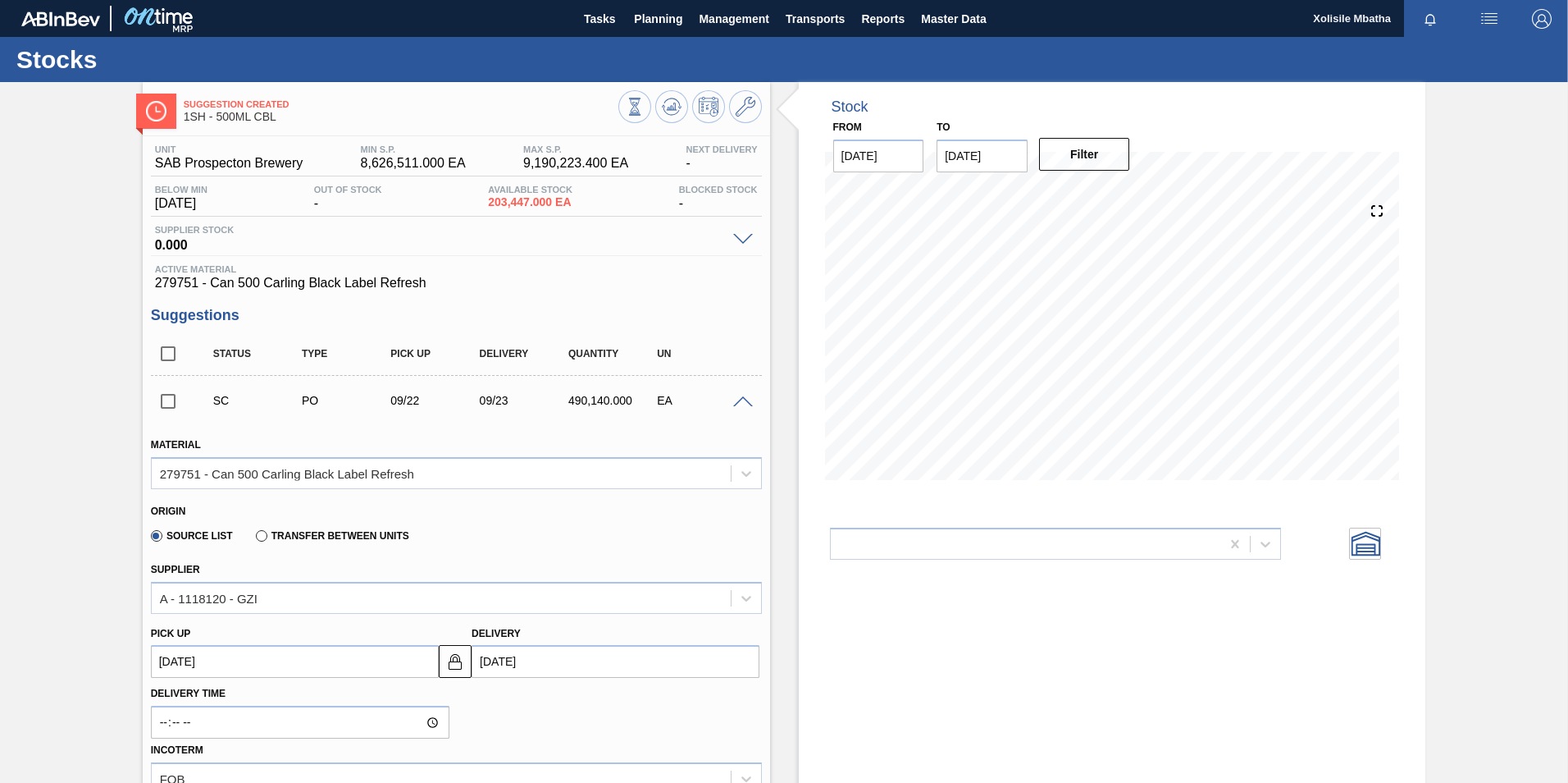
click at [738, 406] on span at bounding box center [743, 402] width 20 height 12
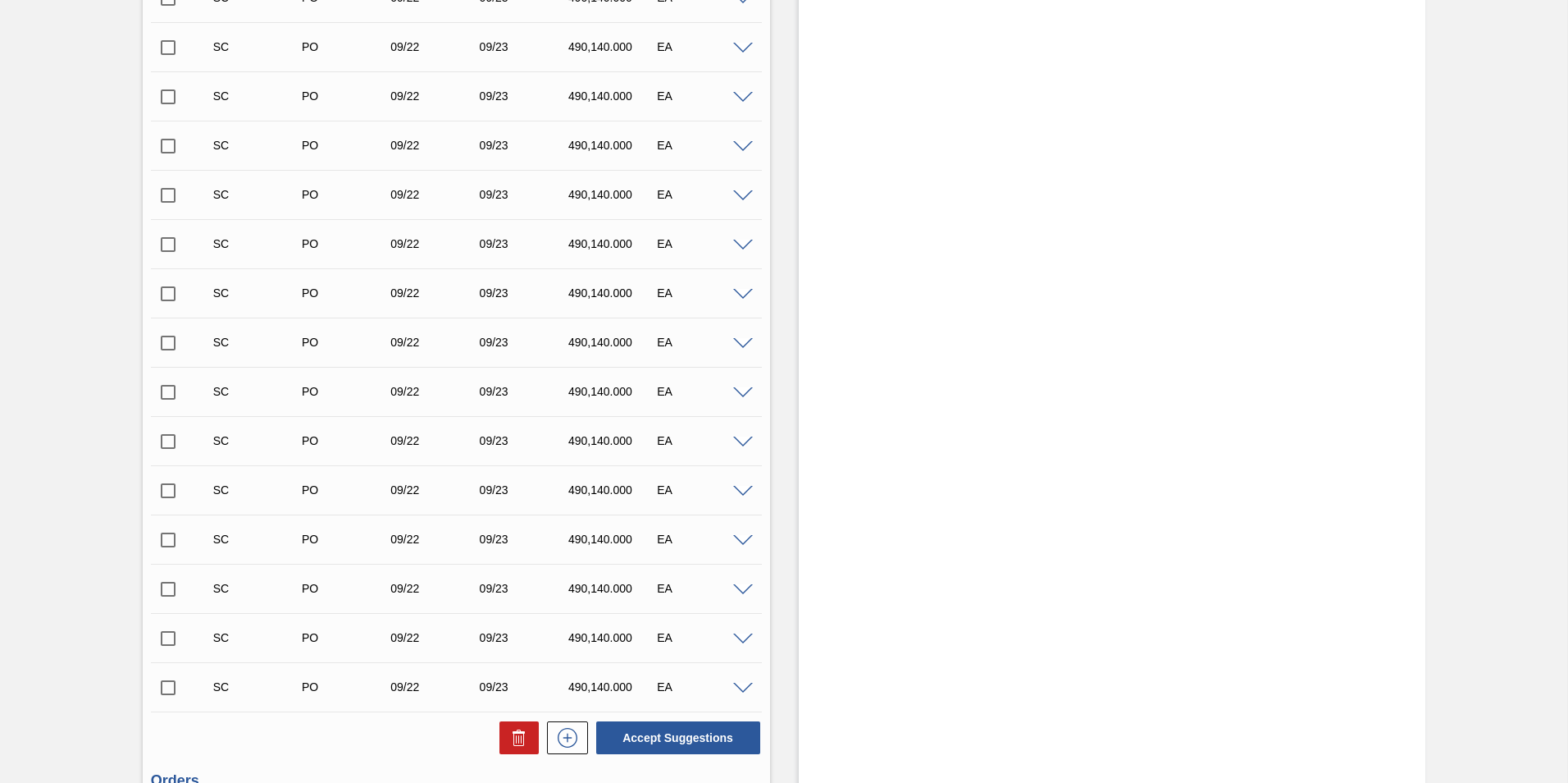
scroll to position [657, 0]
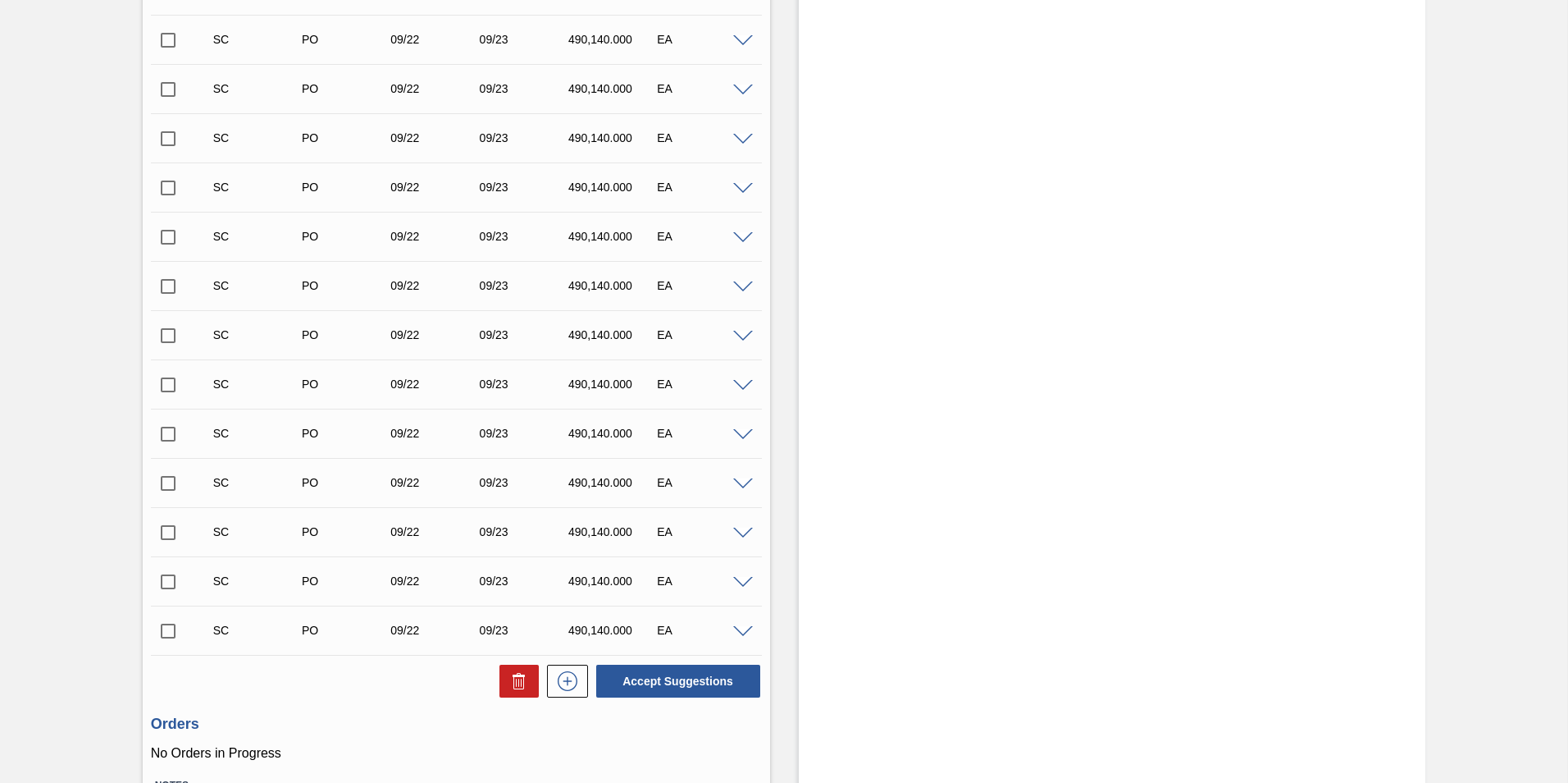
click at [746, 341] on div "SC PO 09/22 09/23 490,140.000 EA" at bounding box center [456, 335] width 611 height 41
click at [741, 338] on span at bounding box center [743, 336] width 20 height 12
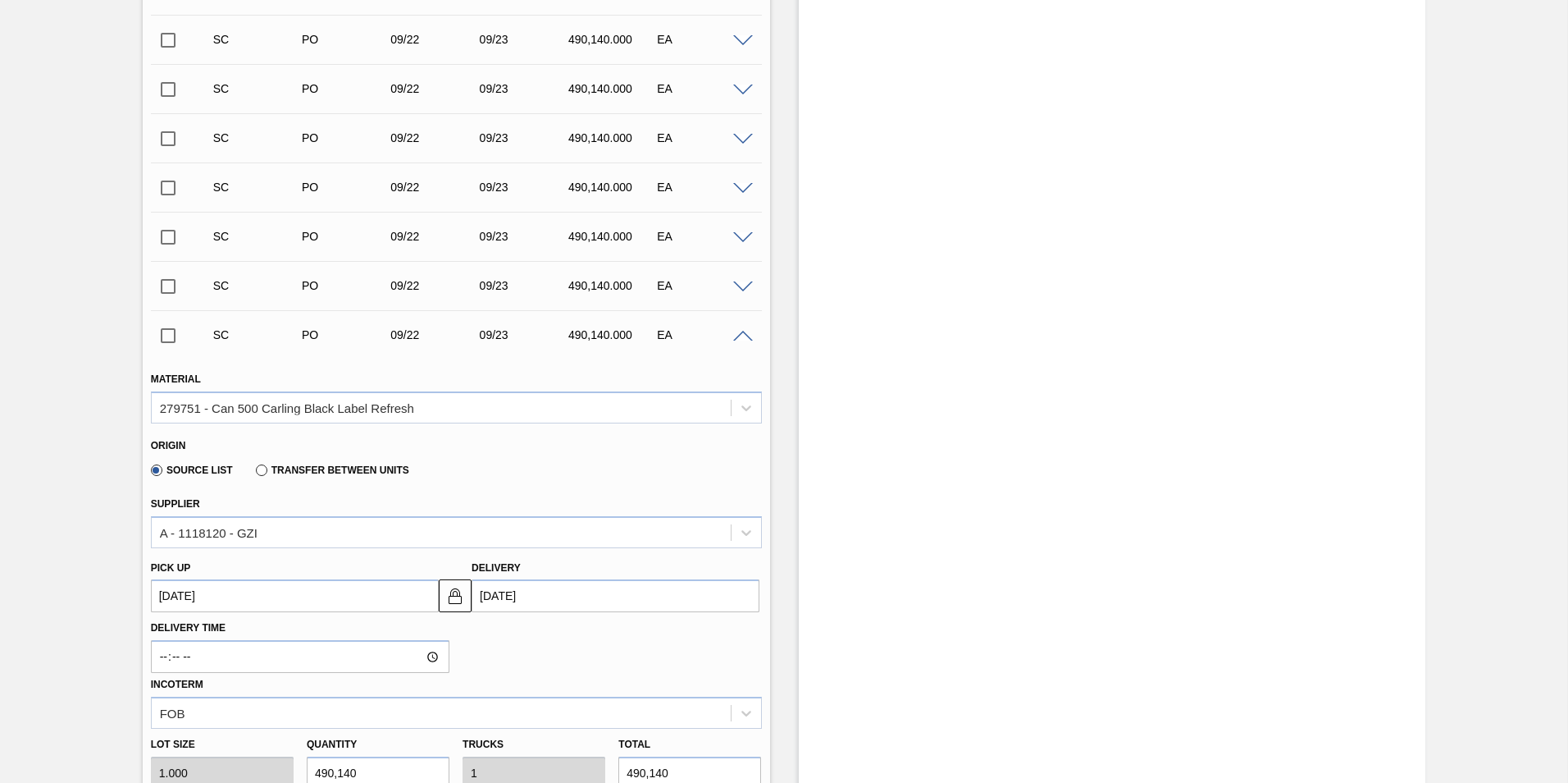
click at [741, 338] on span at bounding box center [743, 336] width 20 height 12
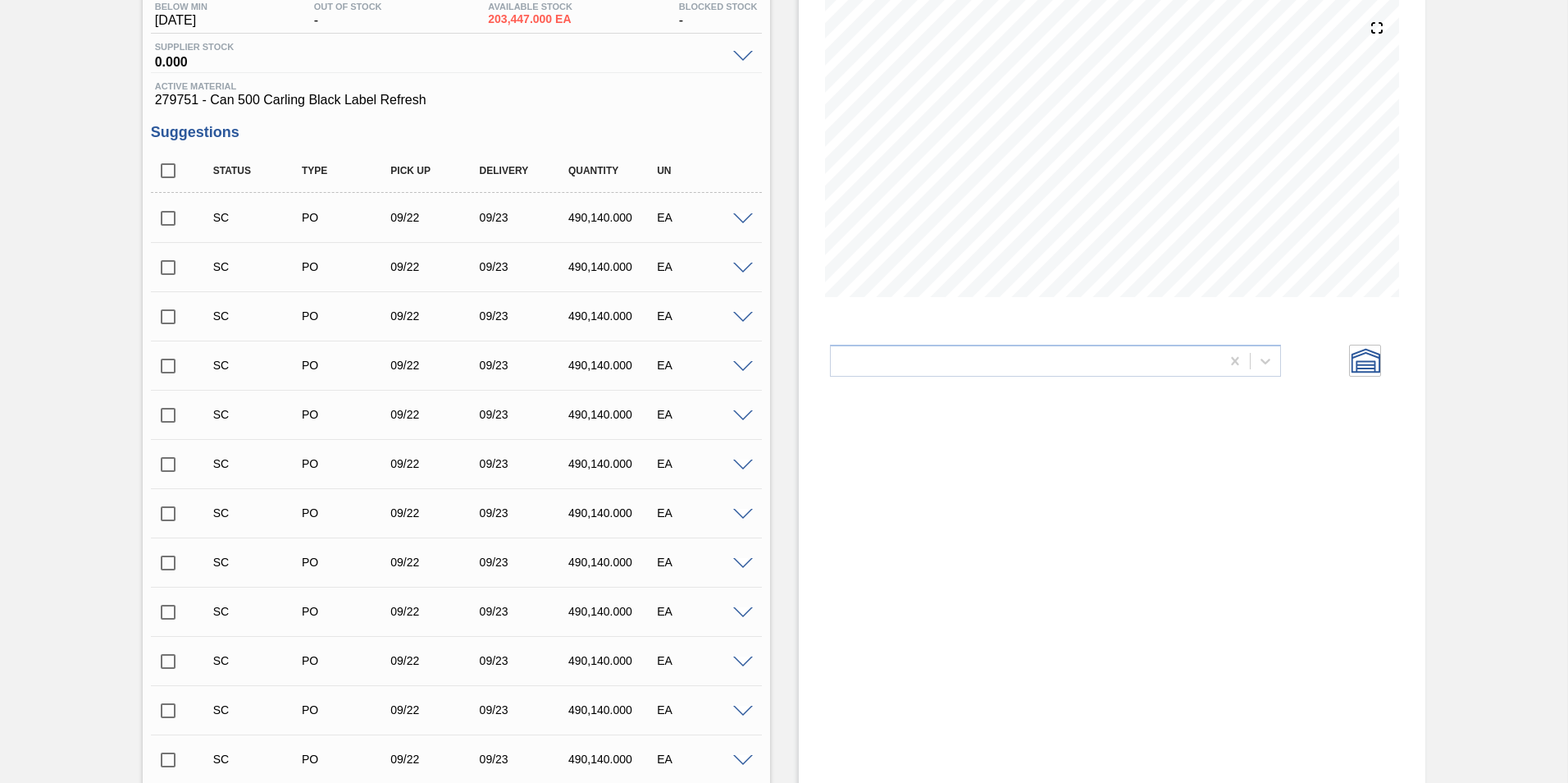
scroll to position [0, 0]
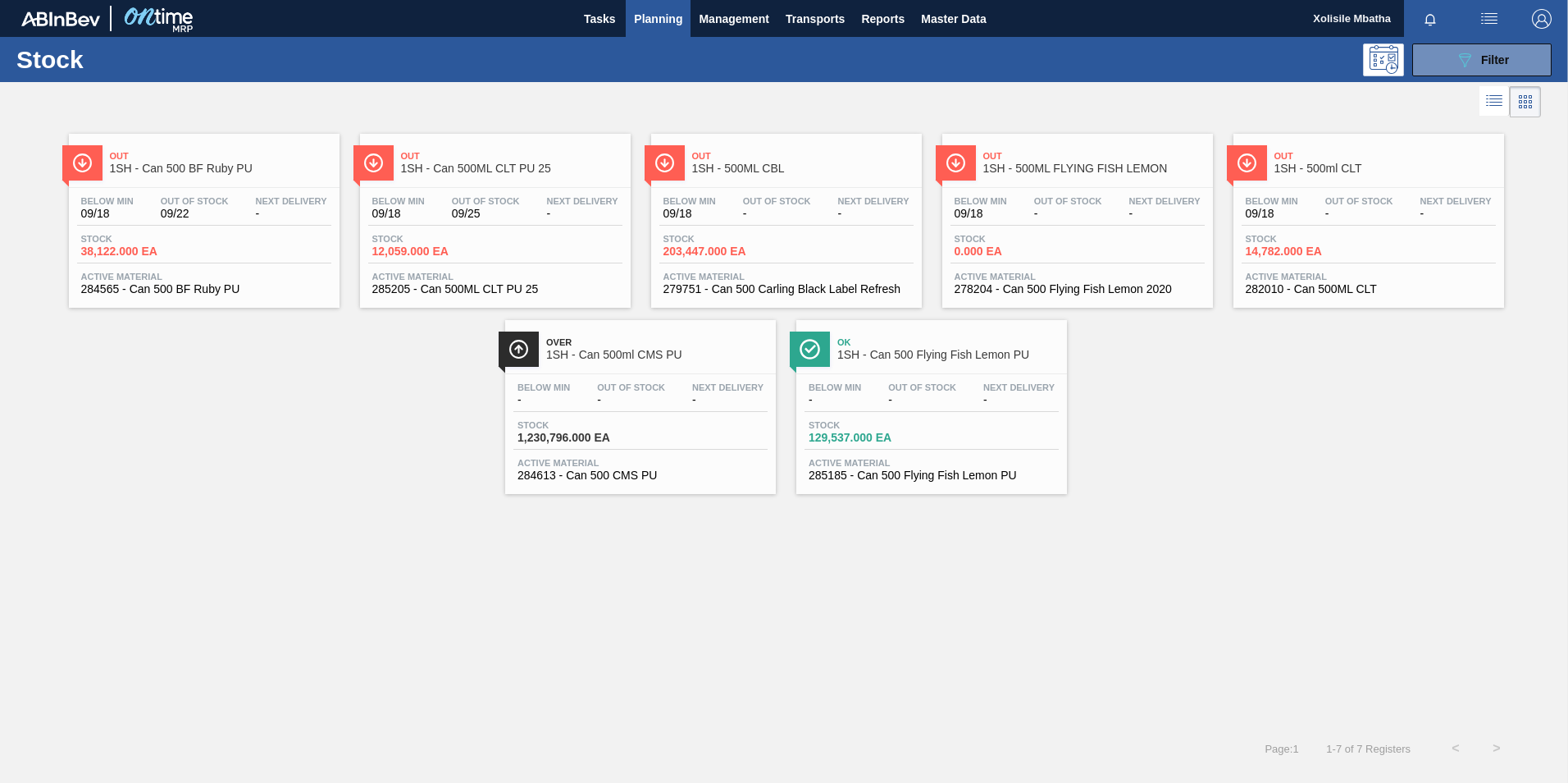
click at [778, 162] on div "Out 1SH - 500ML CBL" at bounding box center [802, 162] width 222 height 36
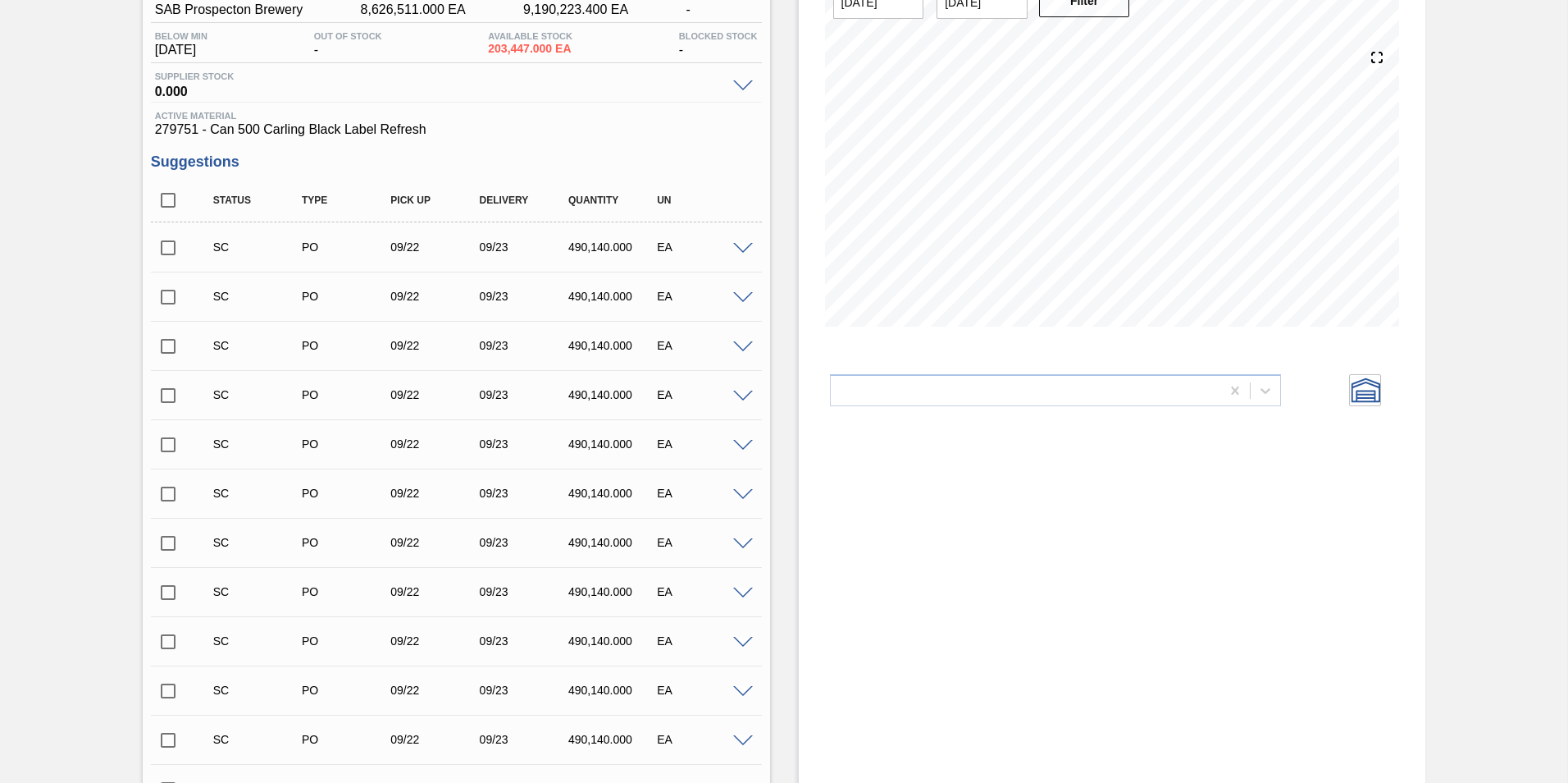
scroll to position [164, 0]
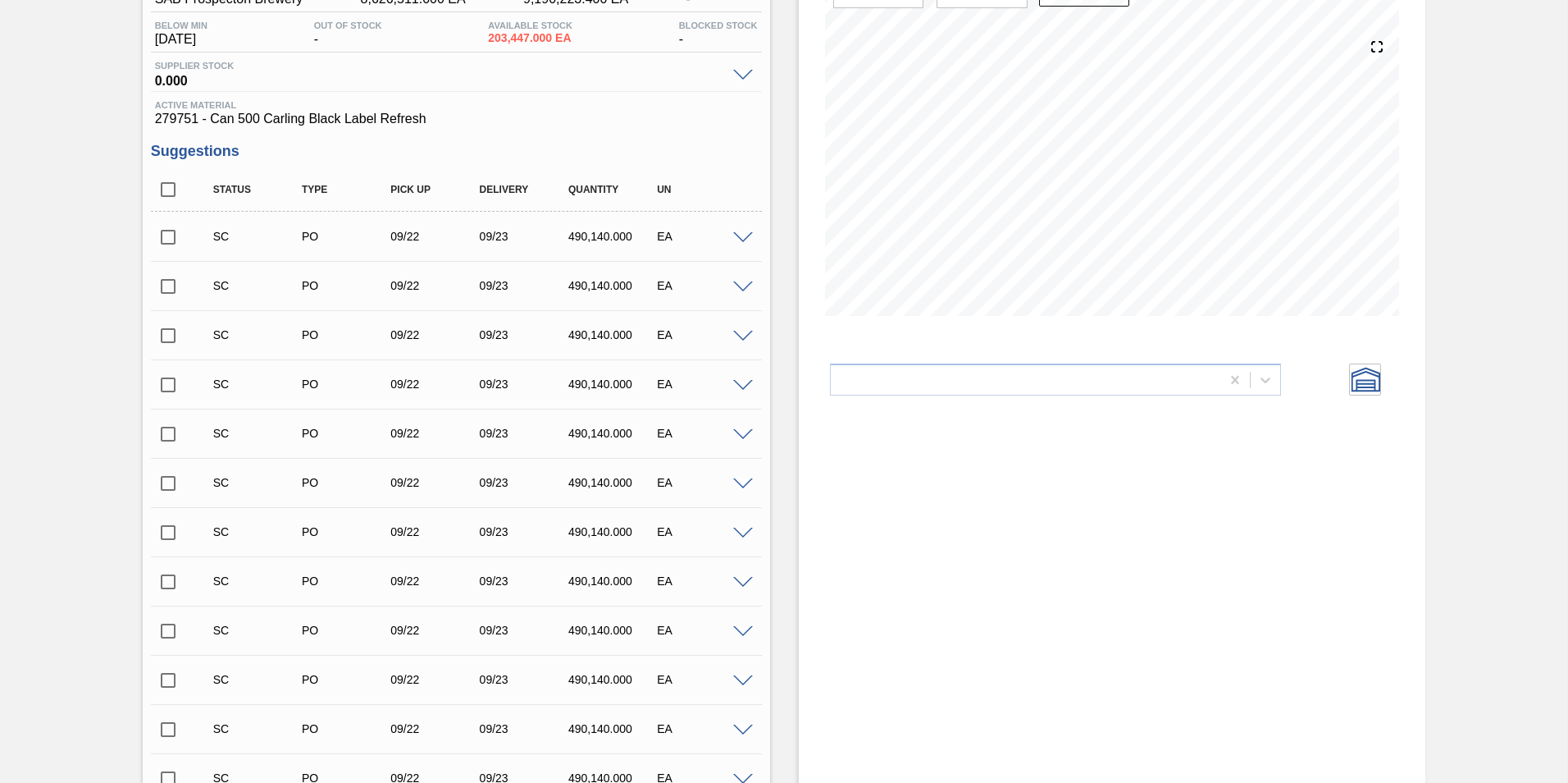
click at [739, 387] on span at bounding box center [743, 386] width 20 height 12
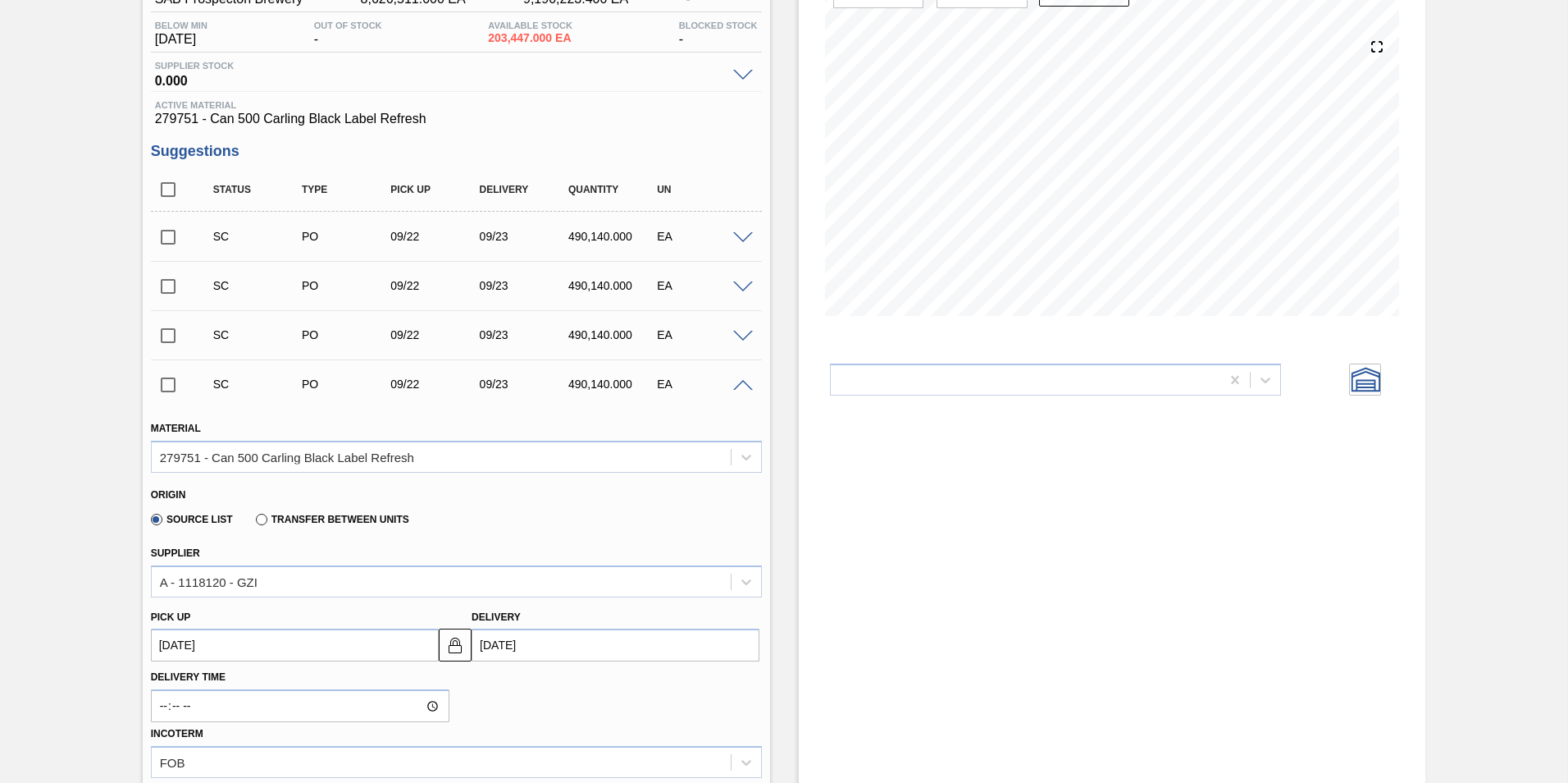
click at [740, 390] on span at bounding box center [743, 386] width 20 height 12
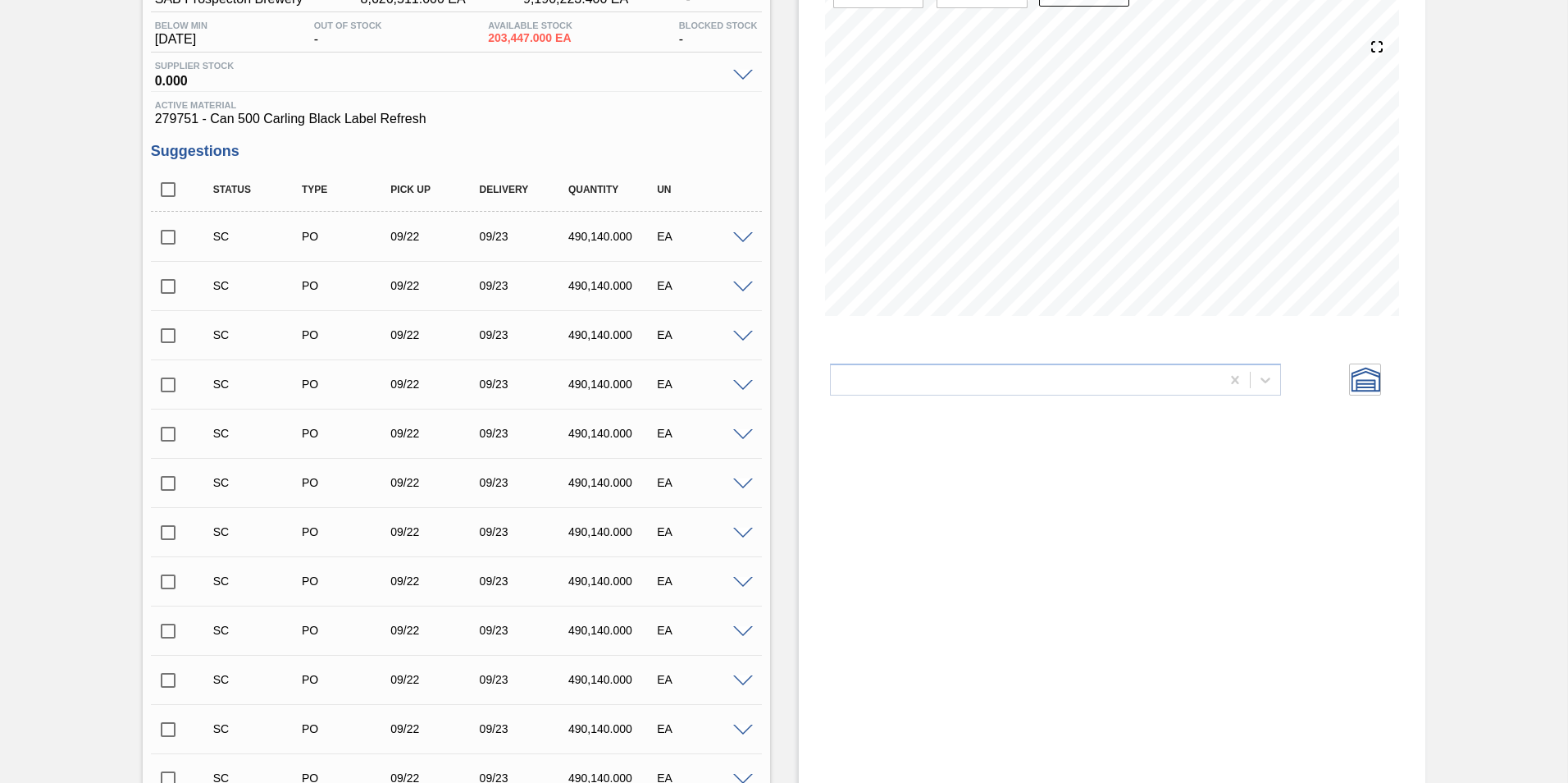
click at [745, 437] on span at bounding box center [743, 435] width 20 height 12
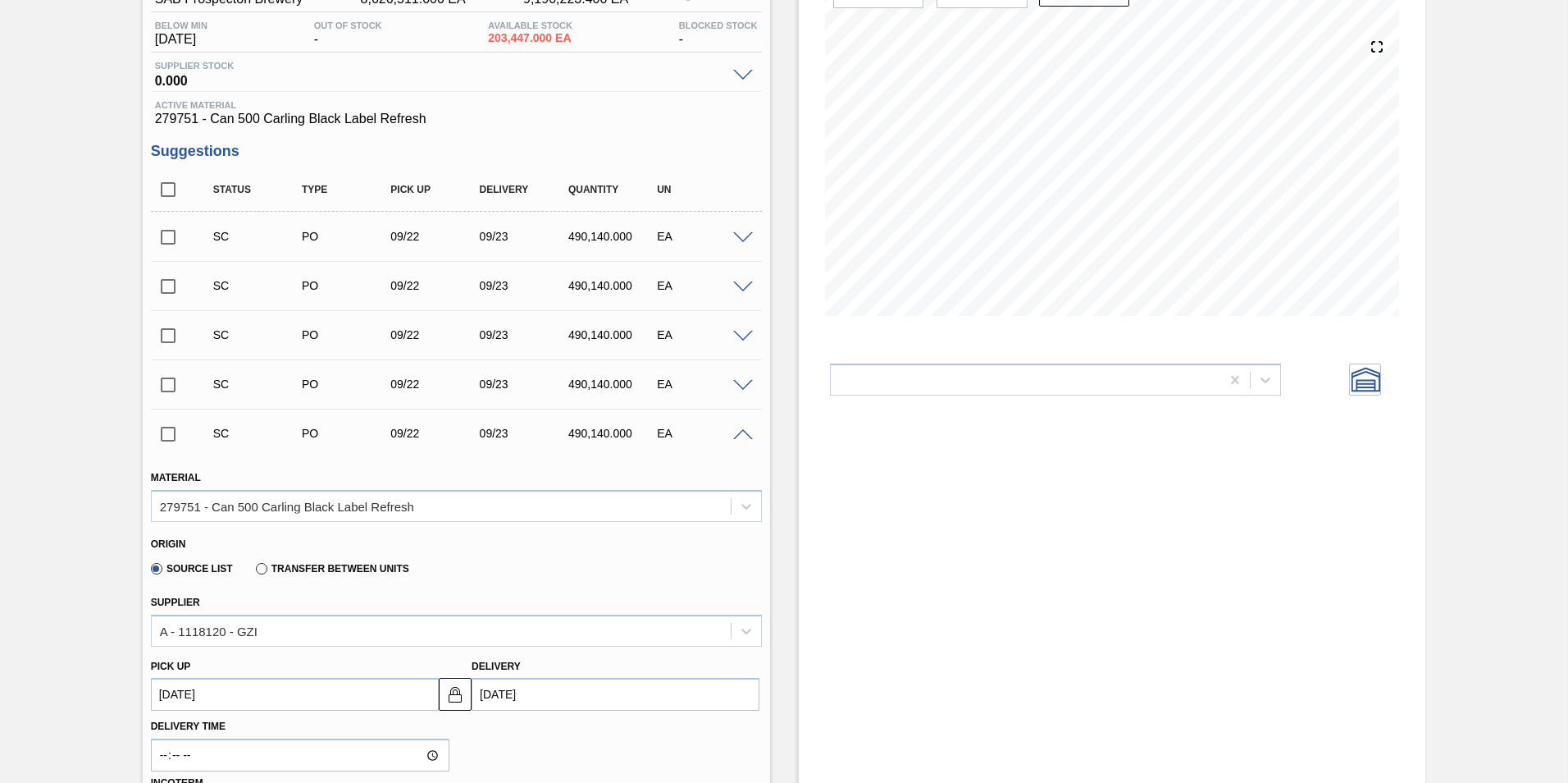
click at [730, 434] on div at bounding box center [745, 434] width 33 height 12
click at [736, 434] on span at bounding box center [743, 435] width 20 height 12
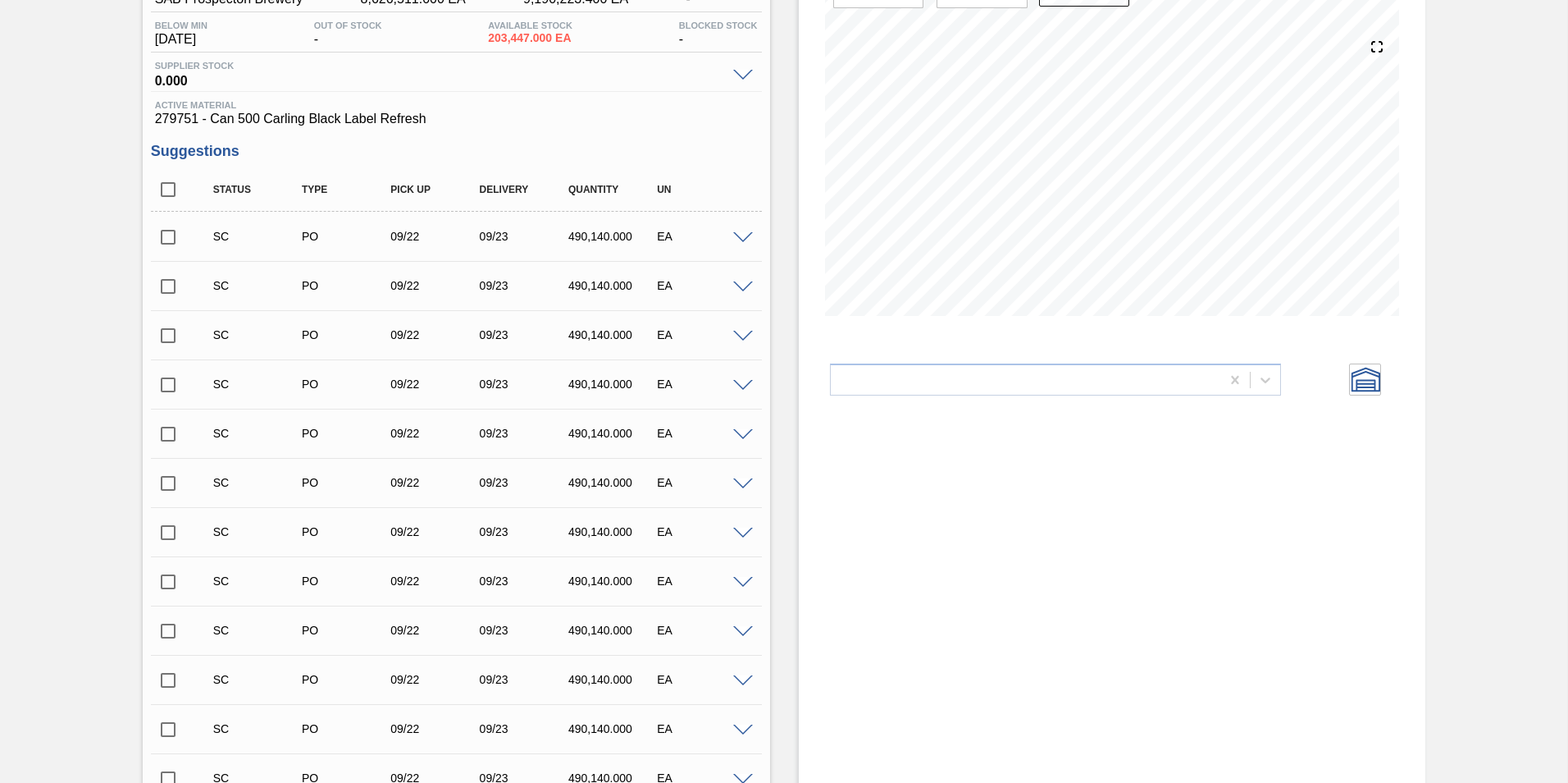
click at [735, 577] on span at bounding box center [743, 583] width 20 height 12
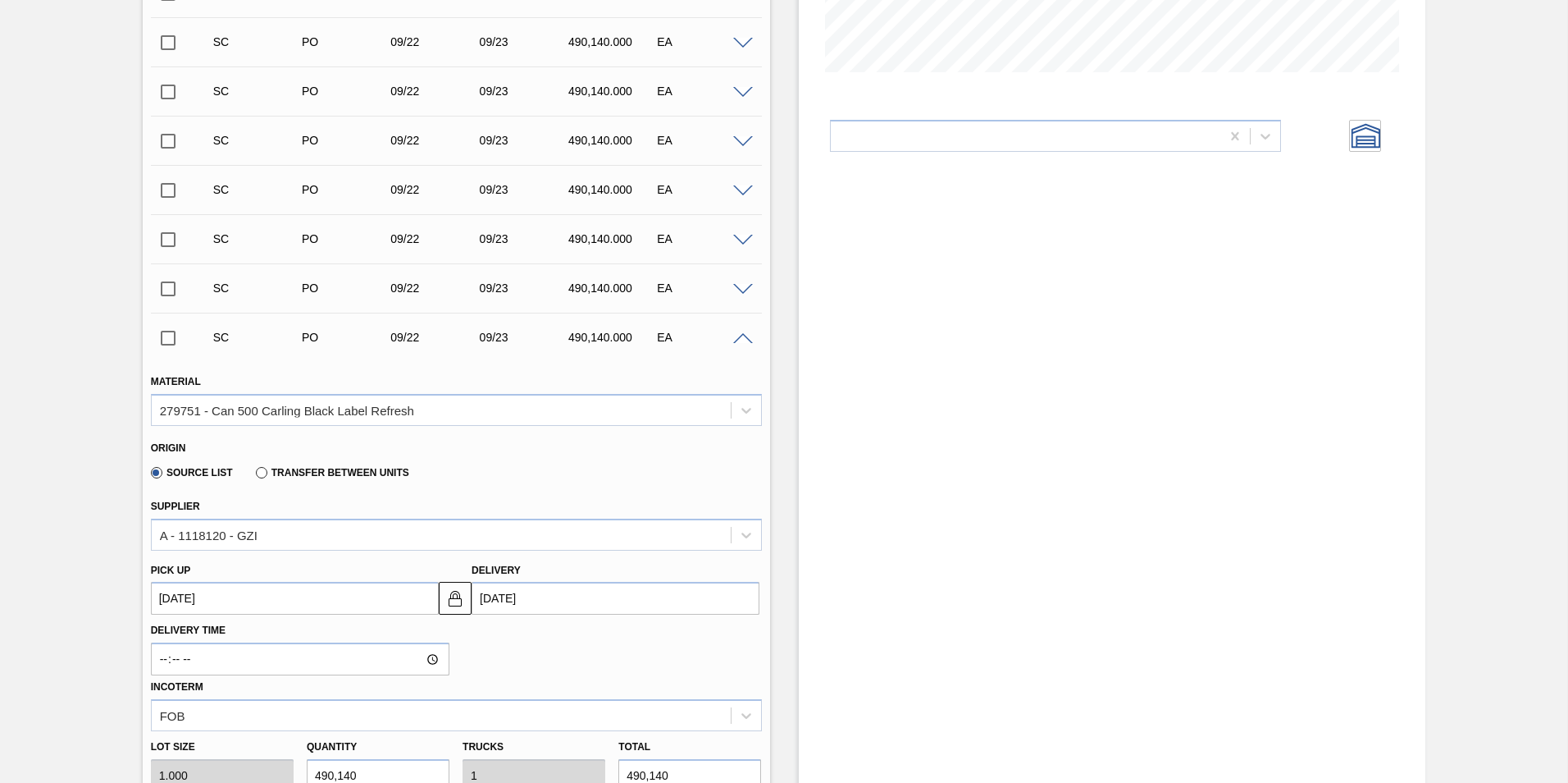
scroll to position [410, 0]
click at [742, 336] on span at bounding box center [743, 336] width 20 height 12
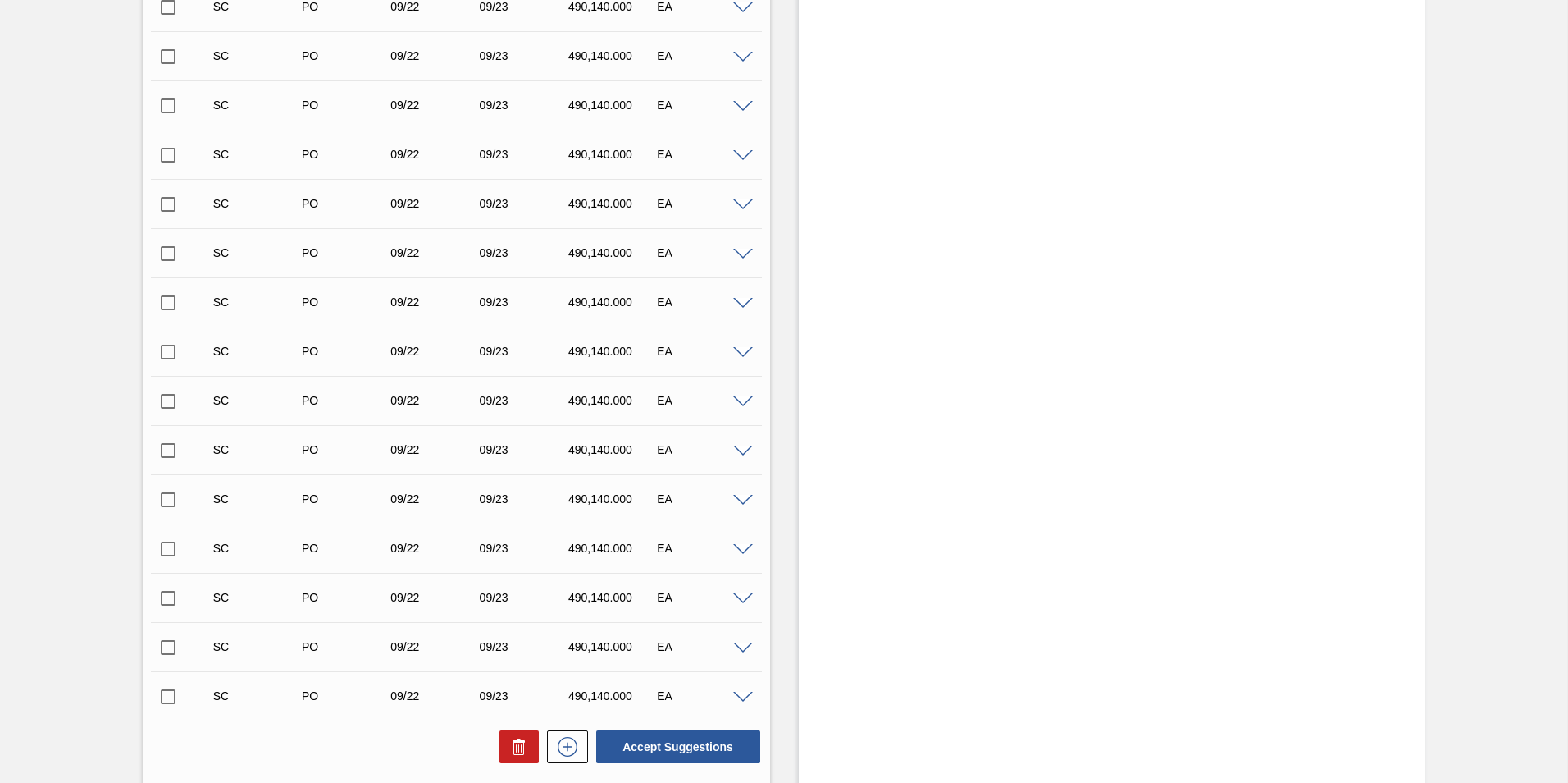
scroll to position [535, 0]
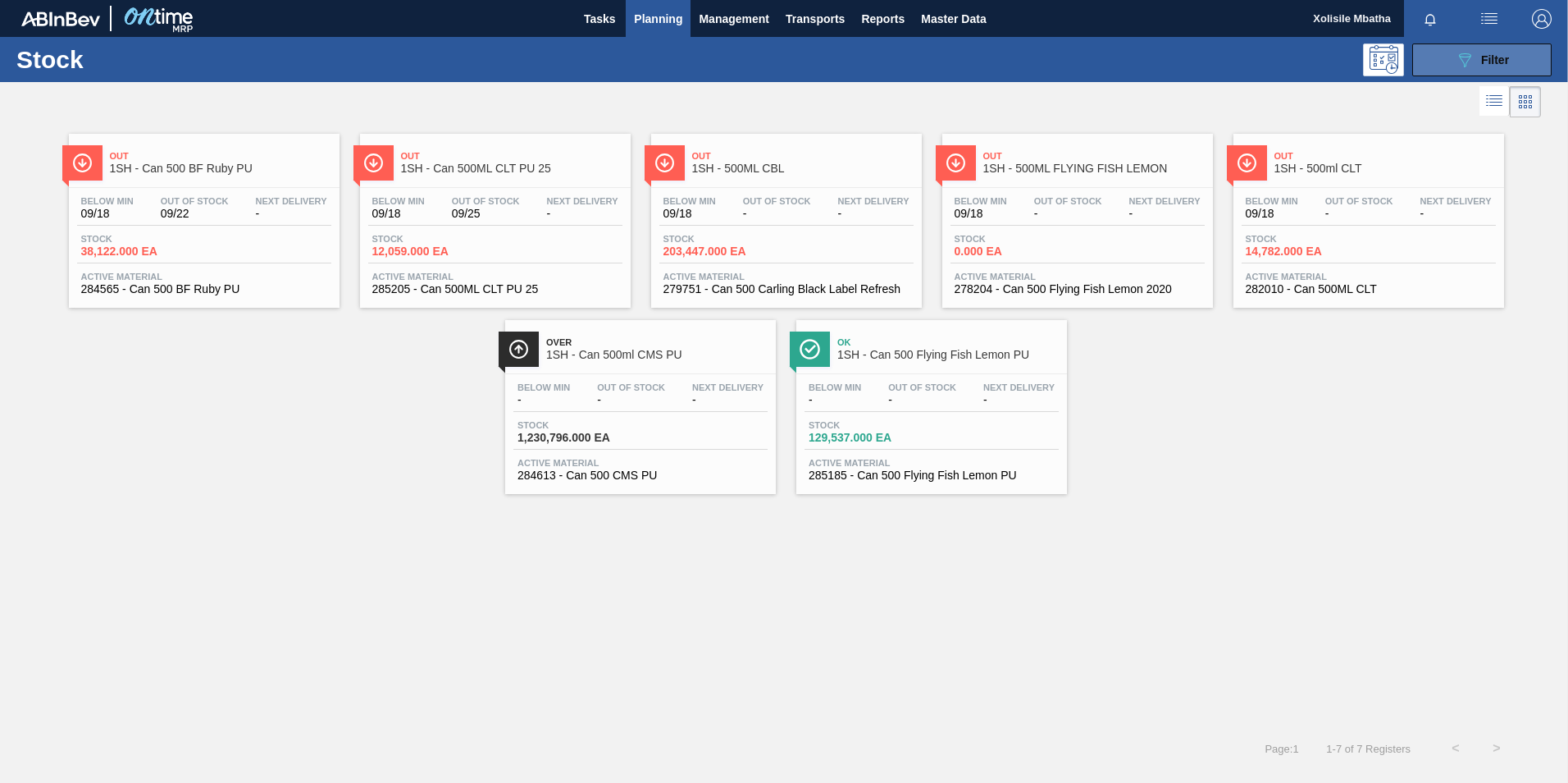
click at [1456, 59] on icon "089F7B8B-B2A5-4AFE-B5C0-19BA573D28AC" at bounding box center [1465, 60] width 20 height 20
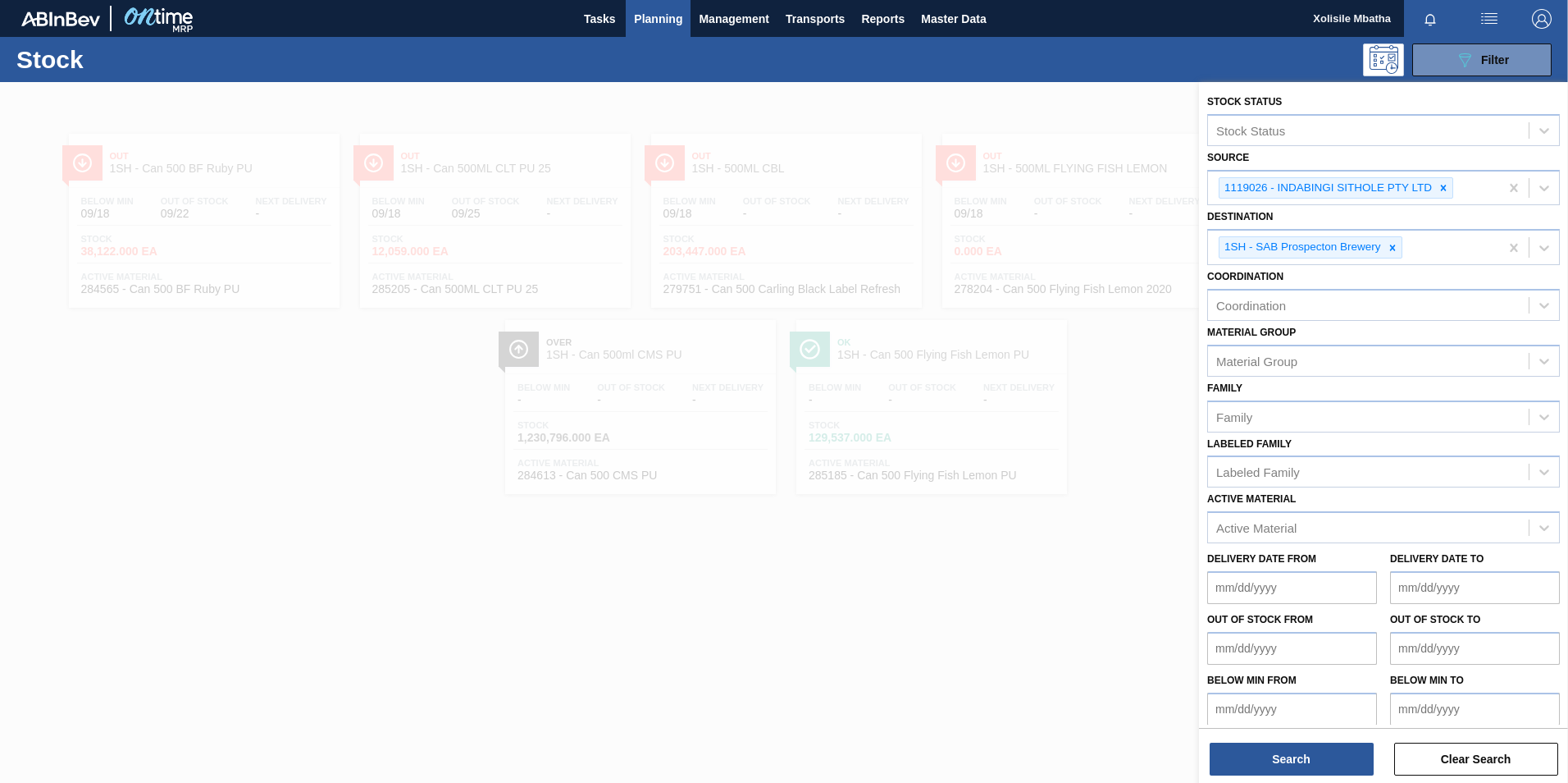
click at [1043, 558] on div at bounding box center [784, 473] width 1568 height 783
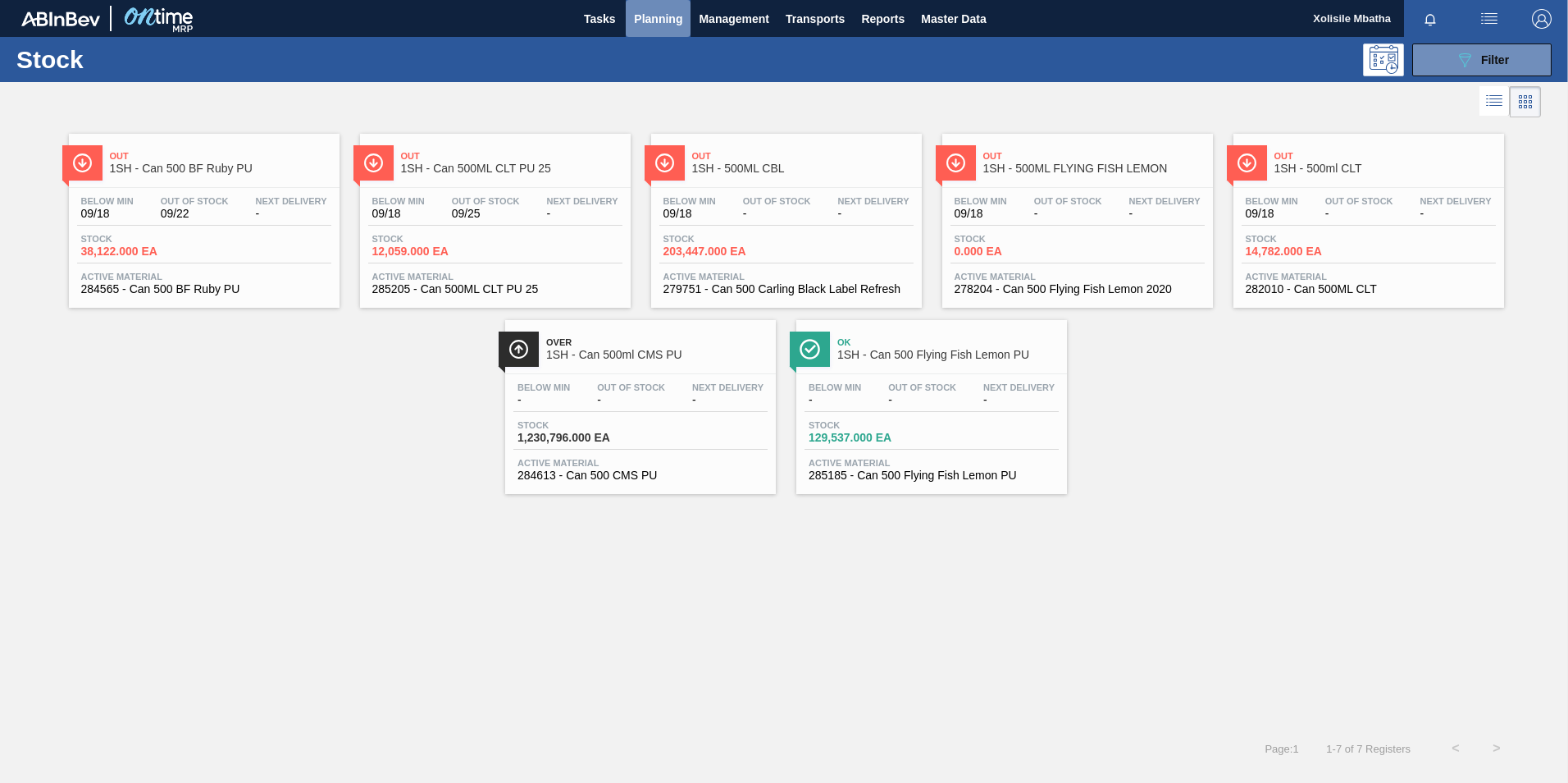
click at [661, 17] on span "Planning" at bounding box center [657, 19] width 48 height 20
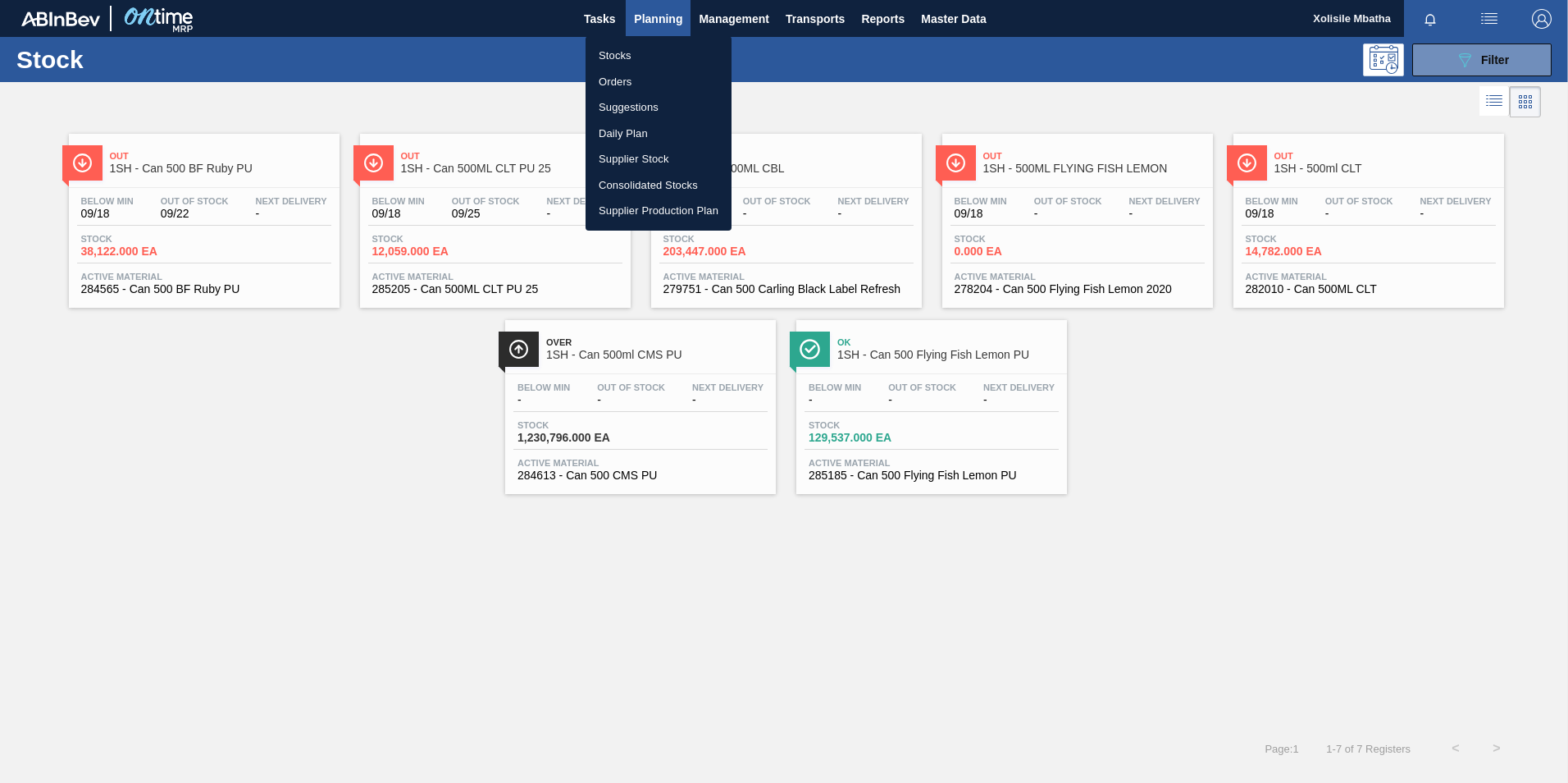
click at [617, 82] on li "Orders" at bounding box center [658, 82] width 146 height 27
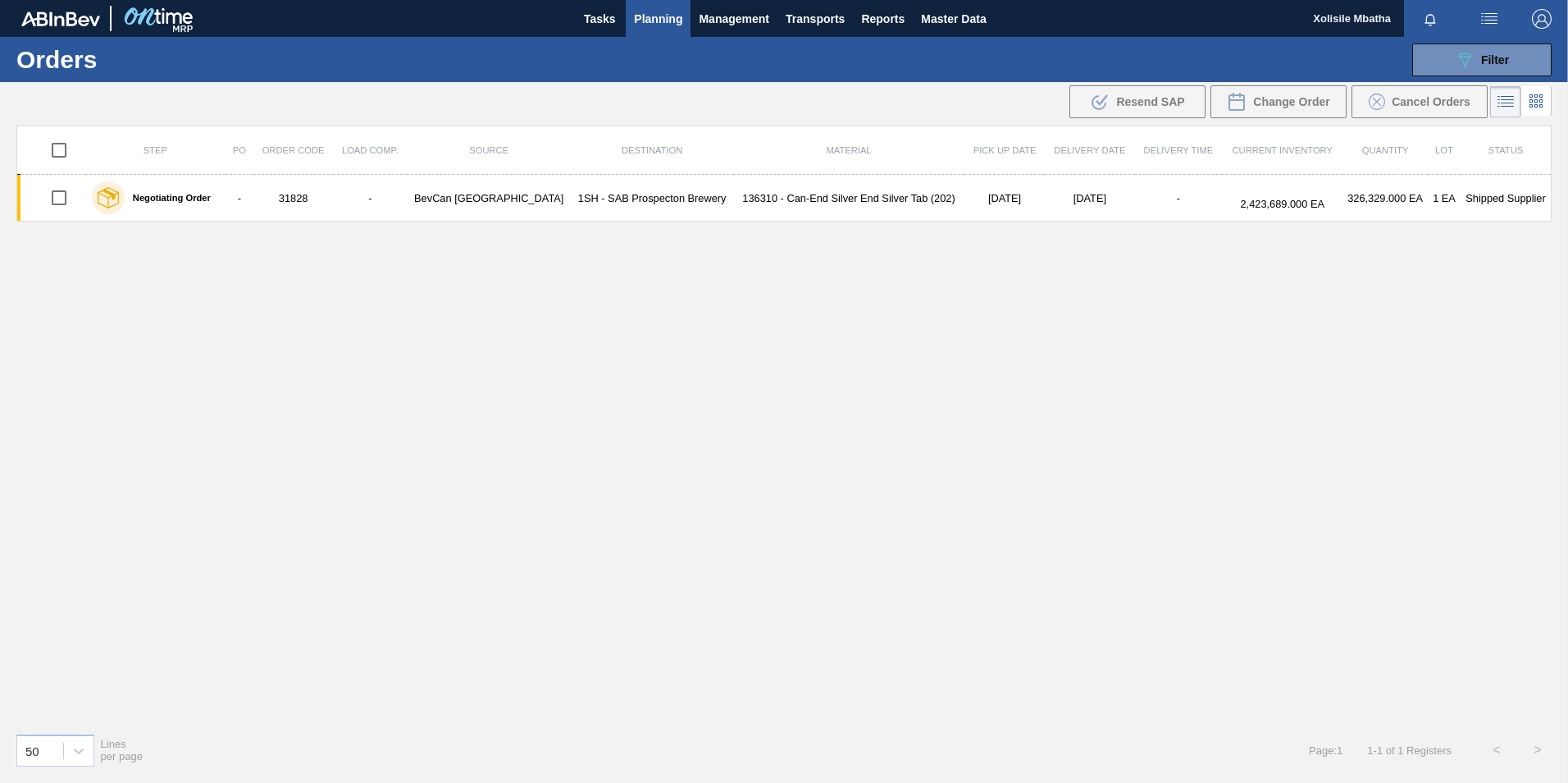
click at [668, 4] on button "Planning" at bounding box center [658, 18] width 65 height 36
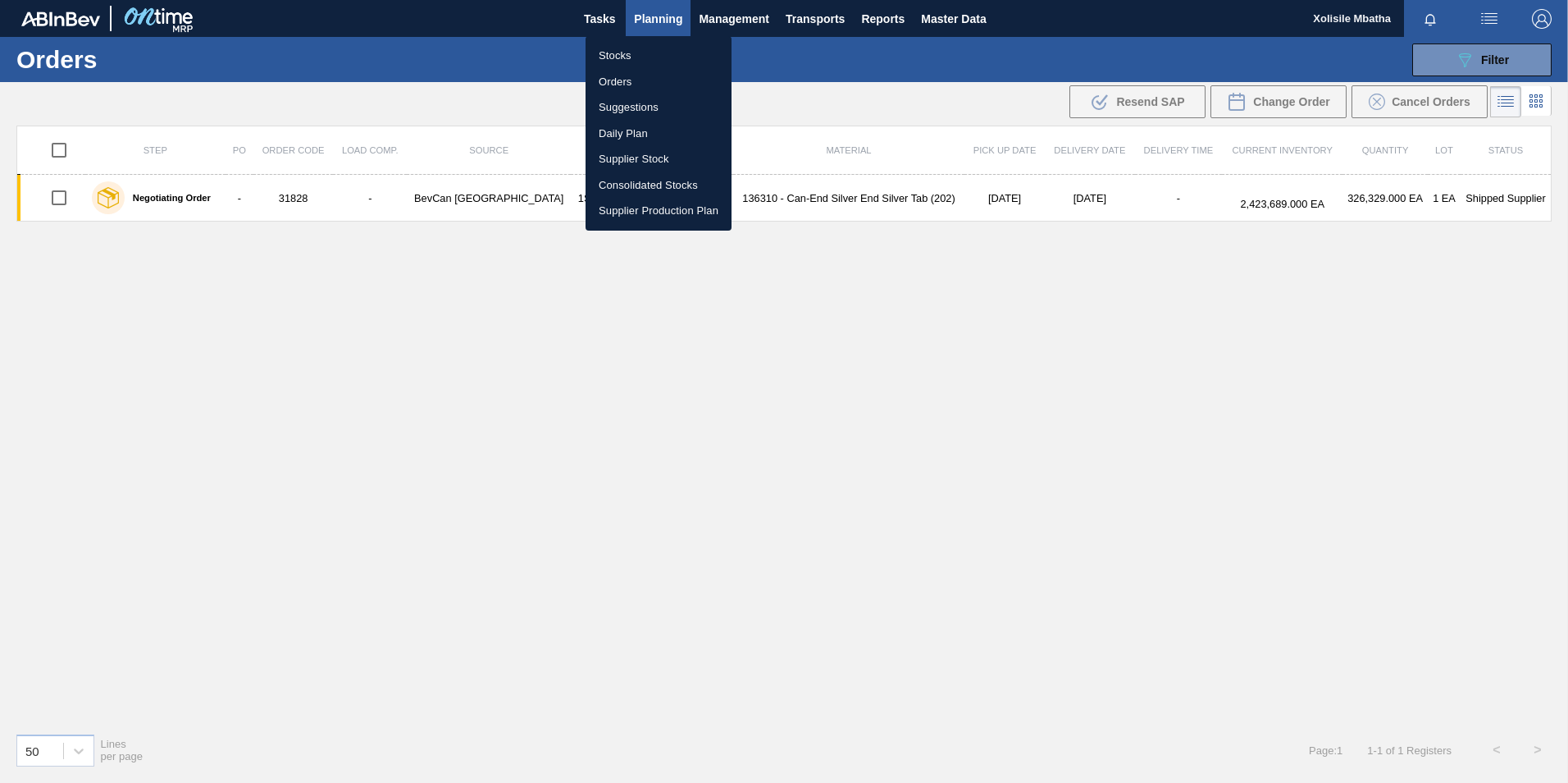
click at [624, 60] on li "Stocks" at bounding box center [658, 55] width 146 height 27
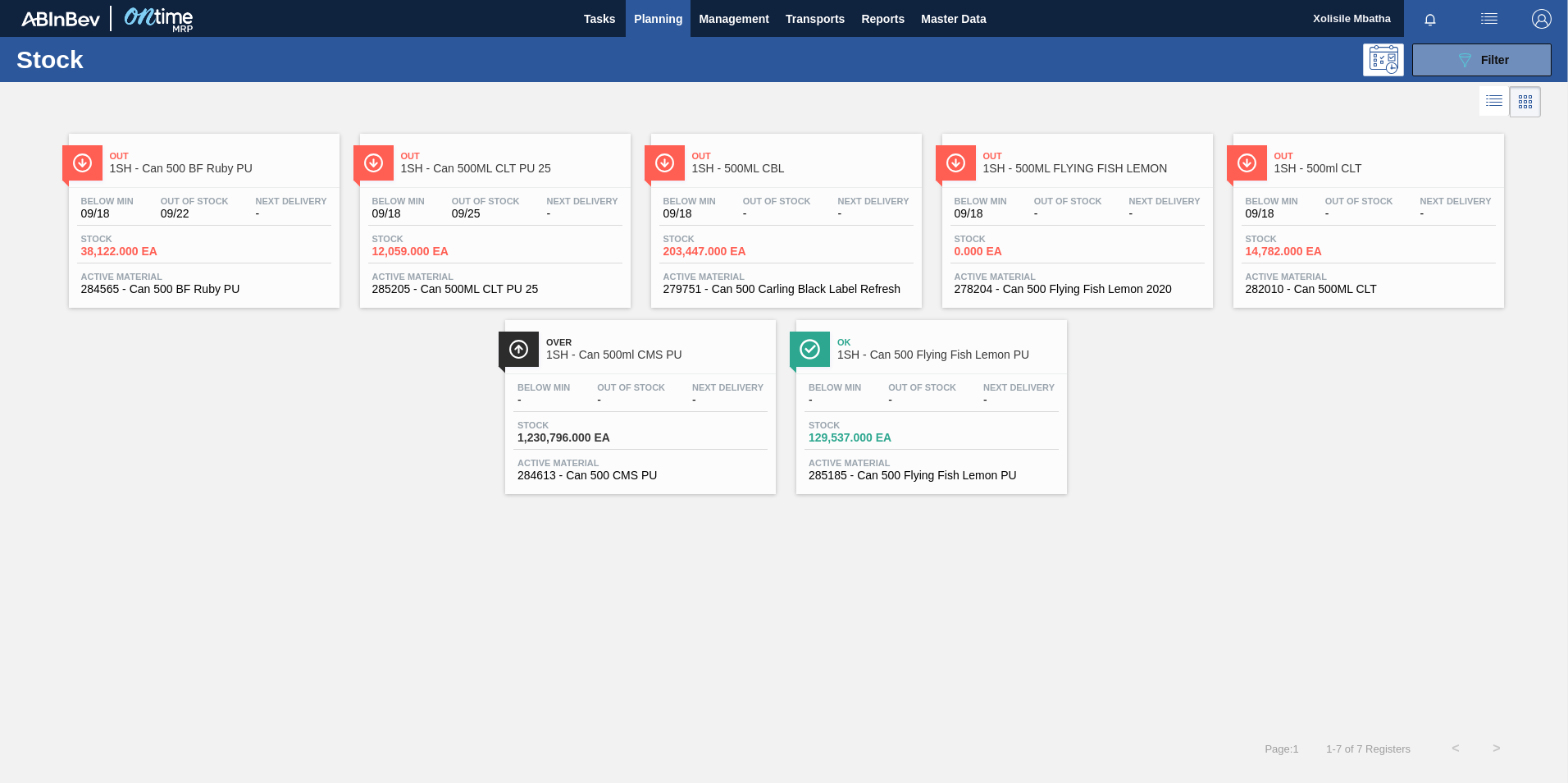
click at [654, 20] on span "Planning" at bounding box center [657, 19] width 48 height 20
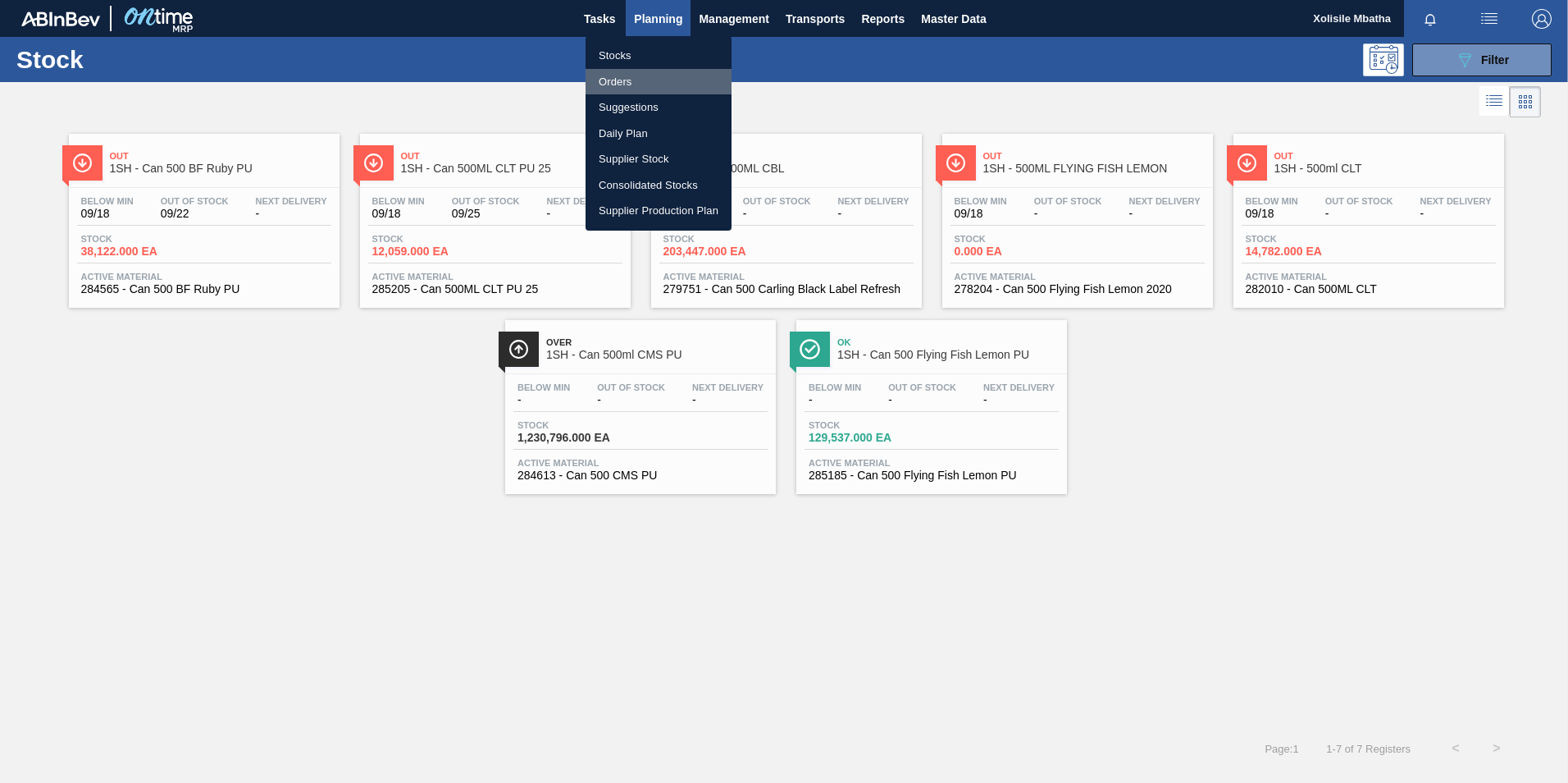
click at [626, 78] on li "Orders" at bounding box center [658, 82] width 146 height 27
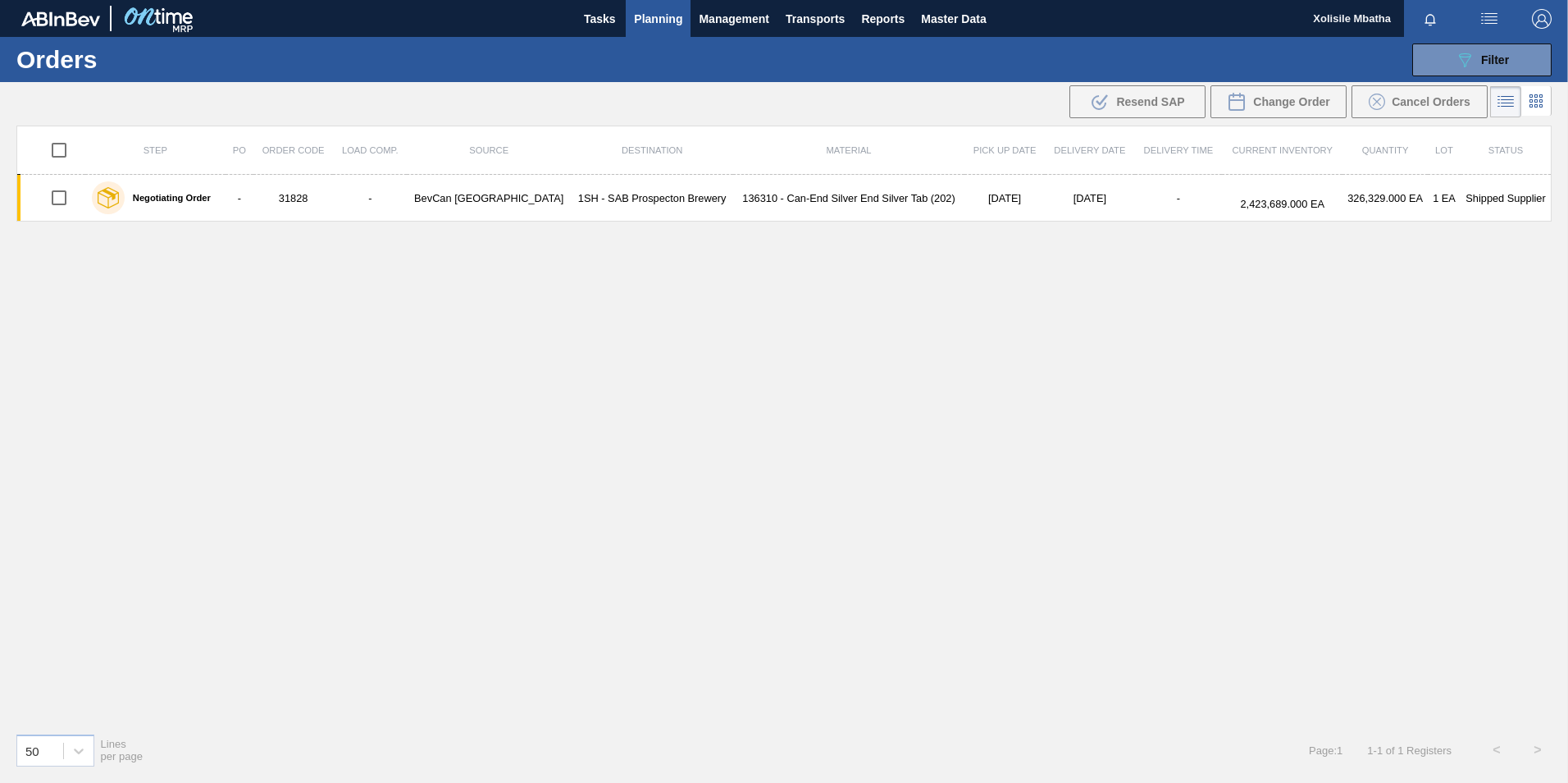
click at [653, 17] on span "Planning" at bounding box center [657, 19] width 48 height 20
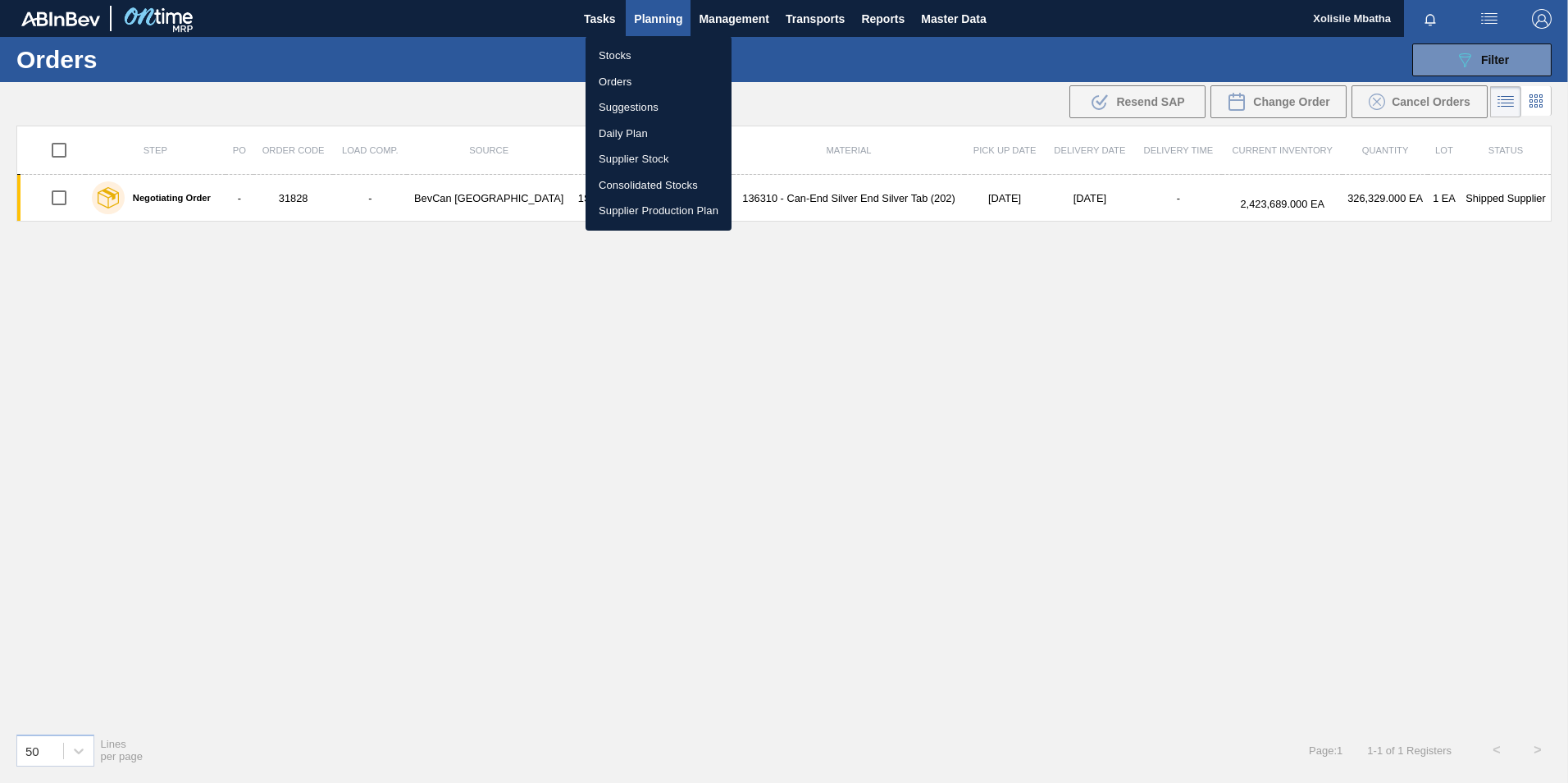
click at [611, 81] on li "Orders" at bounding box center [658, 82] width 146 height 27
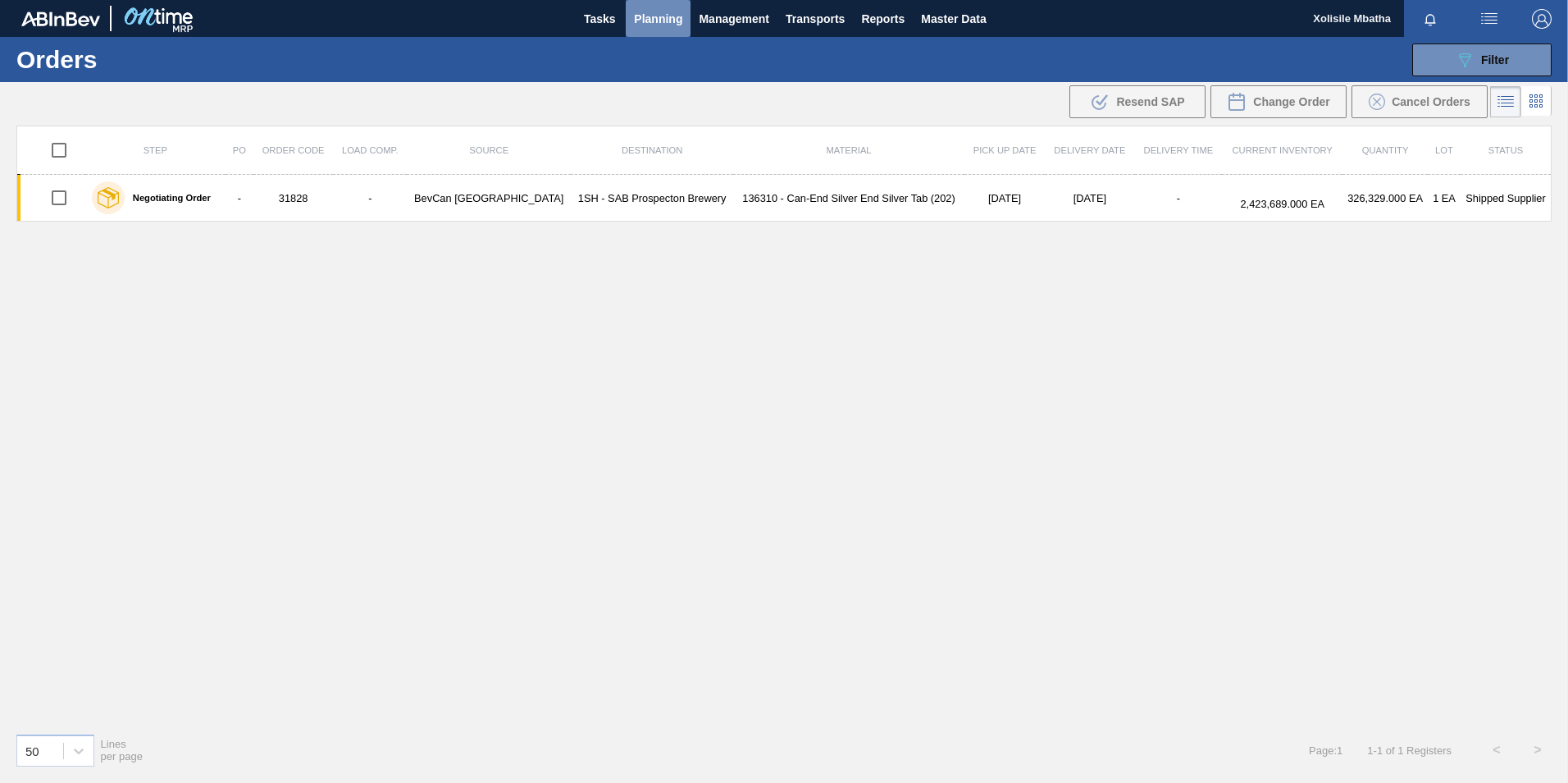
click at [651, 21] on span "Planning" at bounding box center [657, 19] width 48 height 20
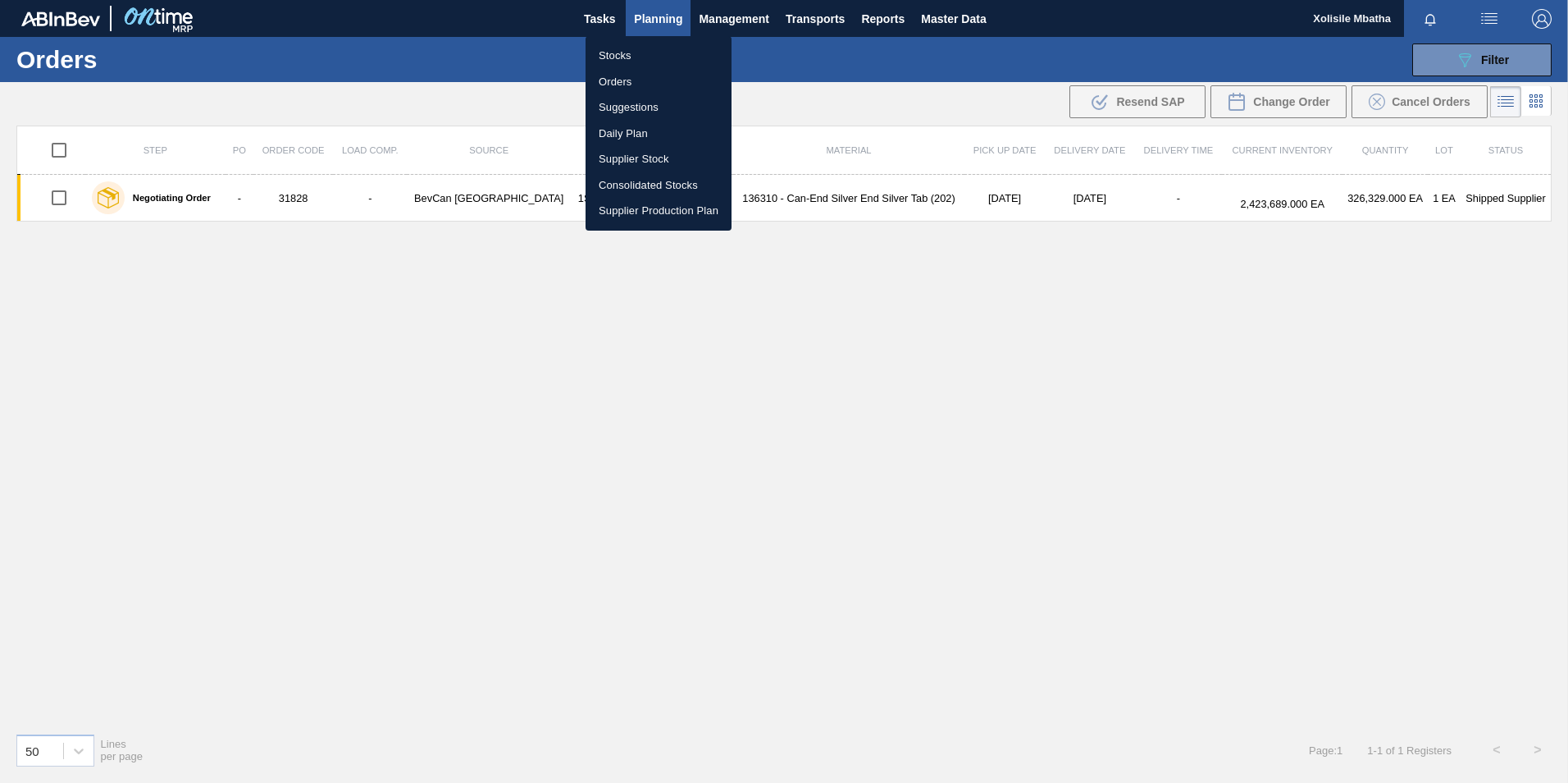
click at [624, 55] on li "Stocks" at bounding box center [658, 55] width 146 height 27
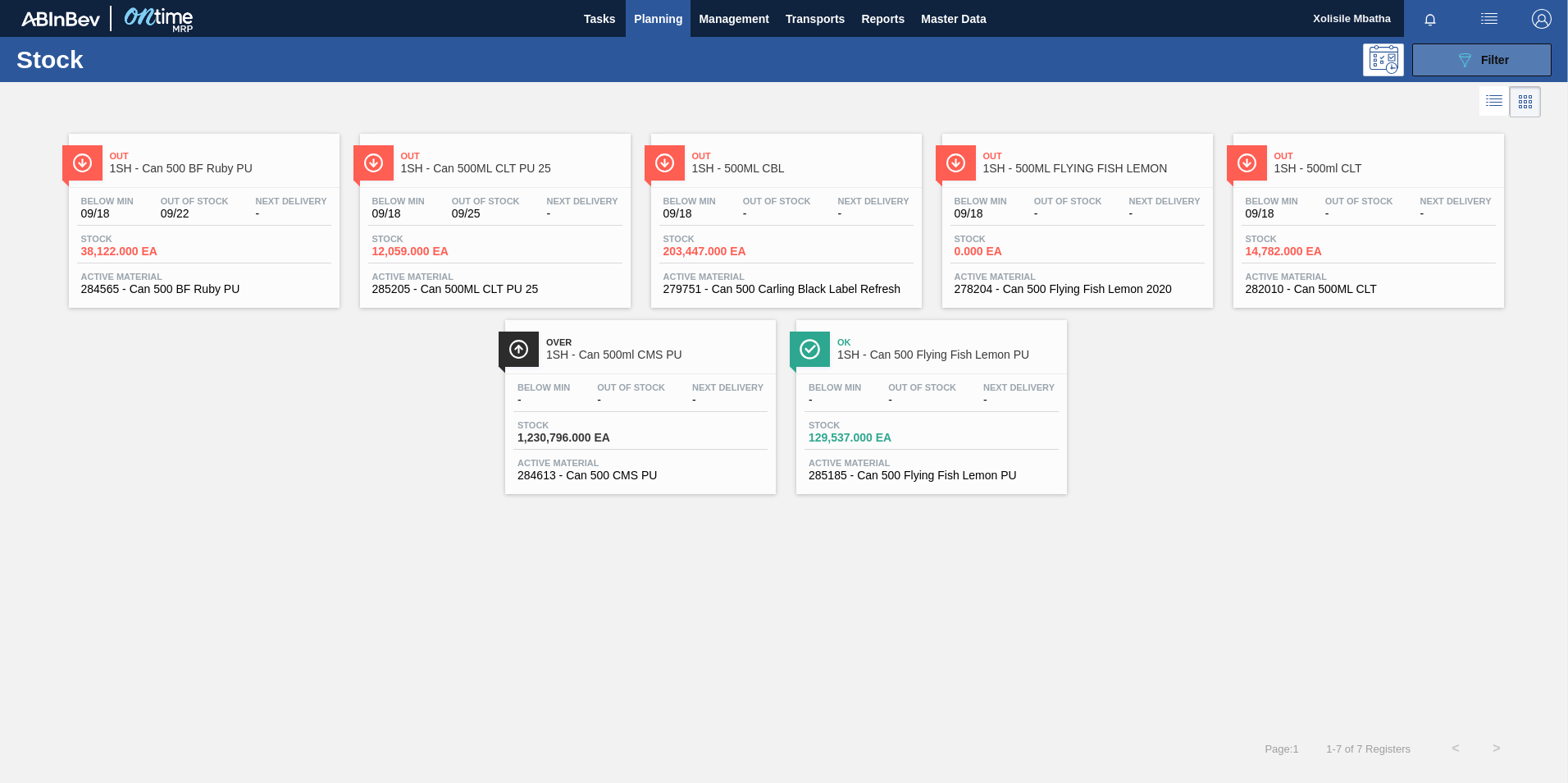
click at [1511, 61] on button "089F7B8B-B2A5-4AFE-B5C0-19BA573D28AC Filter" at bounding box center [1481, 59] width 139 height 33
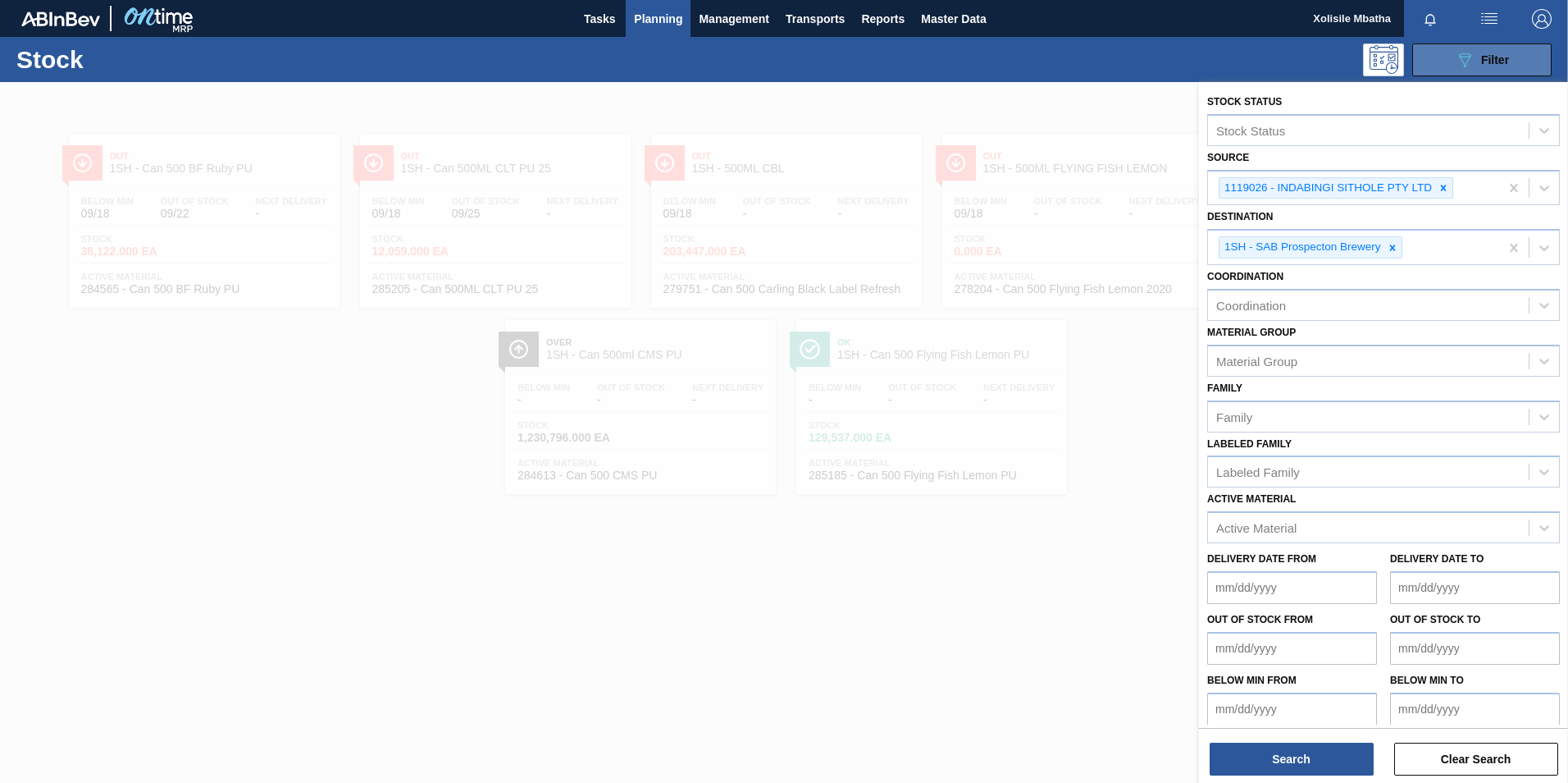
click at [1511, 61] on button "089F7B8B-B2A5-4AFE-B5C0-19BA573D28AC Filter" at bounding box center [1481, 59] width 139 height 33
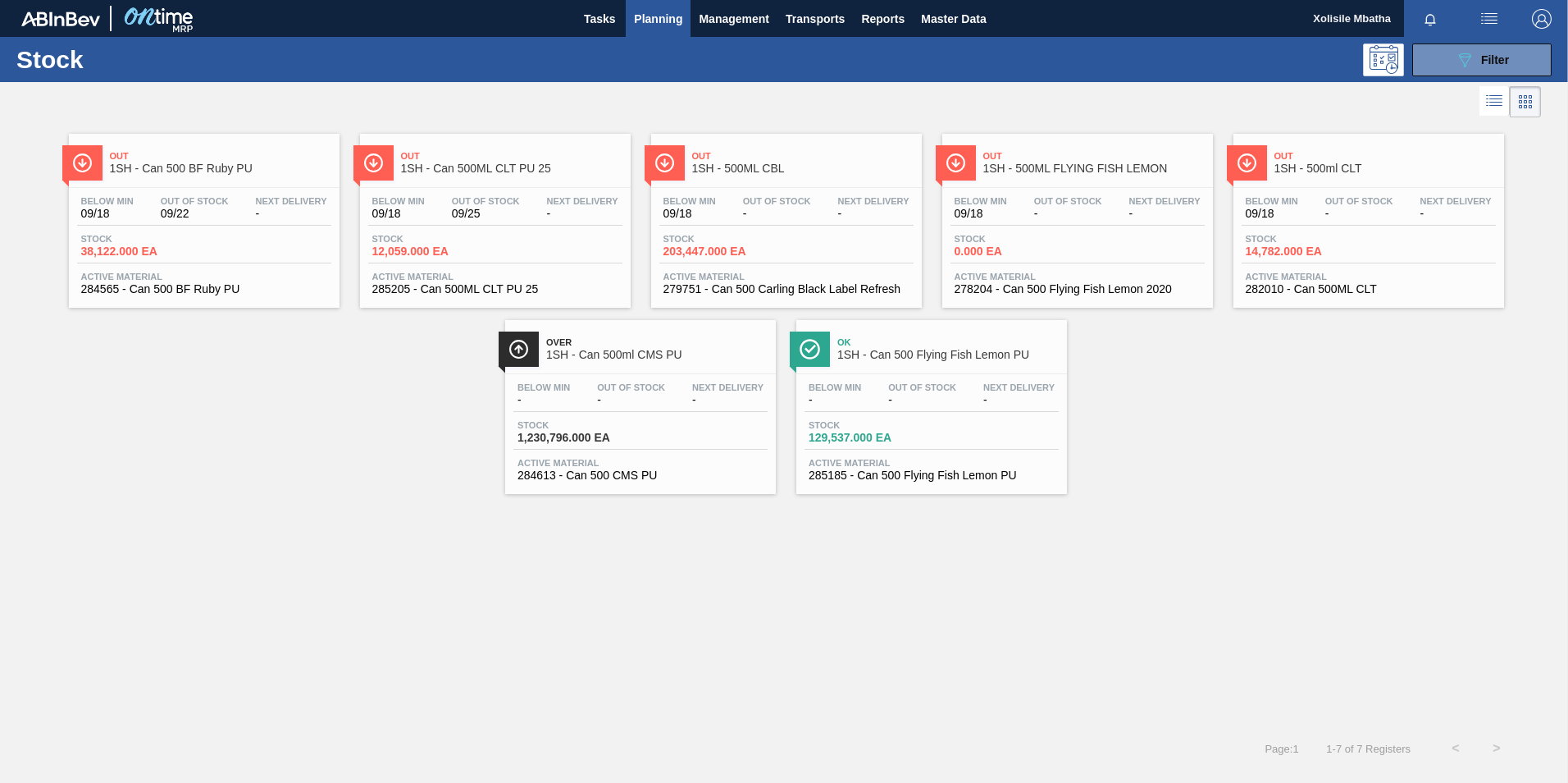
click at [789, 169] on span "1SH - 500ML CBL" at bounding box center [802, 169] width 222 height 12
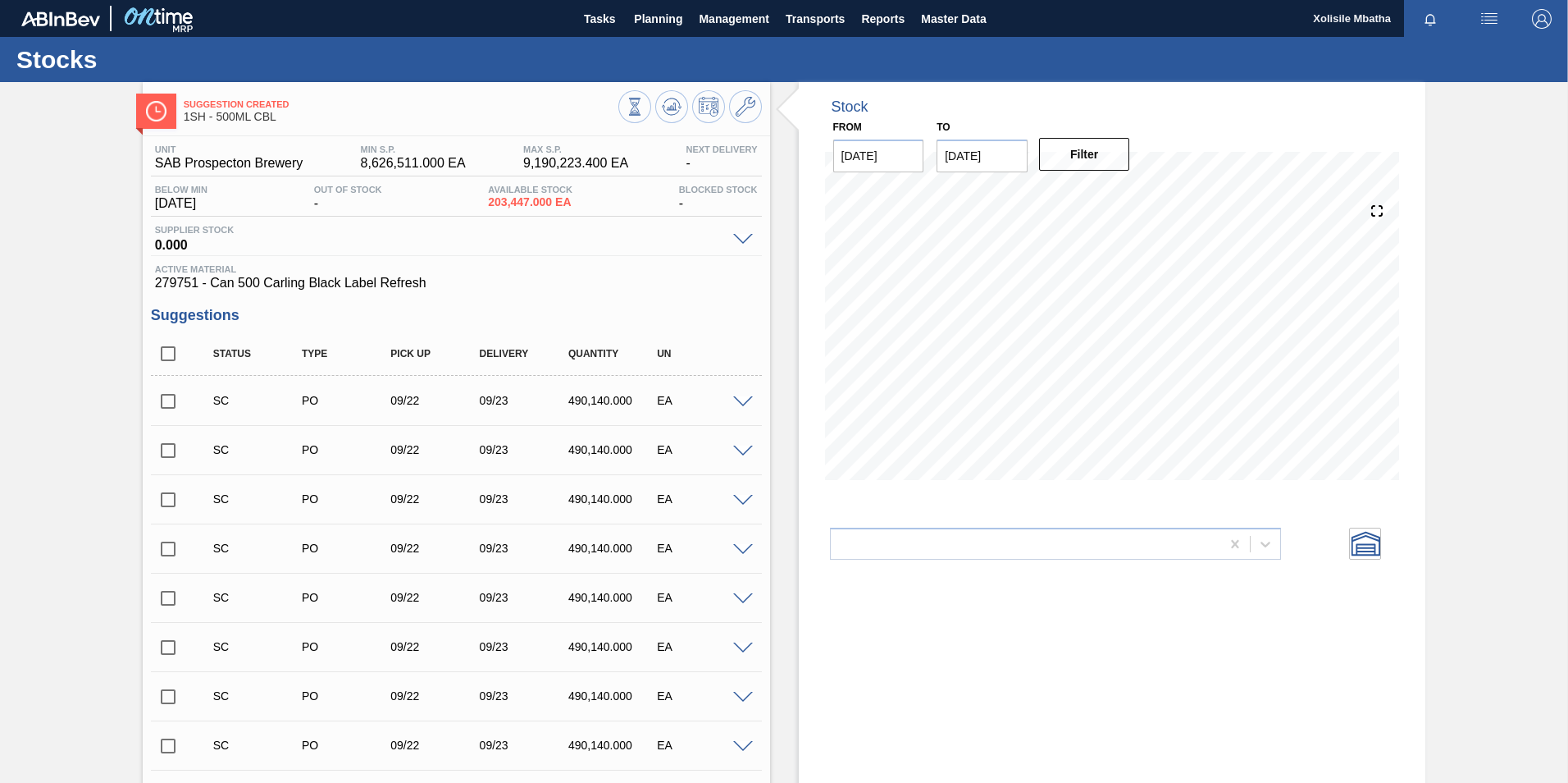
click at [738, 401] on span at bounding box center [743, 402] width 20 height 12
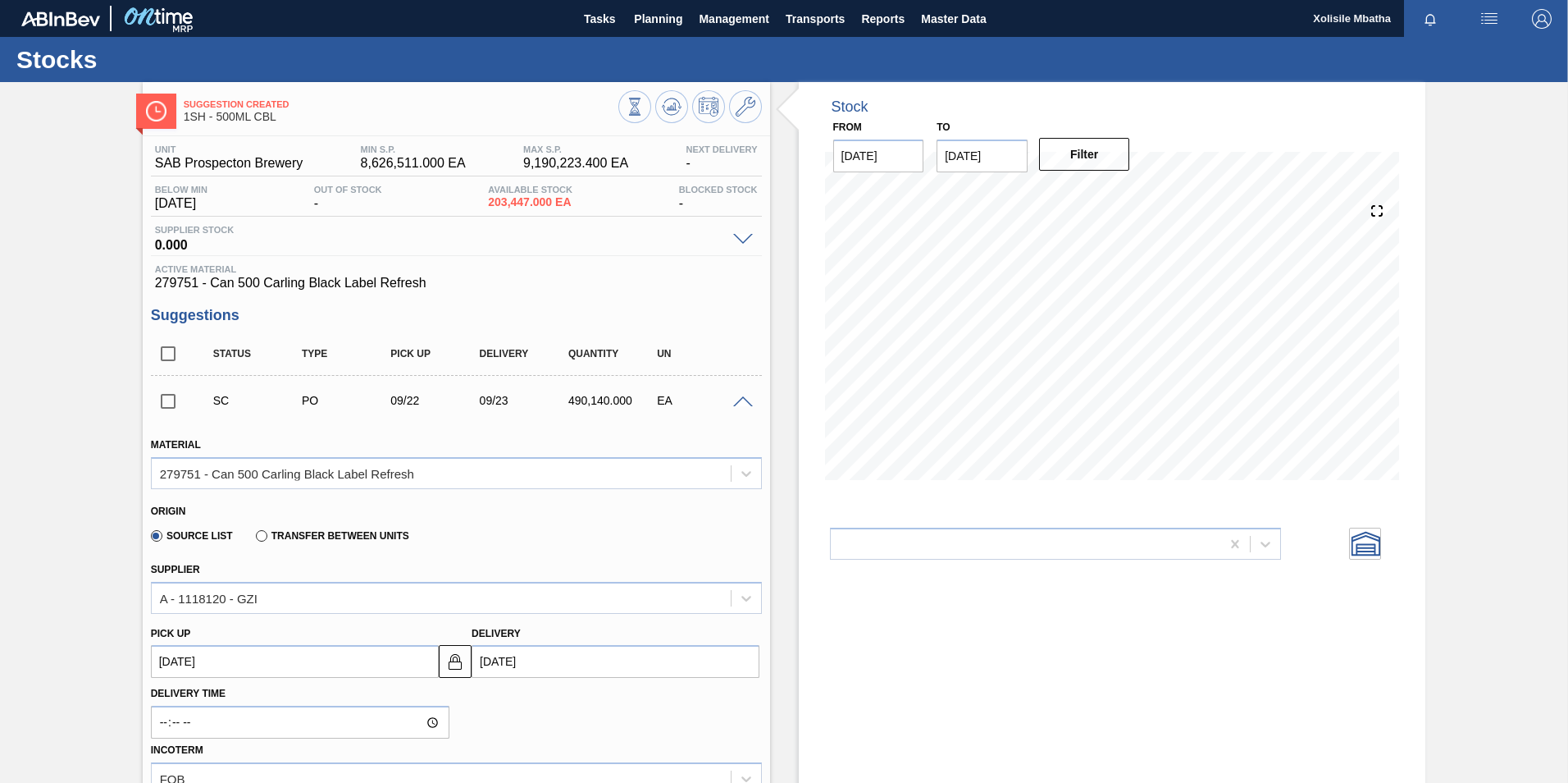
click at [738, 401] on span at bounding box center [743, 402] width 20 height 12
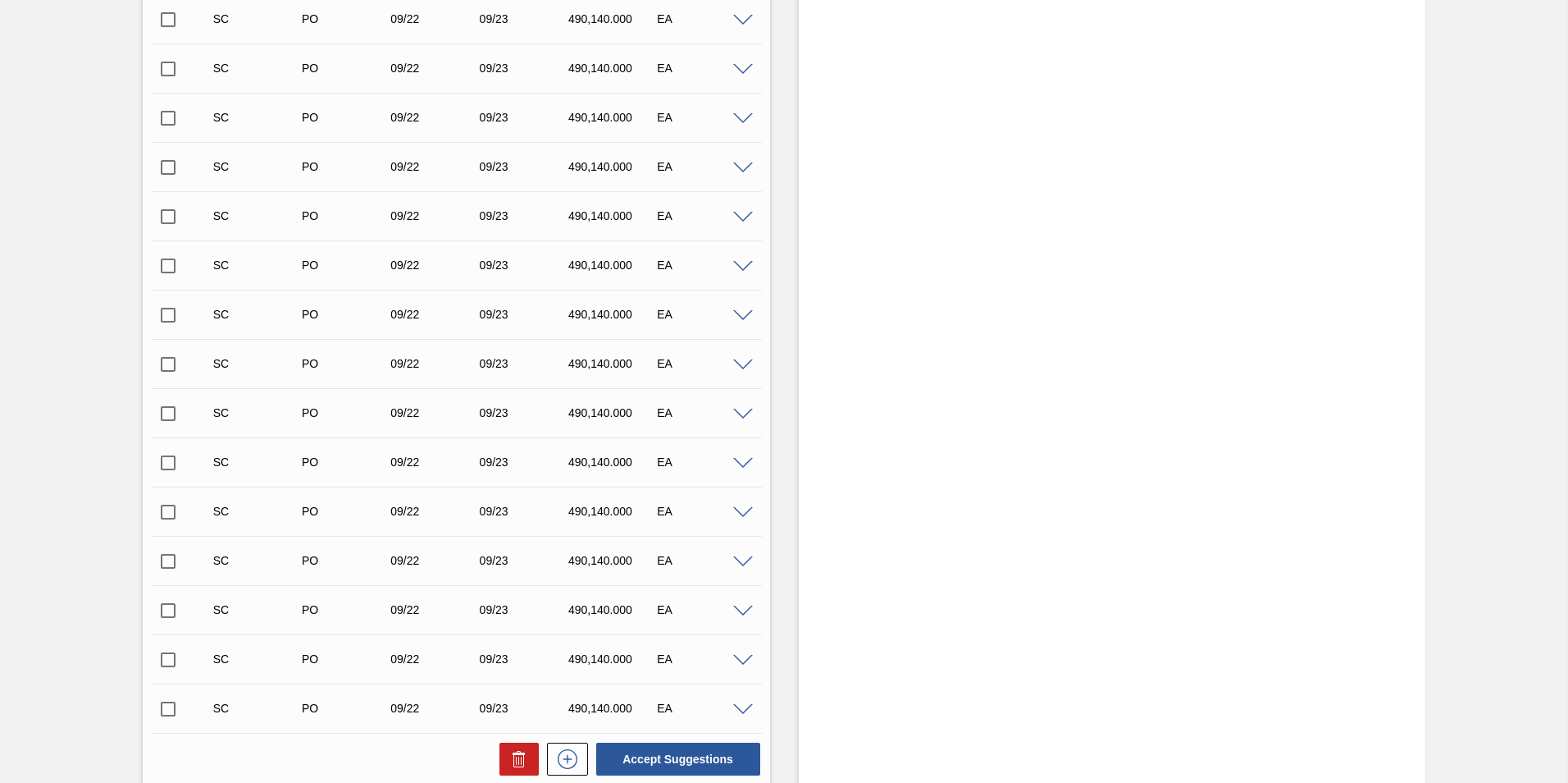
scroll to position [782, 0]
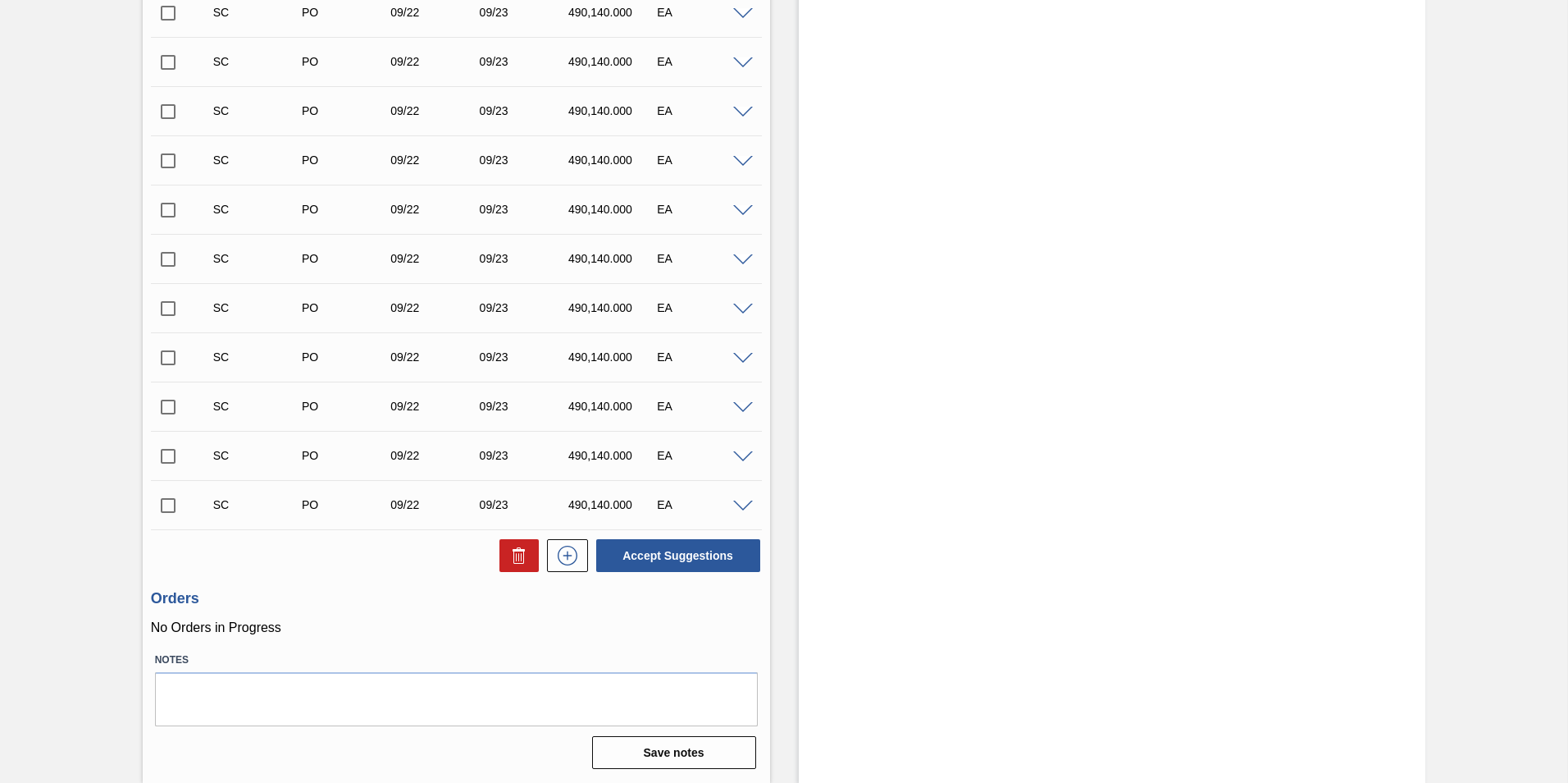
click at [741, 501] on span at bounding box center [743, 507] width 20 height 12
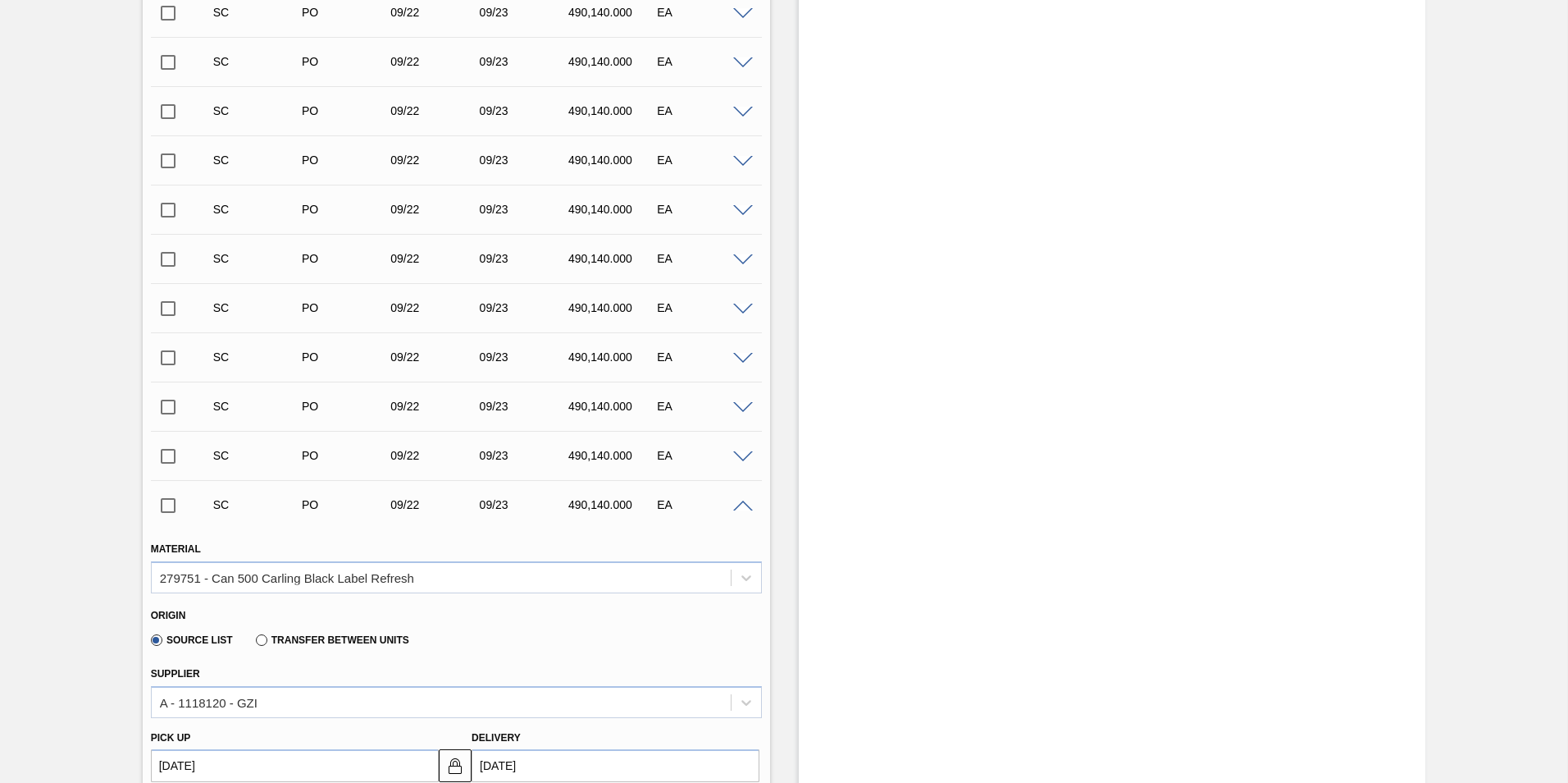
click at [741, 501] on span at bounding box center [743, 507] width 20 height 12
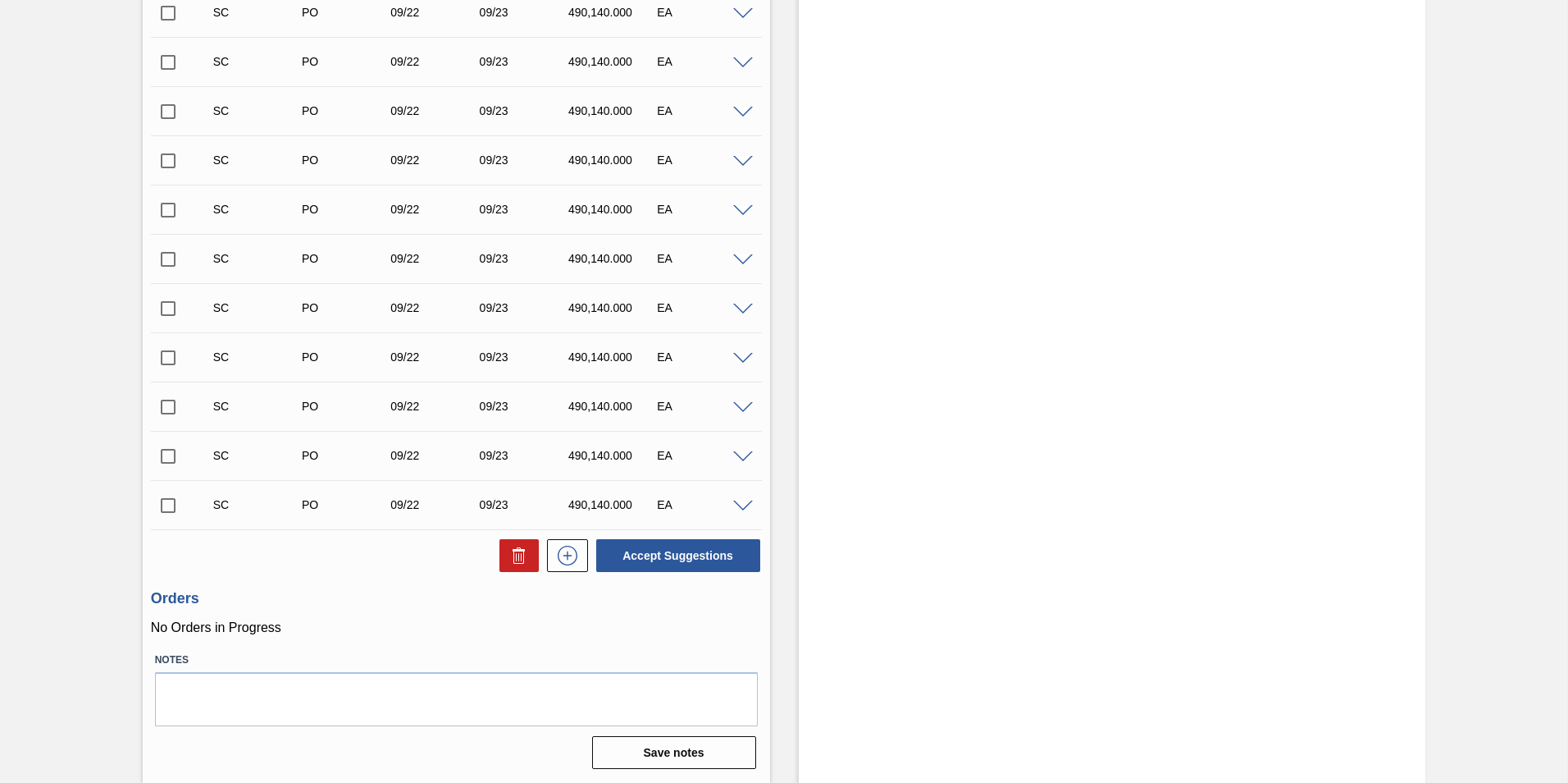
click at [739, 256] on span at bounding box center [743, 260] width 20 height 12
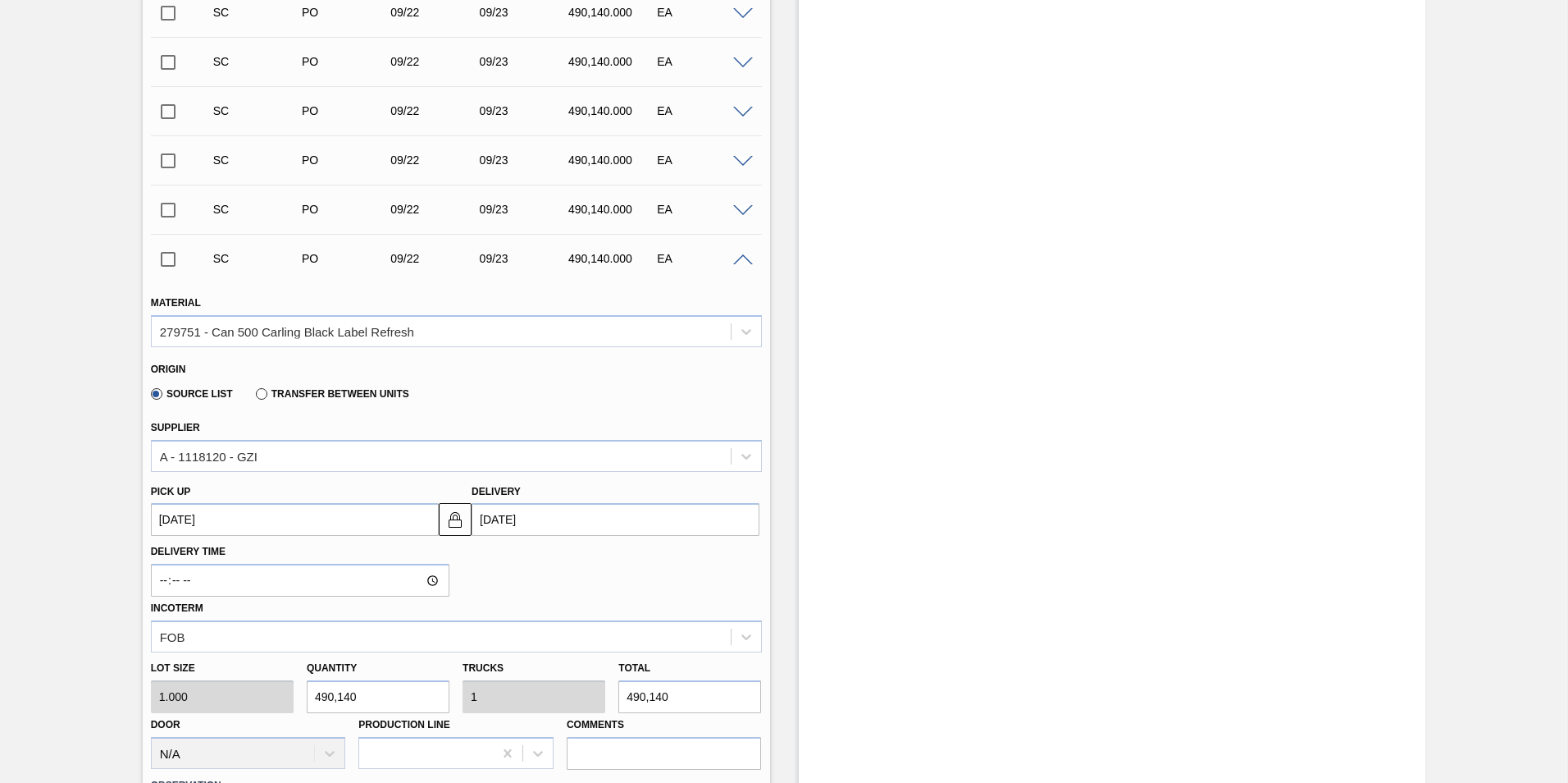
click at [739, 256] on span at bounding box center [743, 260] width 20 height 12
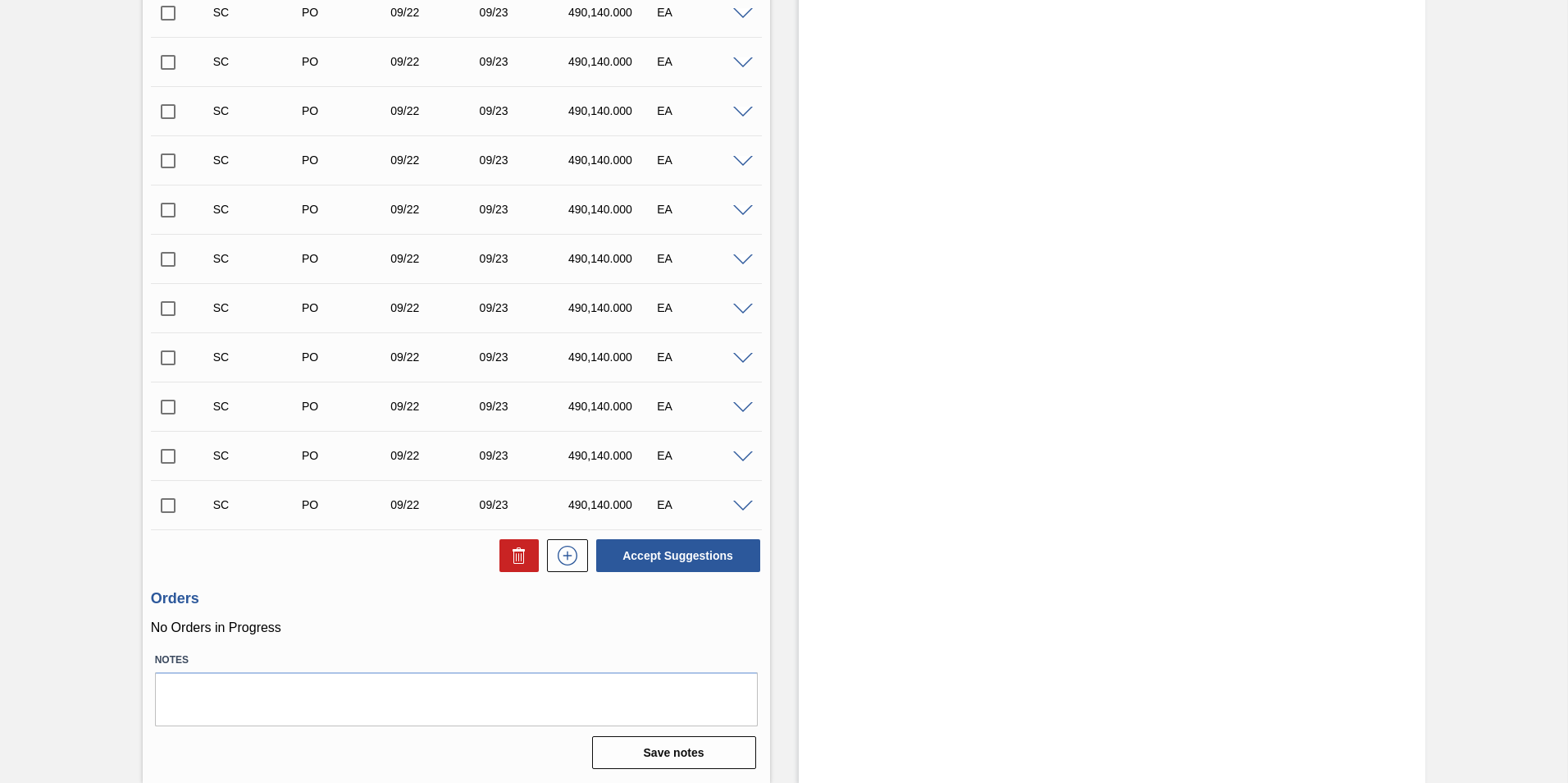
click at [735, 112] on span at bounding box center [743, 112] width 20 height 12
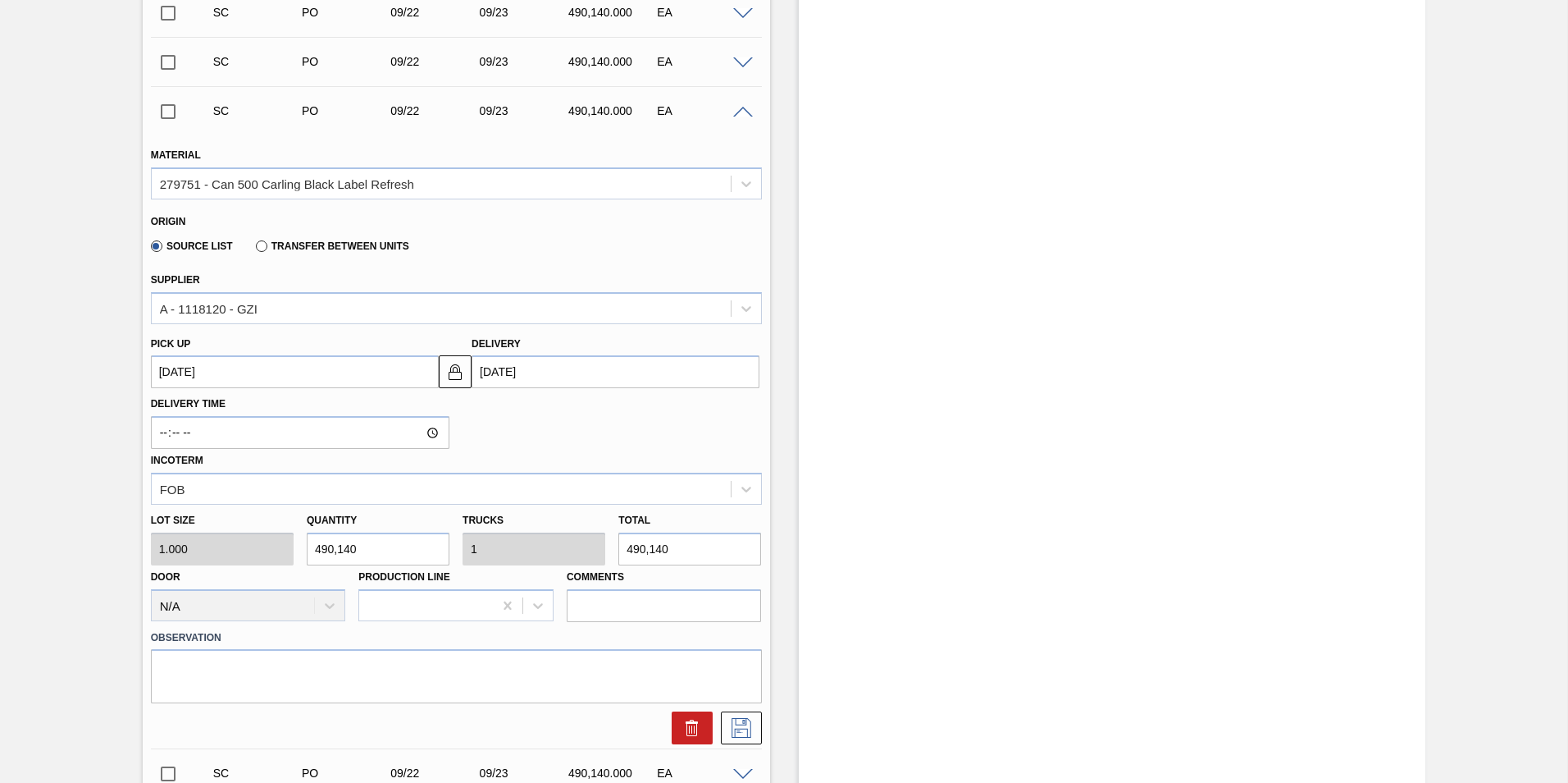
click at [735, 112] on span at bounding box center [743, 112] width 20 height 12
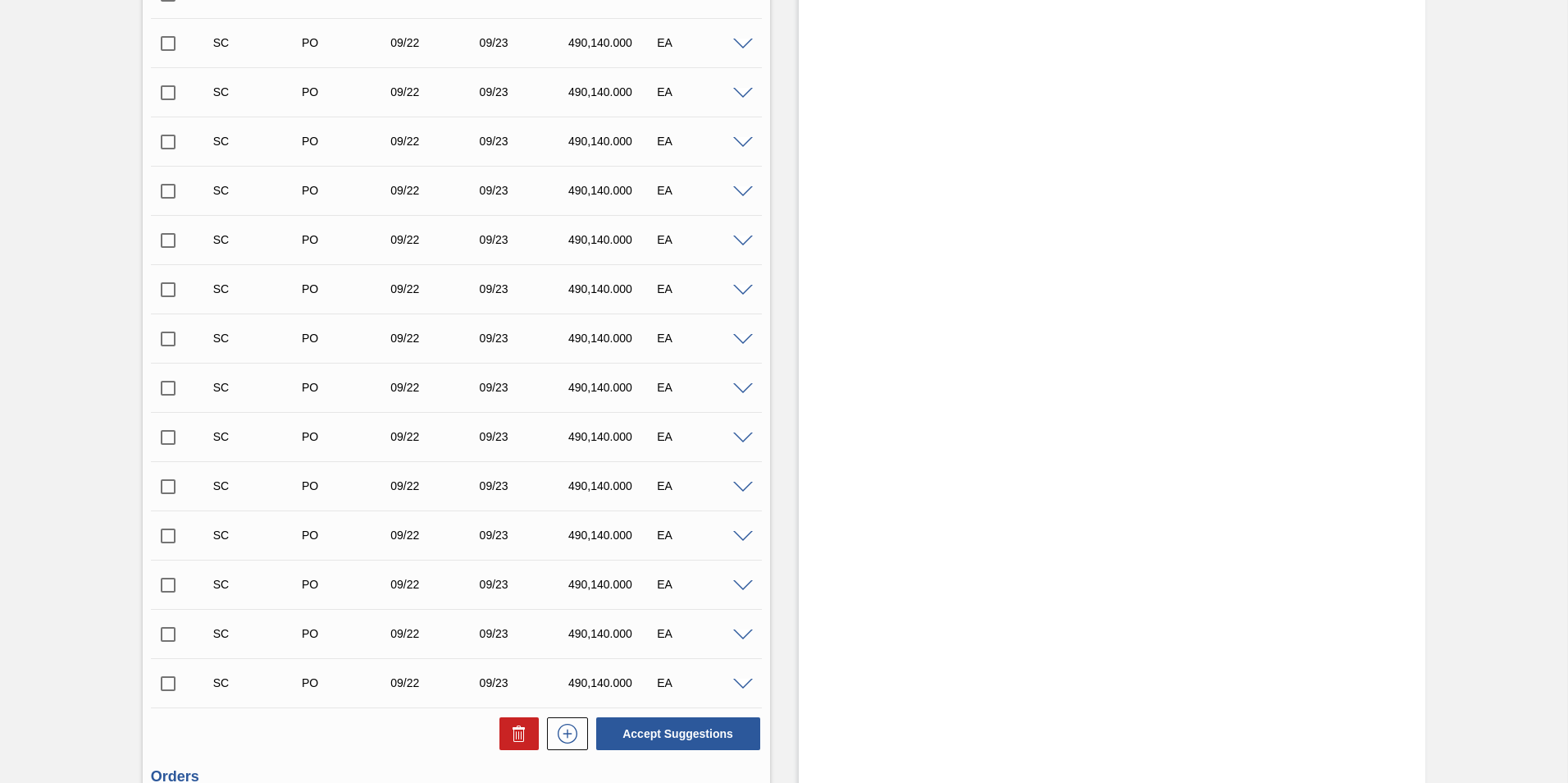
scroll to position [535, 0]
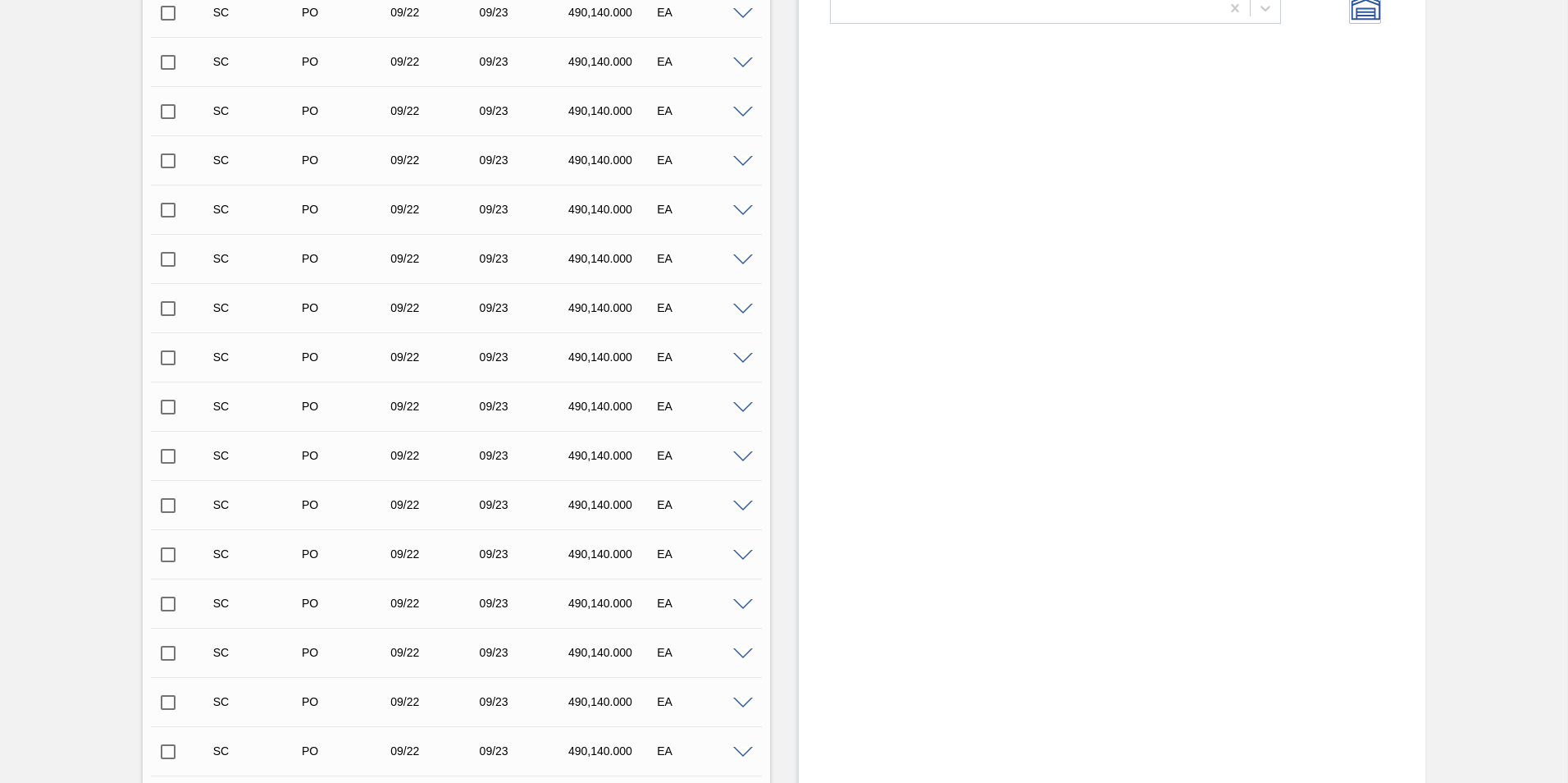
click at [739, 119] on div "SC PO 09/22 09/23 490,140.000 EA" at bounding box center [456, 111] width 611 height 41
click at [739, 114] on span at bounding box center [743, 112] width 20 height 12
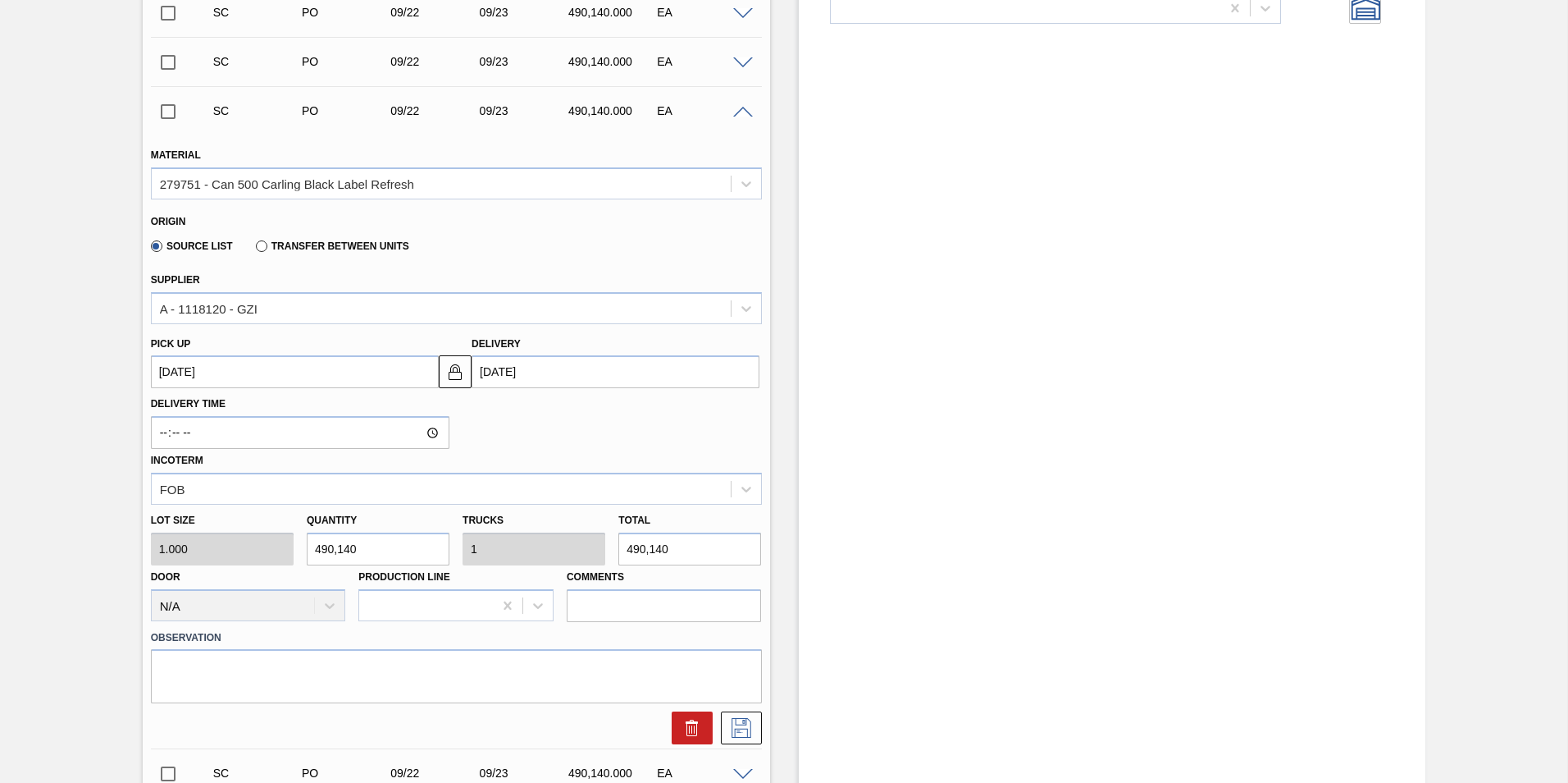
click at [739, 114] on span at bounding box center [743, 112] width 20 height 12
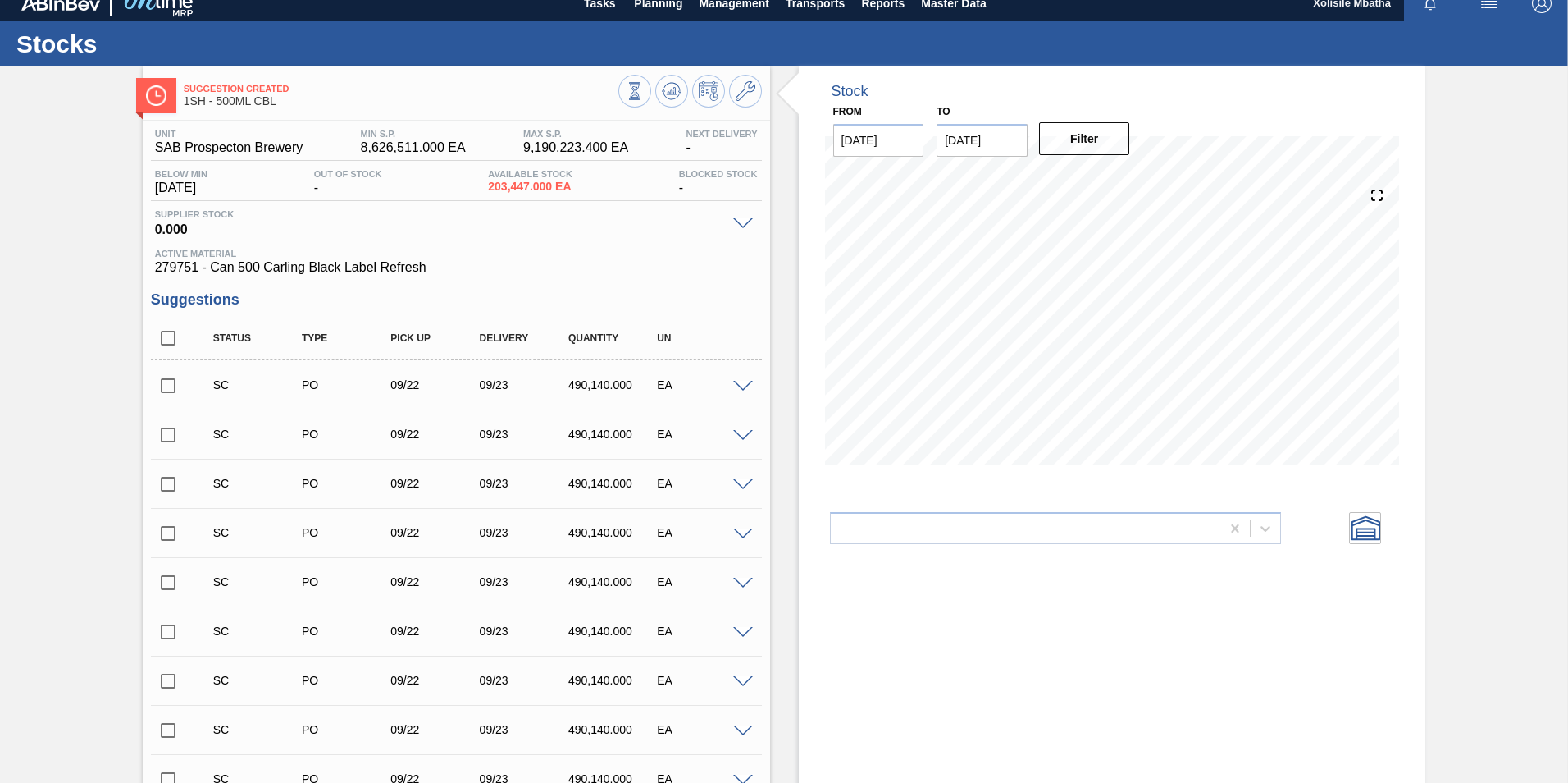
scroll to position [0, 0]
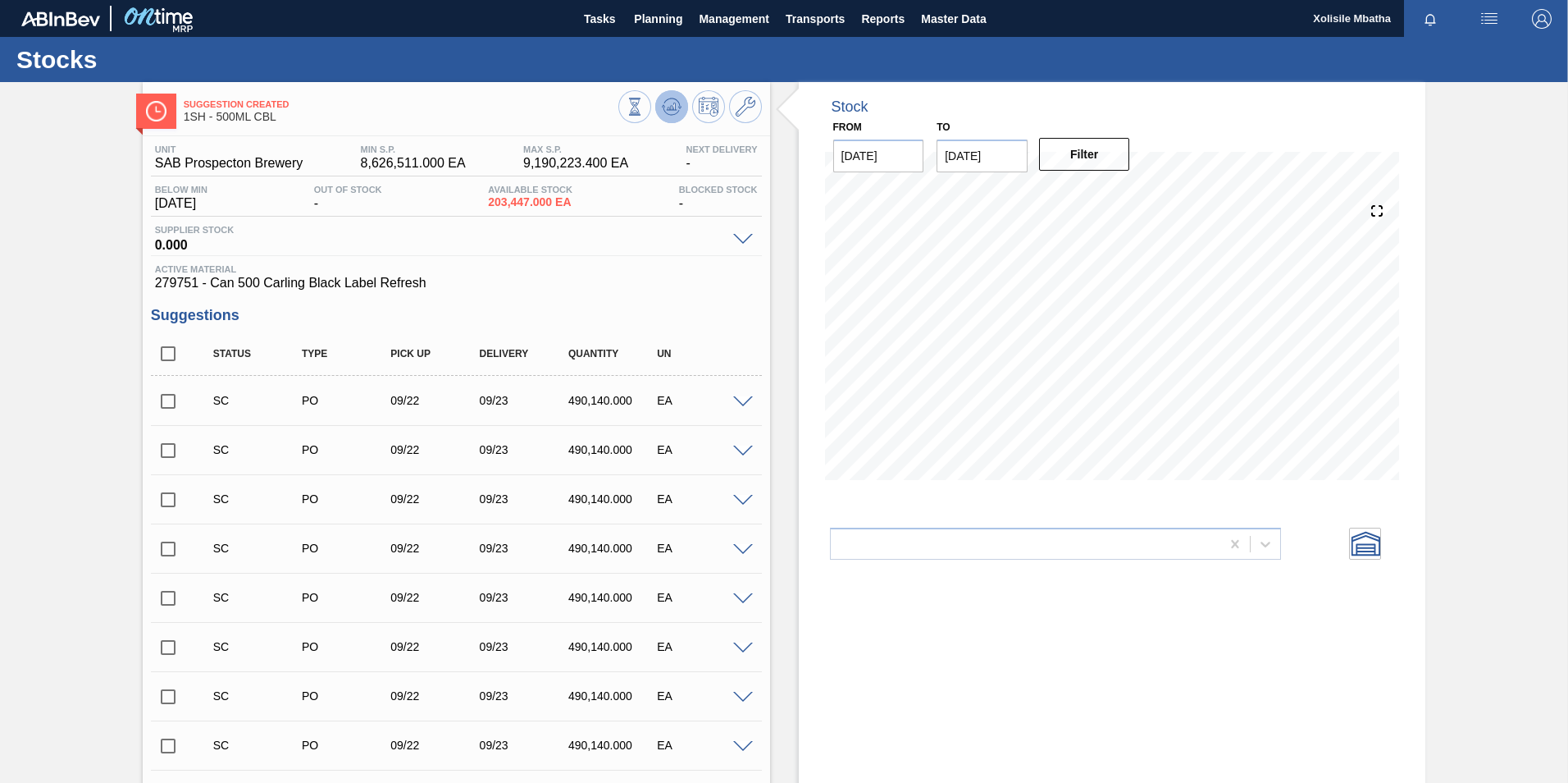
click at [668, 106] on icon at bounding box center [671, 107] width 20 height 20
click at [734, 409] on div "SC PO 09/22 09/23 490,140.000 EA" at bounding box center [456, 400] width 611 height 41
click at [733, 403] on span at bounding box center [743, 402] width 20 height 12
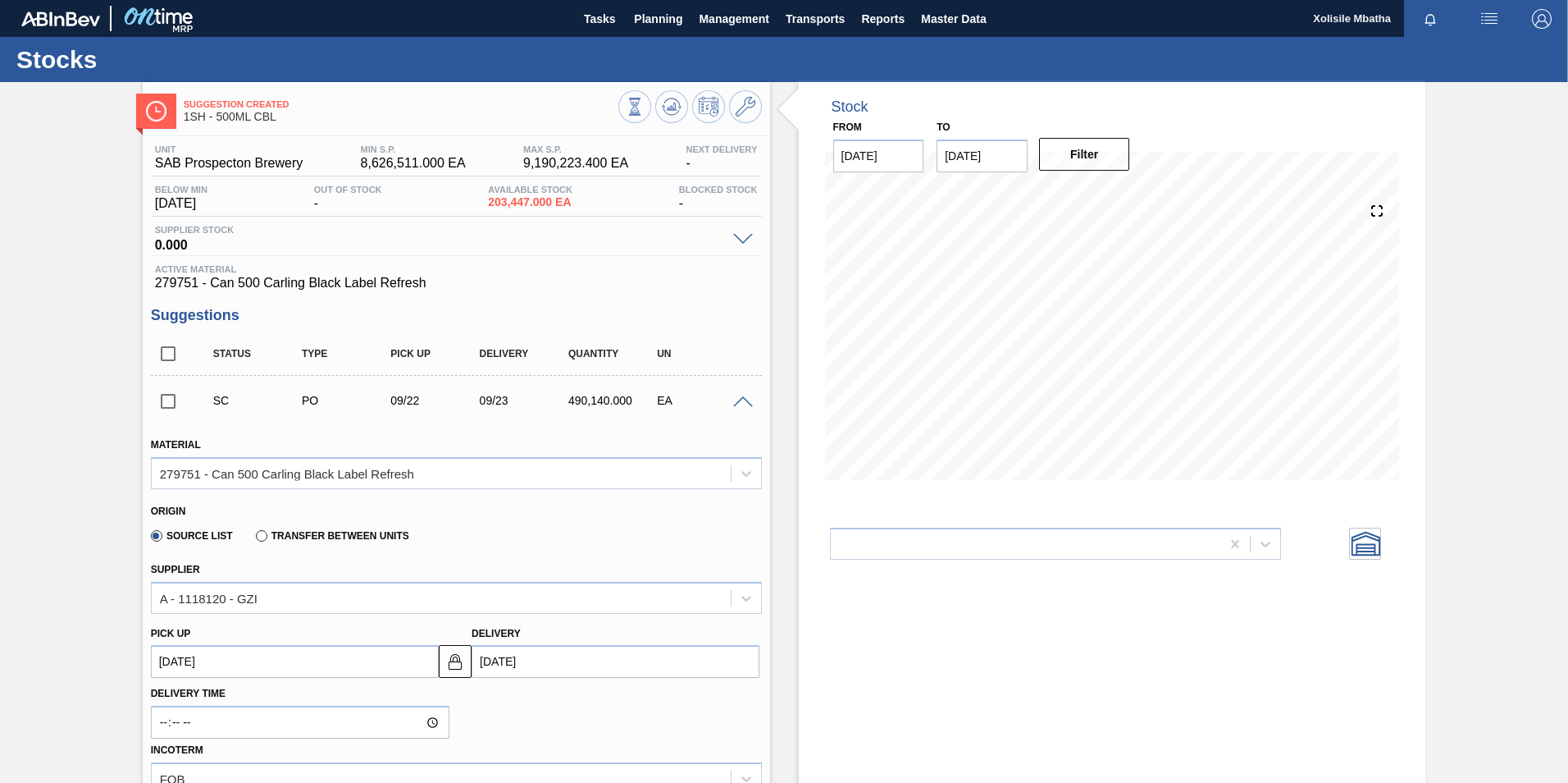
click at [733, 403] on span at bounding box center [743, 402] width 20 height 12
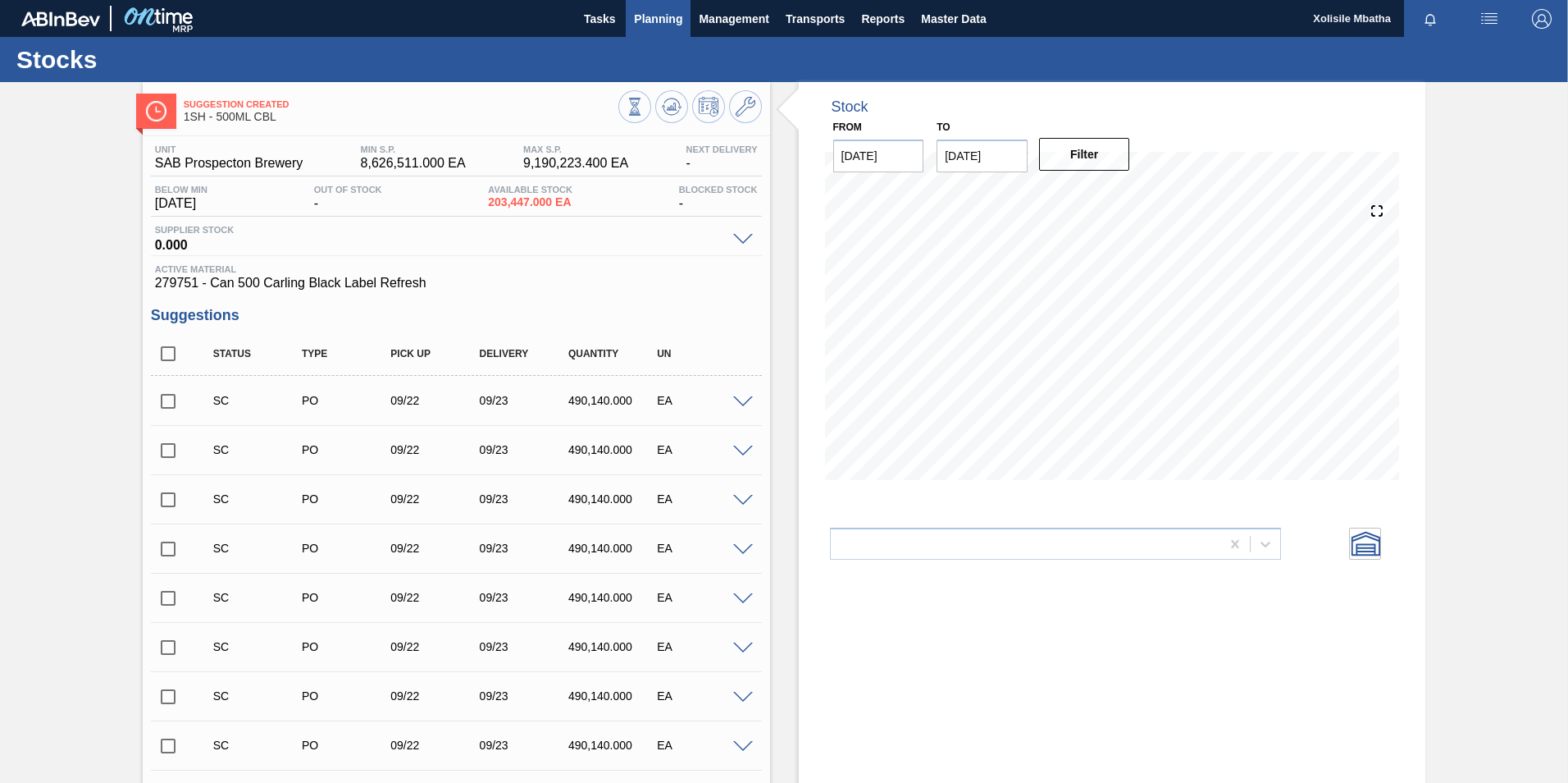
click at [650, 12] on span "Planning" at bounding box center [657, 19] width 48 height 20
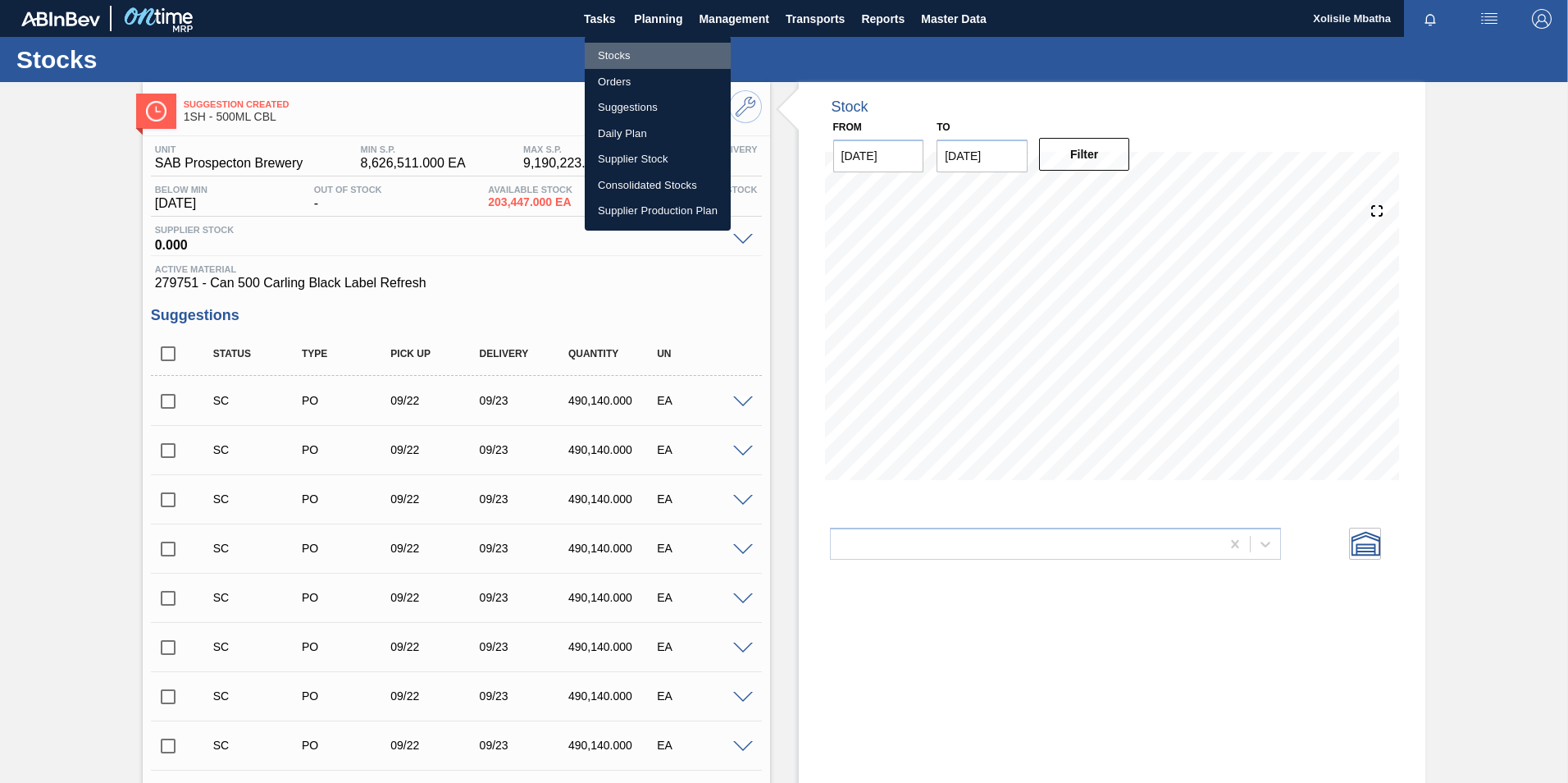
click at [620, 52] on li "Stocks" at bounding box center [657, 55] width 146 height 27
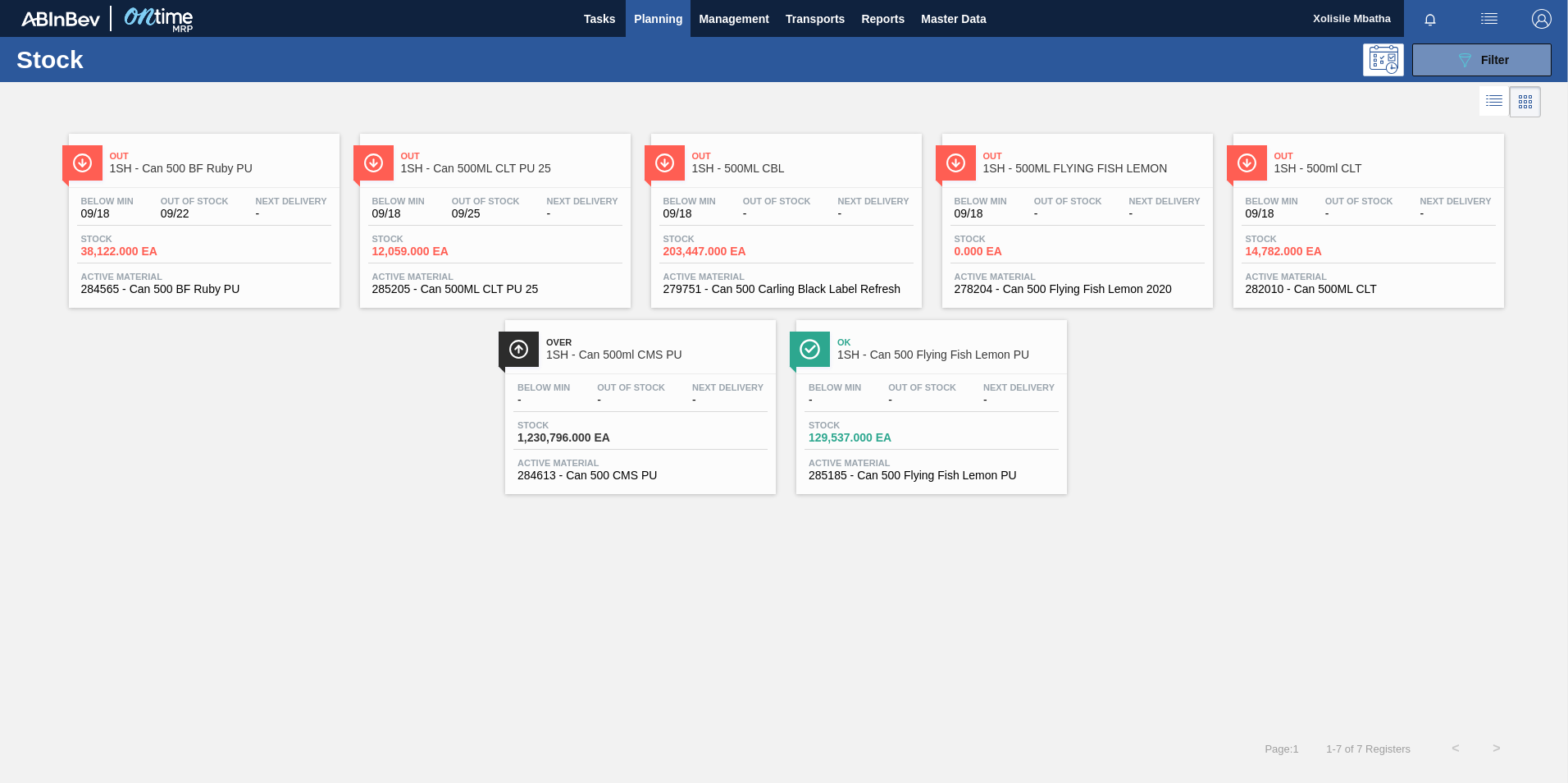
click at [809, 170] on span "1SH - 500ML CBL" at bounding box center [802, 169] width 222 height 12
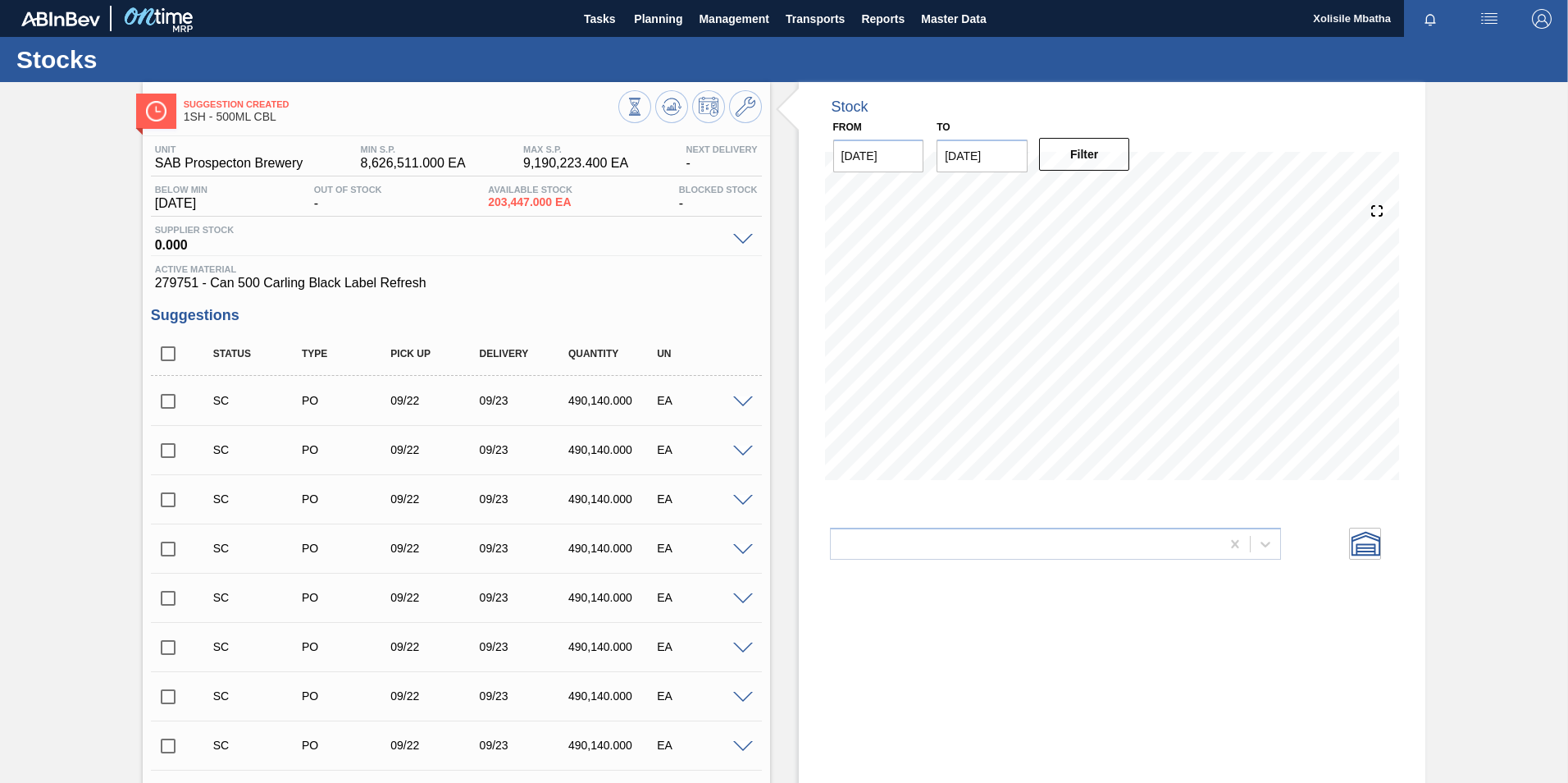
click at [737, 408] on div "SC PO 09/22 09/23 490,140.000 EA" at bounding box center [456, 400] width 611 height 41
click at [738, 403] on span at bounding box center [743, 402] width 20 height 12
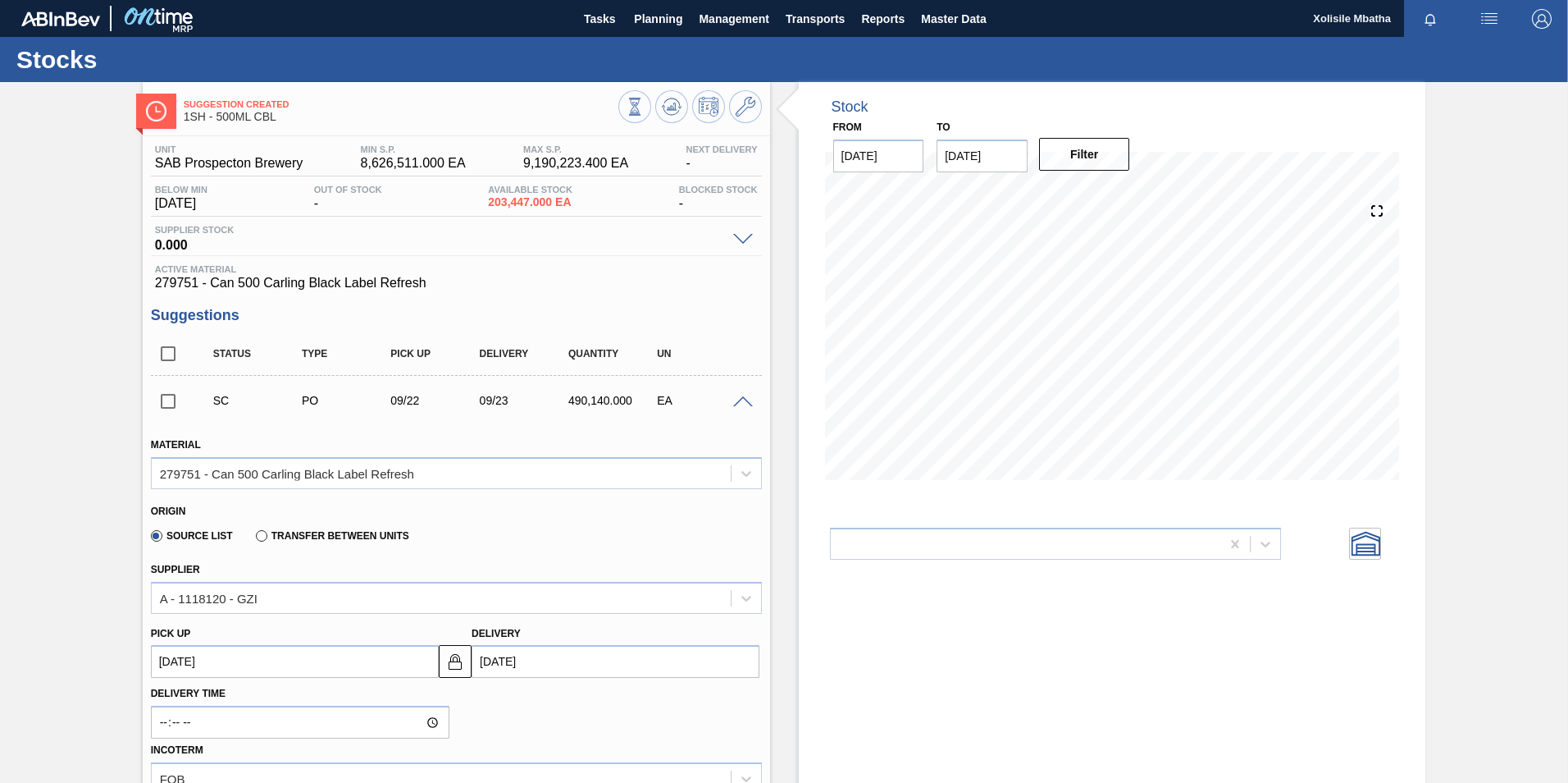
click at [738, 403] on span at bounding box center [743, 402] width 20 height 12
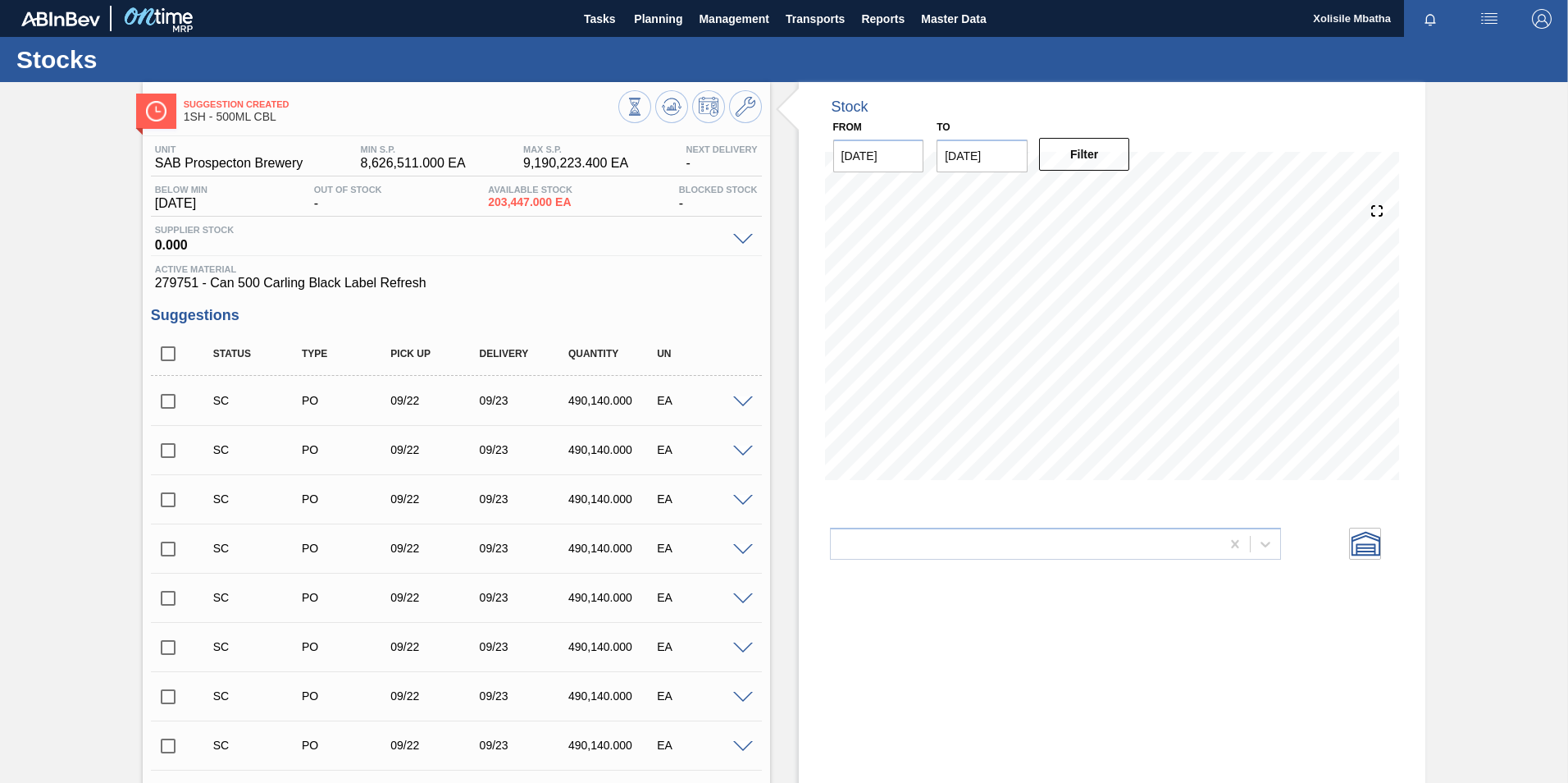
click at [745, 644] on span at bounding box center [743, 648] width 20 height 12
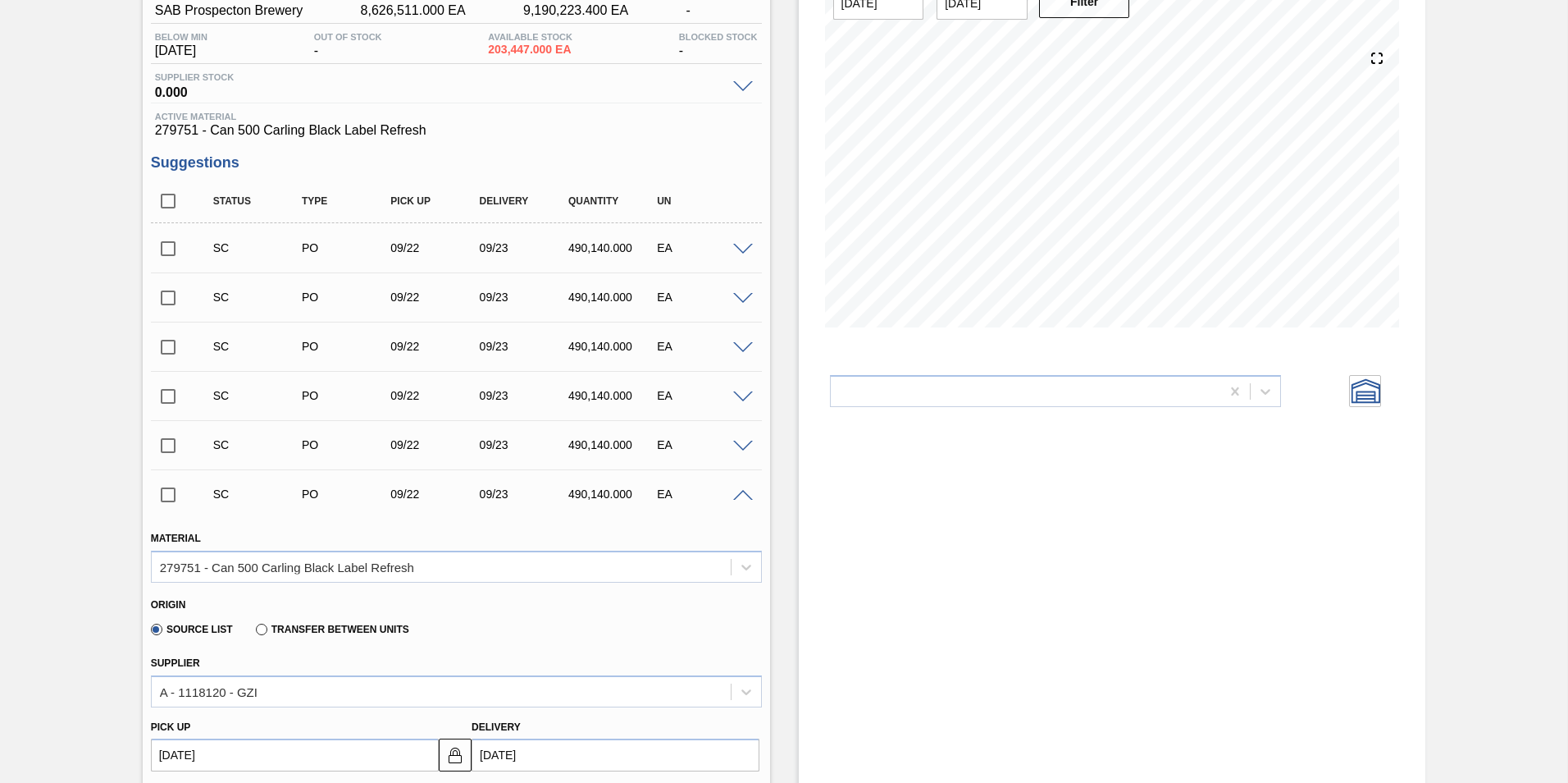
scroll to position [164, 0]
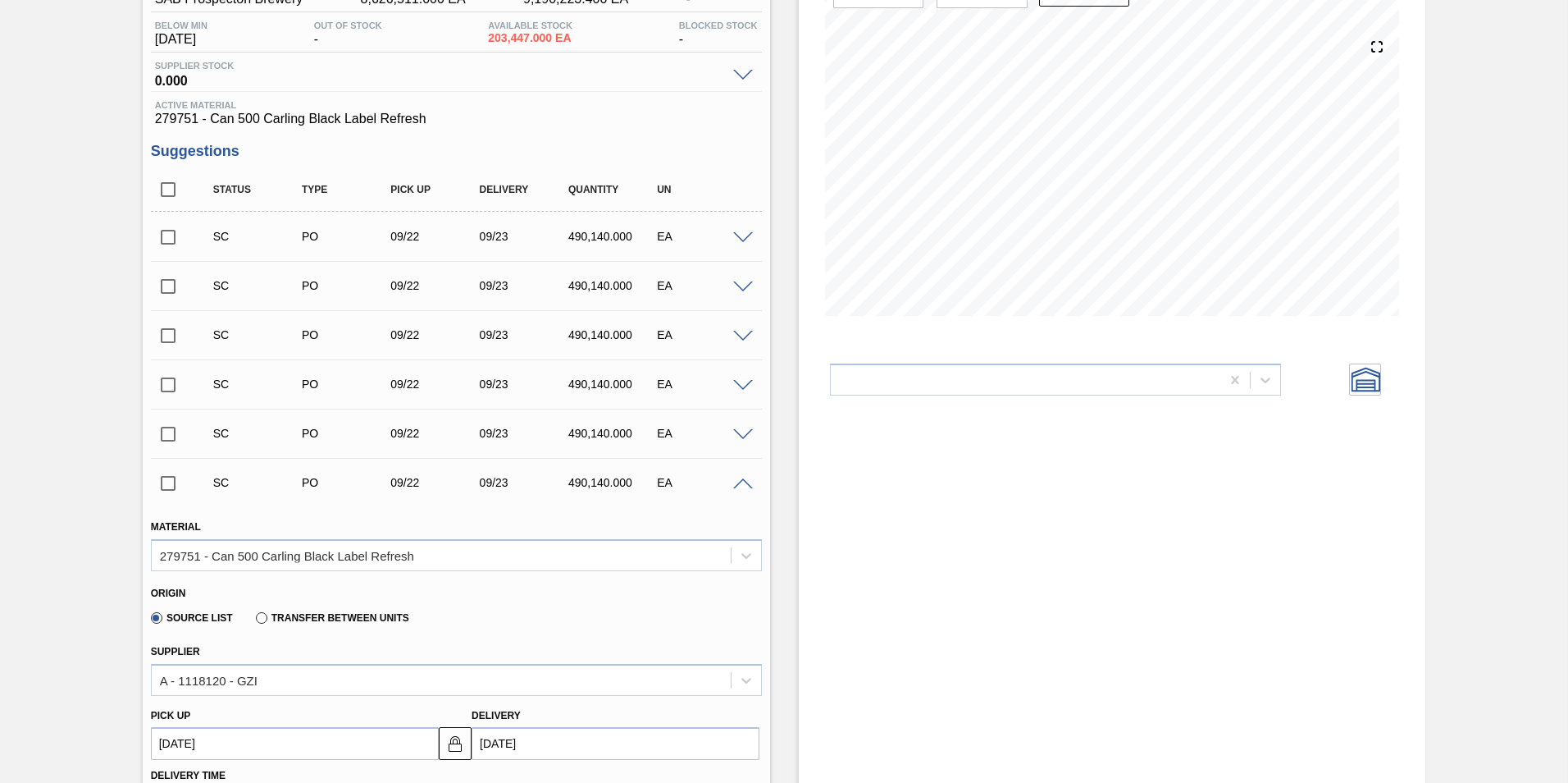
click at [733, 481] on span at bounding box center [743, 484] width 20 height 12
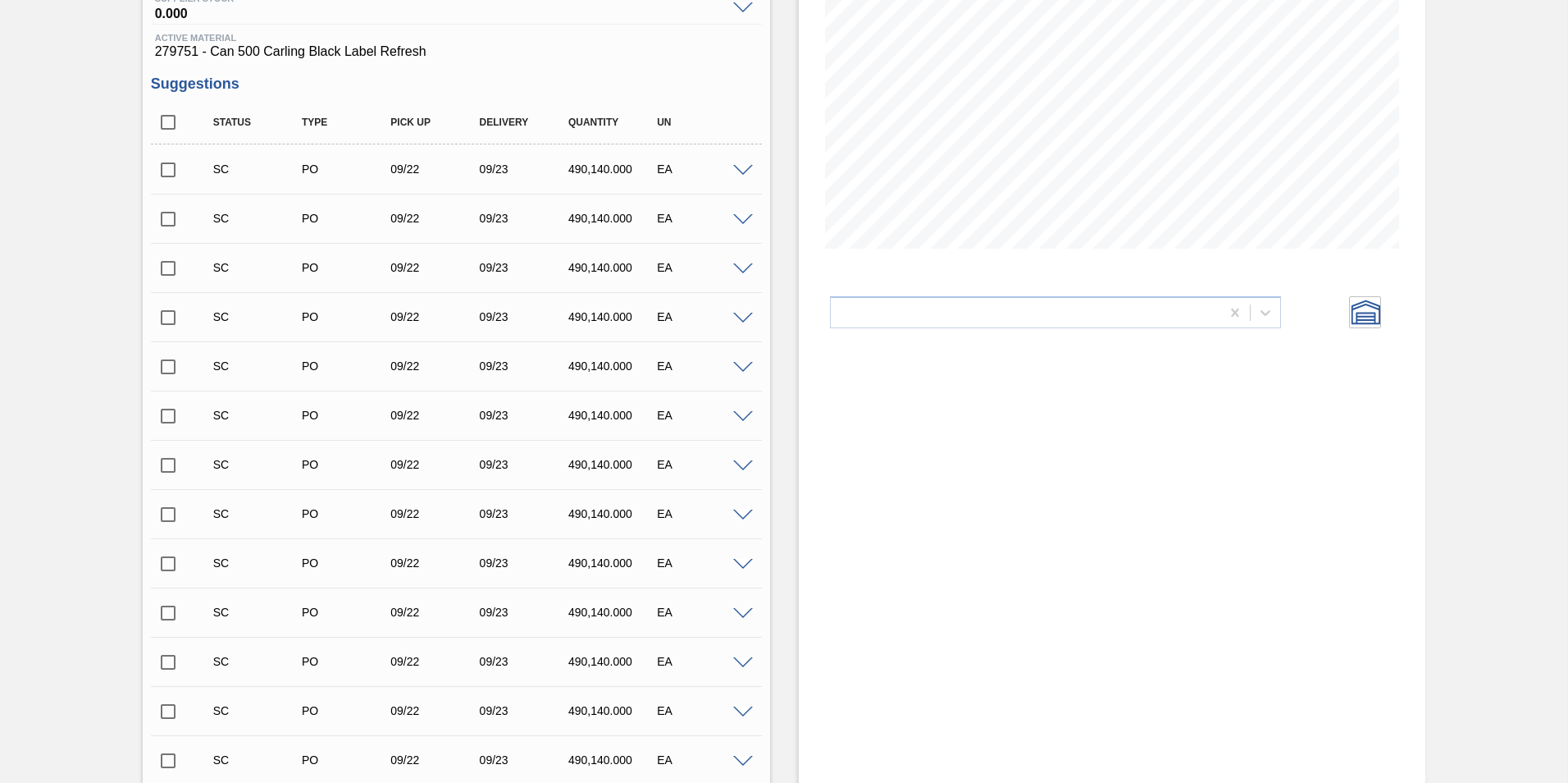
scroll to position [492, 0]
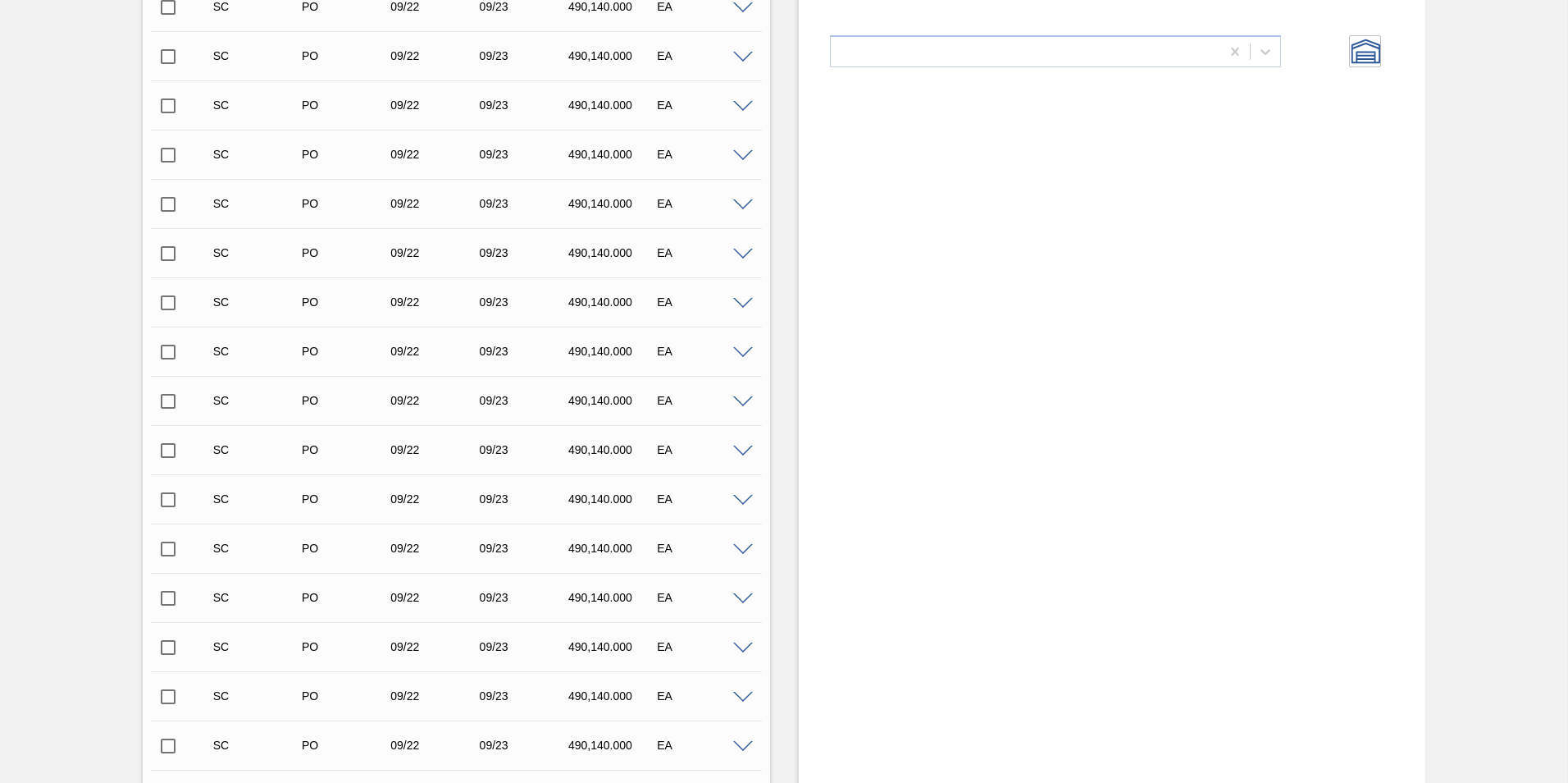
click at [742, 403] on span at bounding box center [743, 402] width 20 height 12
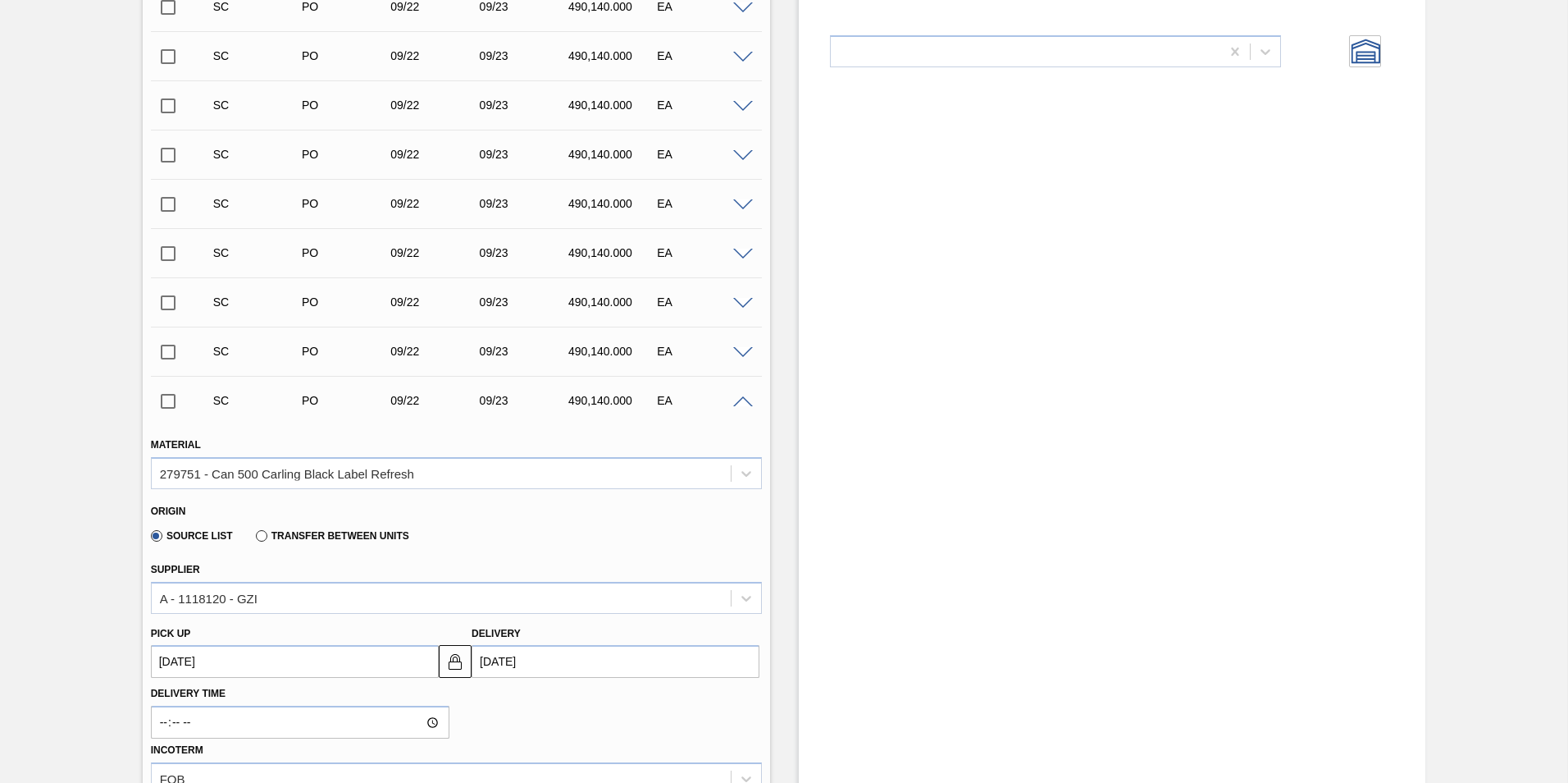
click at [742, 403] on span at bounding box center [743, 402] width 20 height 12
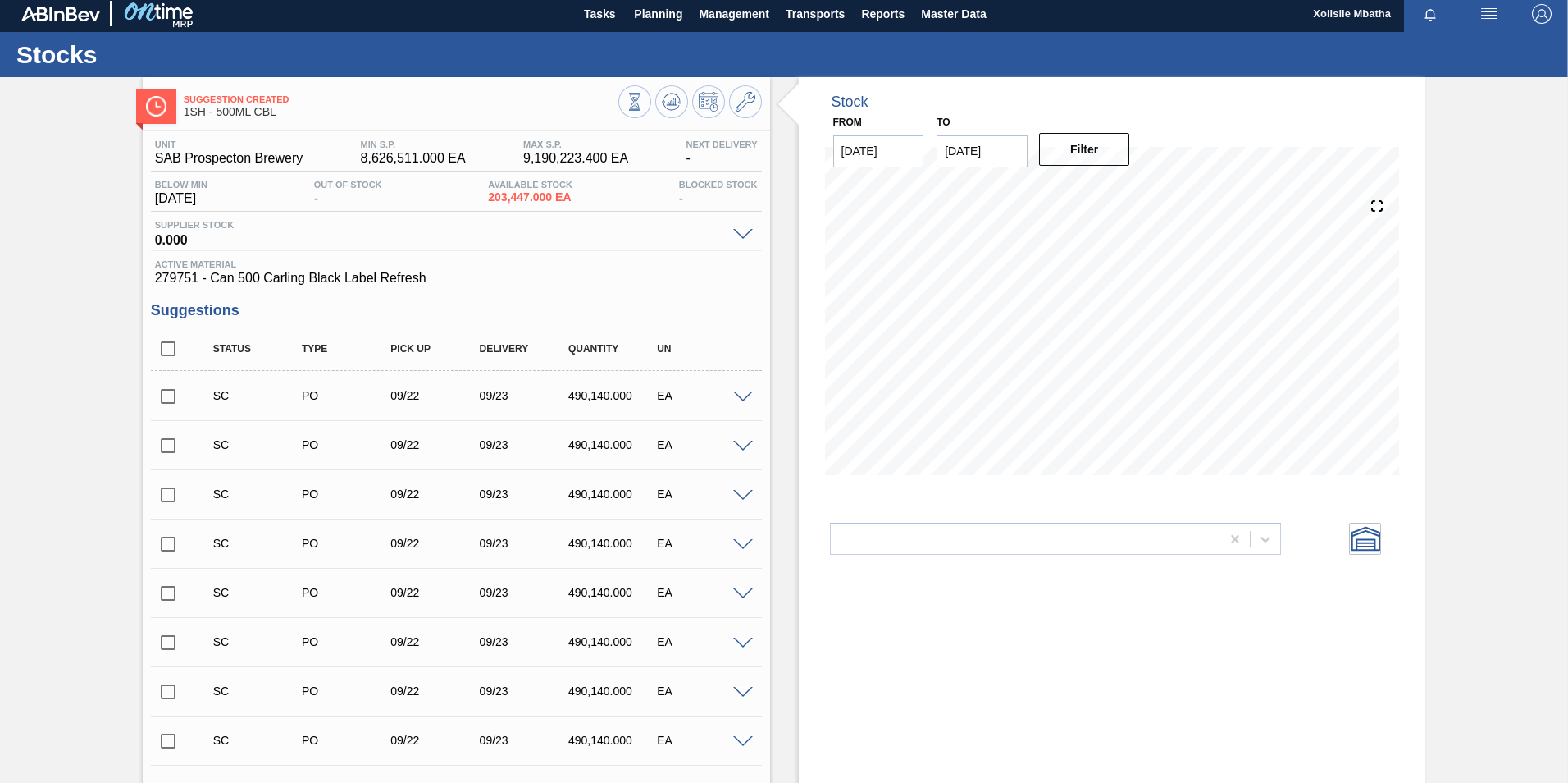
scroll to position [0, 0]
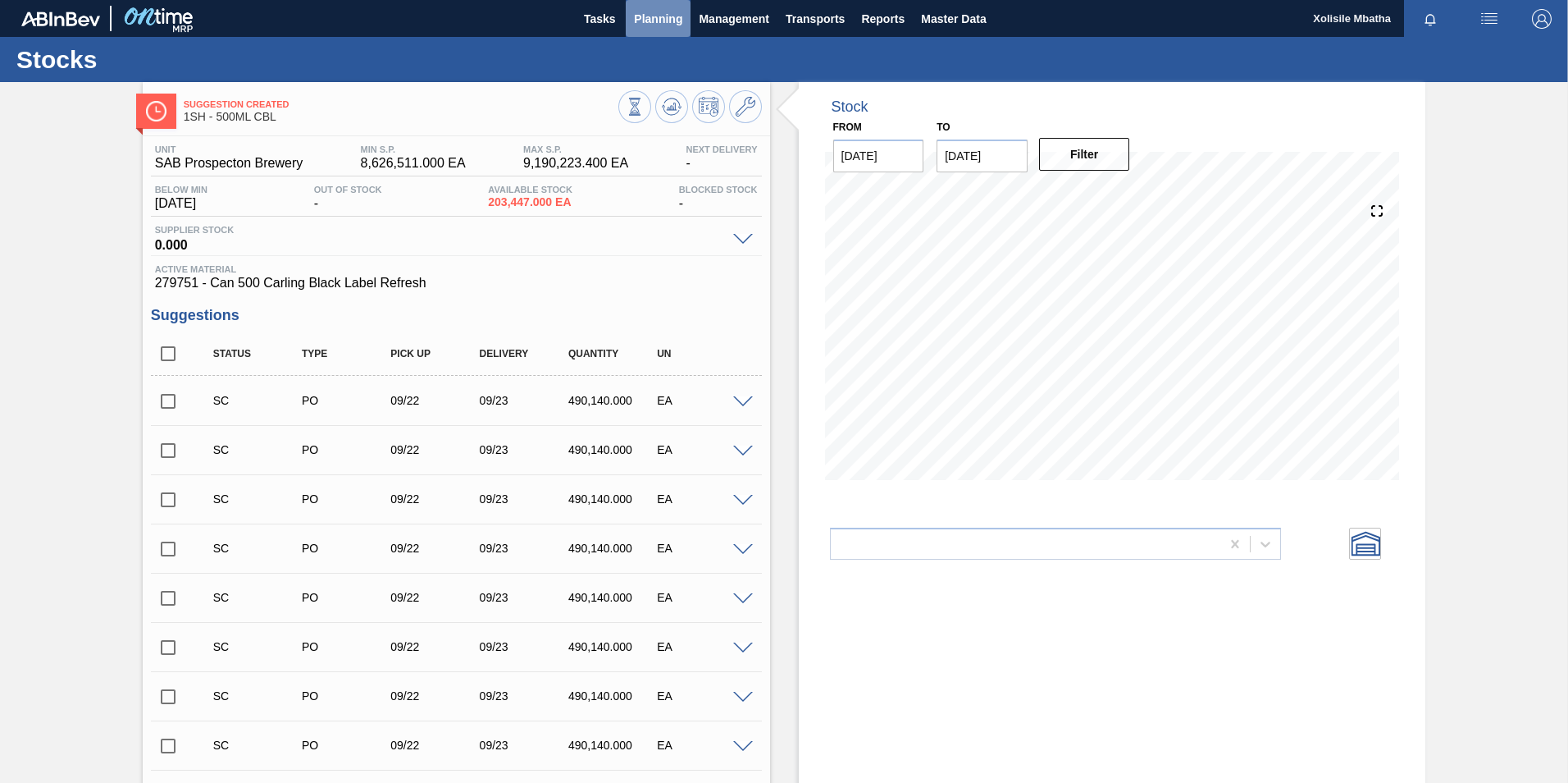
click at [654, 20] on span "Planning" at bounding box center [657, 19] width 48 height 20
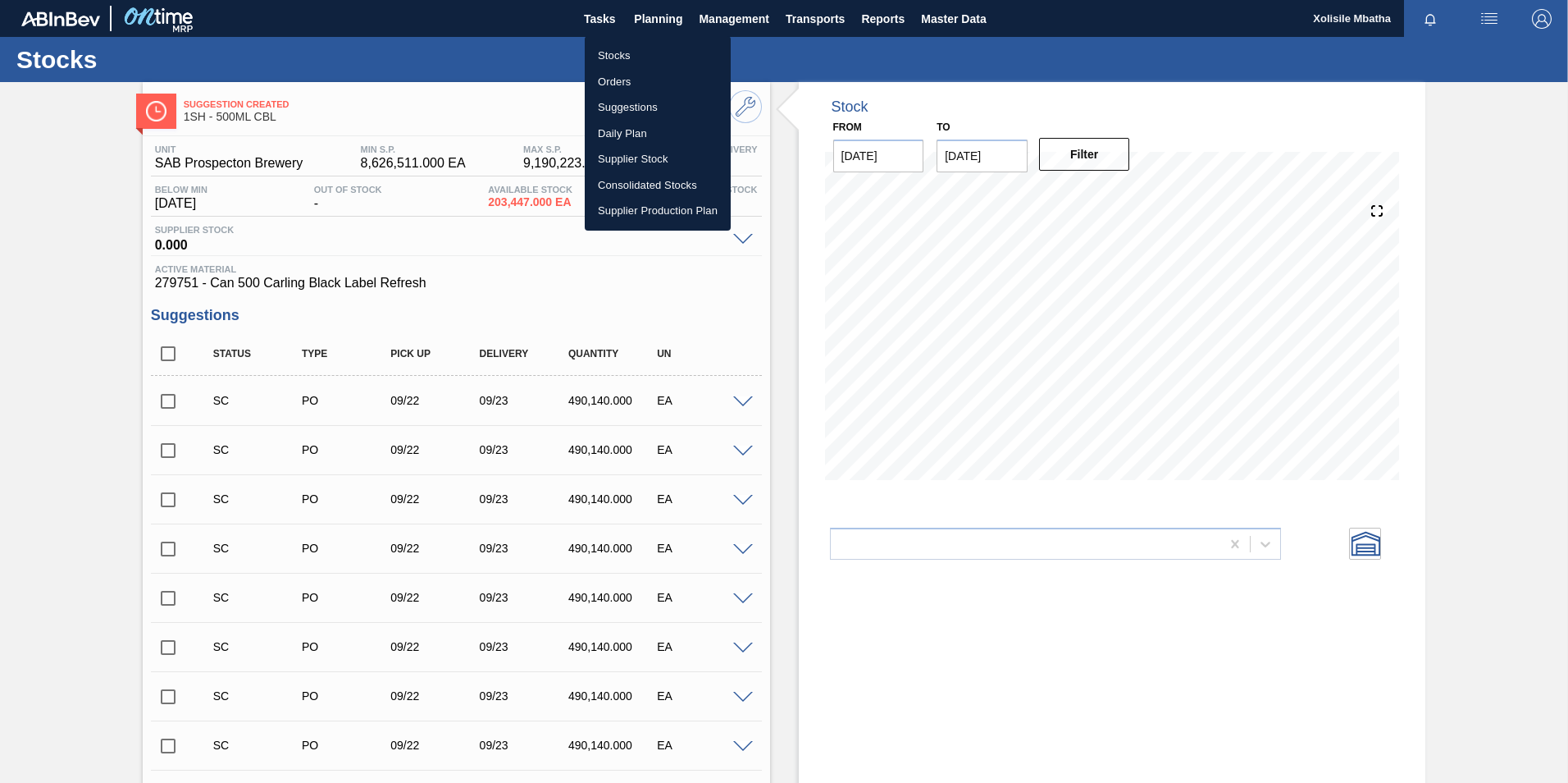
drag, startPoint x: 612, startPoint y: 76, endPoint x: 732, endPoint y: 102, distance: 122.8
click at [612, 76] on li "Orders" at bounding box center [657, 82] width 146 height 27
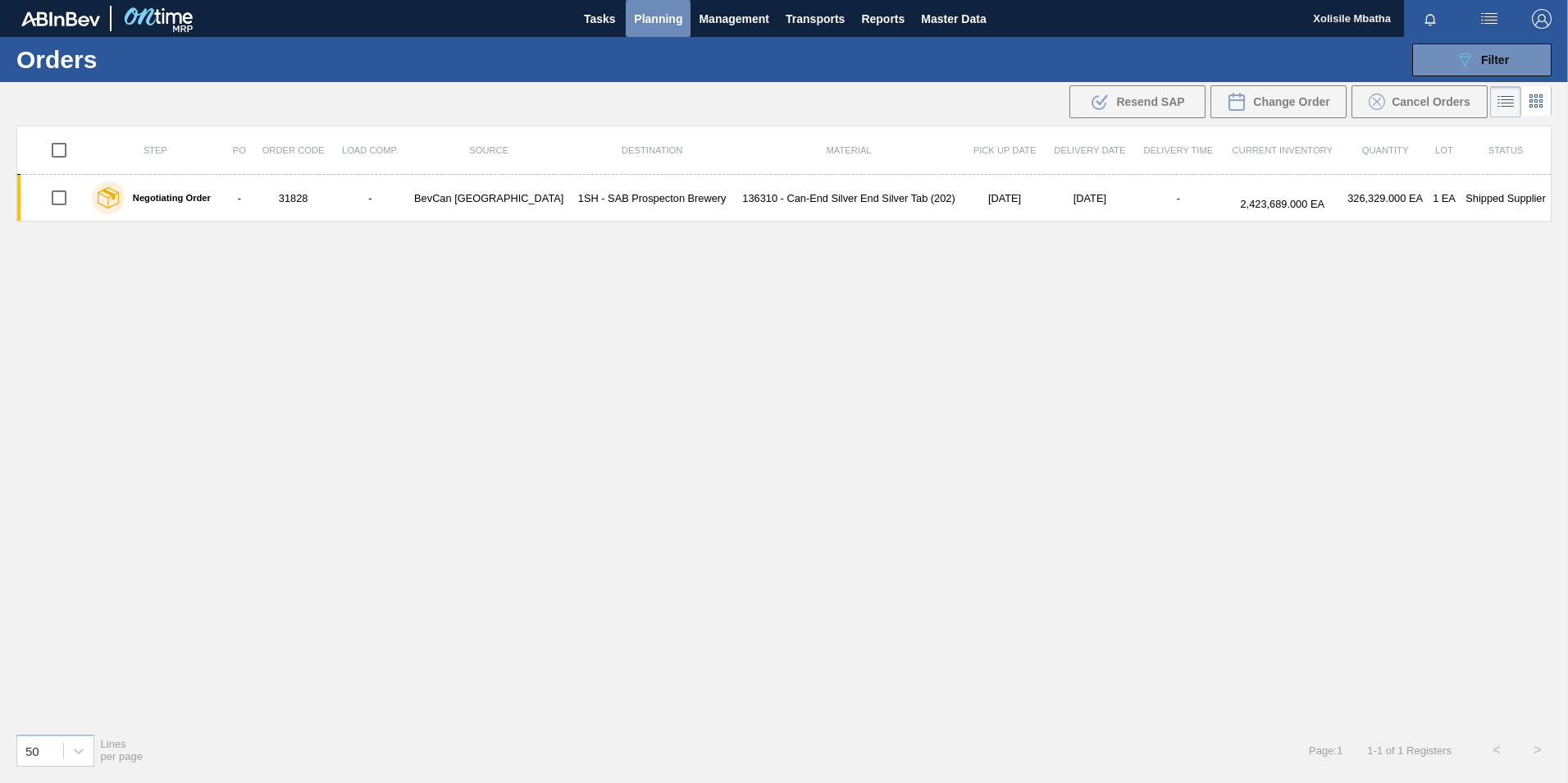
click at [666, 11] on span "Planning" at bounding box center [657, 19] width 48 height 20
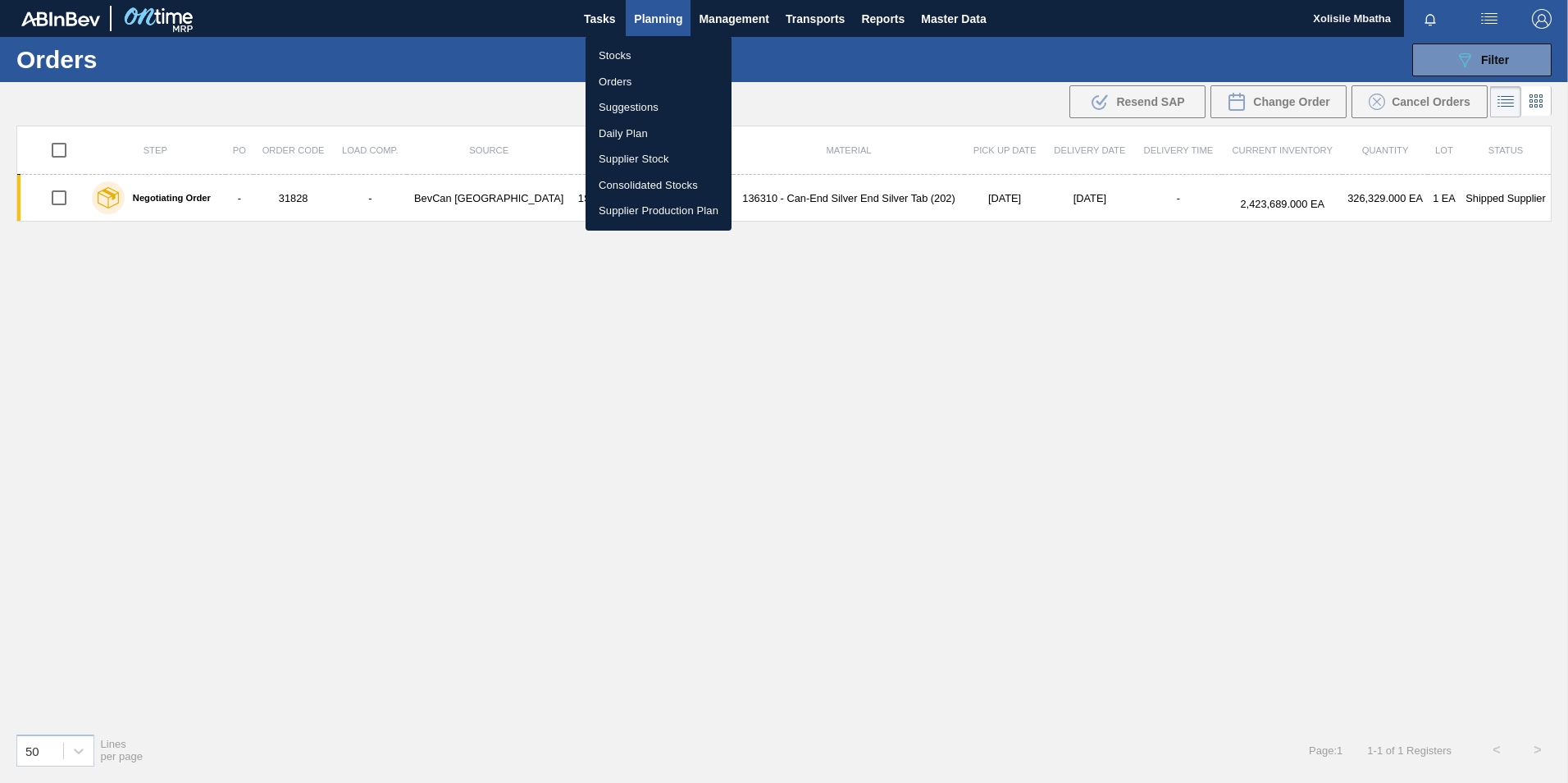
click at [613, 51] on li "Stocks" at bounding box center [658, 55] width 146 height 27
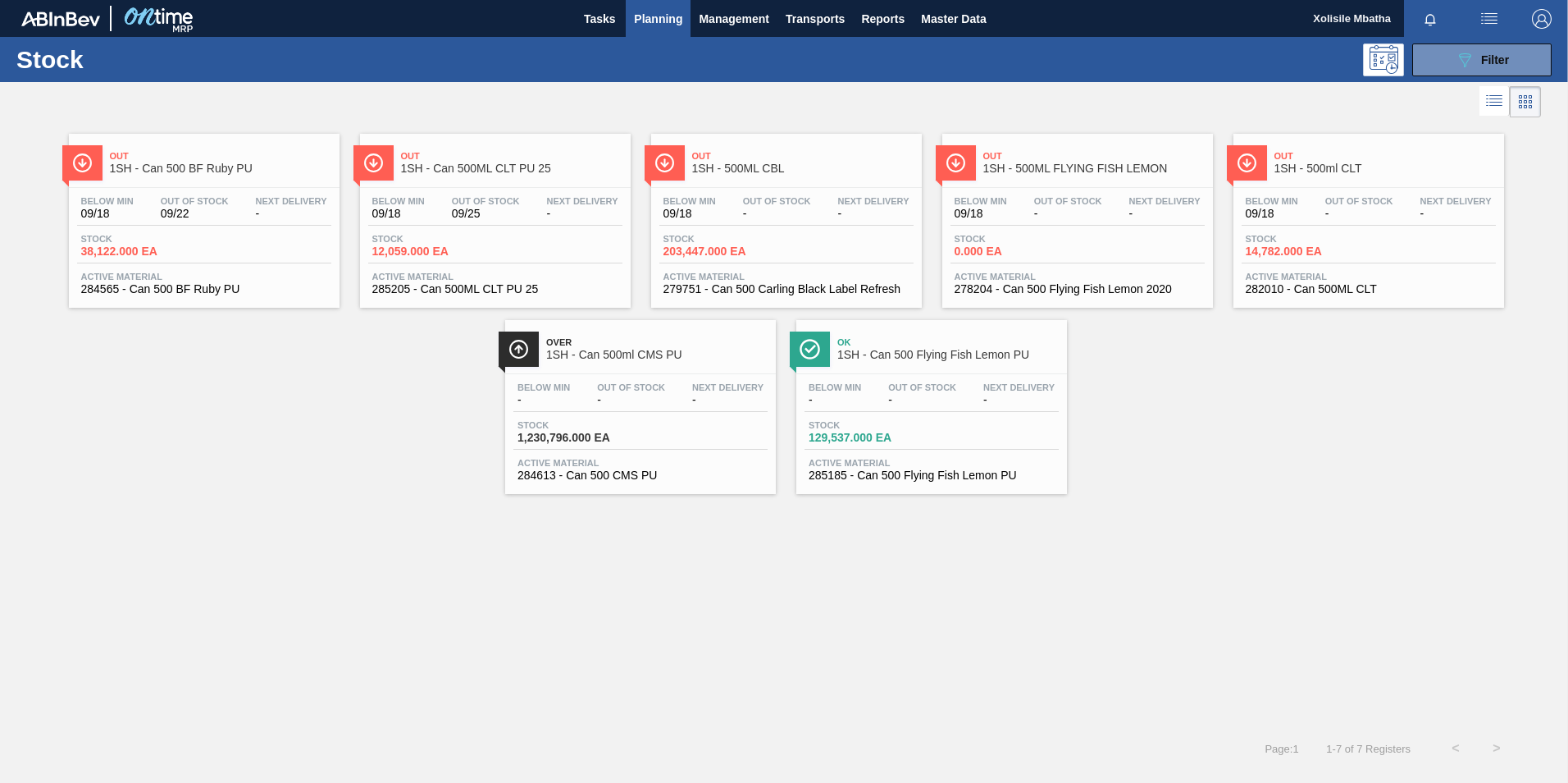
click at [822, 154] on span "Out" at bounding box center [802, 156] width 222 height 10
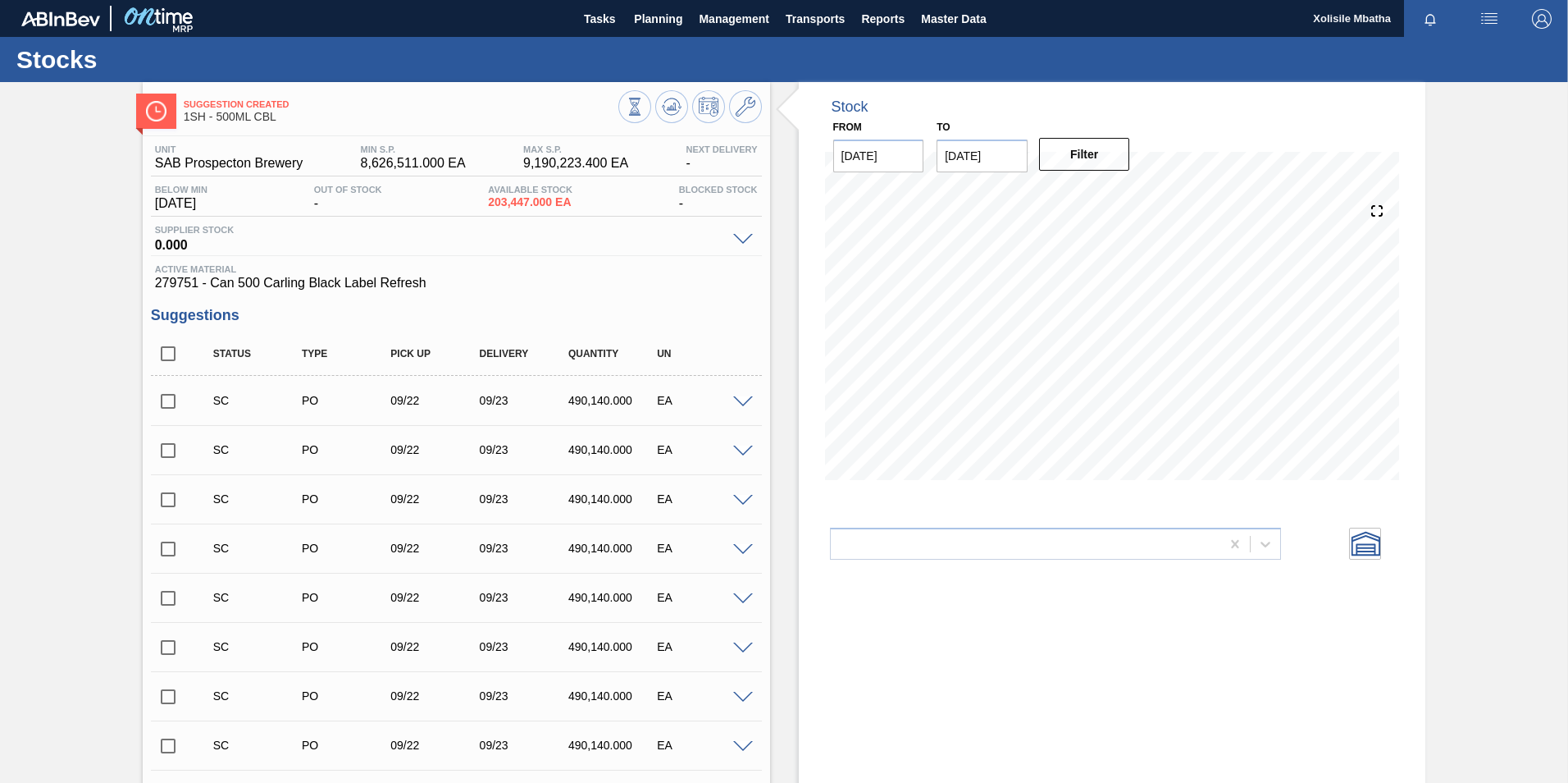
click at [739, 401] on span at bounding box center [743, 402] width 20 height 12
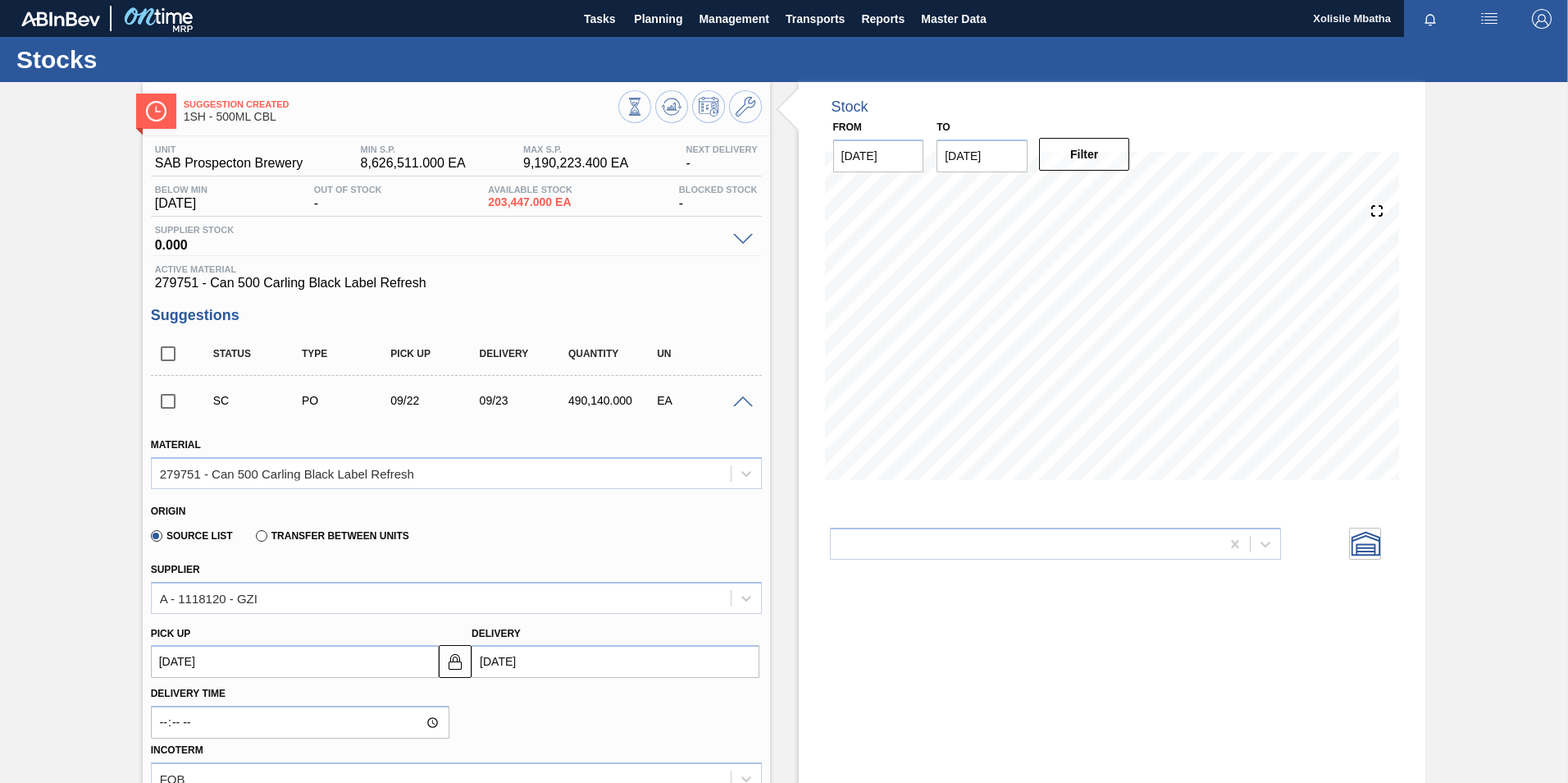
click at [739, 401] on span at bounding box center [743, 402] width 20 height 12
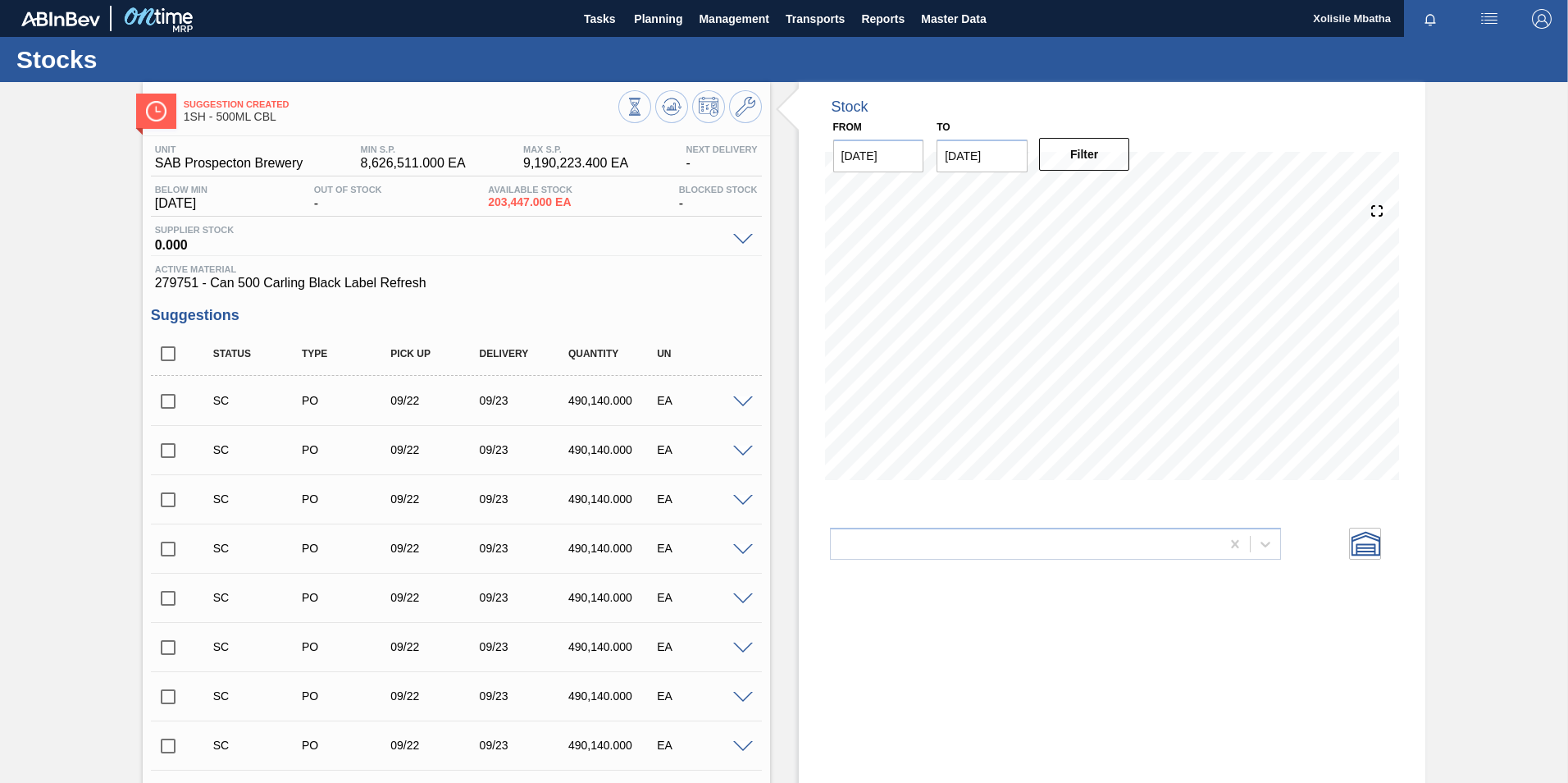
click at [740, 454] on span at bounding box center [743, 452] width 20 height 12
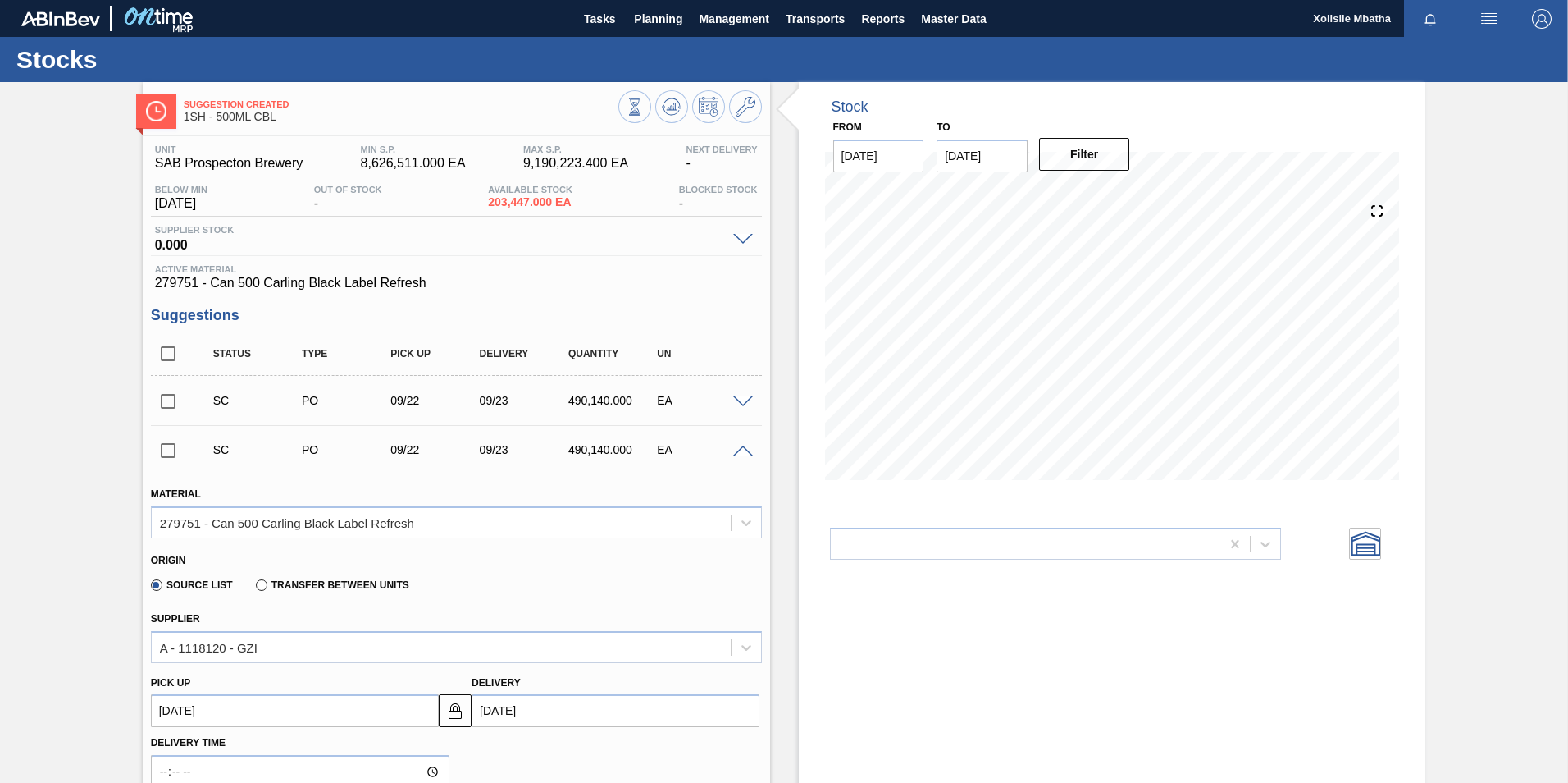
click at [740, 454] on span at bounding box center [743, 452] width 20 height 12
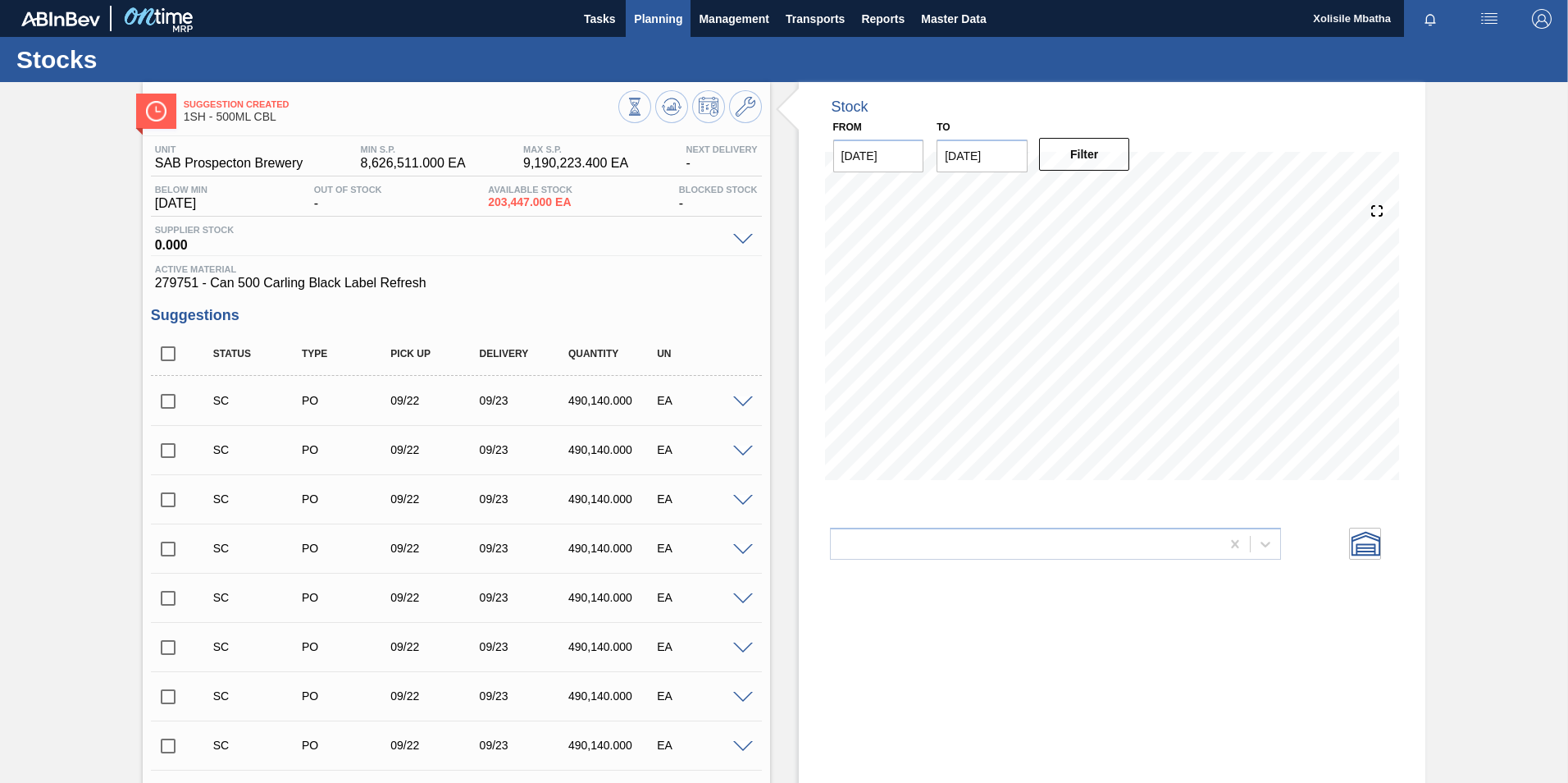
click at [661, 16] on span "Planning" at bounding box center [657, 19] width 48 height 20
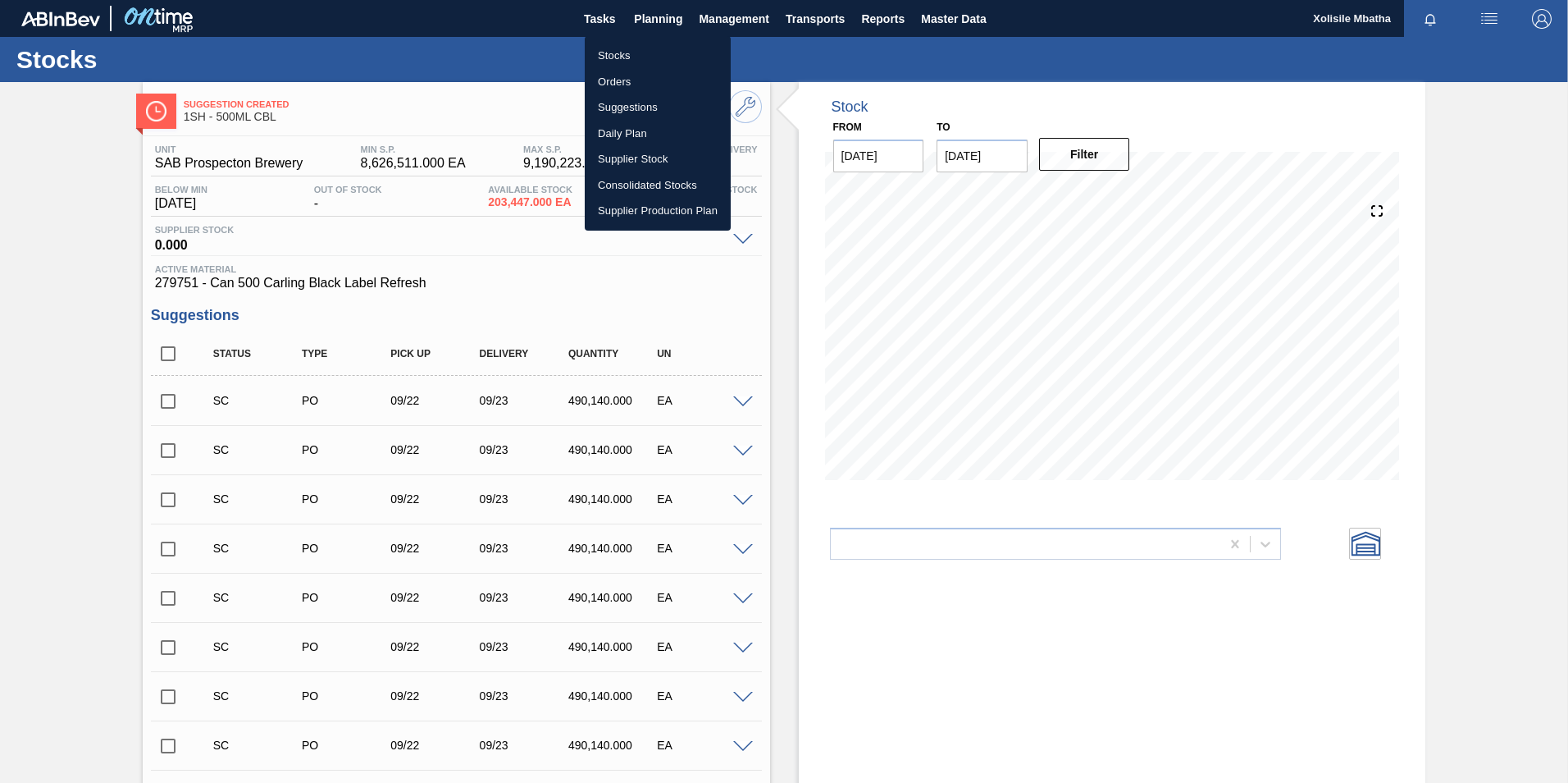
click at [615, 76] on li "Orders" at bounding box center [657, 82] width 146 height 27
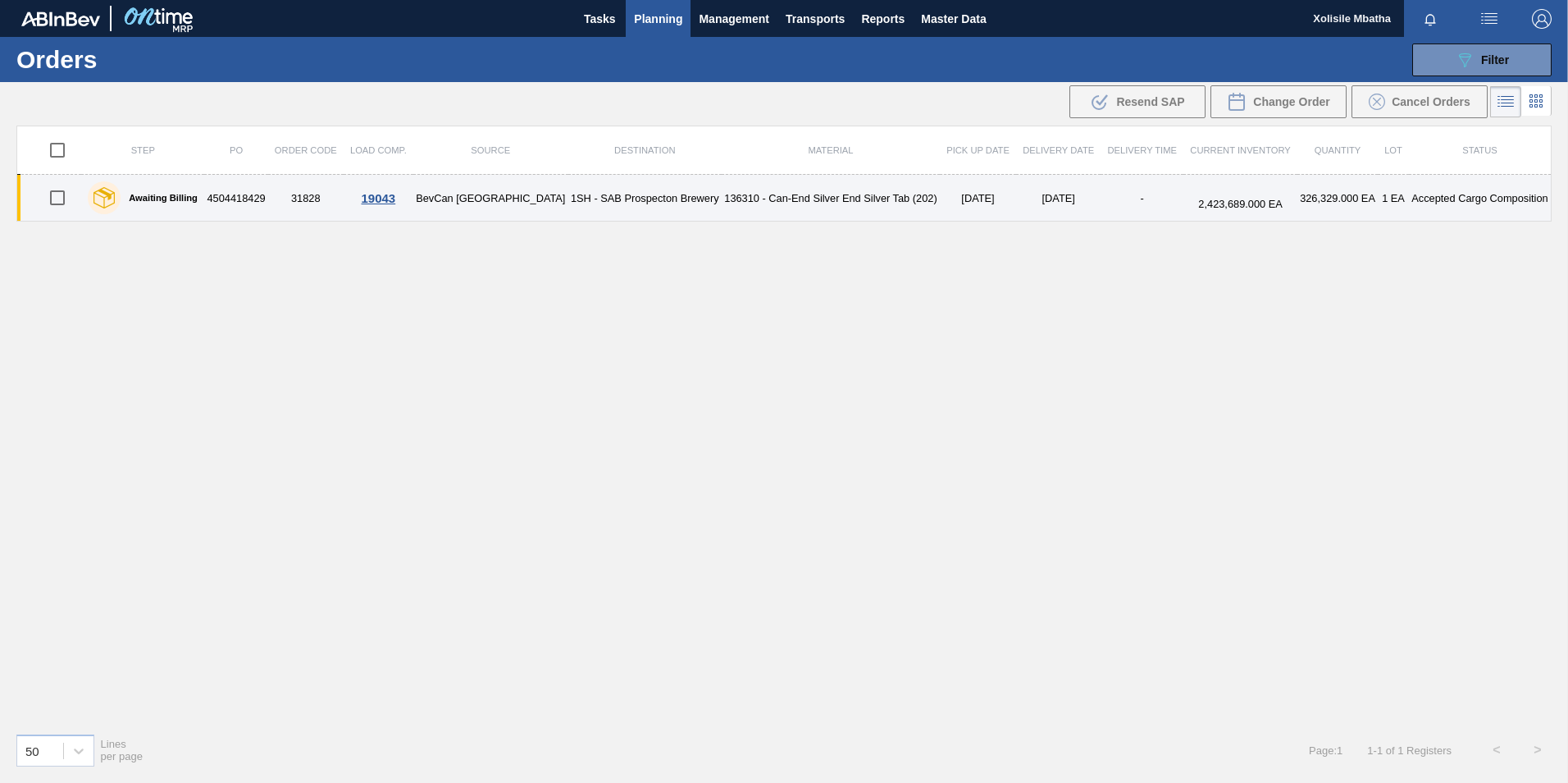
click at [391, 195] on div "19043" at bounding box center [378, 198] width 65 height 14
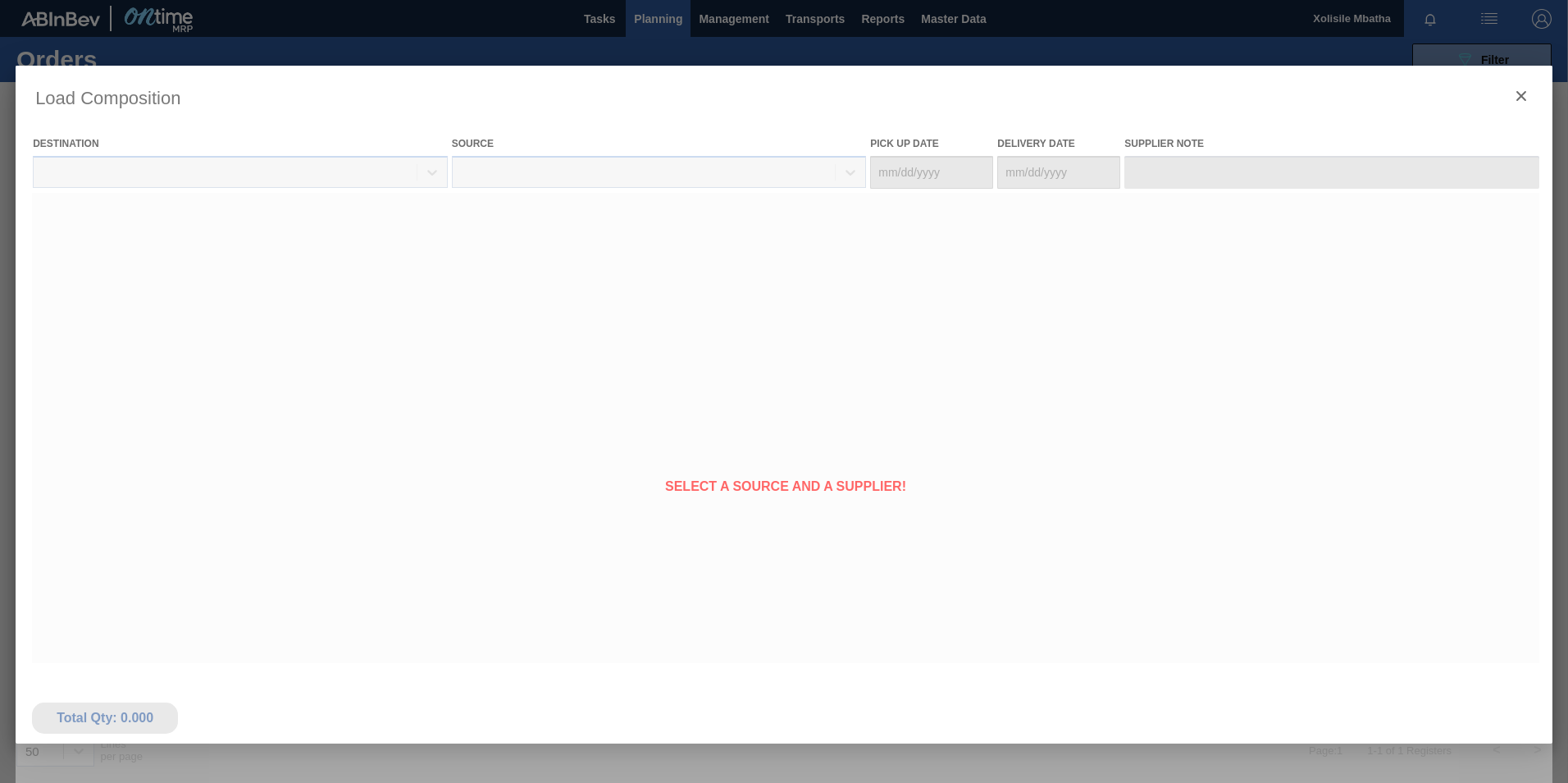
type Date "[DATE]"
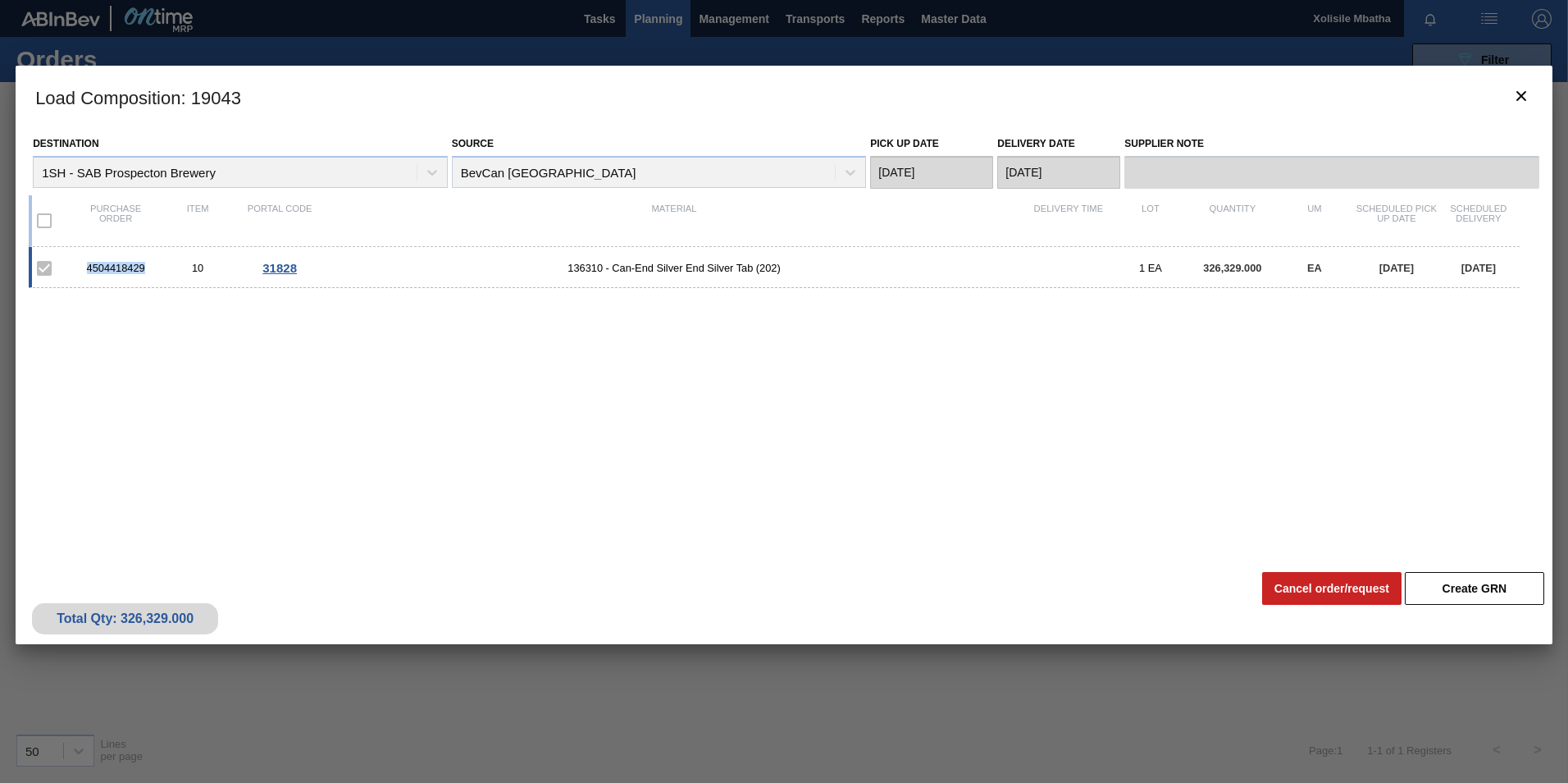
drag, startPoint x: 143, startPoint y: 265, endPoint x: 71, endPoint y: 270, distance: 72.2
click at [71, 270] on div "4504418429 10 31828 136310 - Can-End Silver End Silver Tab (202) 1 EA 326,329.0…" at bounding box center [774, 267] width 1491 height 41
copy div "4504418429"
click at [1522, 98] on icon "botão de ícone" at bounding box center [1521, 96] width 10 height 10
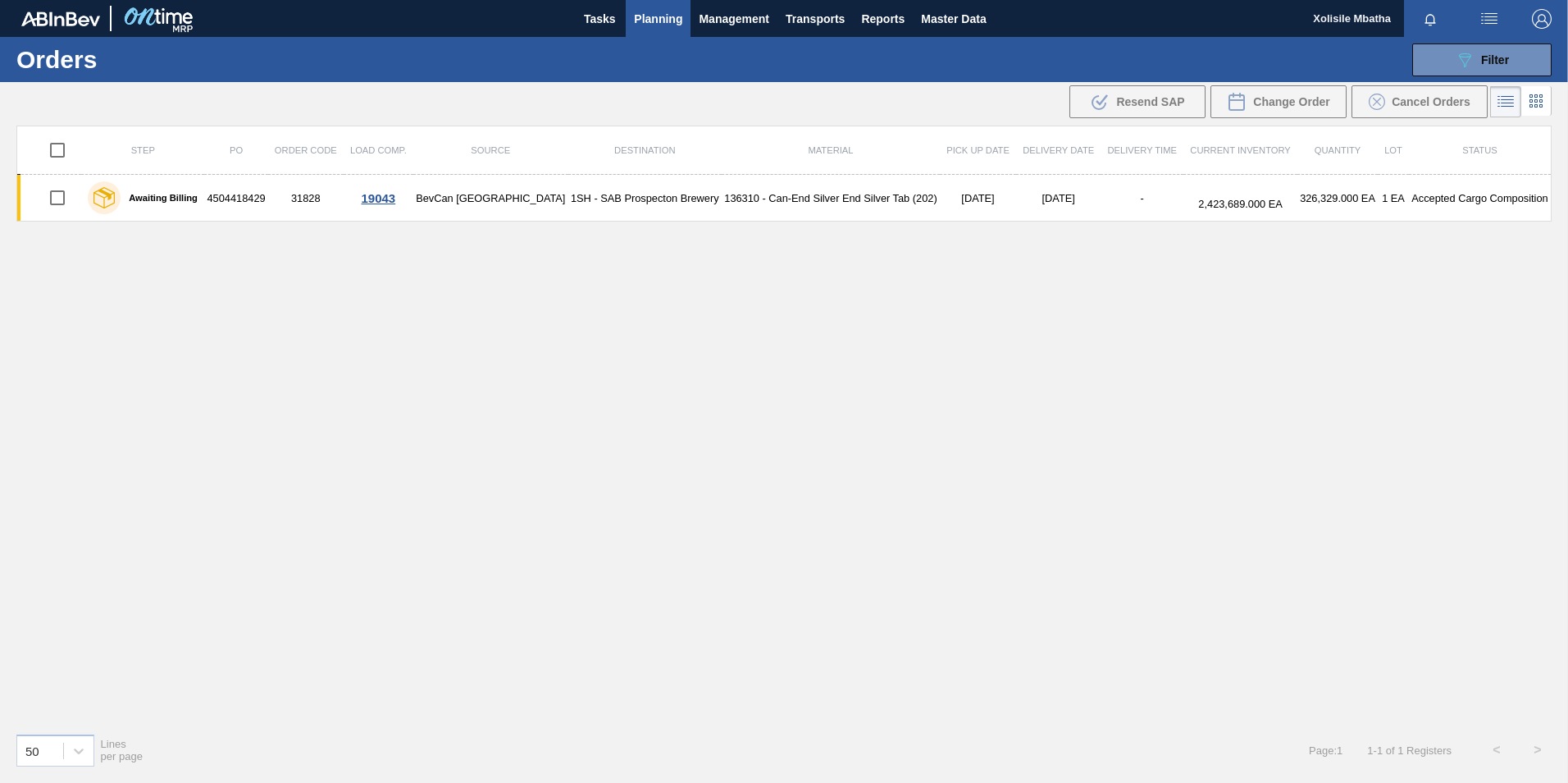
click at [656, 18] on span "Planning" at bounding box center [657, 19] width 48 height 20
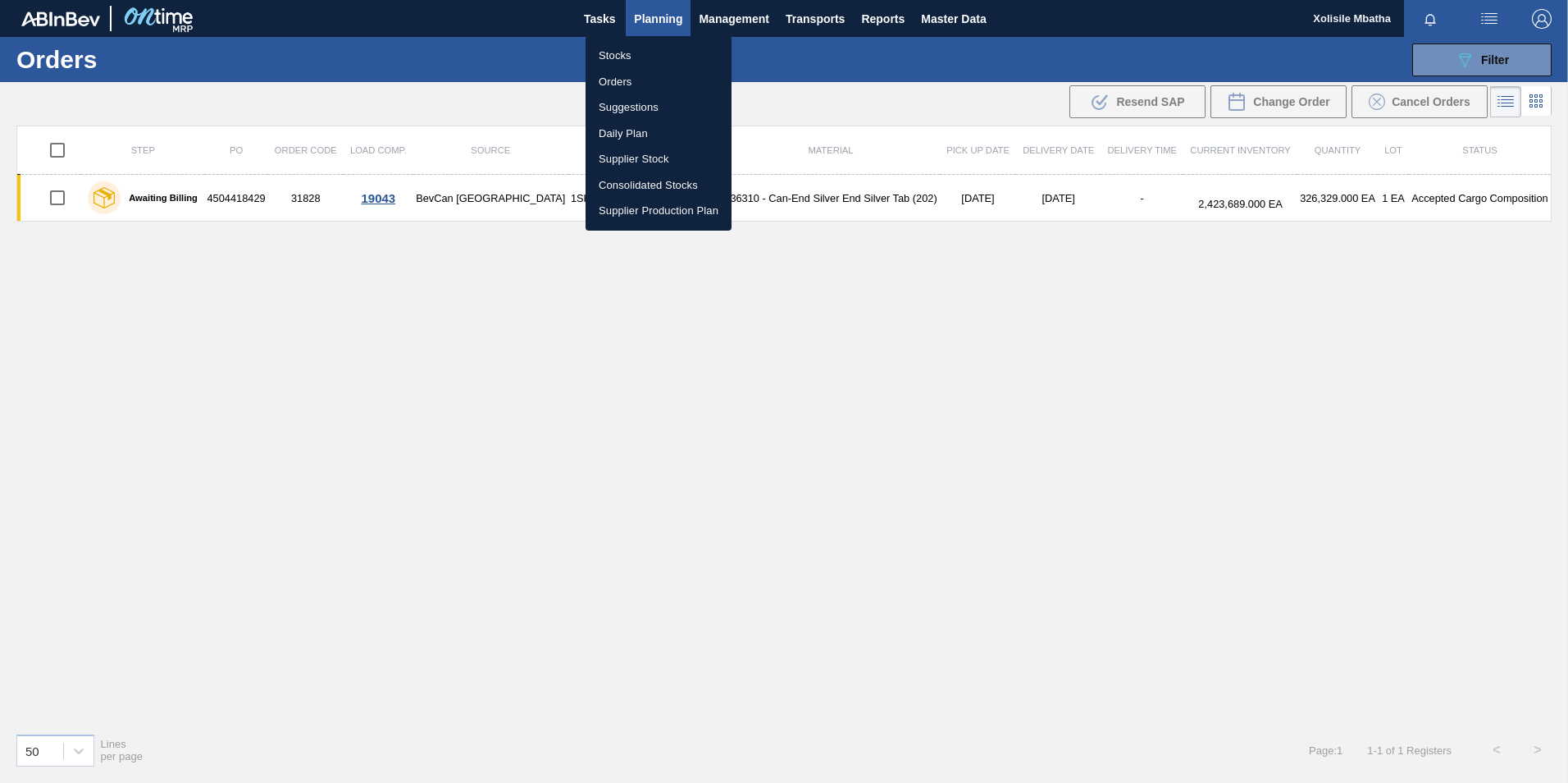
click at [622, 52] on li "Stocks" at bounding box center [658, 55] width 146 height 27
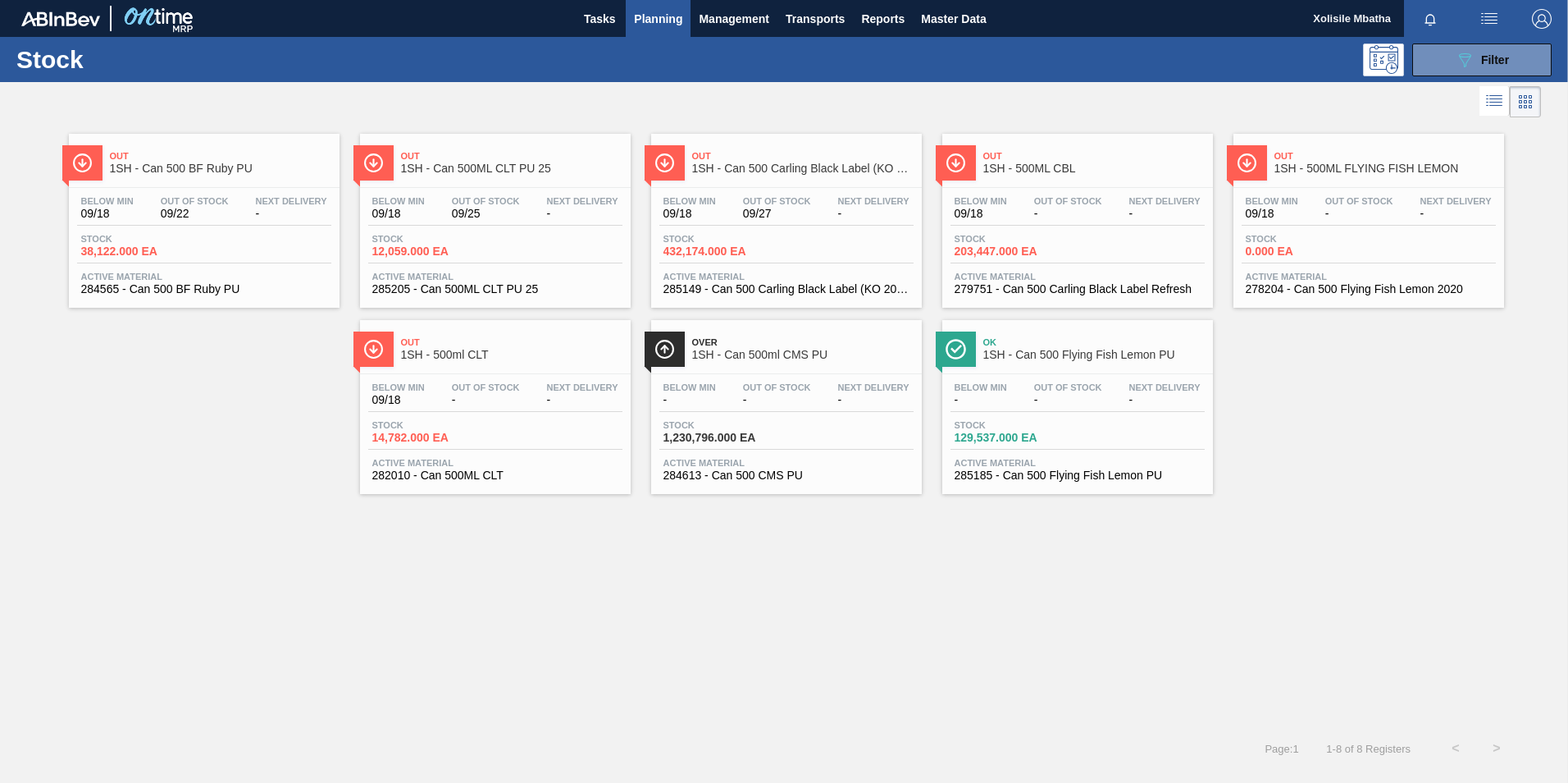
click at [783, 171] on span "1SH - Can 500 Carling Black Label (KO 2025)" at bounding box center [802, 169] width 222 height 12
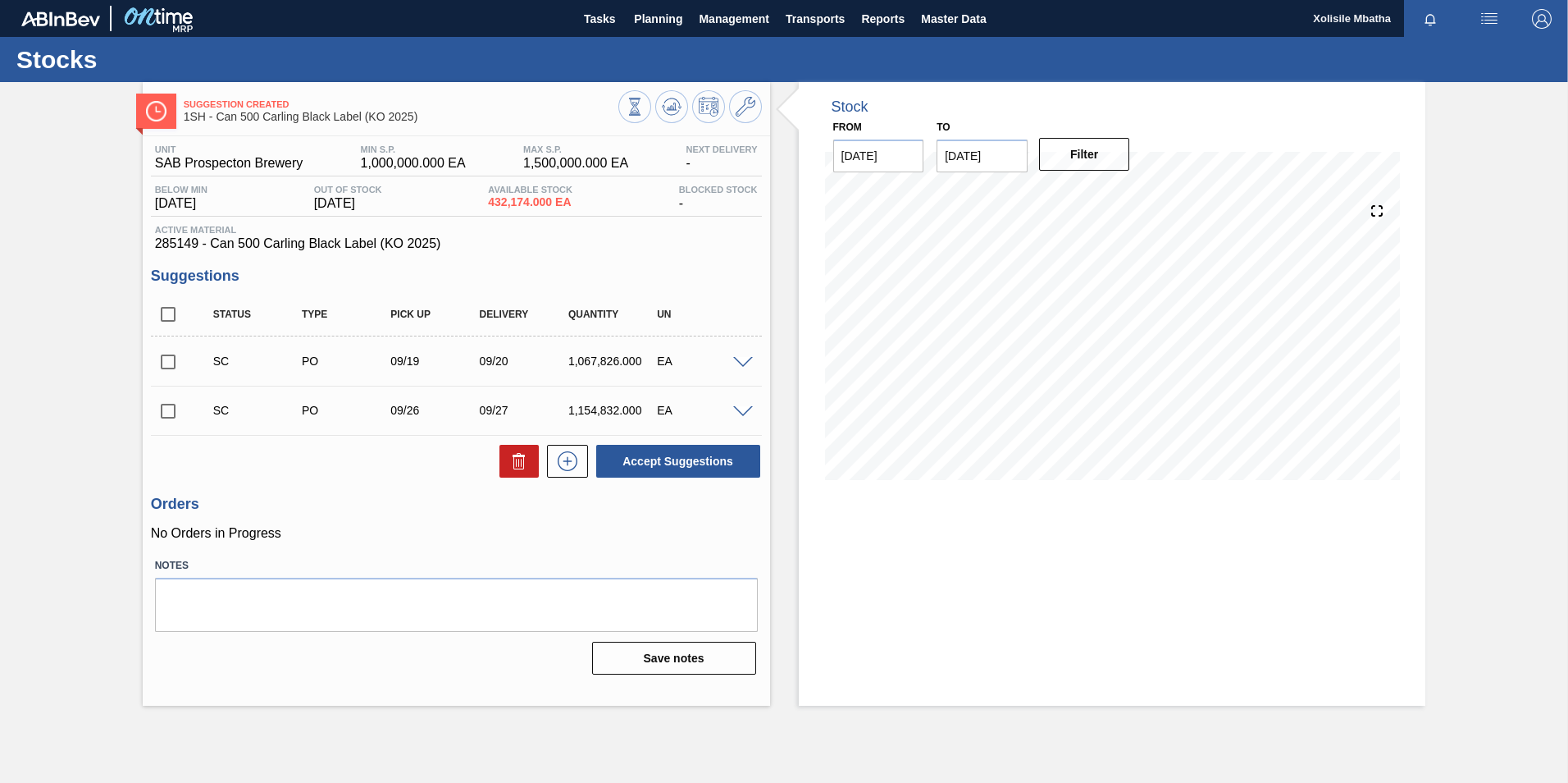
click at [743, 365] on span at bounding box center [743, 363] width 20 height 12
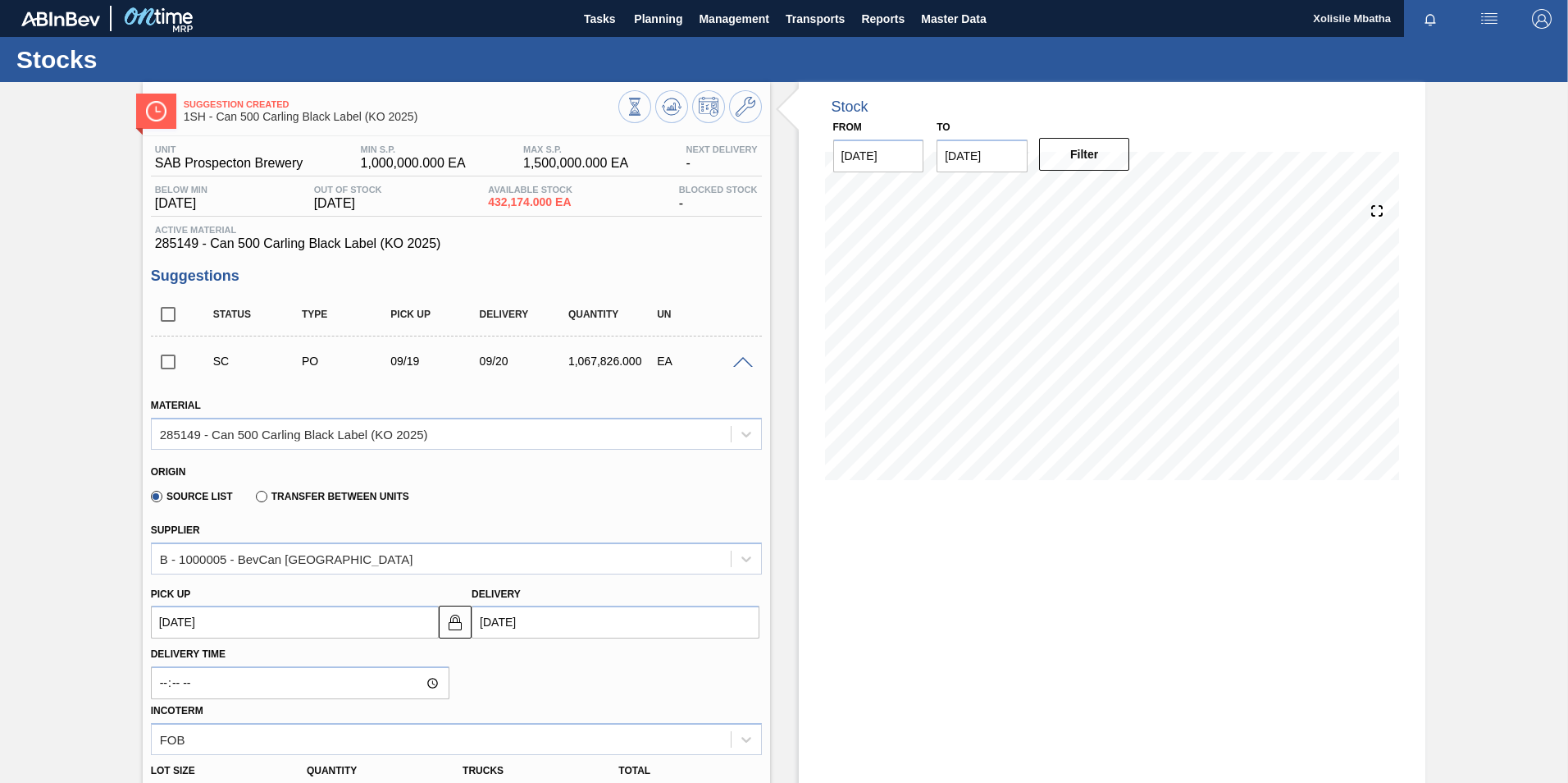
click at [745, 359] on span at bounding box center [743, 363] width 20 height 12
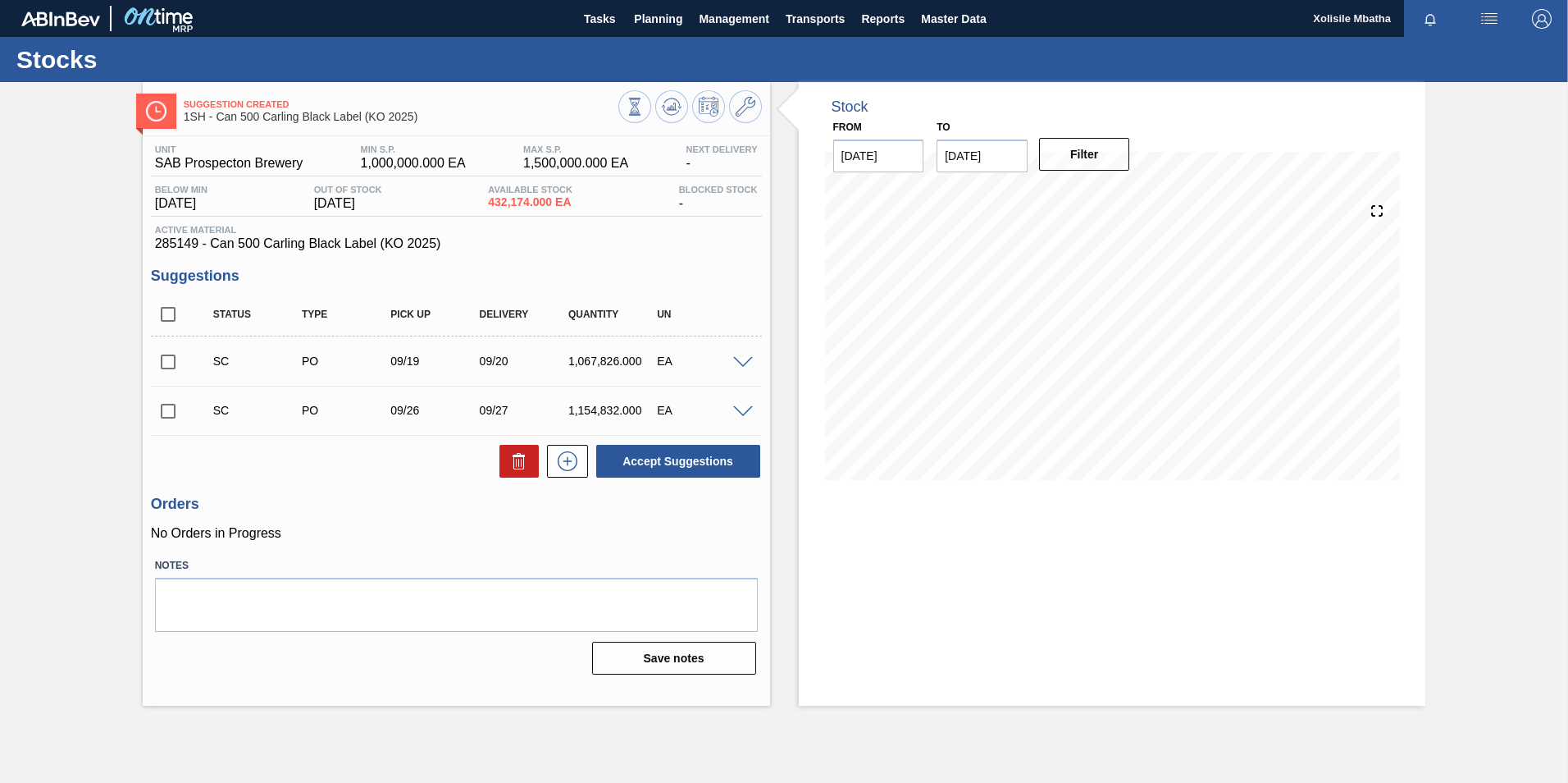
click at [739, 407] on span at bounding box center [743, 412] width 20 height 12
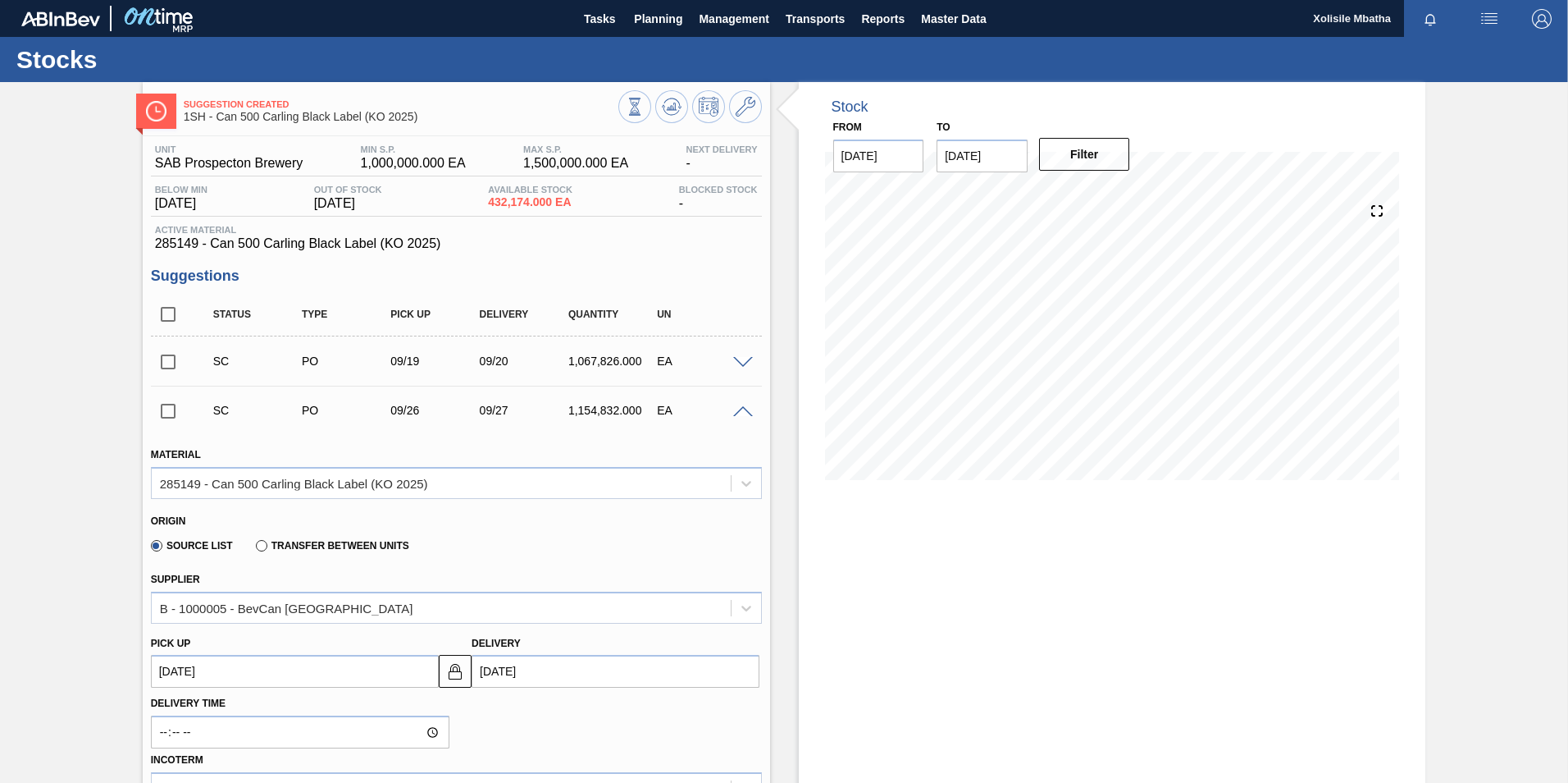
click at [739, 407] on span at bounding box center [743, 412] width 20 height 12
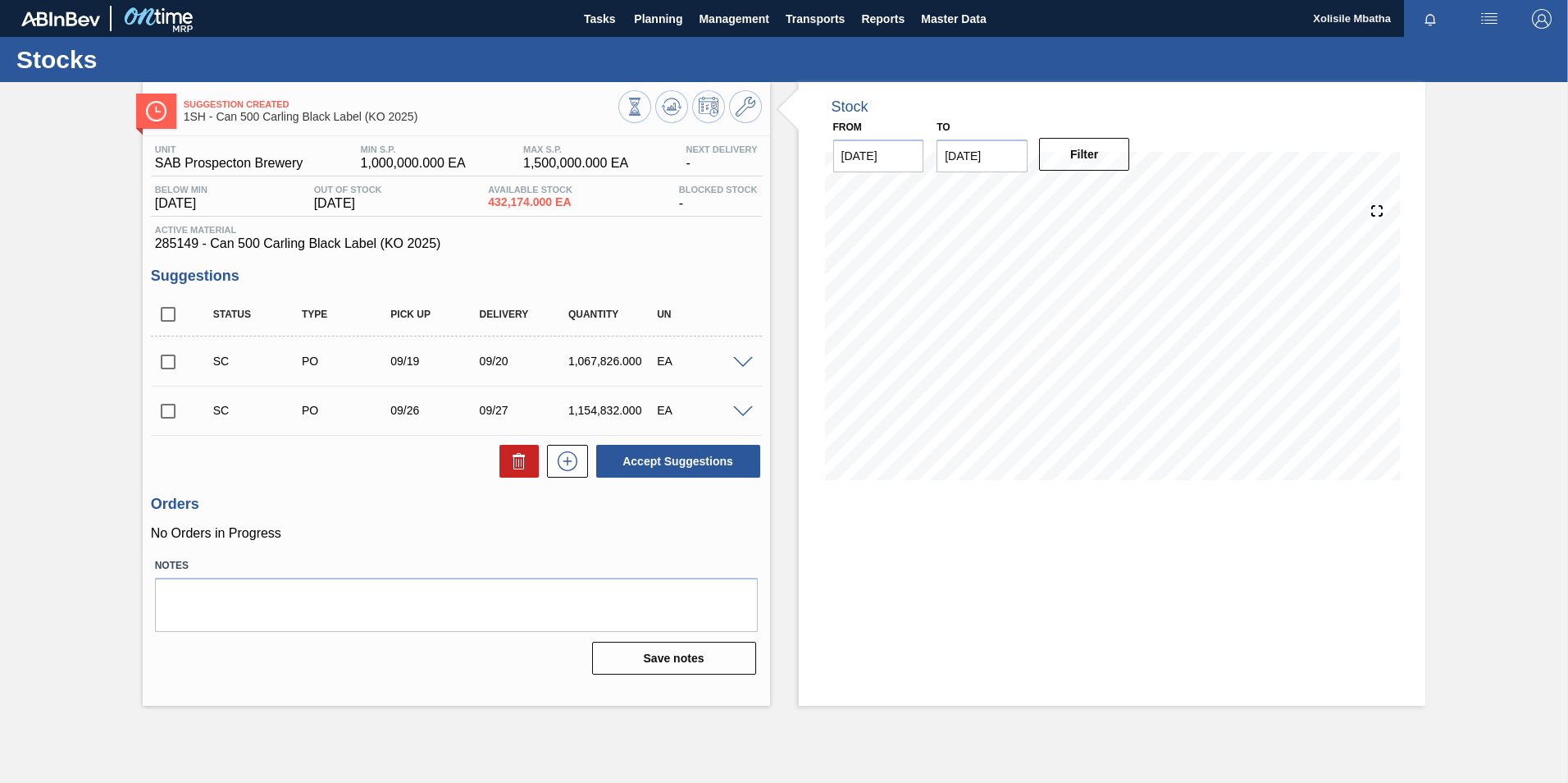
click at [741, 367] on span at bounding box center [743, 363] width 20 height 12
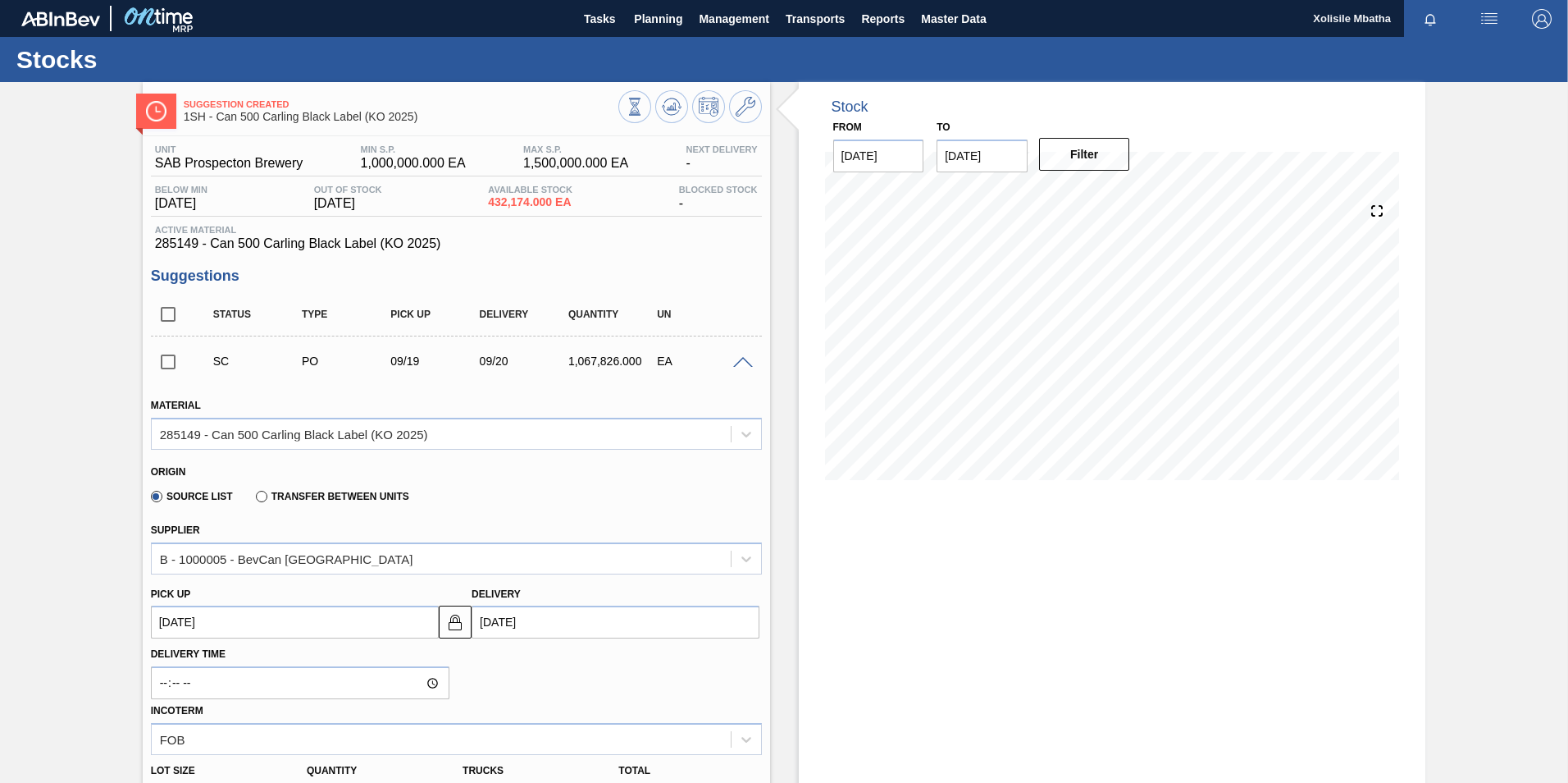
drag, startPoint x: 735, startPoint y: 364, endPoint x: 725, endPoint y: 358, distance: 11.7
click at [733, 363] on span at bounding box center [743, 363] width 20 height 12
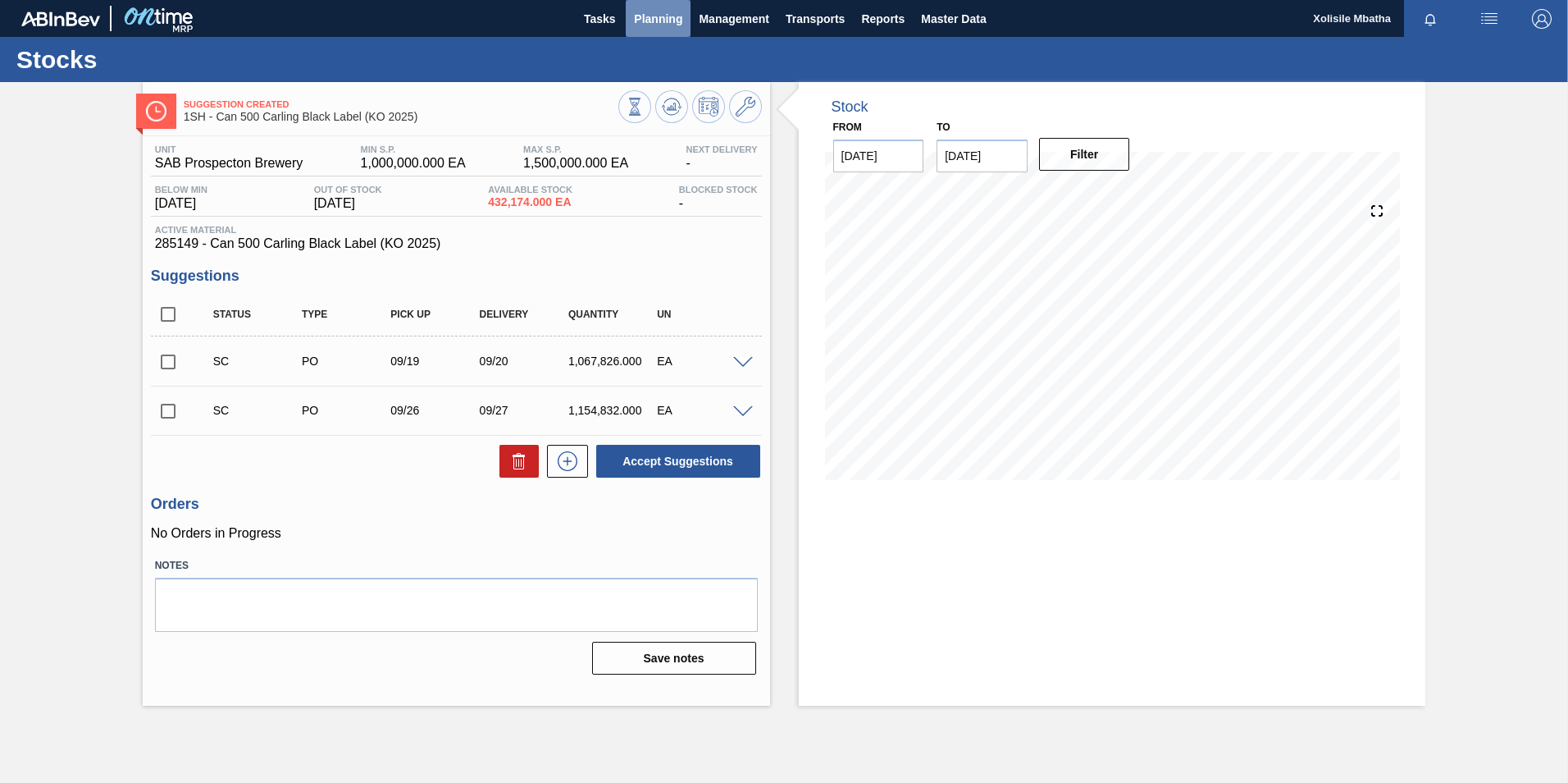
click at [671, 17] on span "Planning" at bounding box center [657, 19] width 48 height 20
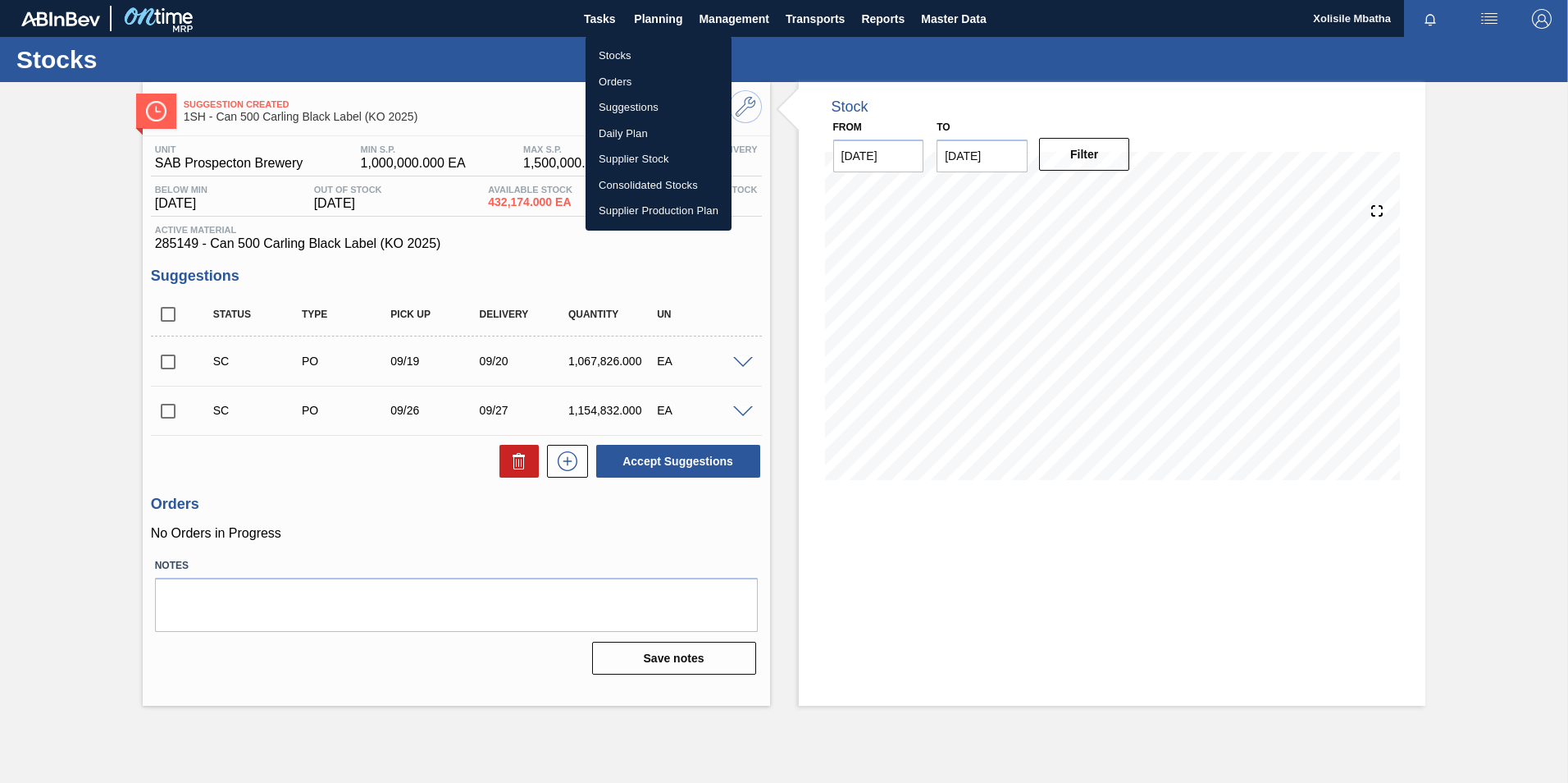
click at [380, 46] on div at bounding box center [784, 392] width 1568 height 783
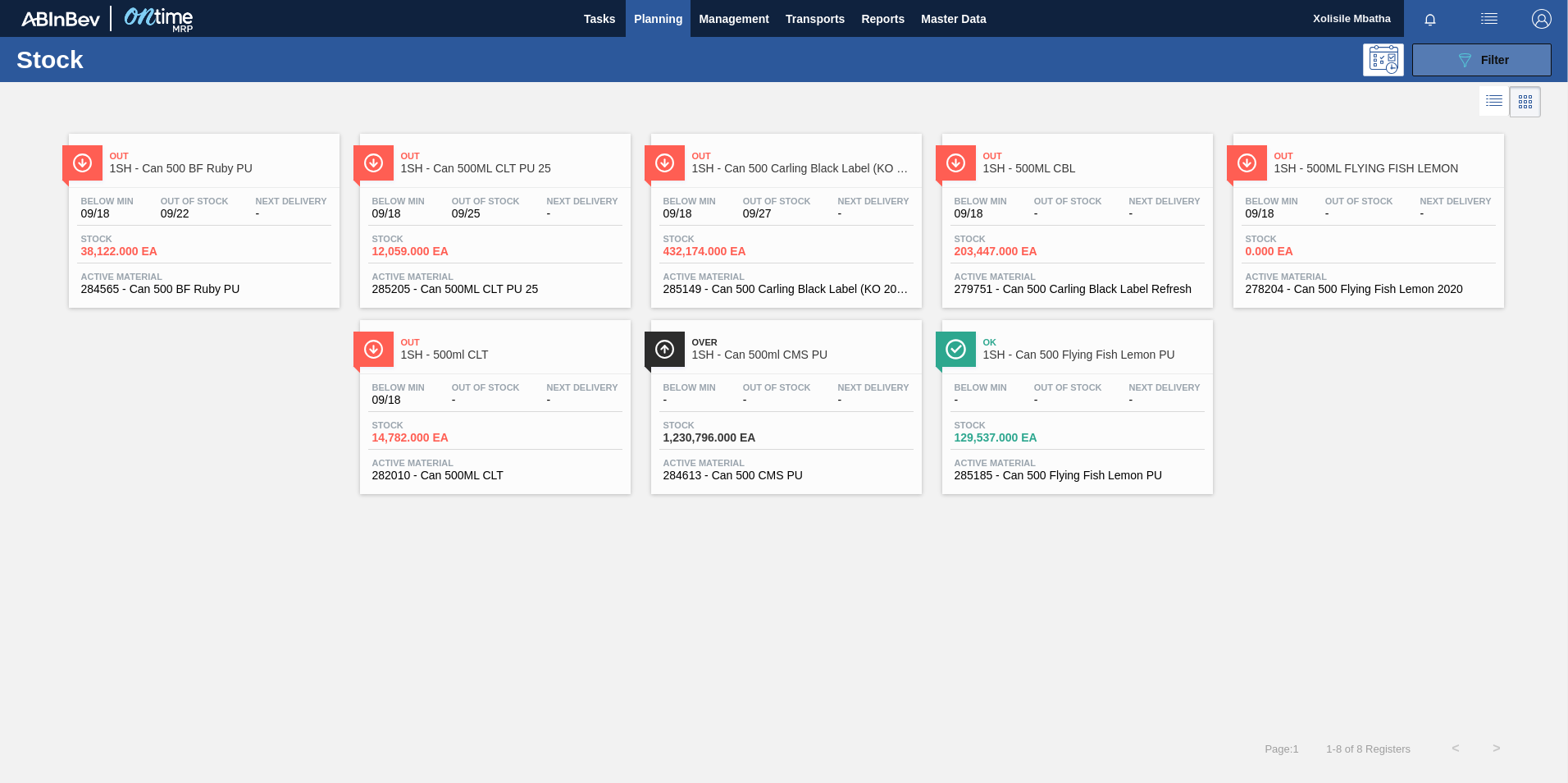
click at [1473, 66] on icon "089F7B8B-B2A5-4AFE-B5C0-19BA573D28AC" at bounding box center [1465, 60] width 20 height 20
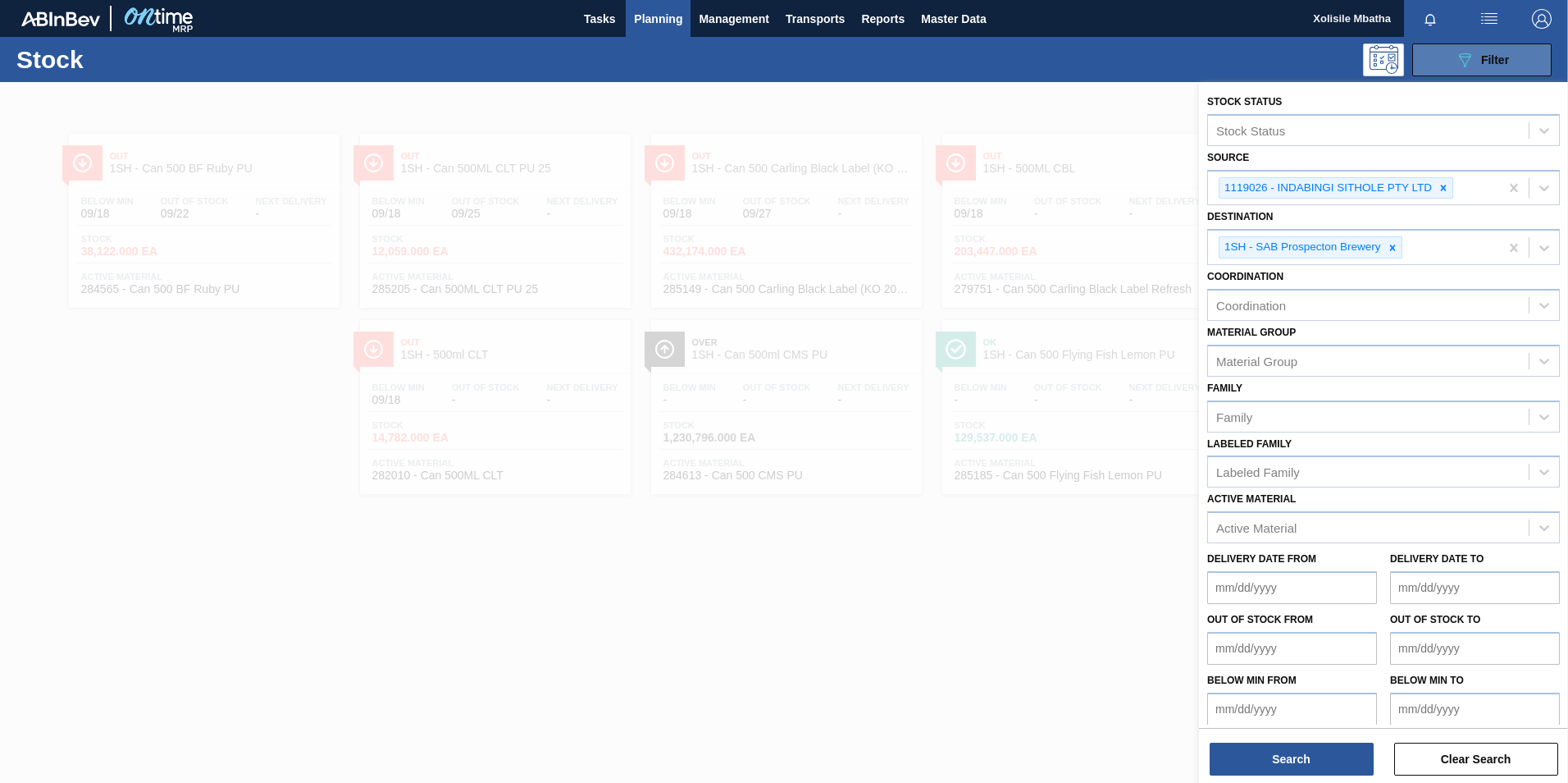
click at [1473, 66] on icon "089F7B8B-B2A5-4AFE-B5C0-19BA573D28AC" at bounding box center [1465, 60] width 20 height 20
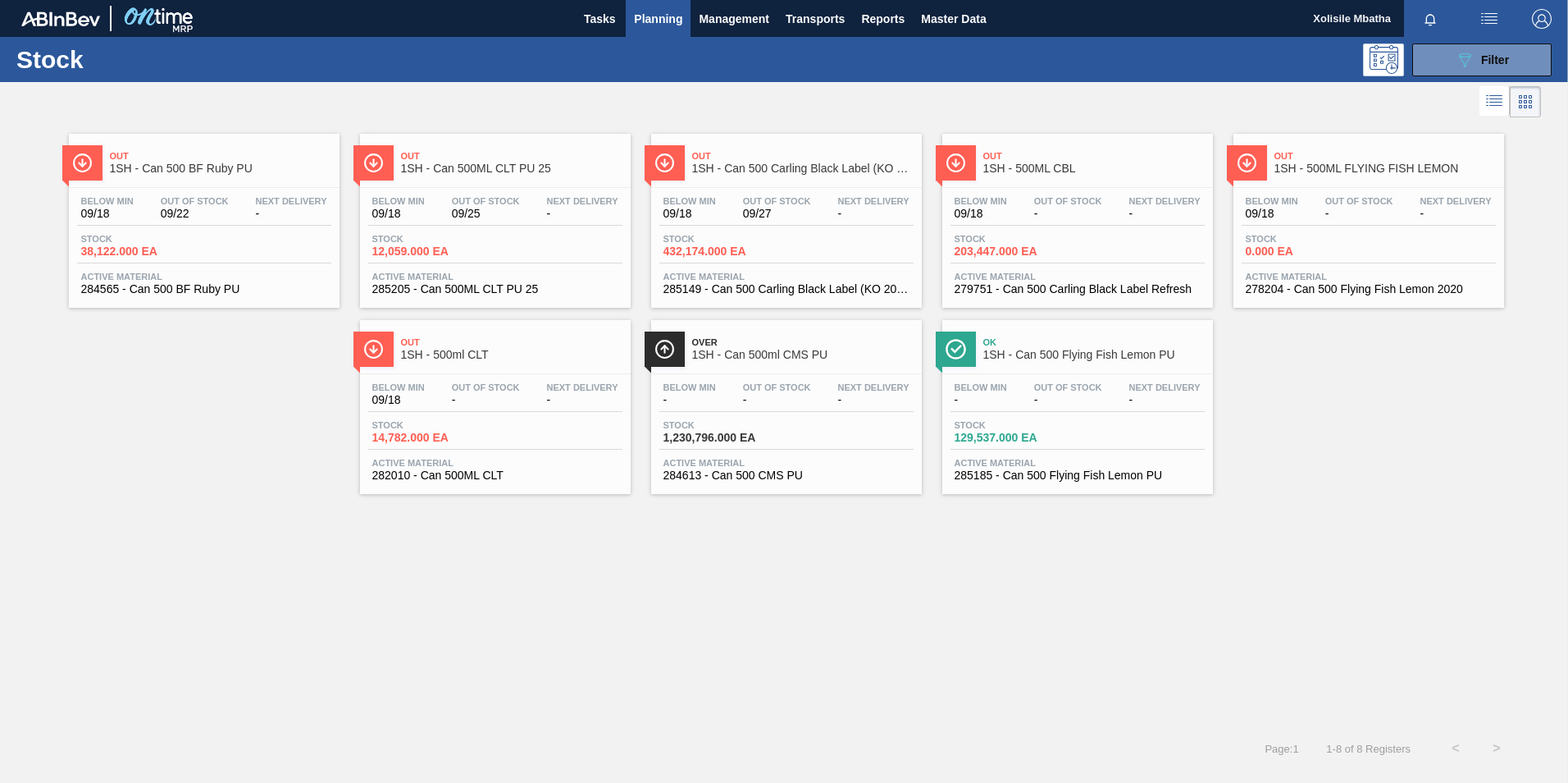
click at [769, 174] on span "1SH - Can 500 Carling Black Label (KO 2025)" at bounding box center [802, 169] width 222 height 12
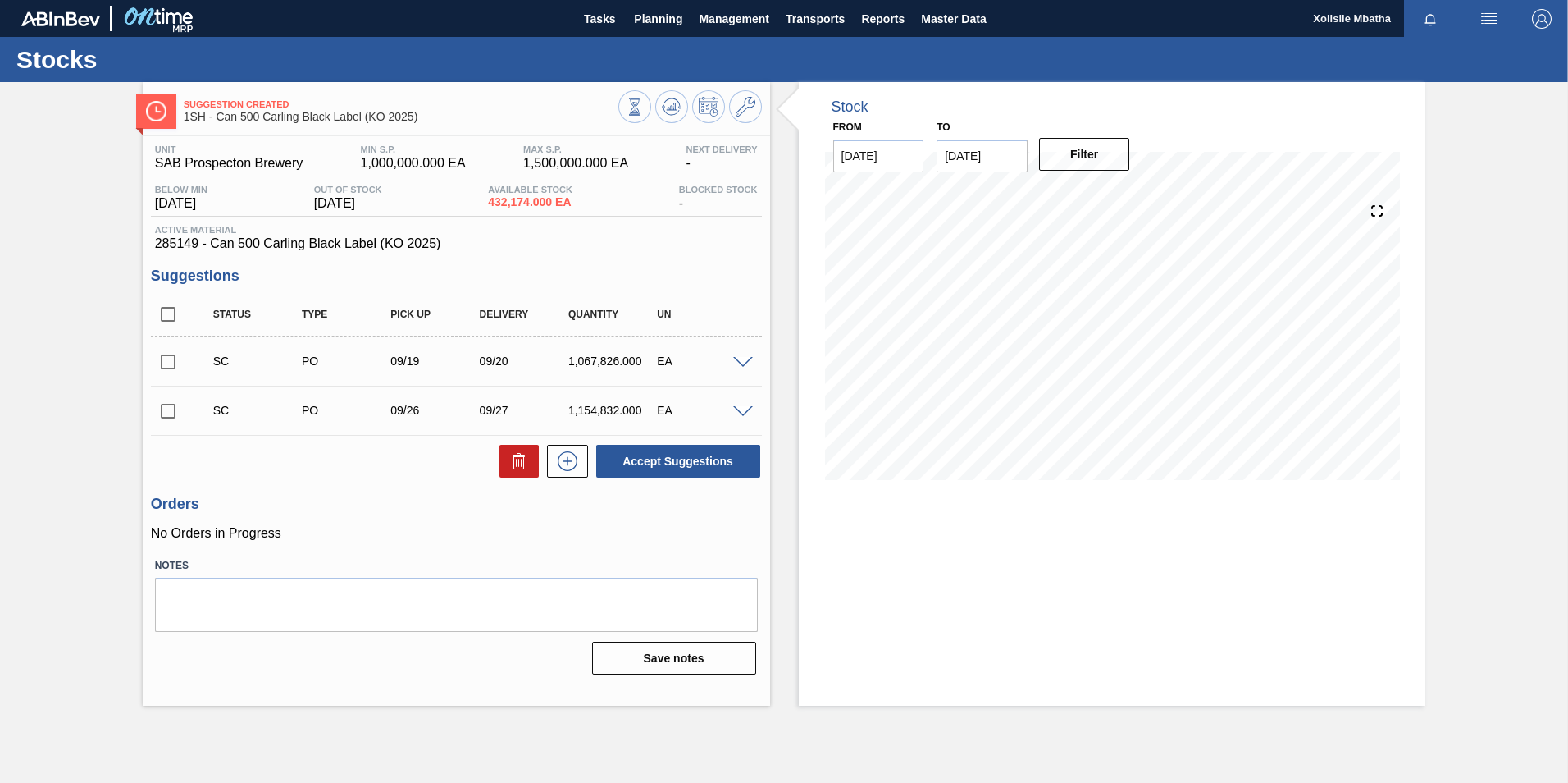
click at [738, 408] on span at bounding box center [743, 412] width 20 height 12
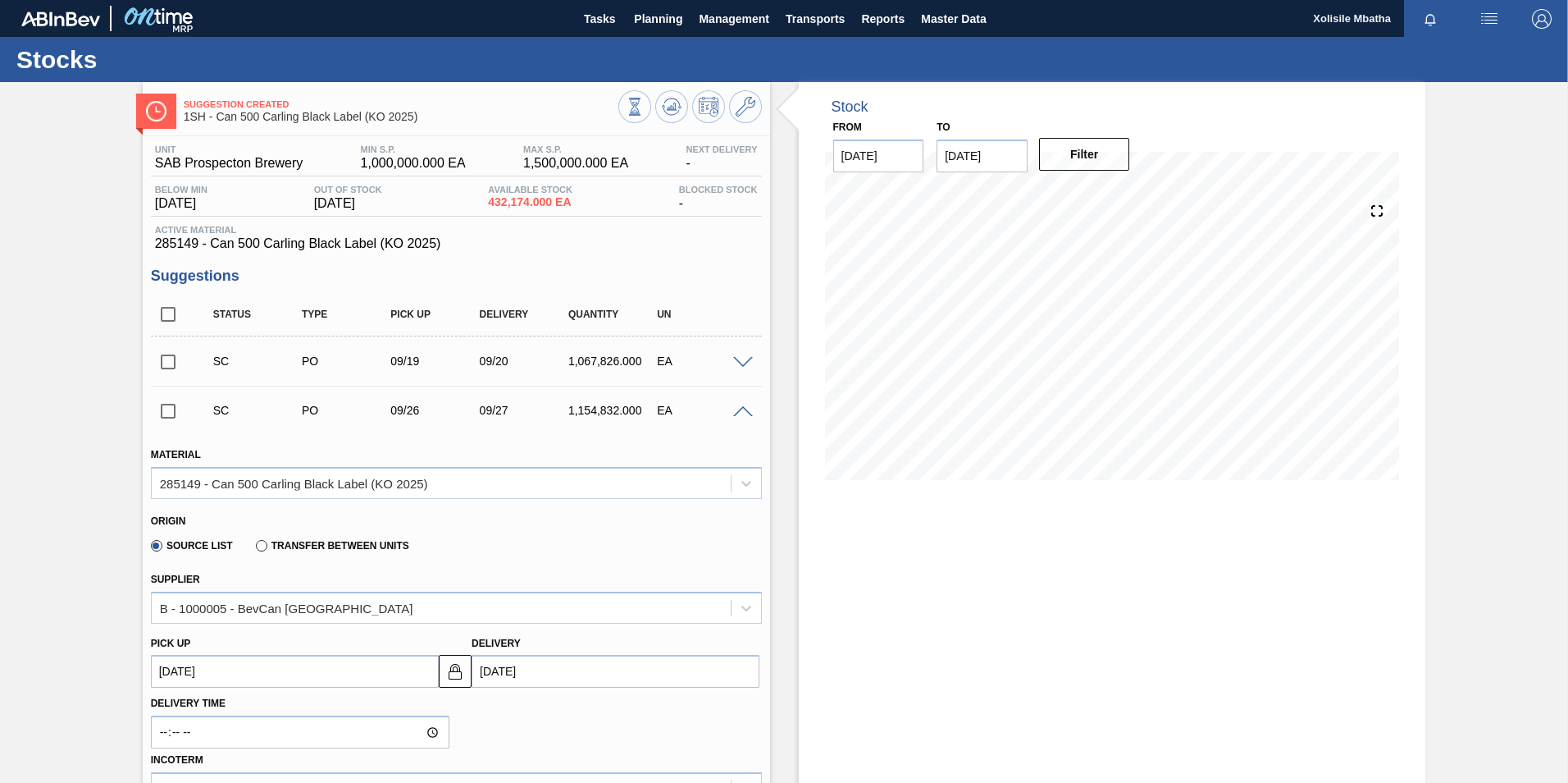
click at [738, 408] on span at bounding box center [743, 412] width 20 height 12
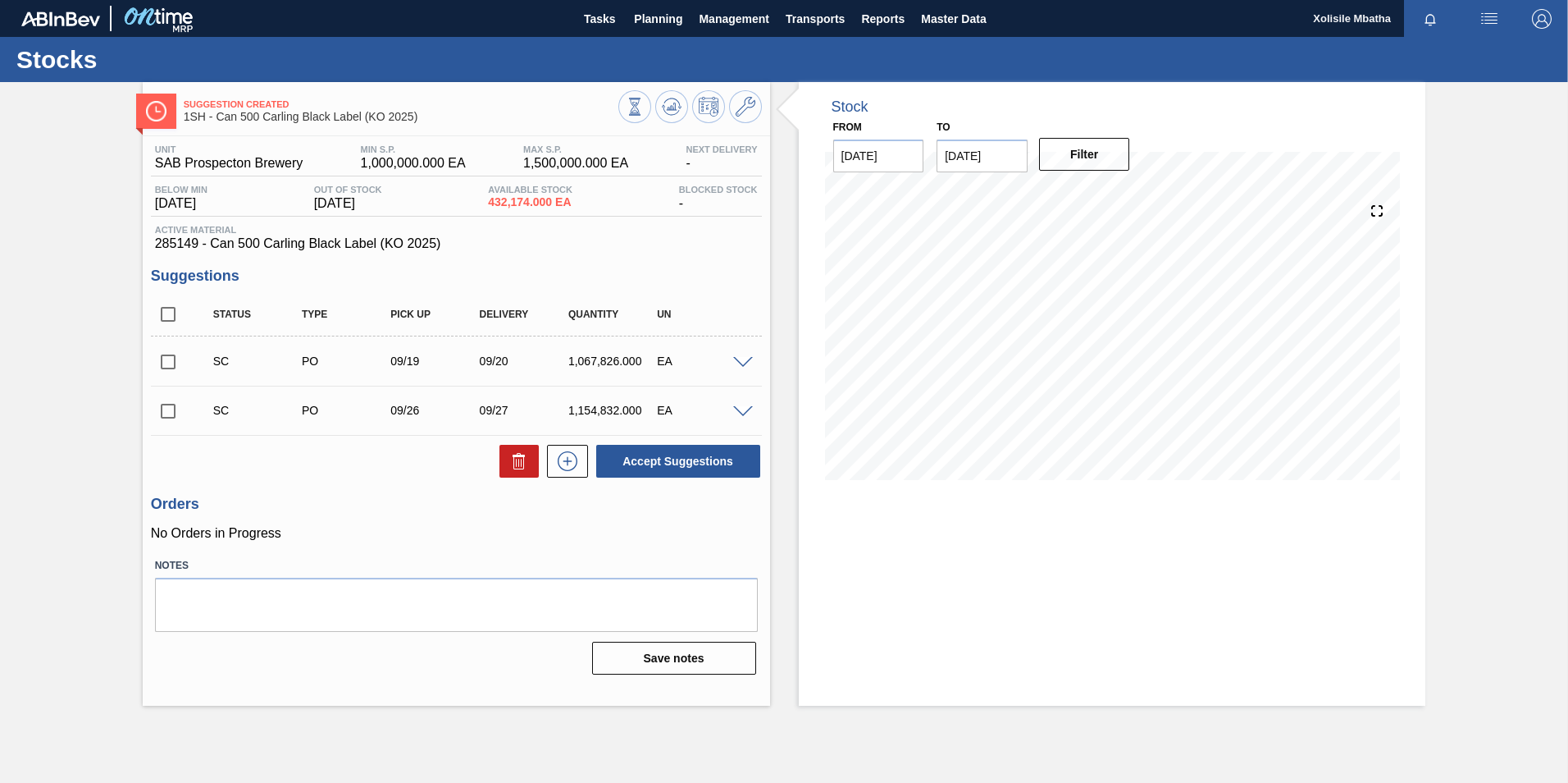
click at [740, 364] on span at bounding box center [743, 363] width 20 height 12
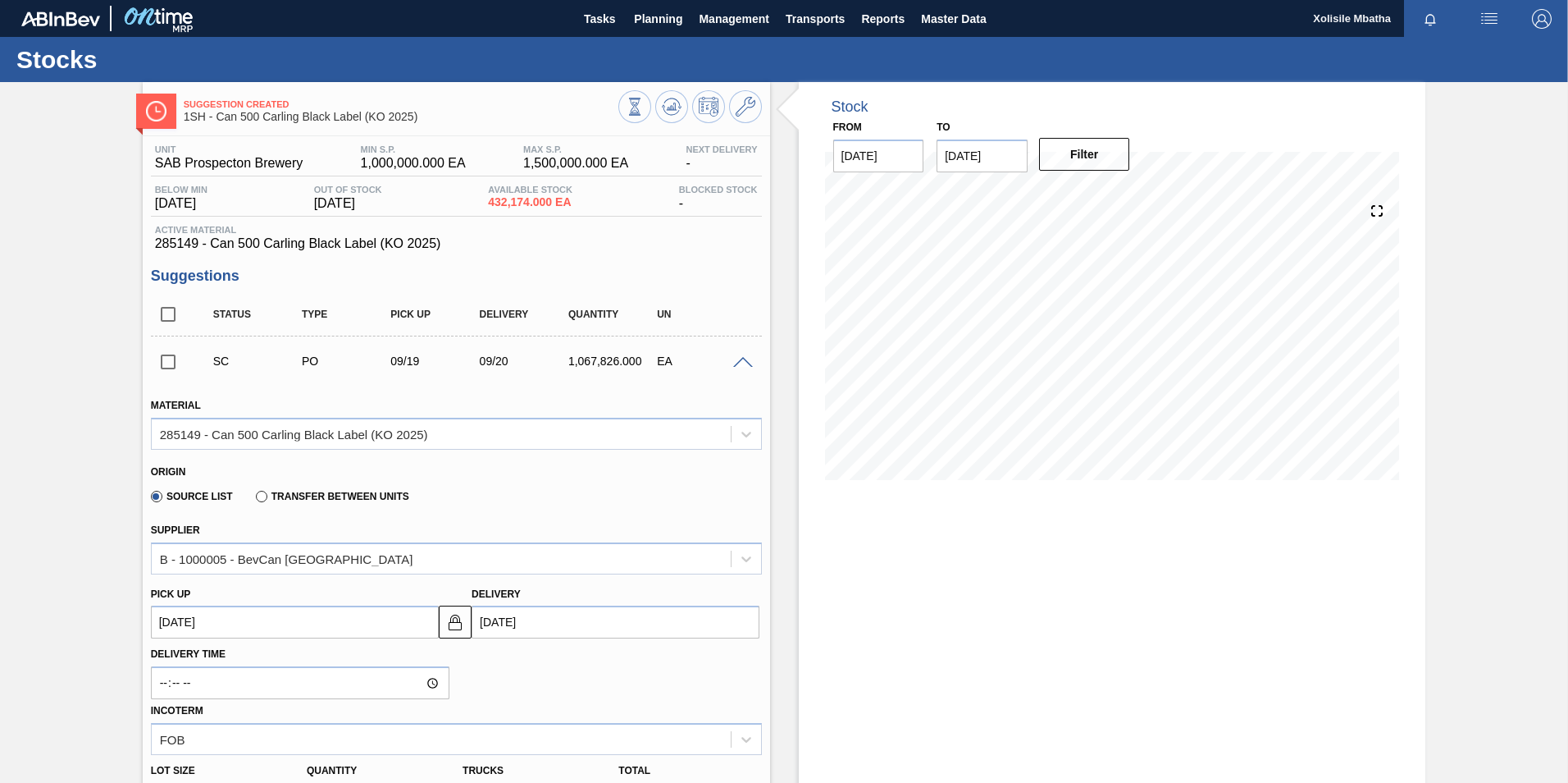
click at [740, 364] on span at bounding box center [743, 363] width 20 height 12
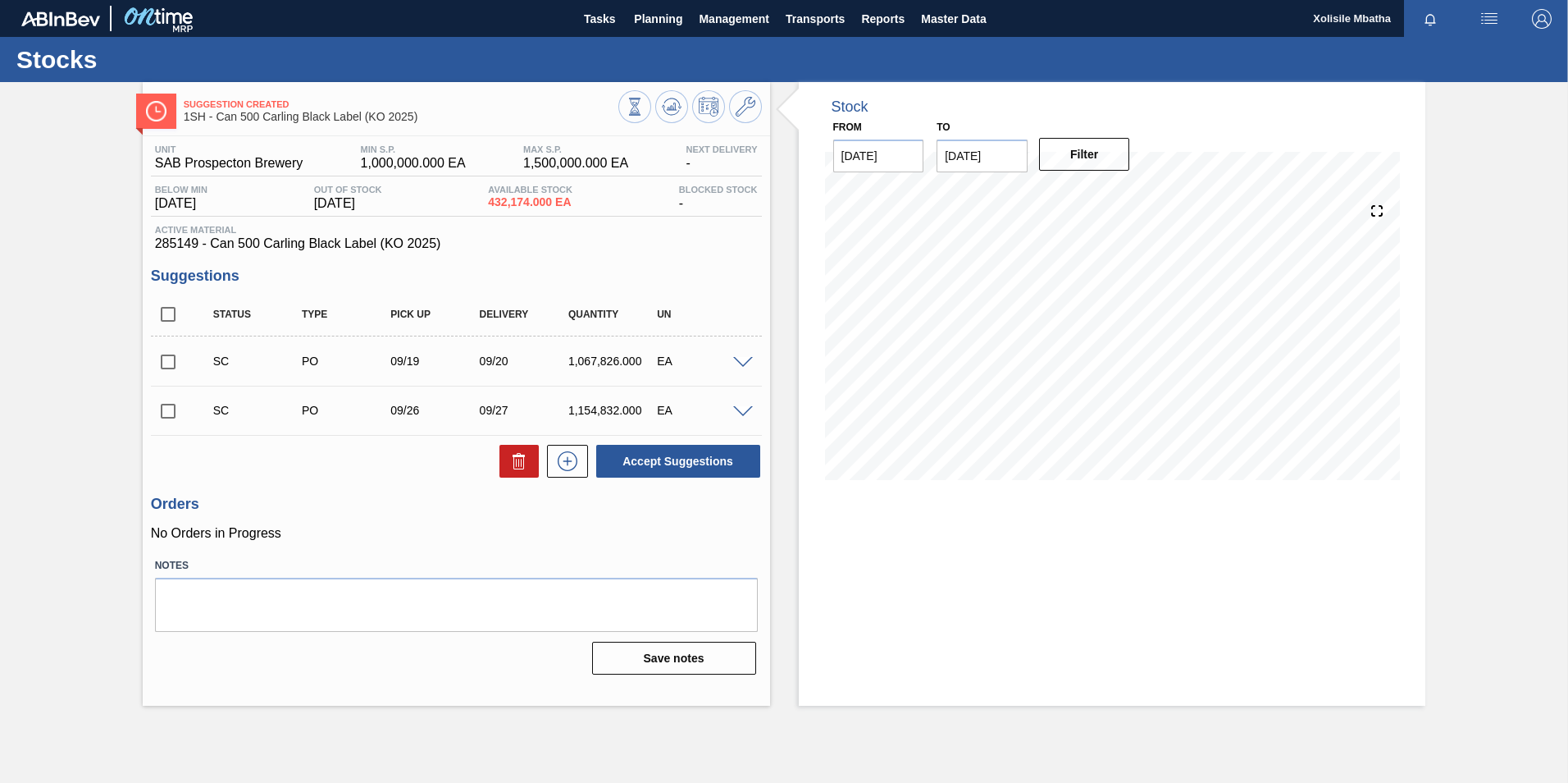
click at [735, 364] on span at bounding box center [743, 363] width 20 height 12
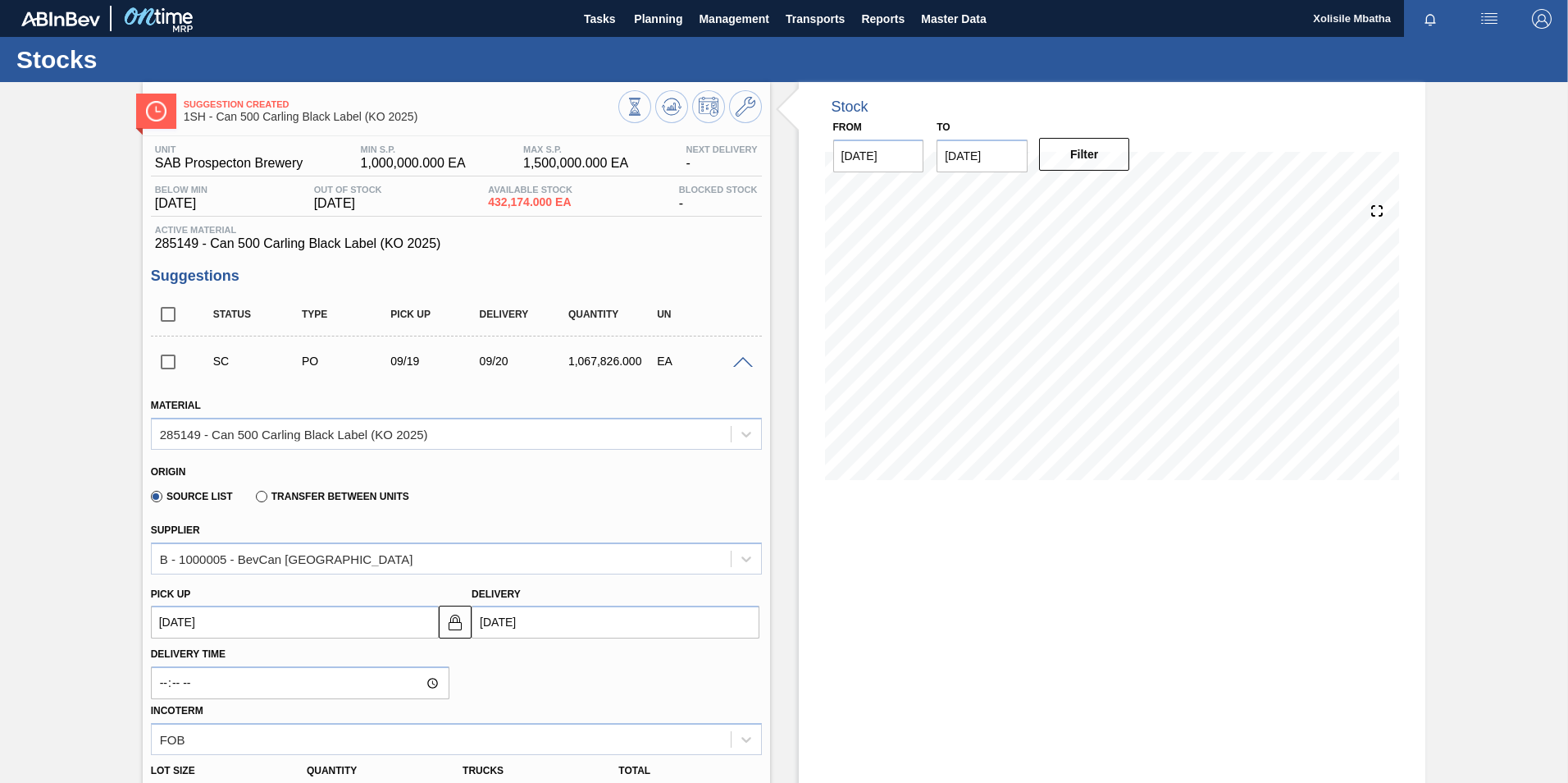
click at [735, 364] on span at bounding box center [743, 363] width 20 height 12
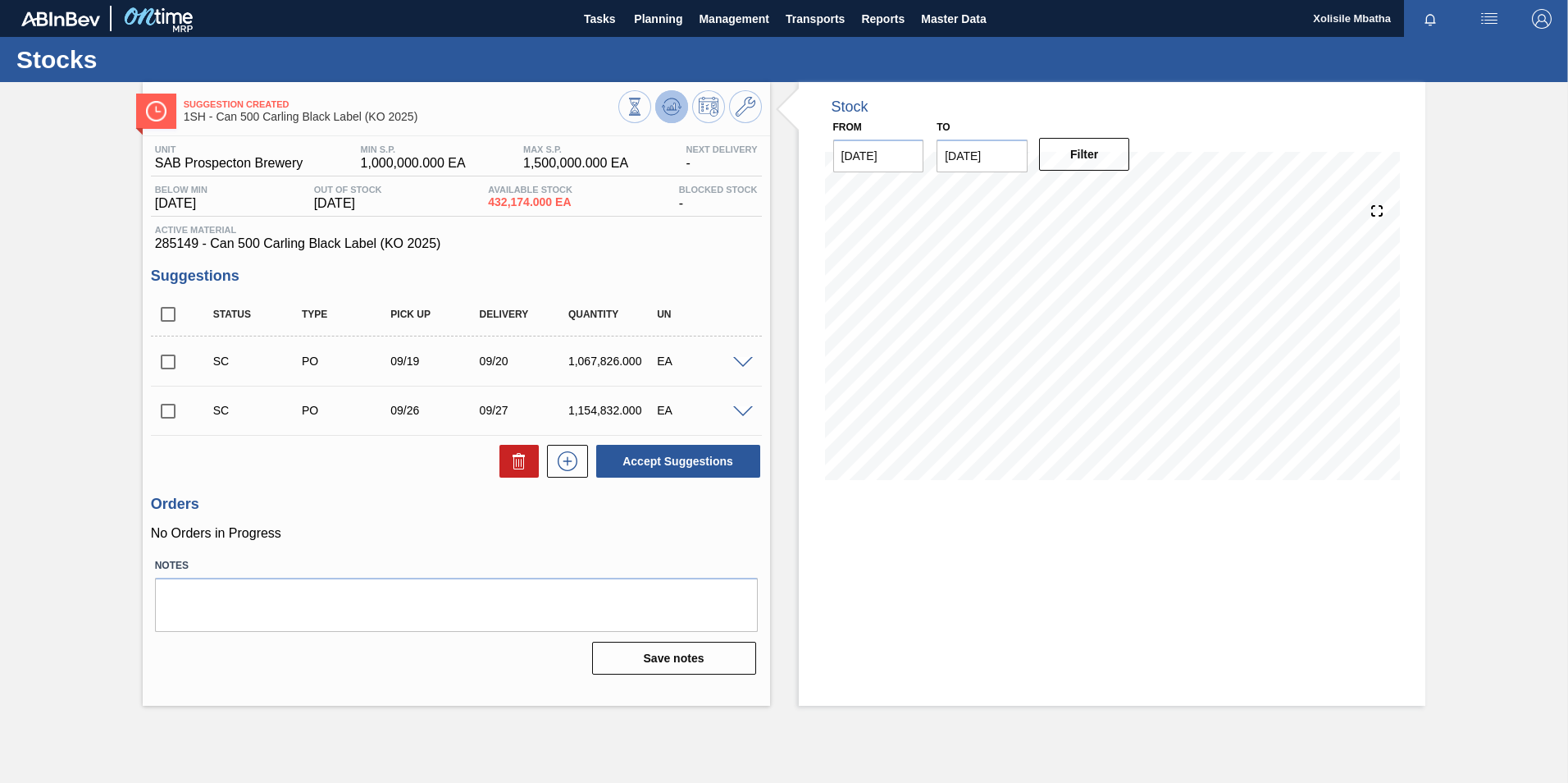
click at [661, 106] on icon at bounding box center [671, 107] width 20 height 20
click at [744, 359] on span at bounding box center [743, 363] width 20 height 12
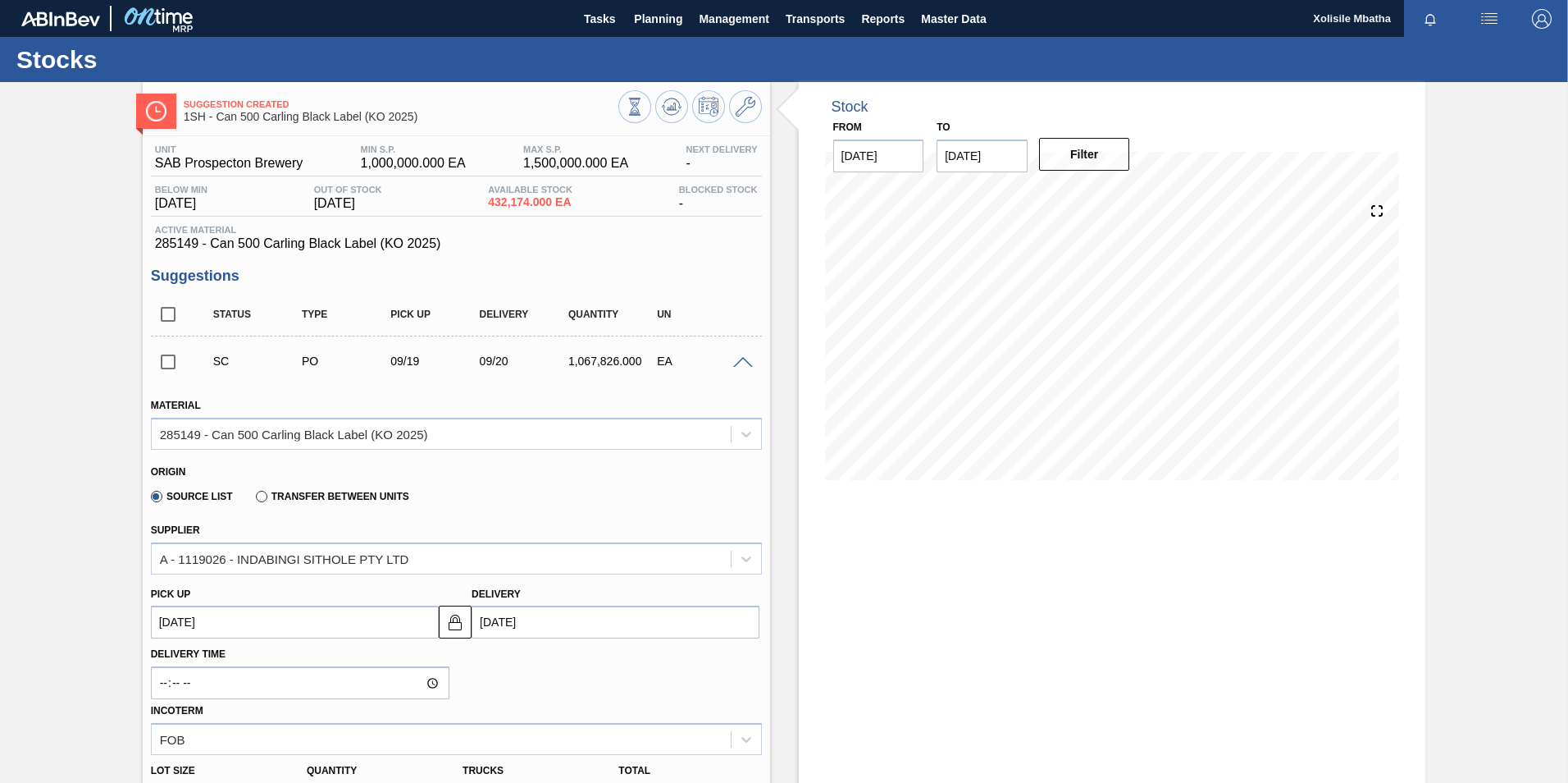
click at [726, 359] on div "EA" at bounding box center [702, 360] width 100 height 13
click at [735, 359] on span at bounding box center [743, 363] width 20 height 12
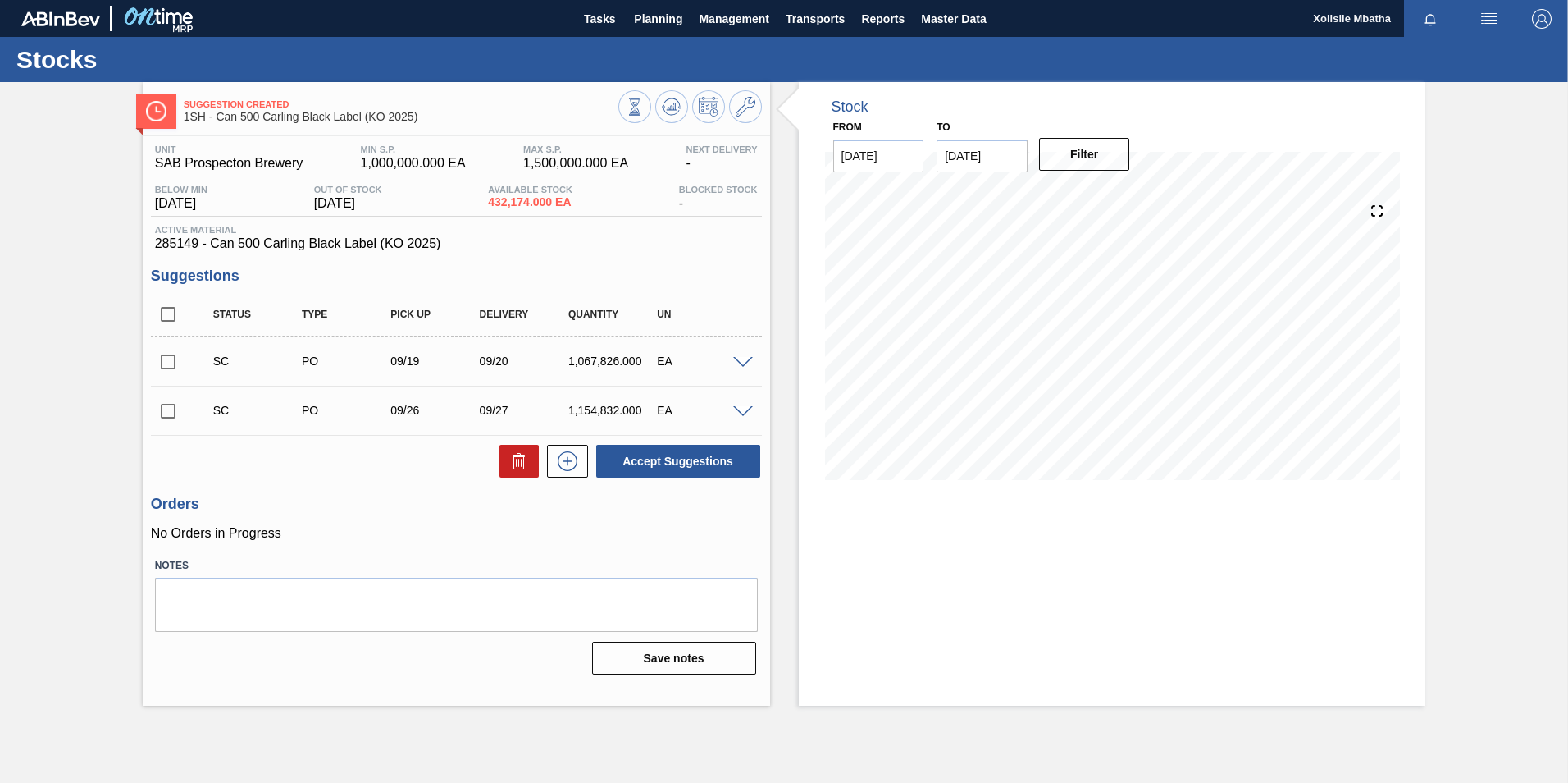
click at [741, 412] on span at bounding box center [743, 412] width 20 height 12
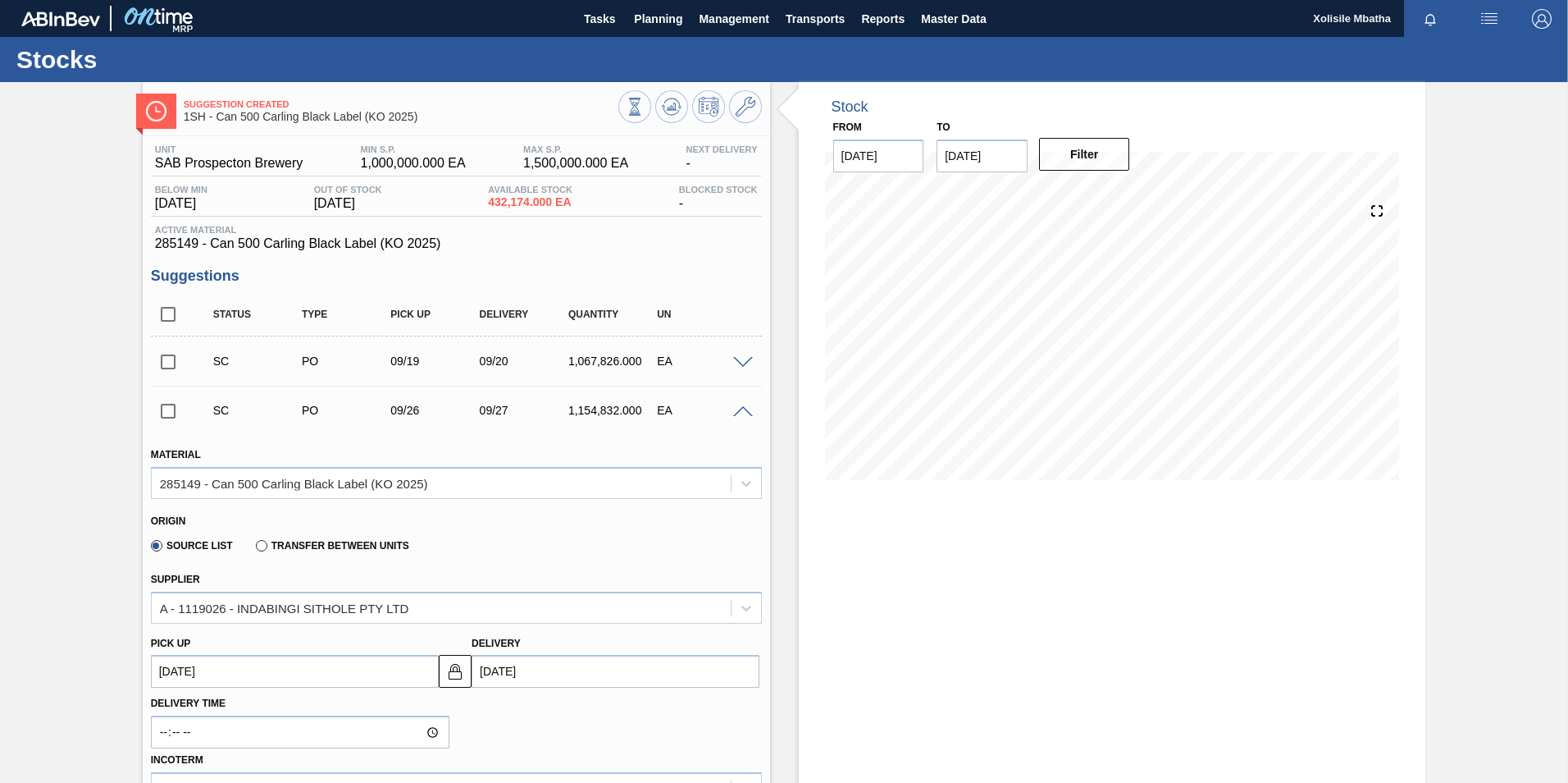
click at [741, 412] on span at bounding box center [743, 412] width 20 height 12
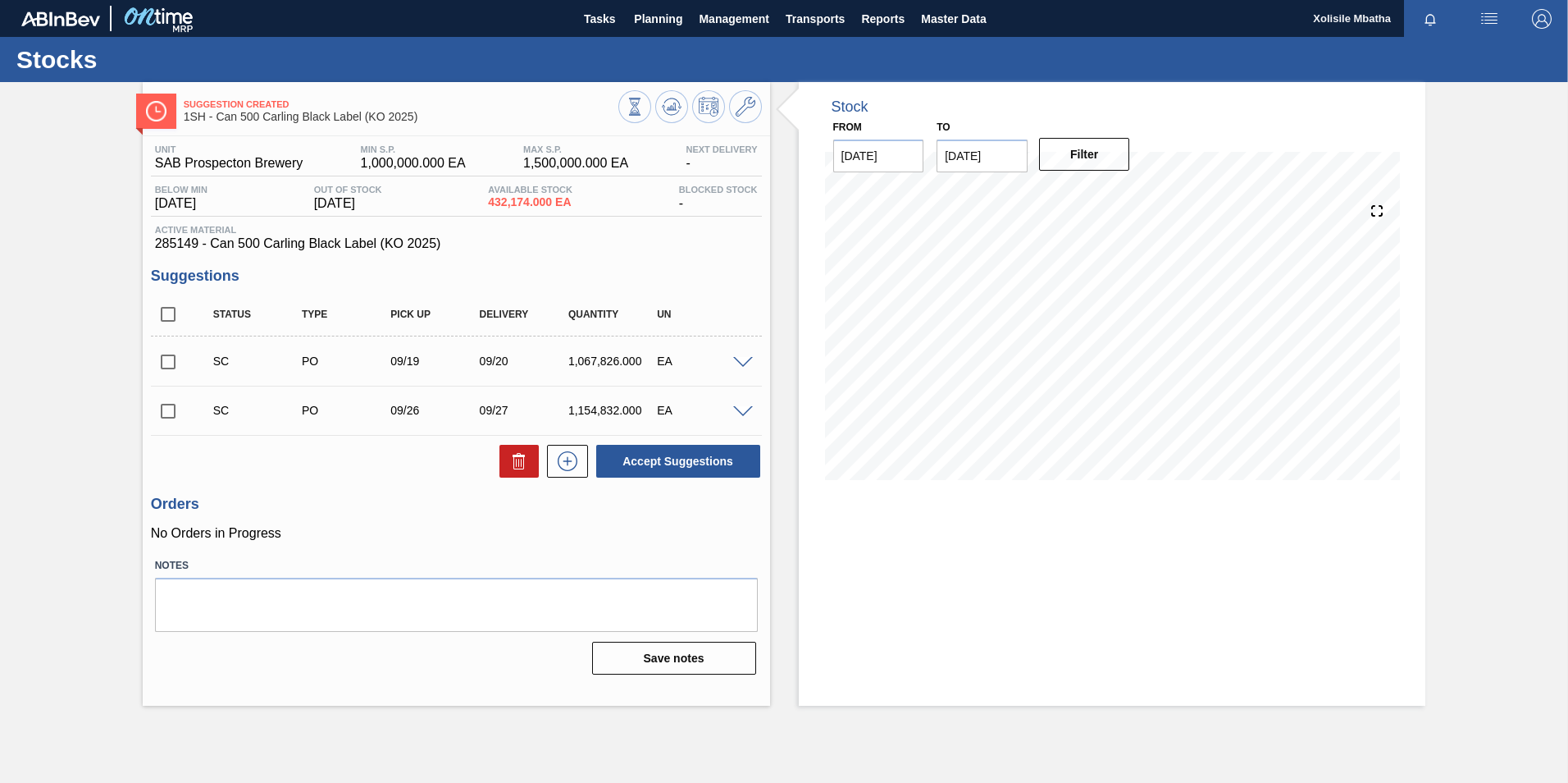
click at [171, 360] on input "checkbox" at bounding box center [168, 361] width 34 height 35
click at [704, 456] on button "Accept Suggestions" at bounding box center [678, 461] width 164 height 33
checkbox input "false"
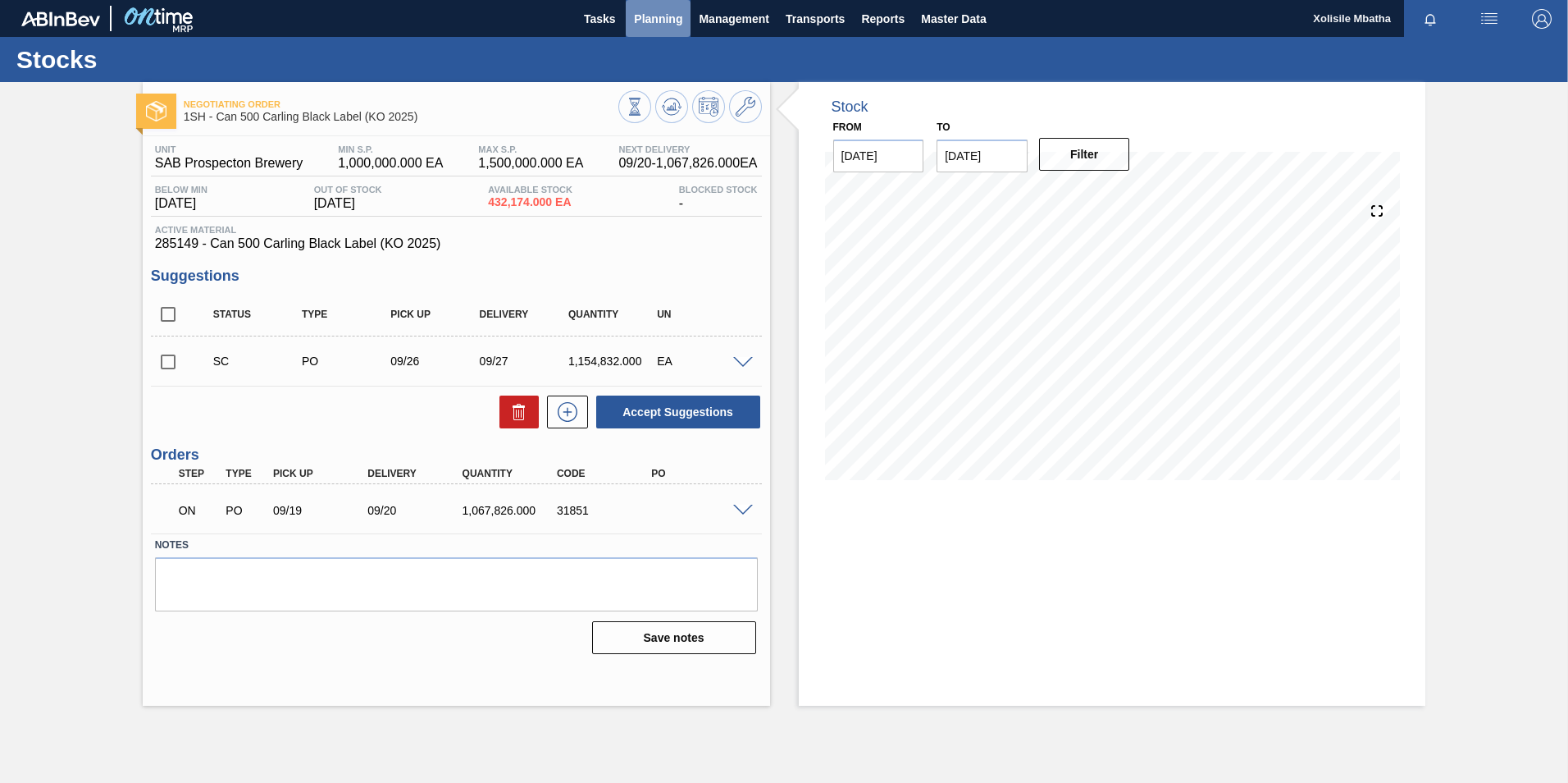
click at [648, 13] on span "Planning" at bounding box center [657, 19] width 48 height 20
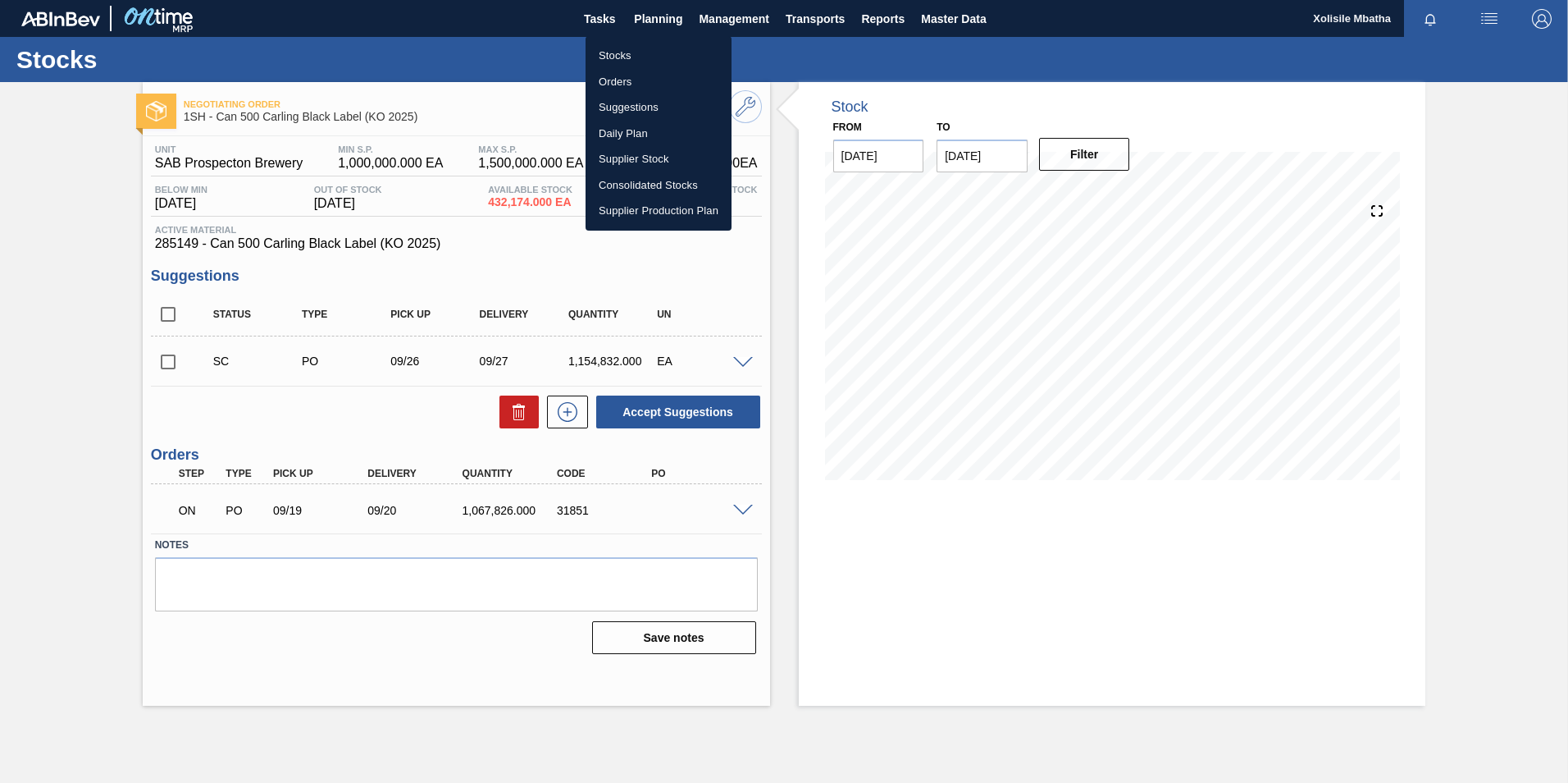
drag, startPoint x: 614, startPoint y: 82, endPoint x: 774, endPoint y: 80, distance: 160.0
click at [614, 82] on li "Orders" at bounding box center [658, 82] width 146 height 27
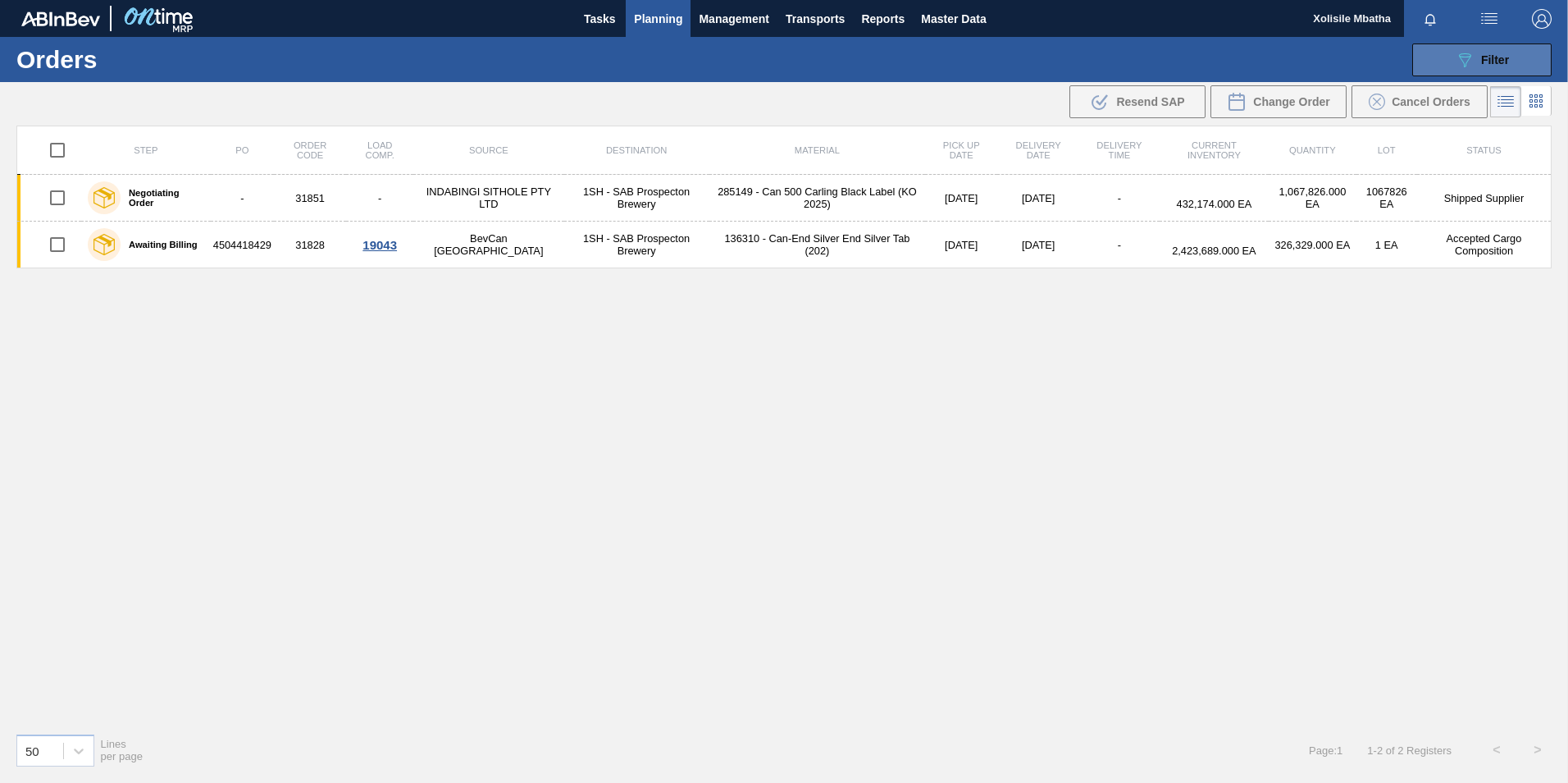
click at [1483, 55] on span "Filter" at bounding box center [1495, 59] width 28 height 13
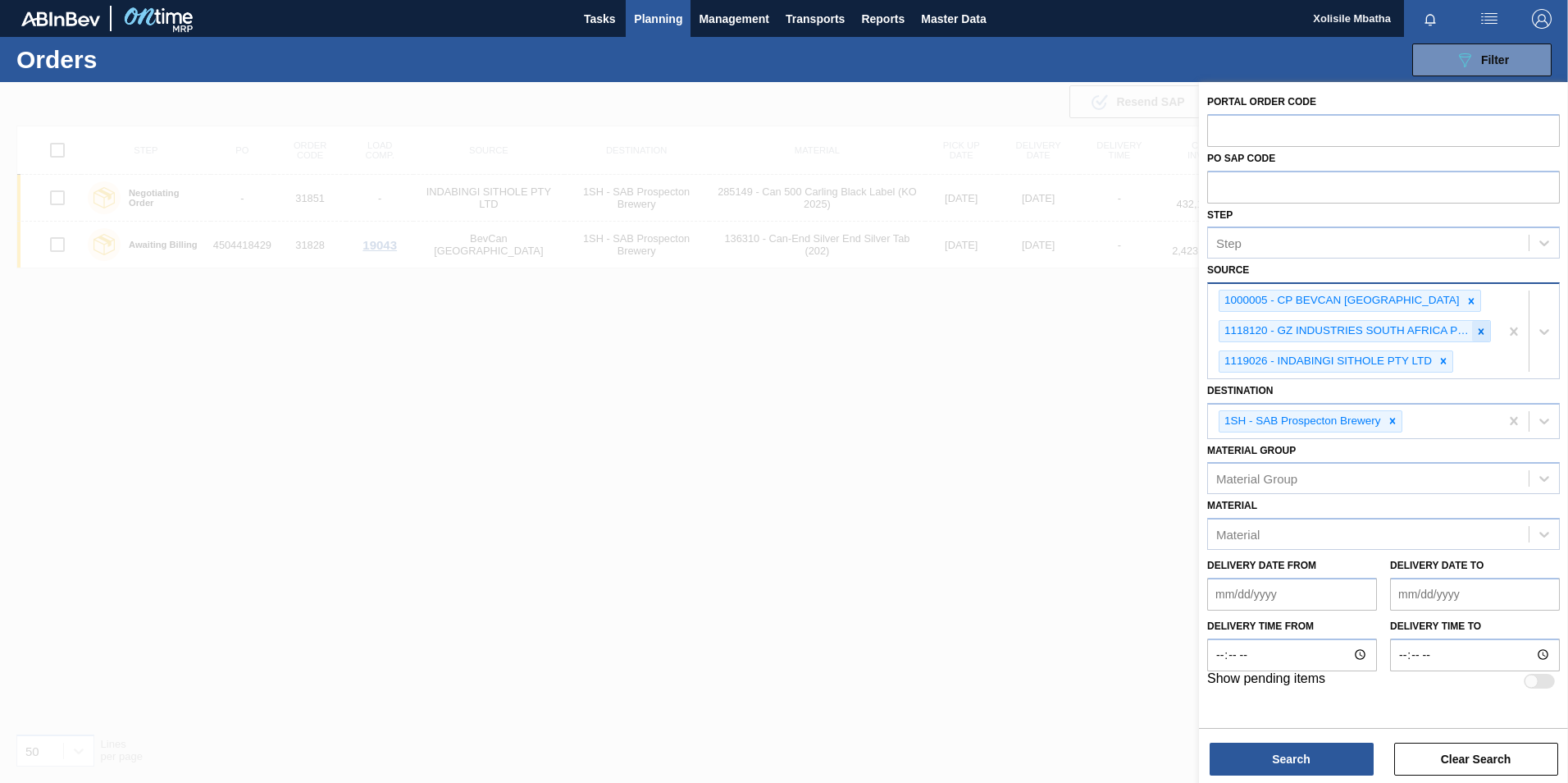
click at [1482, 332] on icon at bounding box center [1481, 331] width 6 height 6
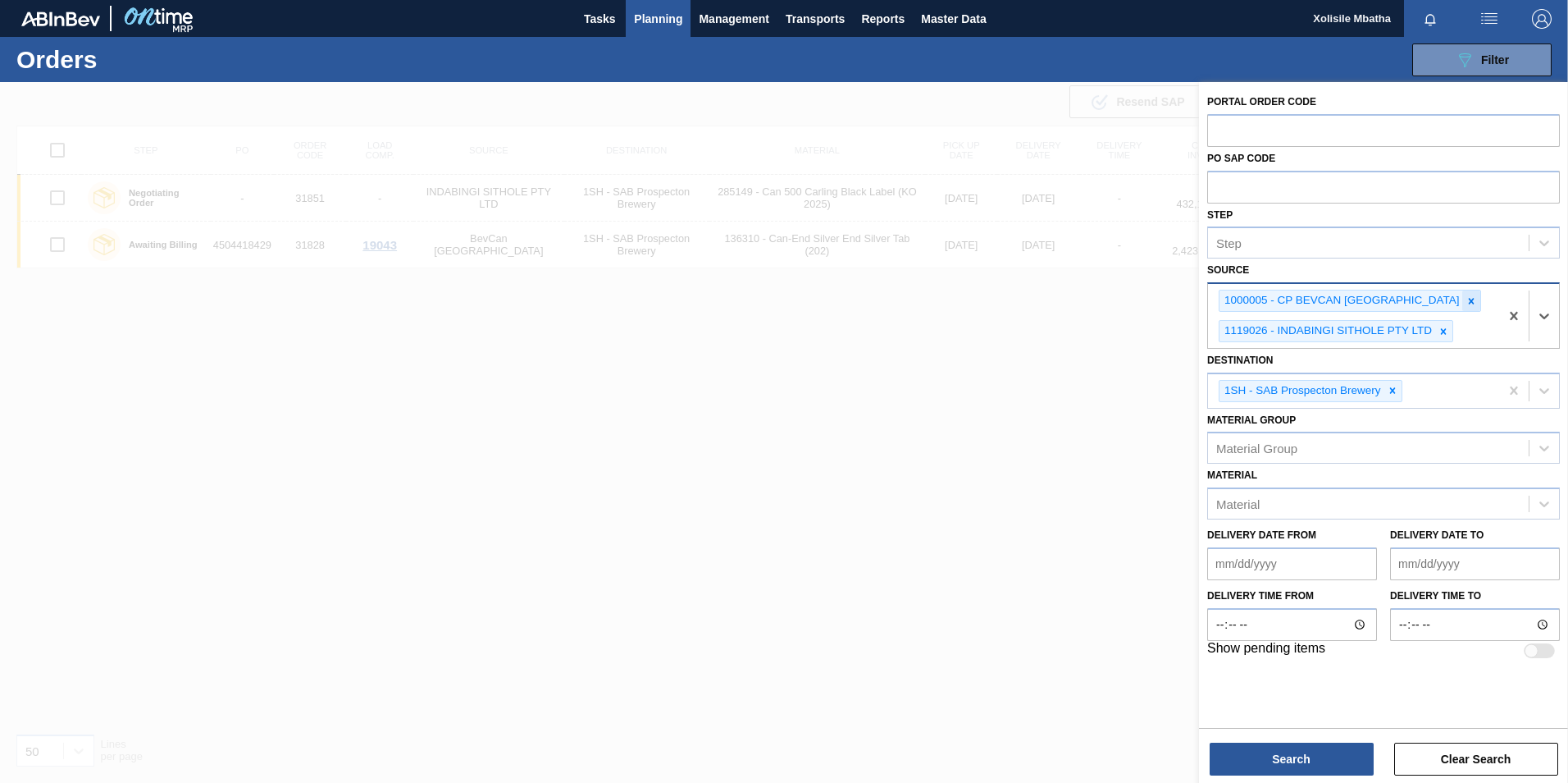
click at [1466, 301] on icon at bounding box center [1471, 302] width 12 height 12
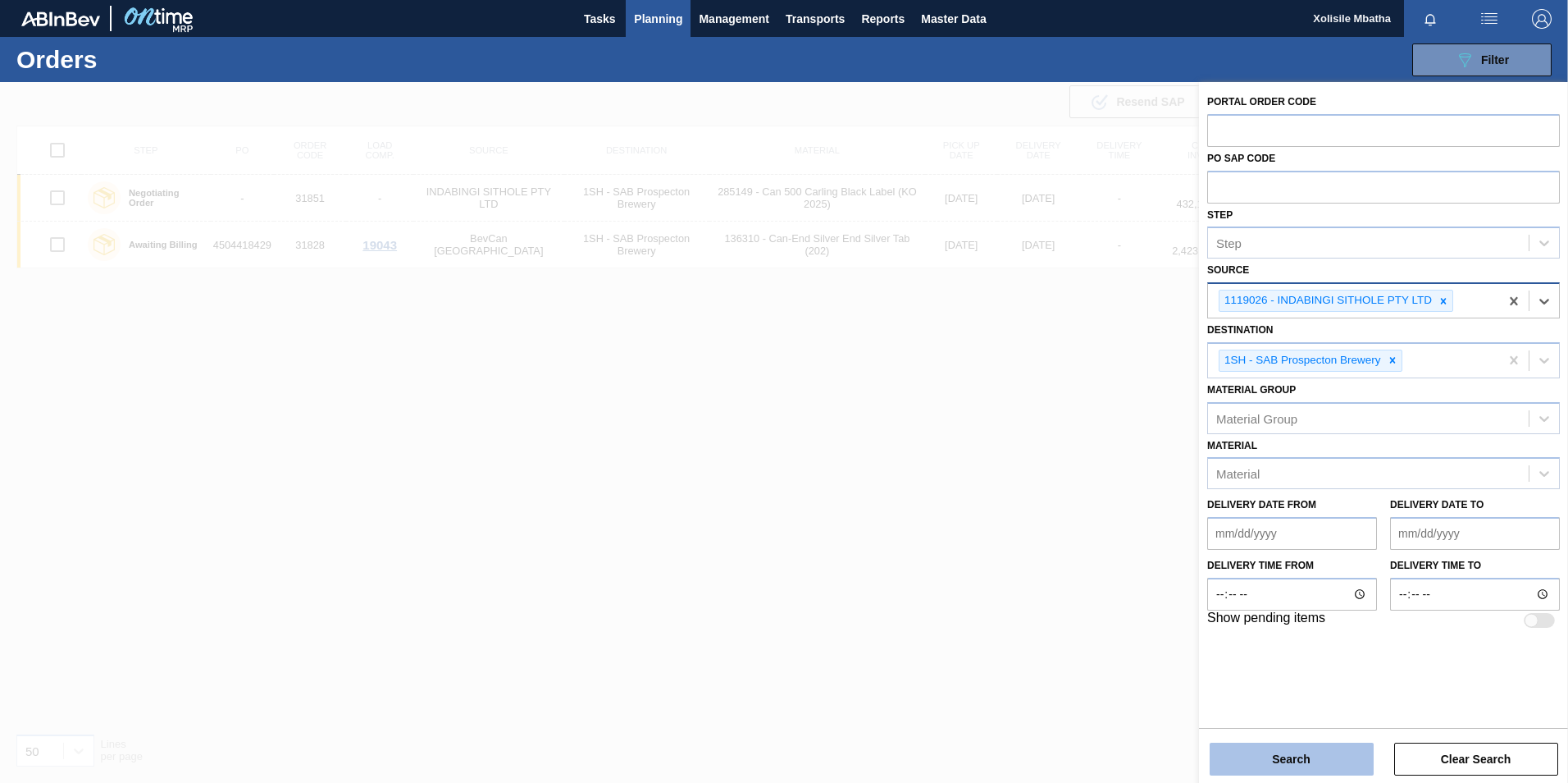
click at [1296, 762] on button "Search" at bounding box center [1291, 758] width 164 height 33
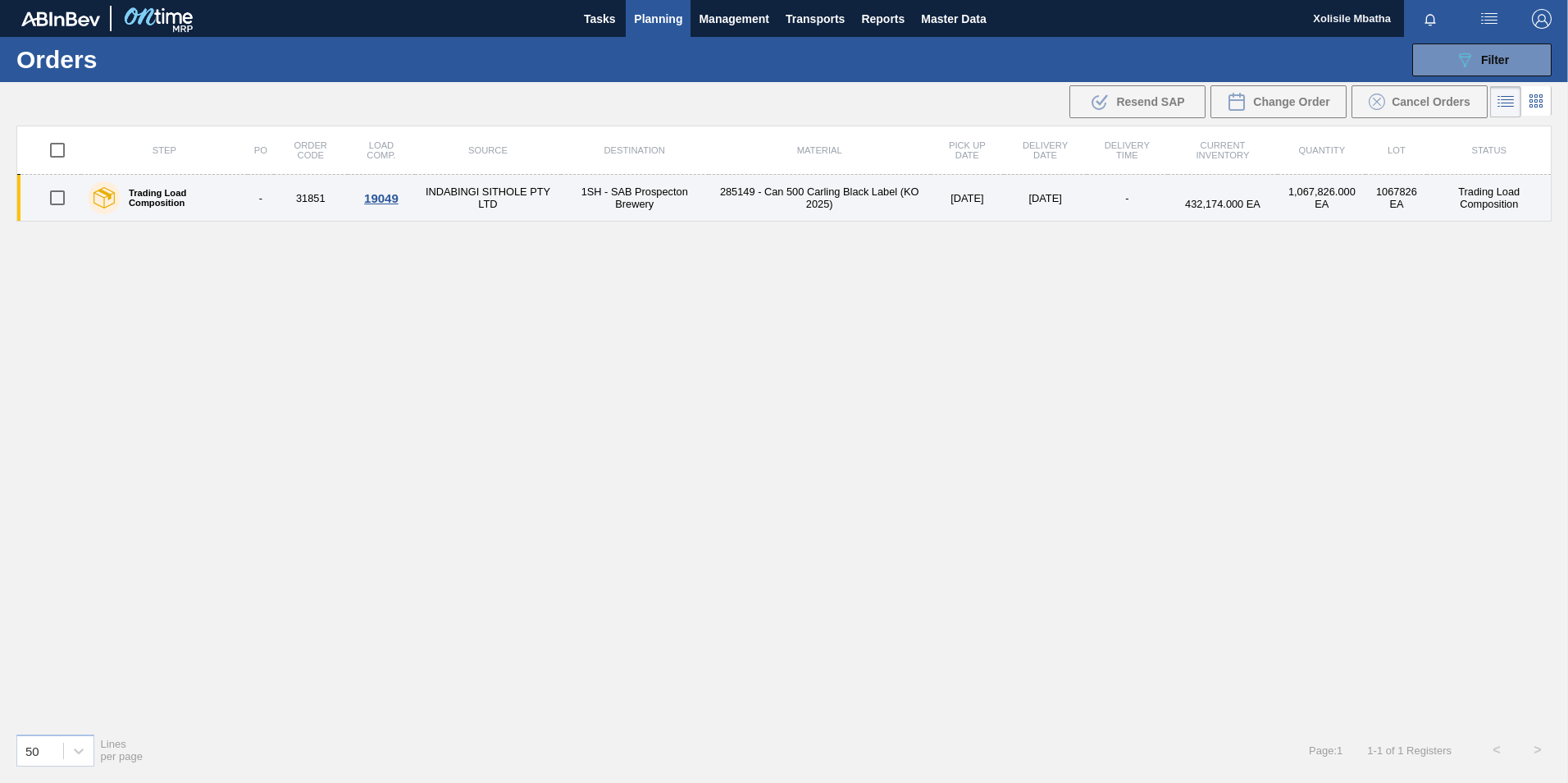
click at [380, 199] on div "19049" at bounding box center [381, 198] width 63 height 14
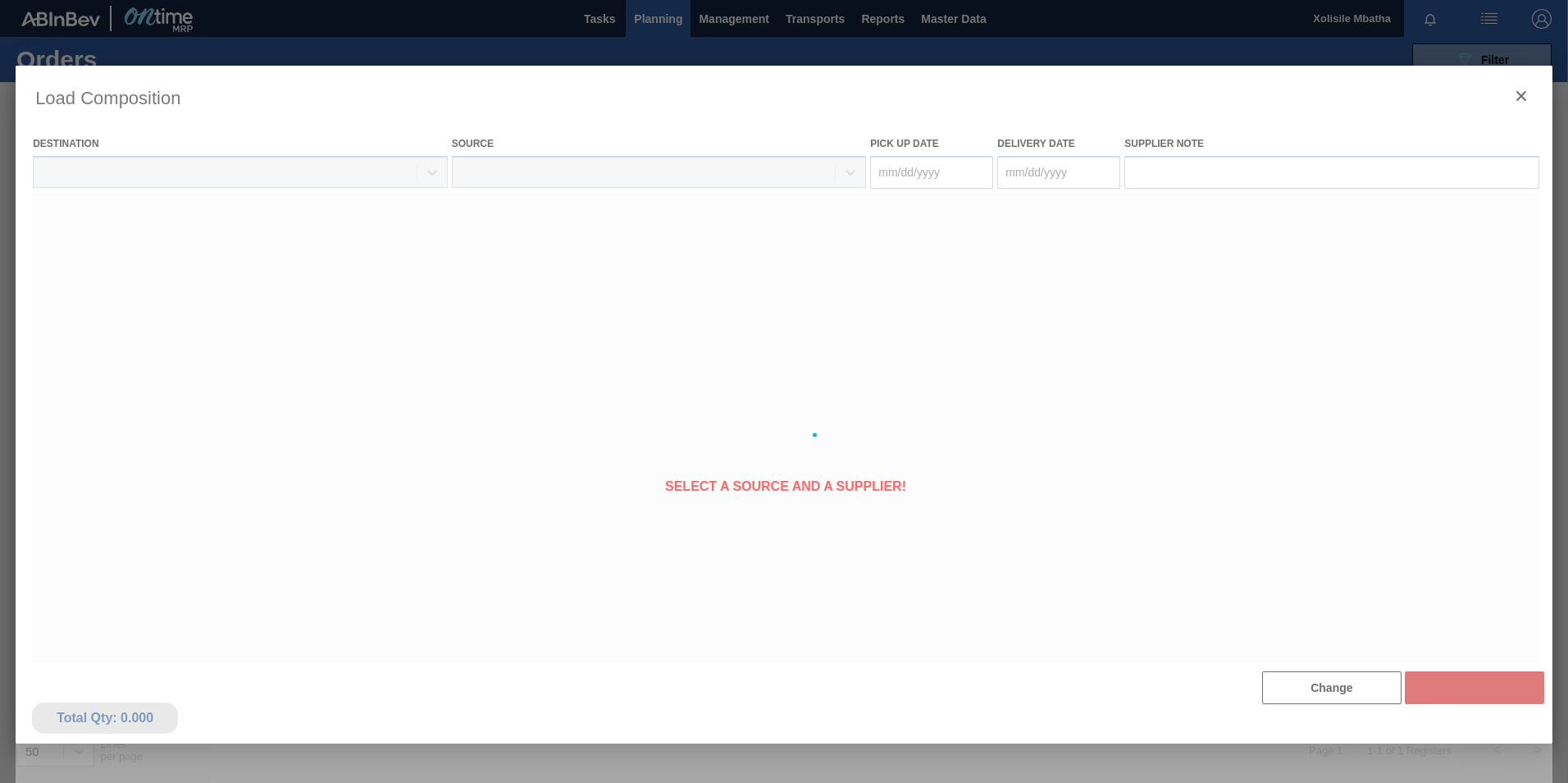
type Date "[DATE]"
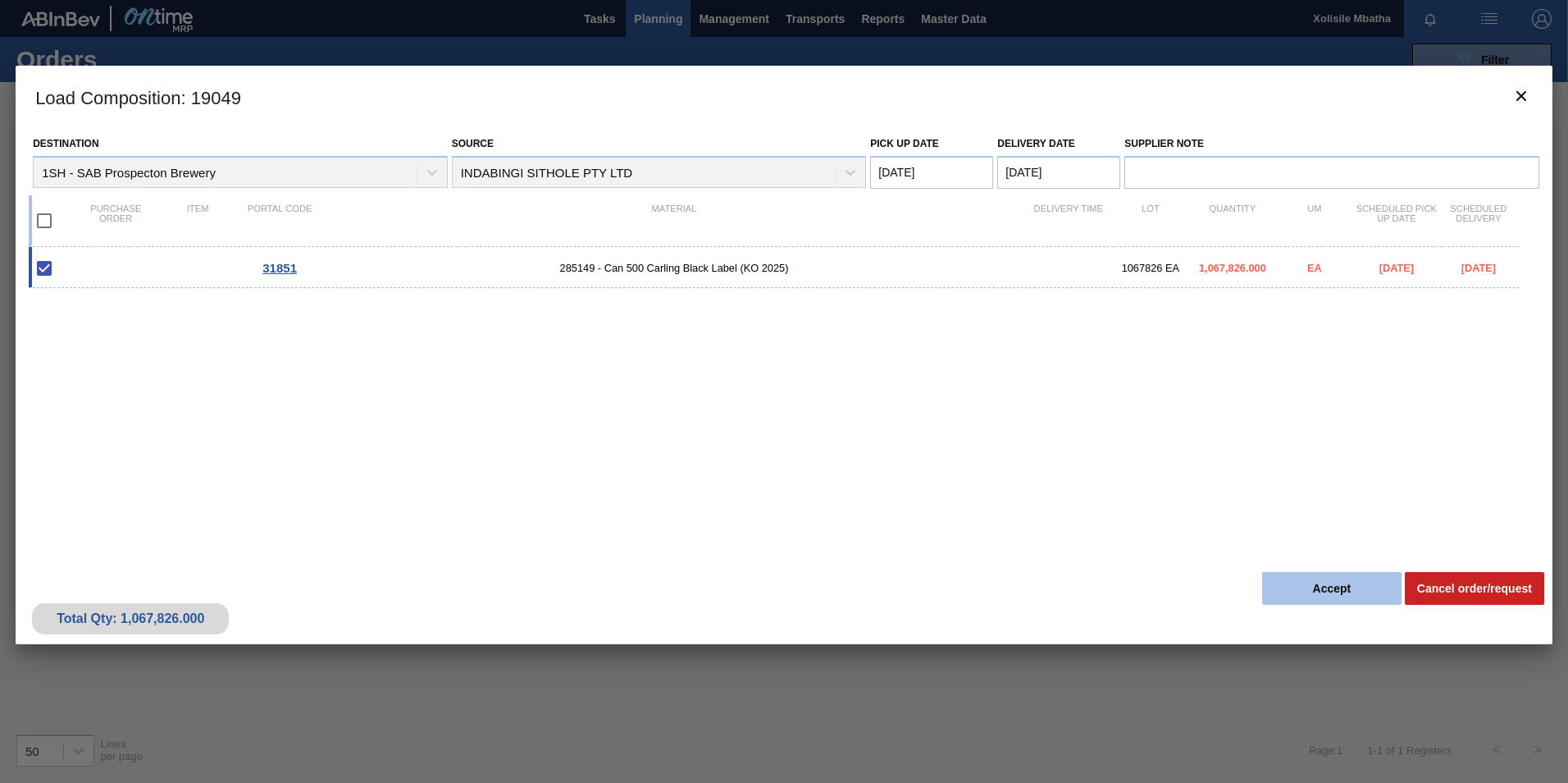
click at [1339, 595] on button "Accept" at bounding box center [1331, 588] width 139 height 33
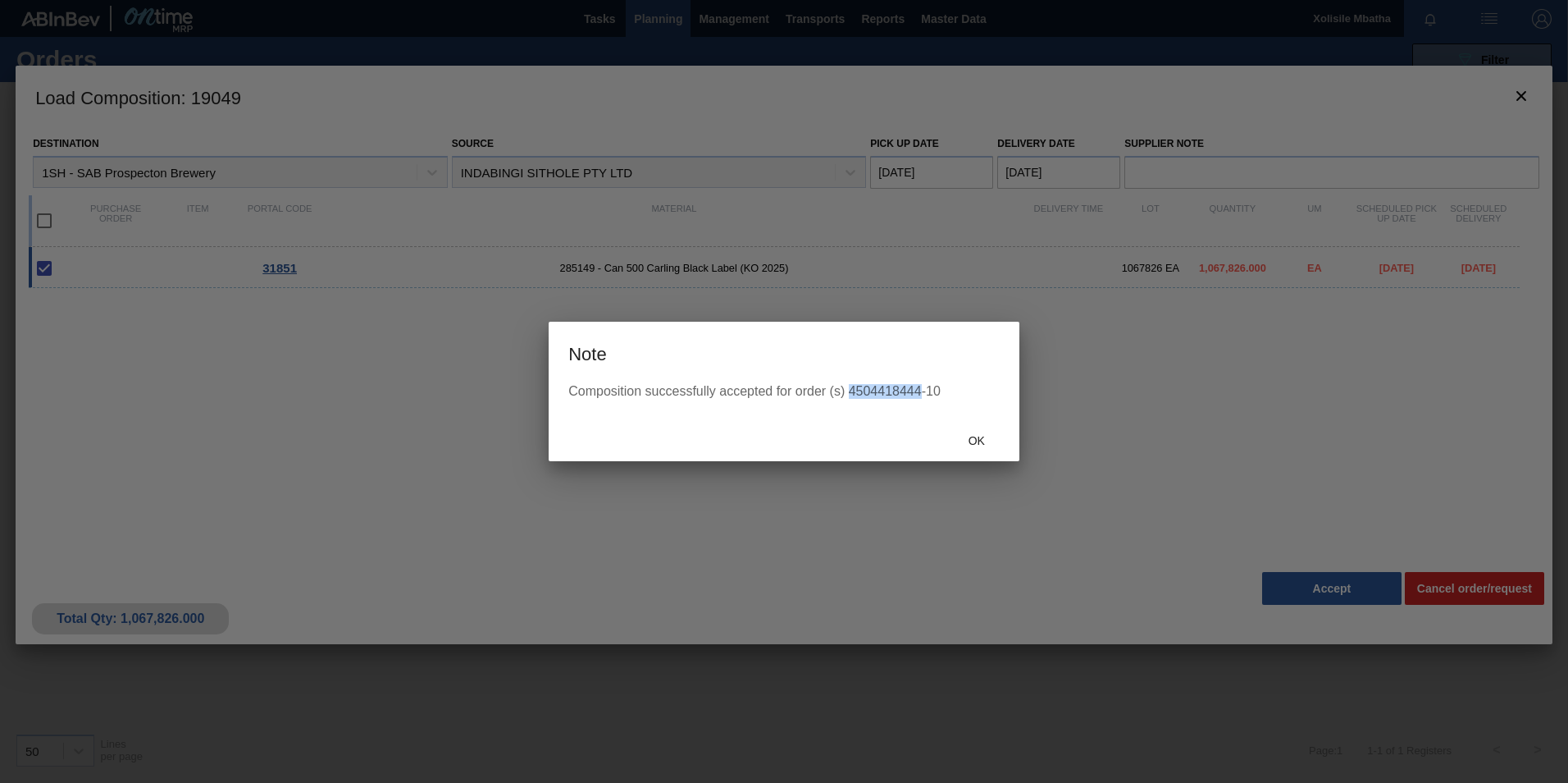
drag, startPoint x: 920, startPoint y: 392, endPoint x: 850, endPoint y: 387, distance: 70.2
click at [850, 387] on div "Composition successfully accepted for order (s) 4504418444-10" at bounding box center [784, 391] width 432 height 15
copy div "4504418444"
